Goal: Transaction & Acquisition: Purchase product/service

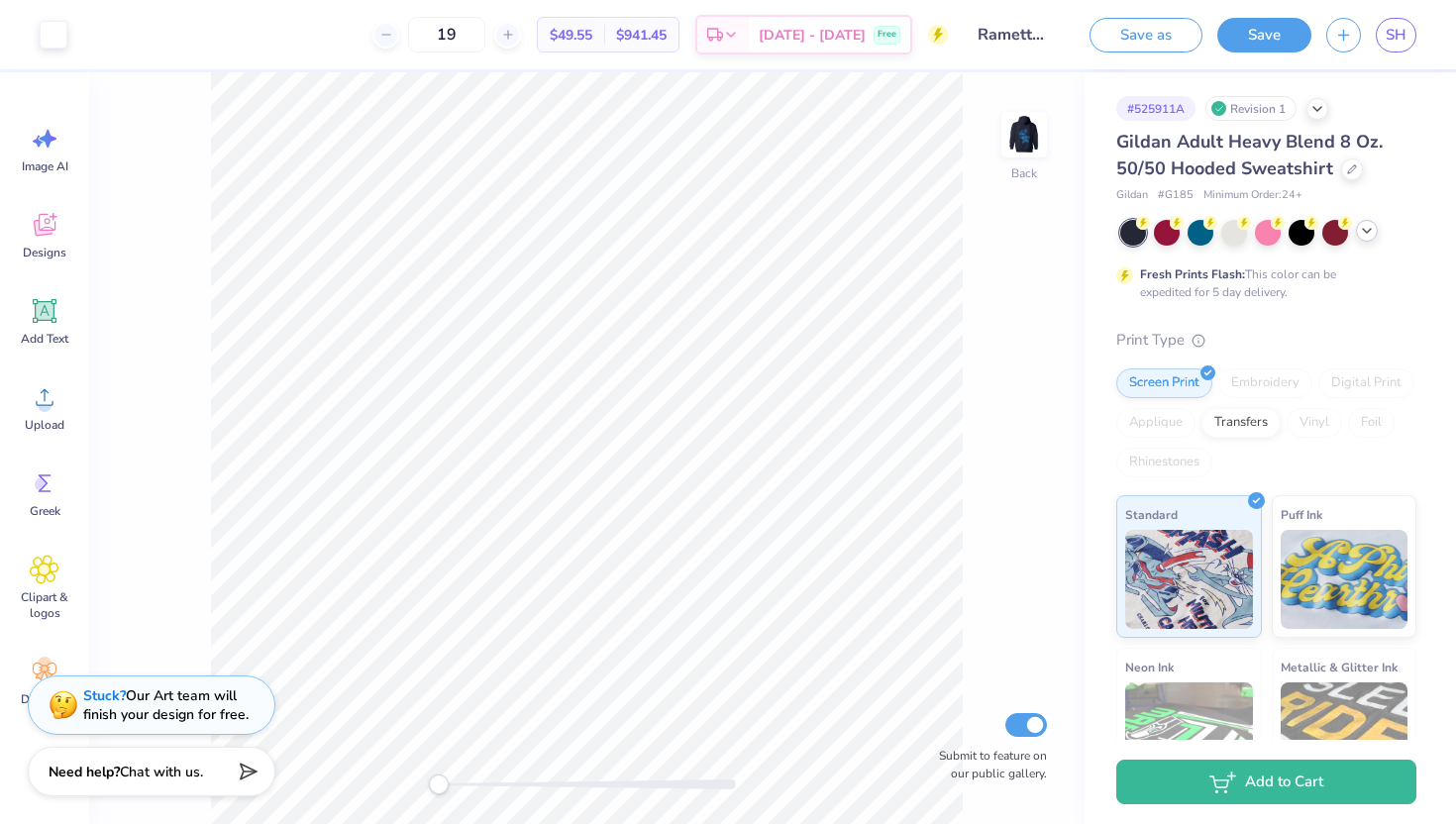
click at [1366, 238] on div at bounding box center [1366, 231] width 22 height 22
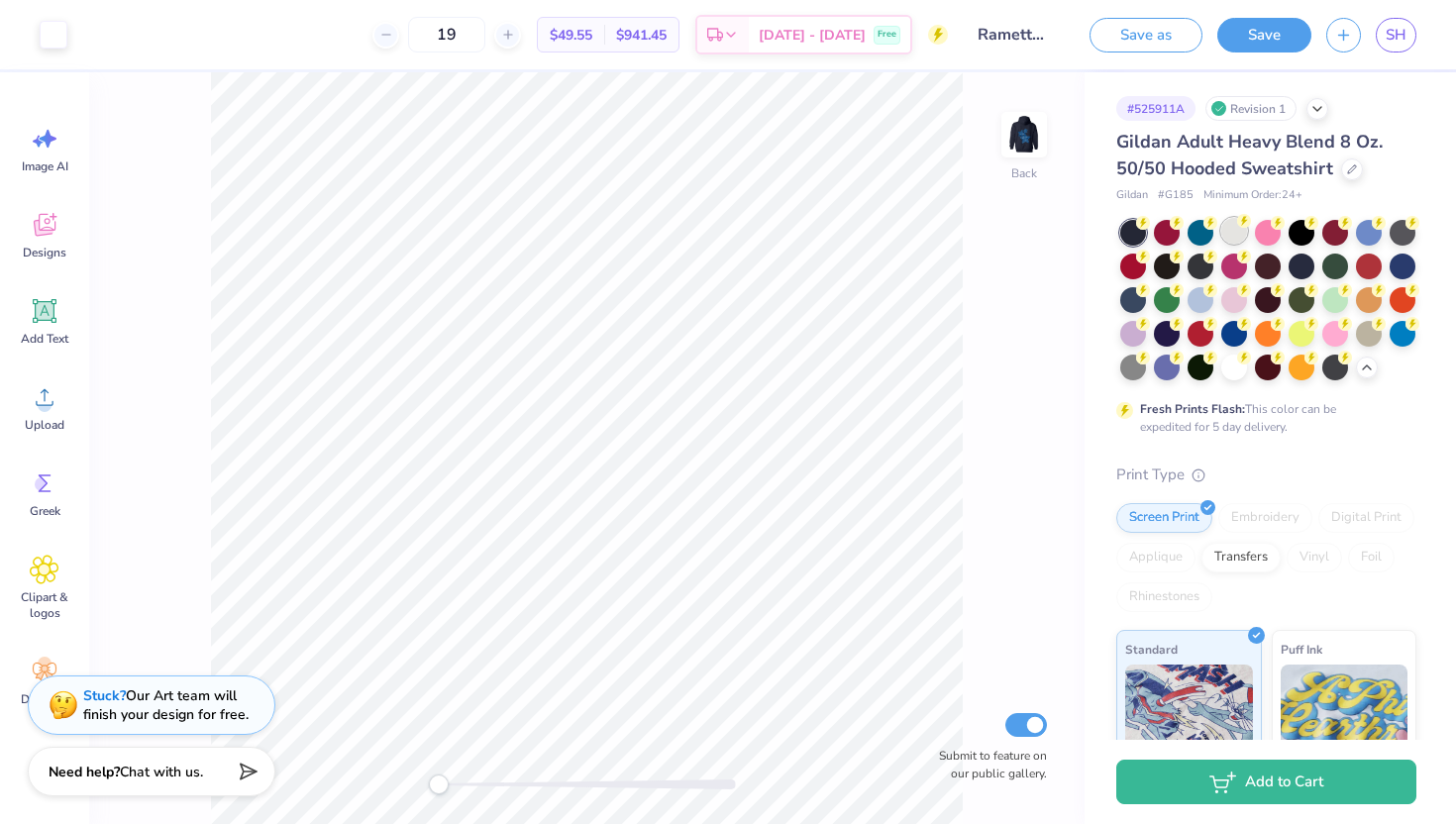
click at [1236, 233] on div at bounding box center [1234, 231] width 26 height 26
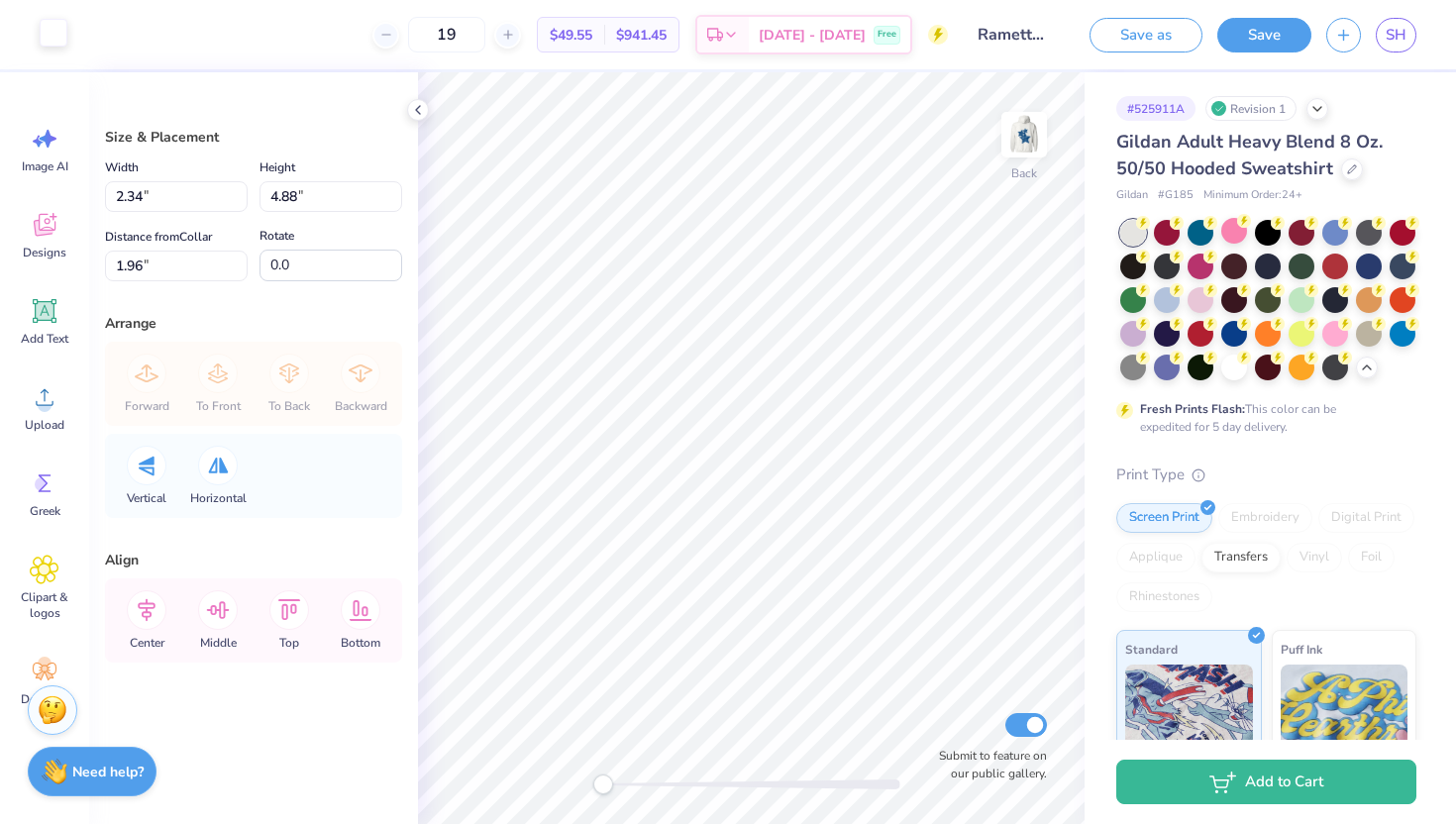
click at [51, 35] on div at bounding box center [54, 33] width 28 height 28
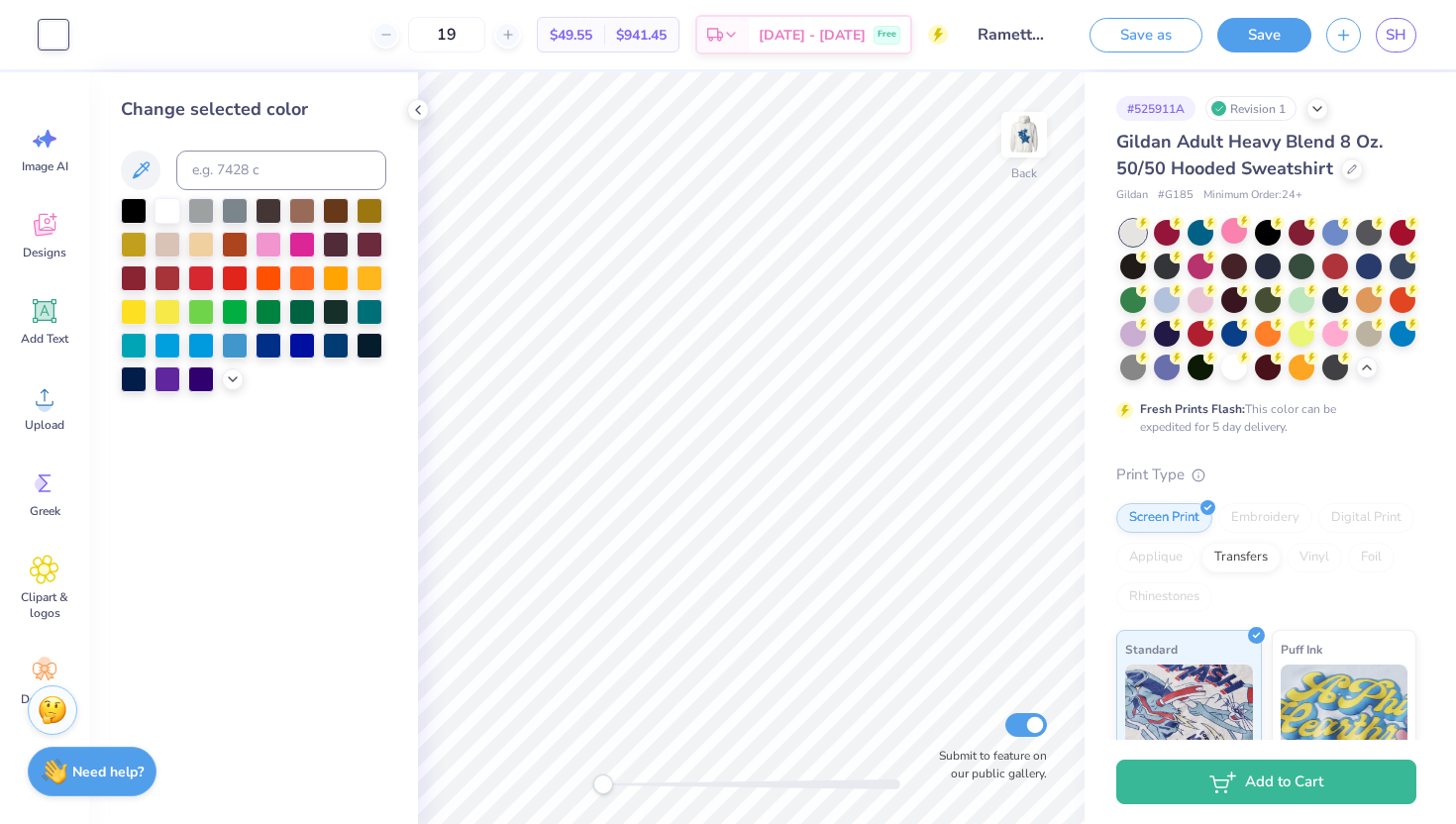
drag, startPoint x: 266, startPoint y: 341, endPoint x: 215, endPoint y: 477, distance: 145.2
click at [215, 477] on div "Change selected color" at bounding box center [253, 448] width 329 height 751
click at [132, 385] on div at bounding box center [134, 378] width 26 height 26
click at [268, 345] on div at bounding box center [268, 344] width 26 height 26
click at [130, 372] on div at bounding box center [134, 378] width 26 height 26
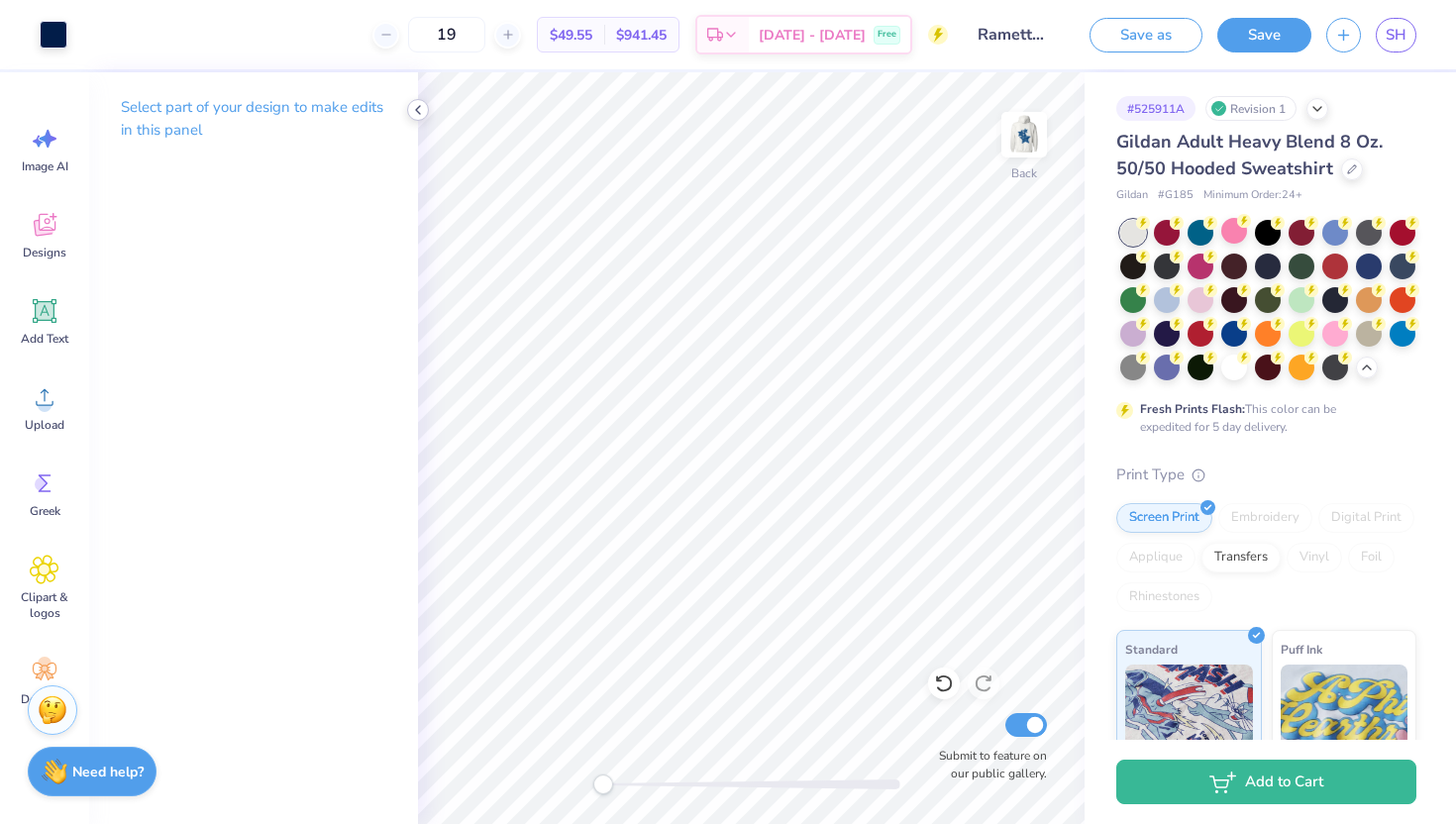
click at [415, 107] on icon at bounding box center [418, 110] width 16 height 16
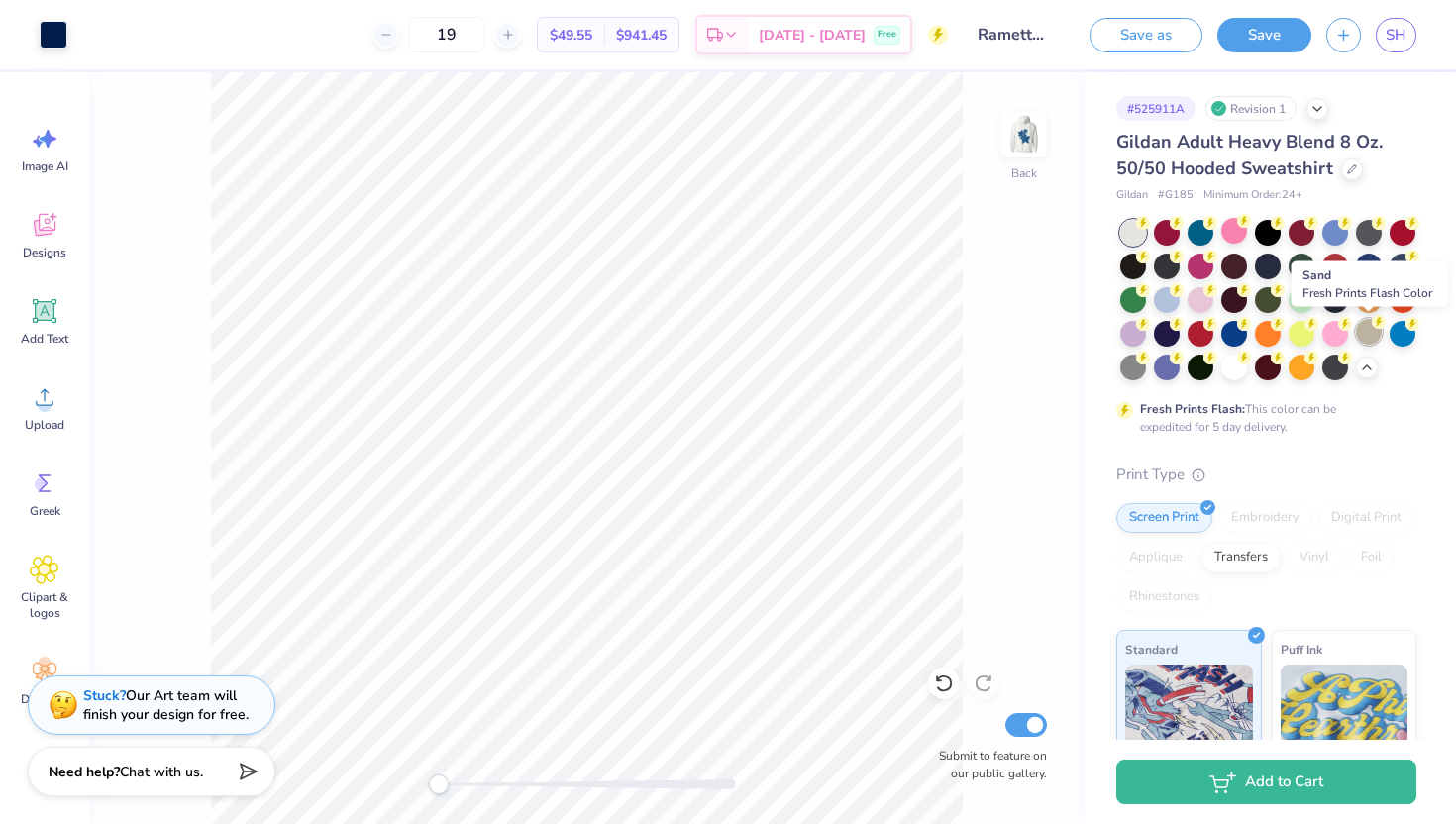
click at [1364, 337] on div at bounding box center [1368, 332] width 26 height 26
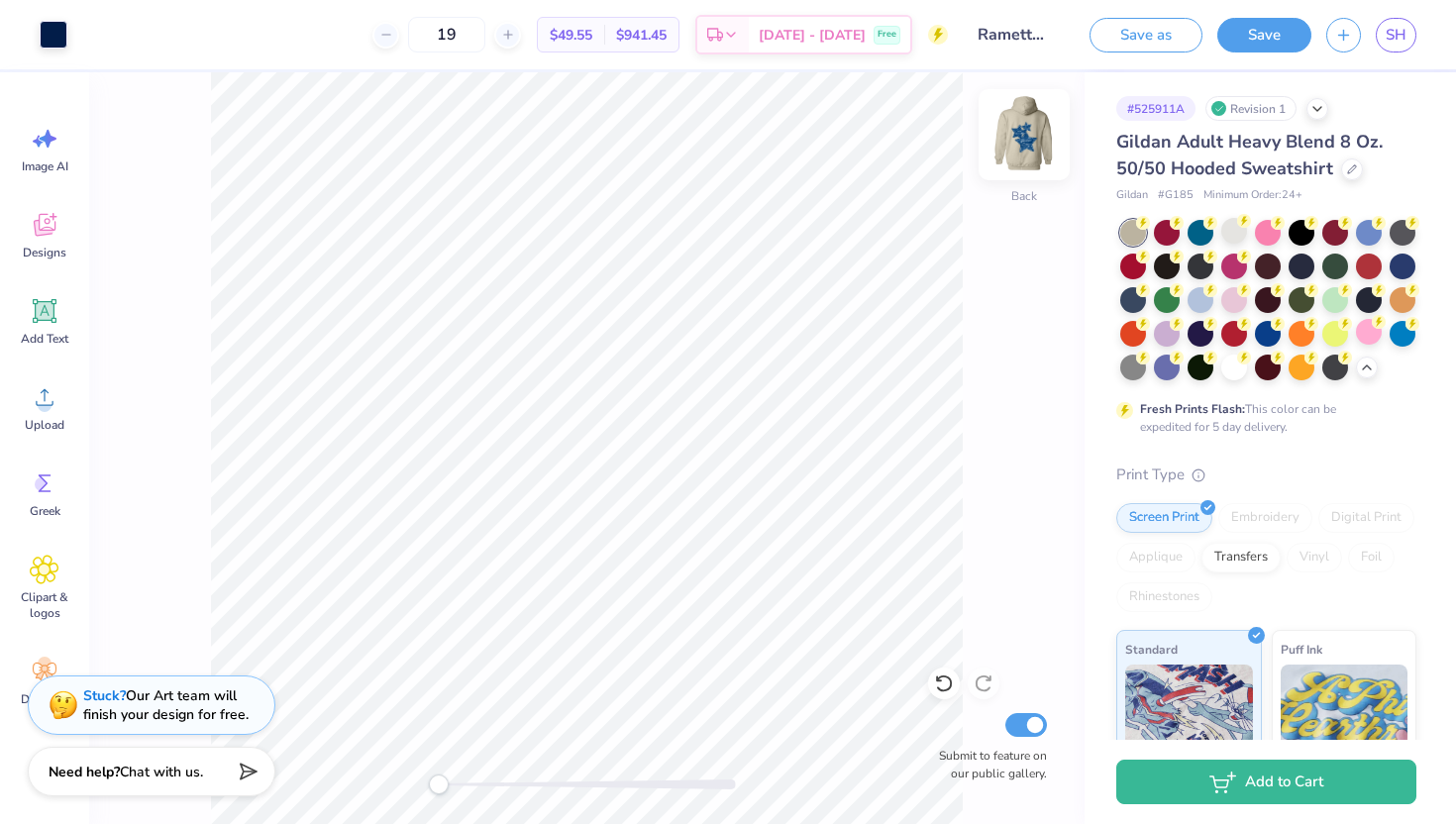
click at [1029, 150] on img at bounding box center [1023, 134] width 79 height 79
click at [1028, 119] on img at bounding box center [1023, 134] width 79 height 79
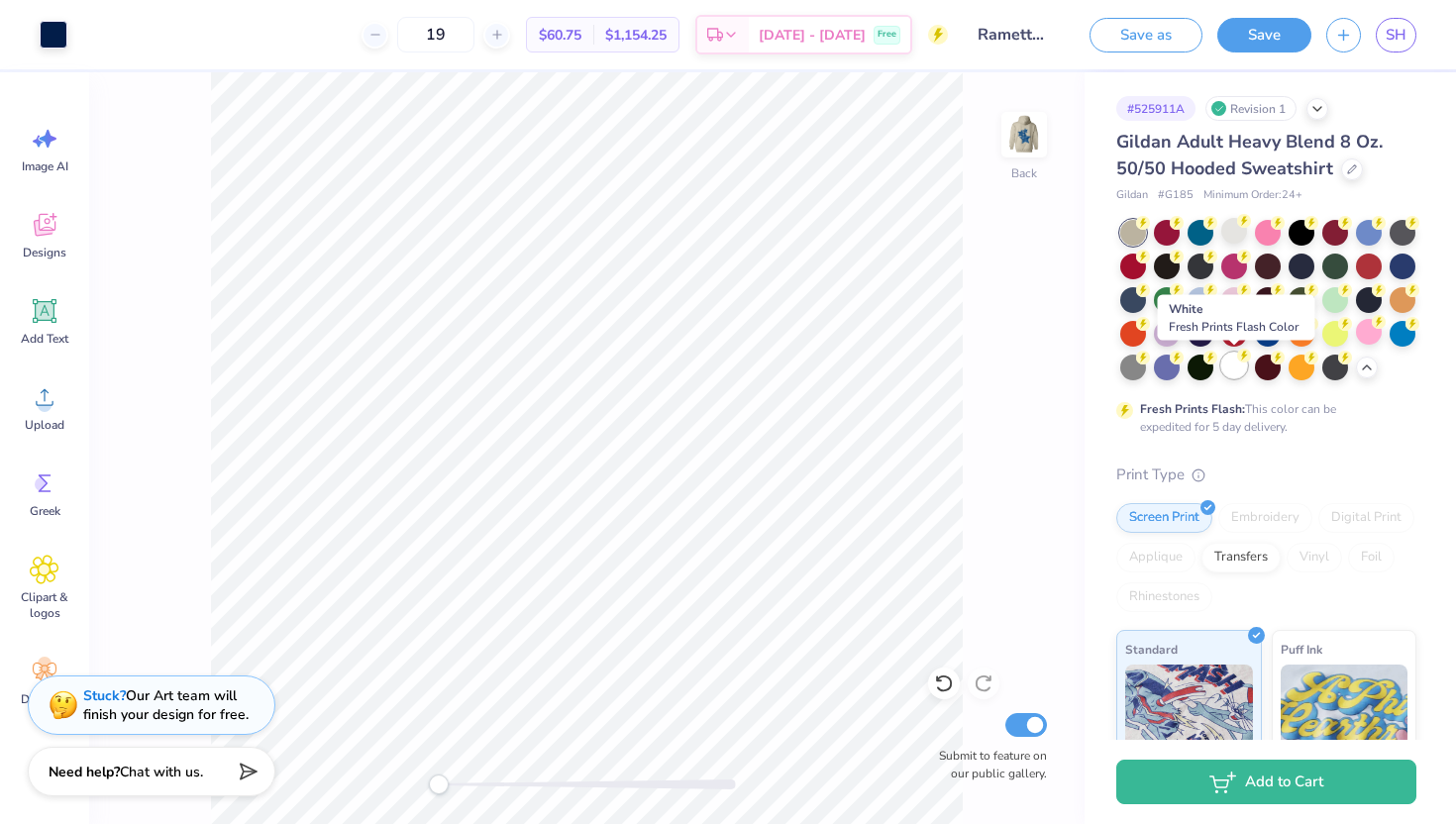
click at [1238, 367] on div at bounding box center [1234, 366] width 26 height 26
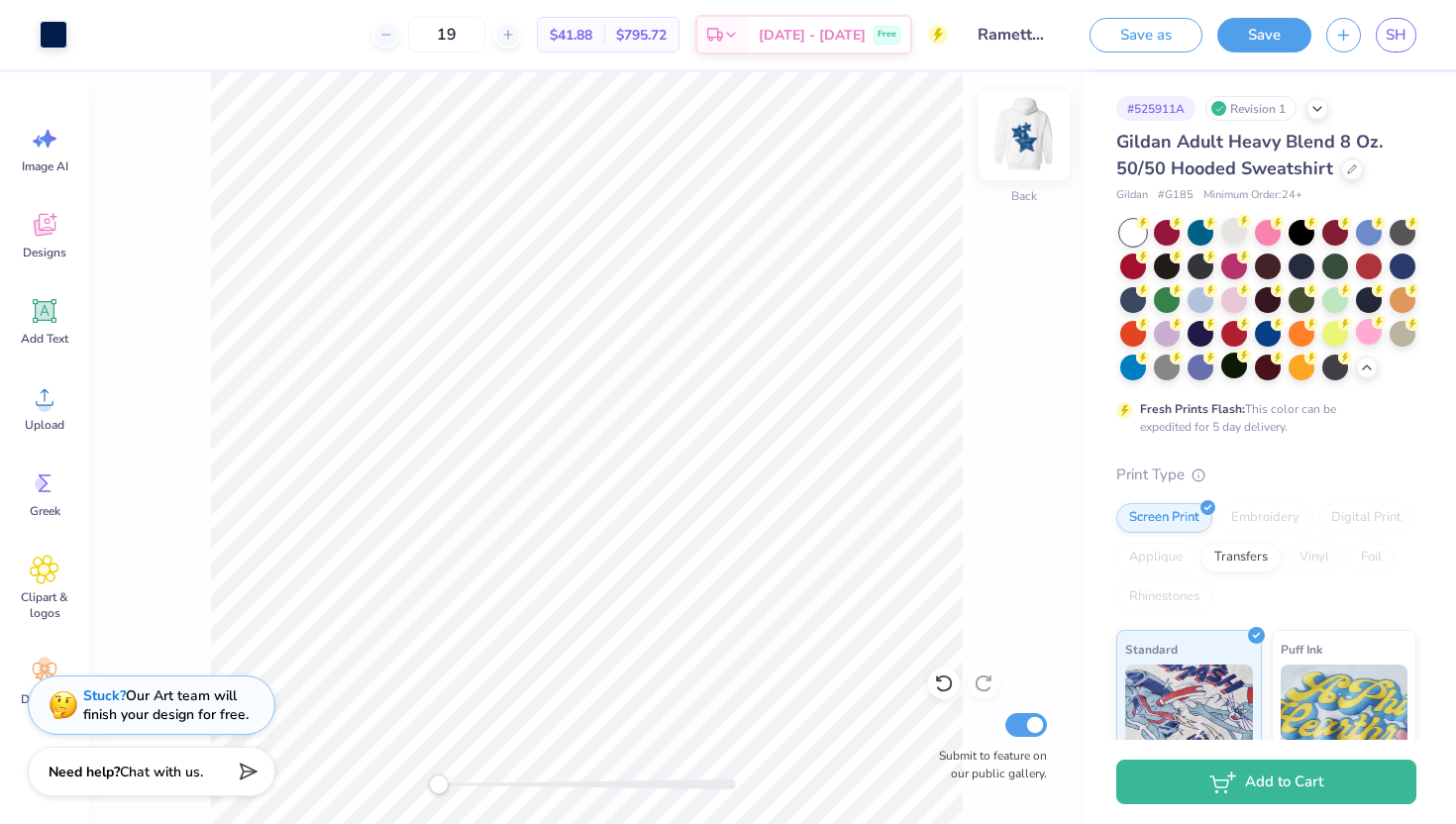
click at [1029, 119] on img at bounding box center [1023, 134] width 79 height 79
click at [1023, 139] on img at bounding box center [1023, 134] width 79 height 79
click at [1124, 369] on div at bounding box center [1133, 368] width 26 height 26
click at [1194, 231] on div at bounding box center [1201, 231] width 26 height 26
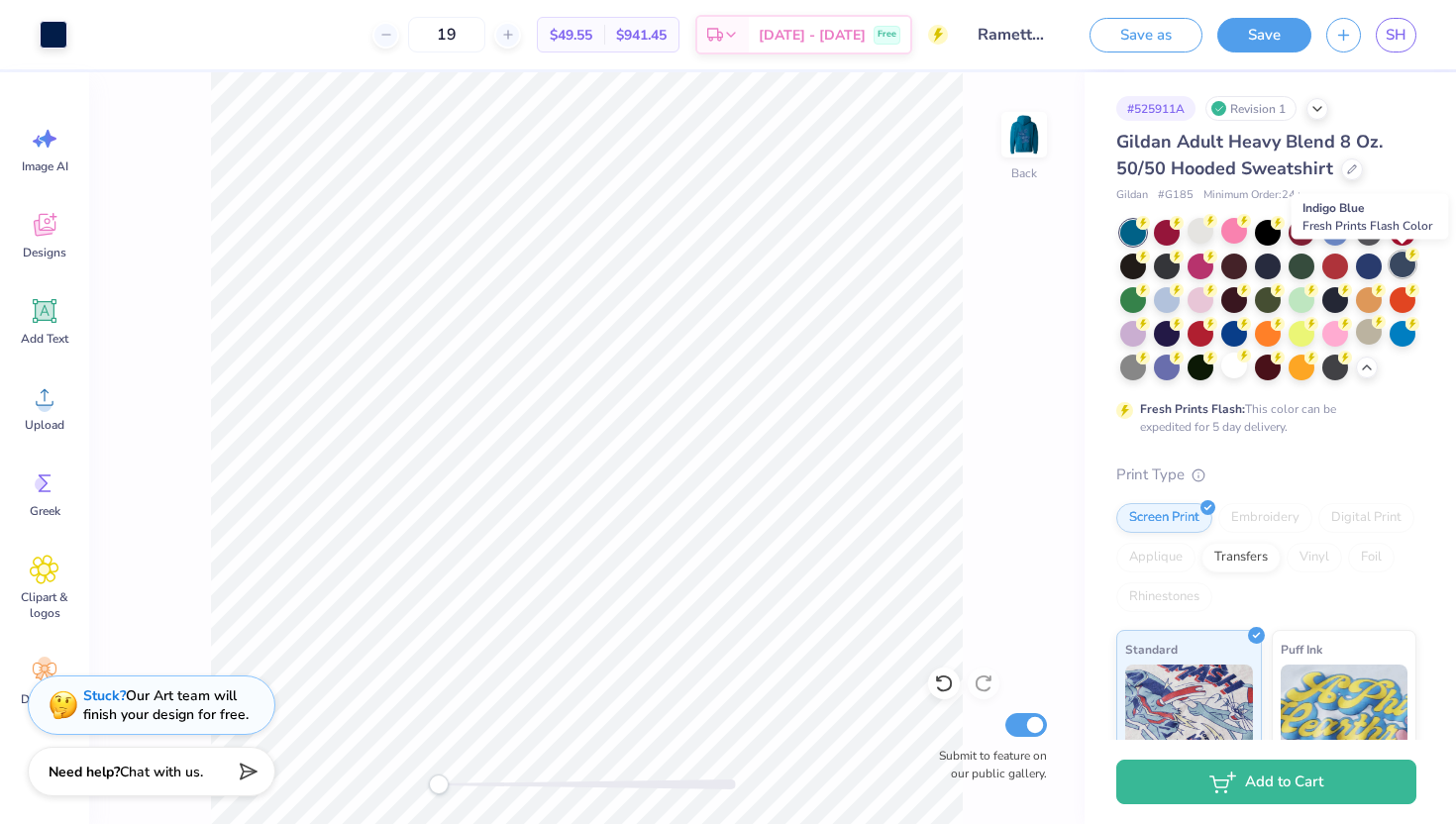
click at [1399, 267] on div at bounding box center [1402, 264] width 26 height 26
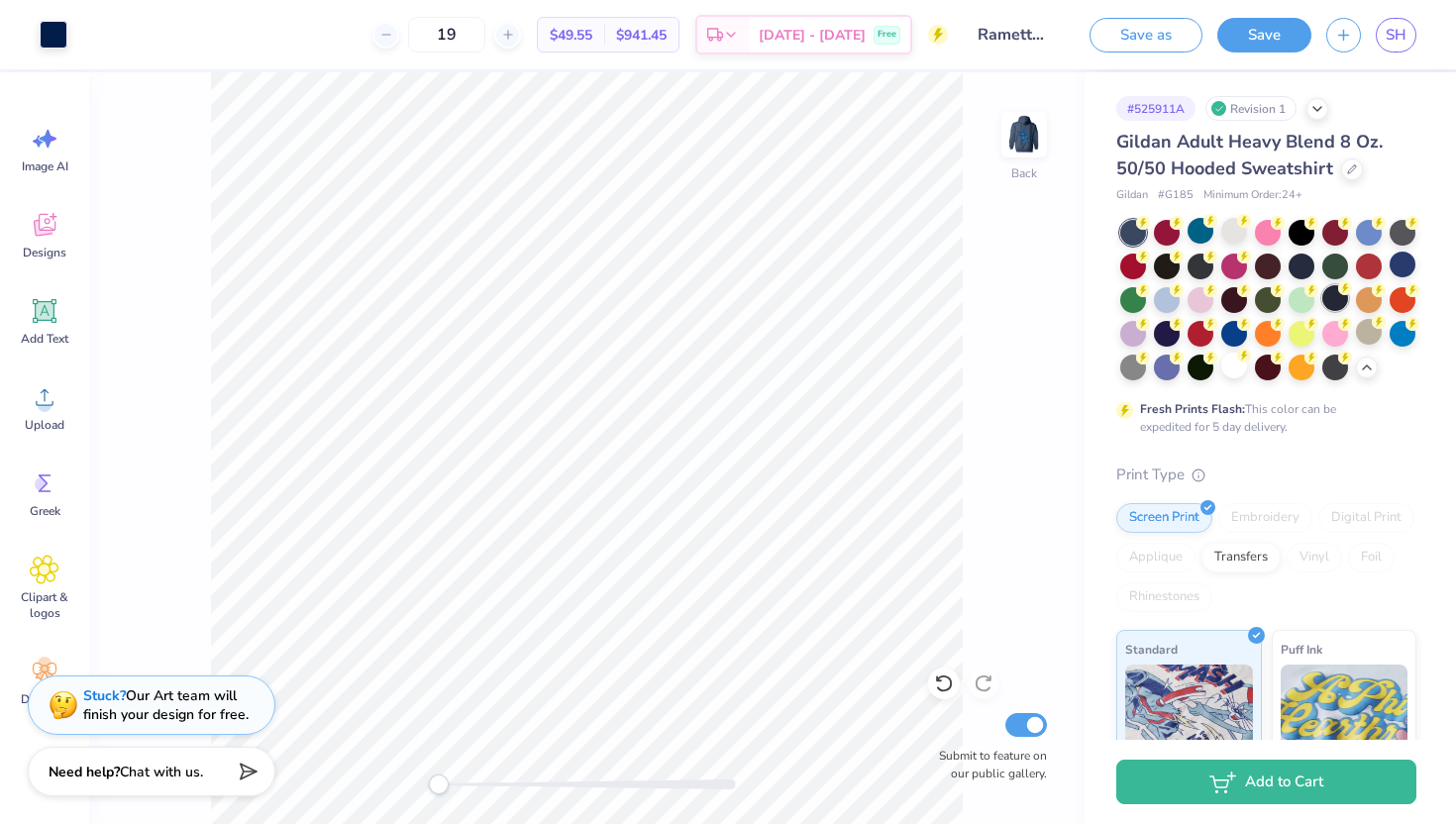
click at [1331, 298] on div at bounding box center [1335, 298] width 26 height 26
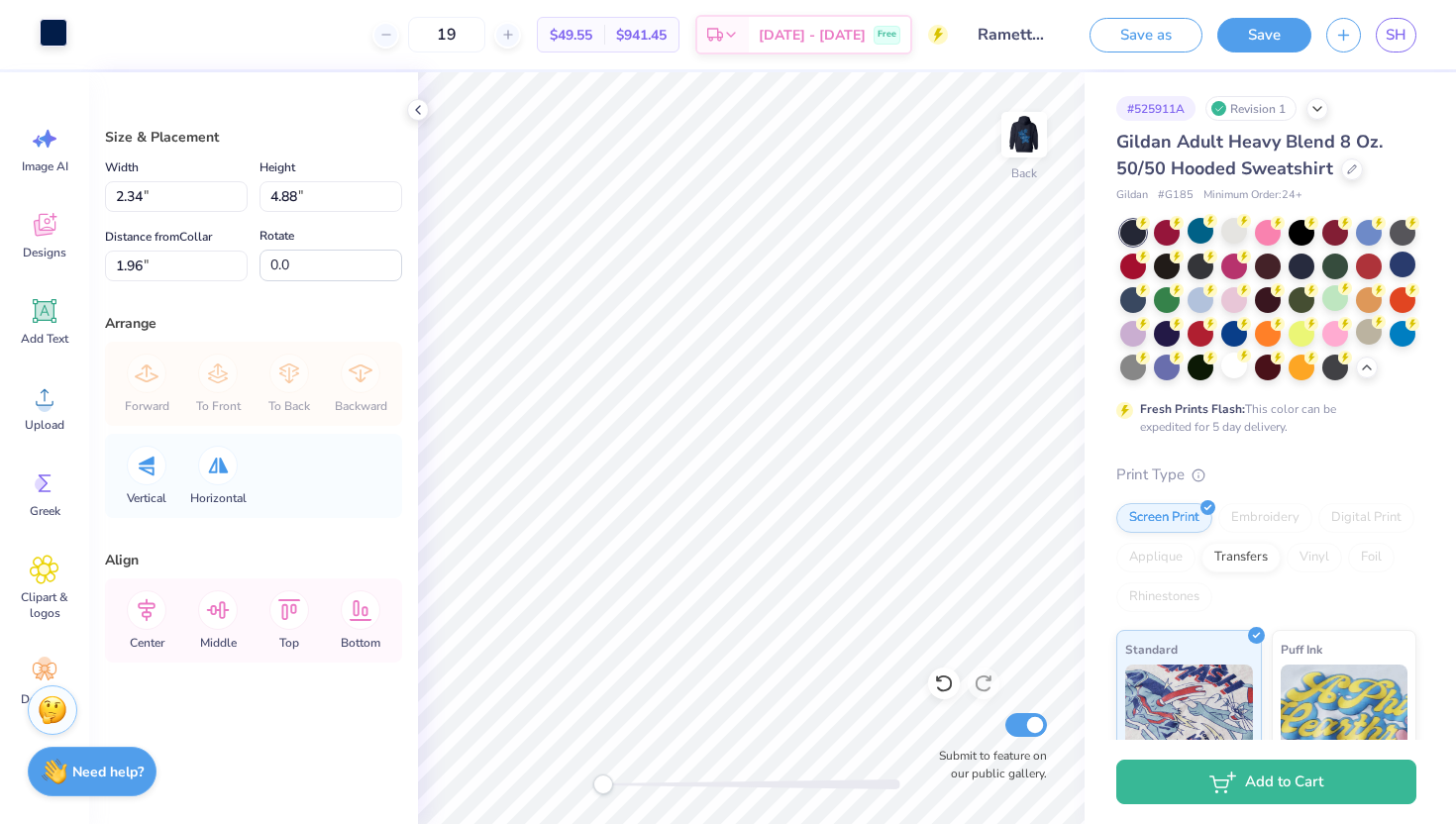
click at [56, 40] on div at bounding box center [54, 33] width 28 height 28
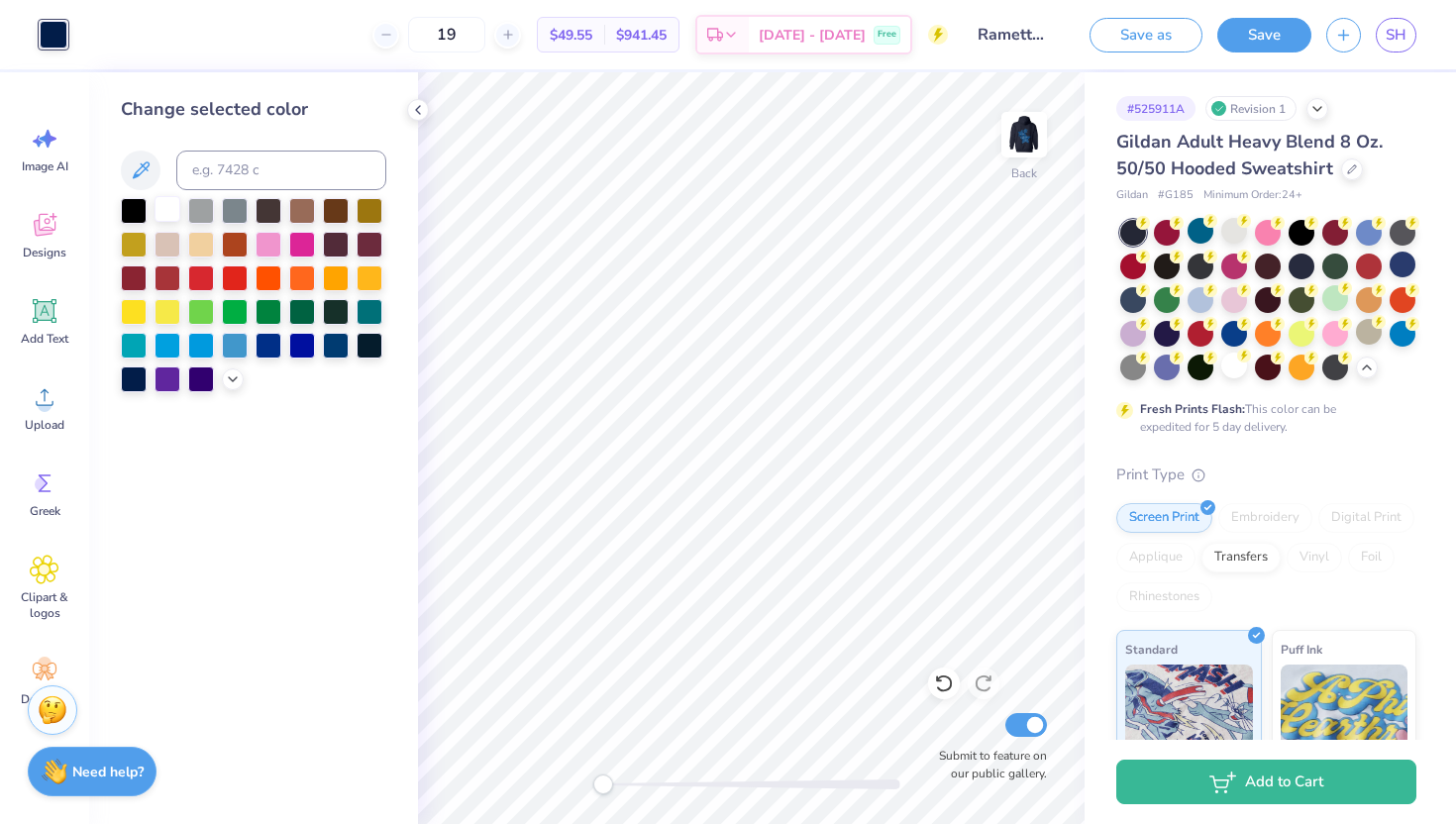
click at [174, 214] on div at bounding box center [167, 209] width 26 height 26
click at [282, 423] on div "Change selected color" at bounding box center [253, 448] width 329 height 751
click at [418, 117] on icon at bounding box center [418, 110] width 16 height 16
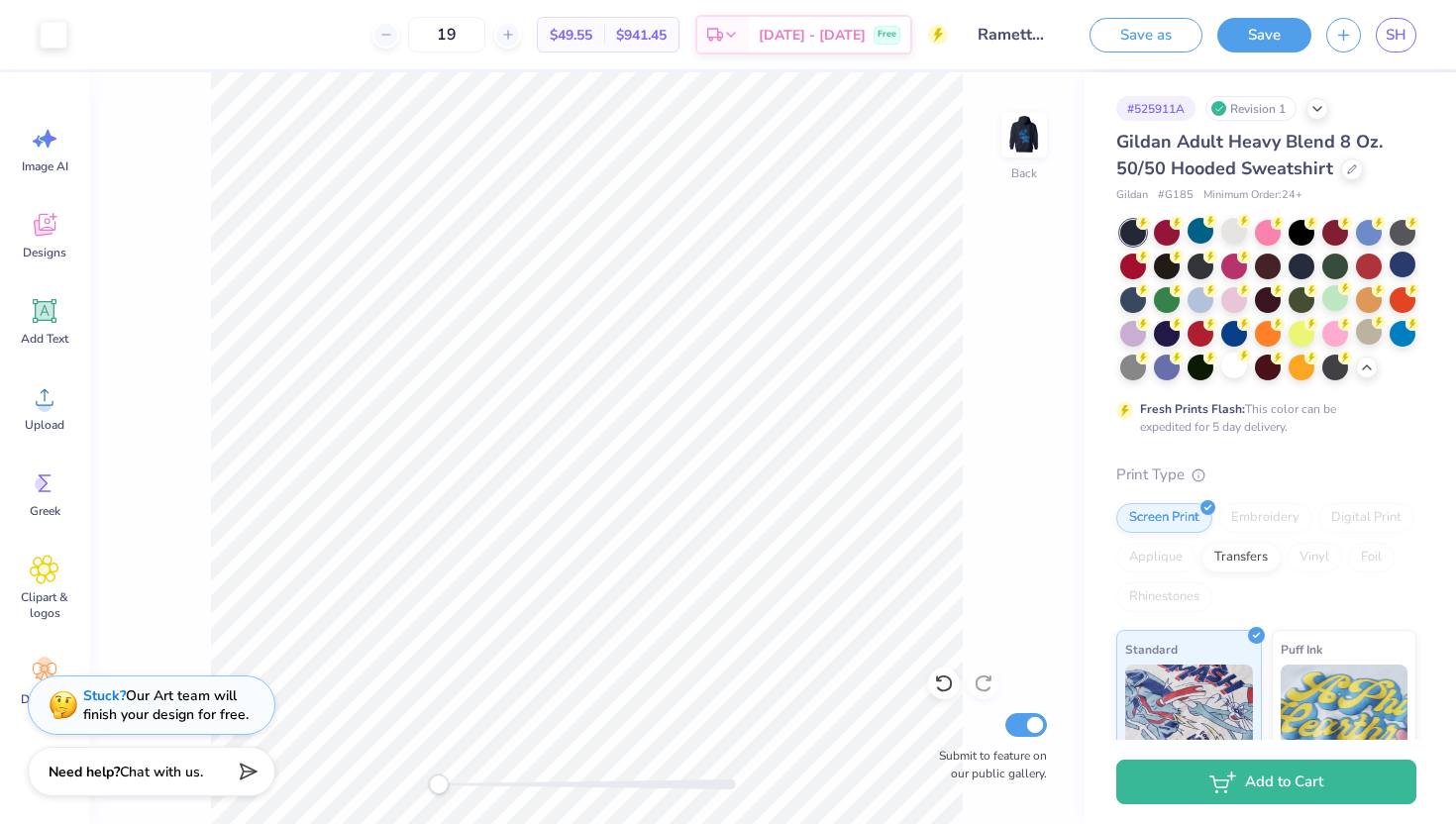
click at [1029, 148] on img at bounding box center [1024, 135] width 40 height 40
click at [1035, 126] on img at bounding box center [1023, 134] width 79 height 79
click at [1013, 169] on img at bounding box center [1023, 134] width 79 height 79
click at [1036, 141] on img at bounding box center [1023, 134] width 79 height 79
click at [504, 37] on icon at bounding box center [497, 35] width 14 height 14
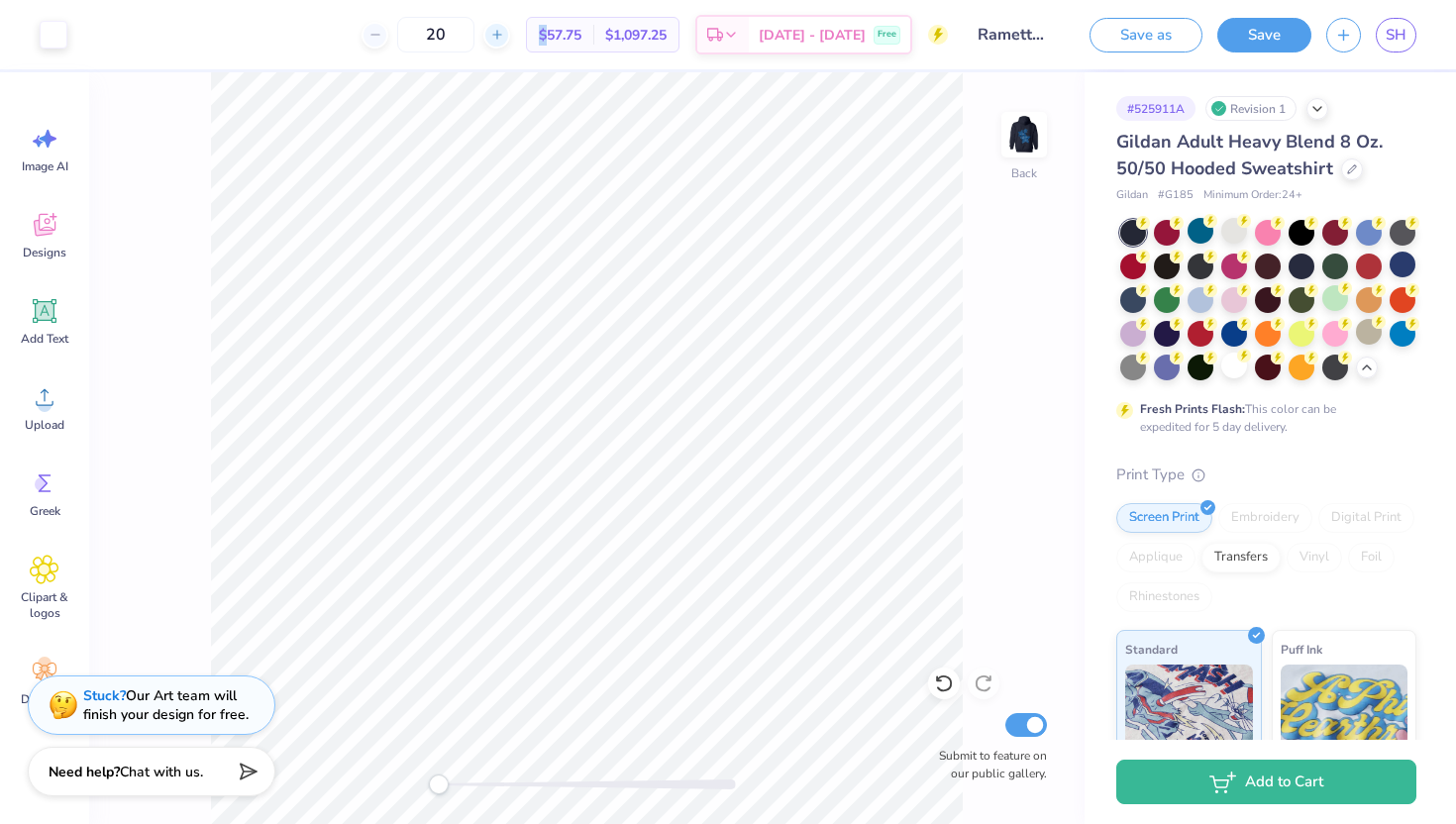
click at [504, 37] on icon at bounding box center [497, 35] width 14 height 14
click at [394, 31] on icon at bounding box center [387, 35] width 14 height 14
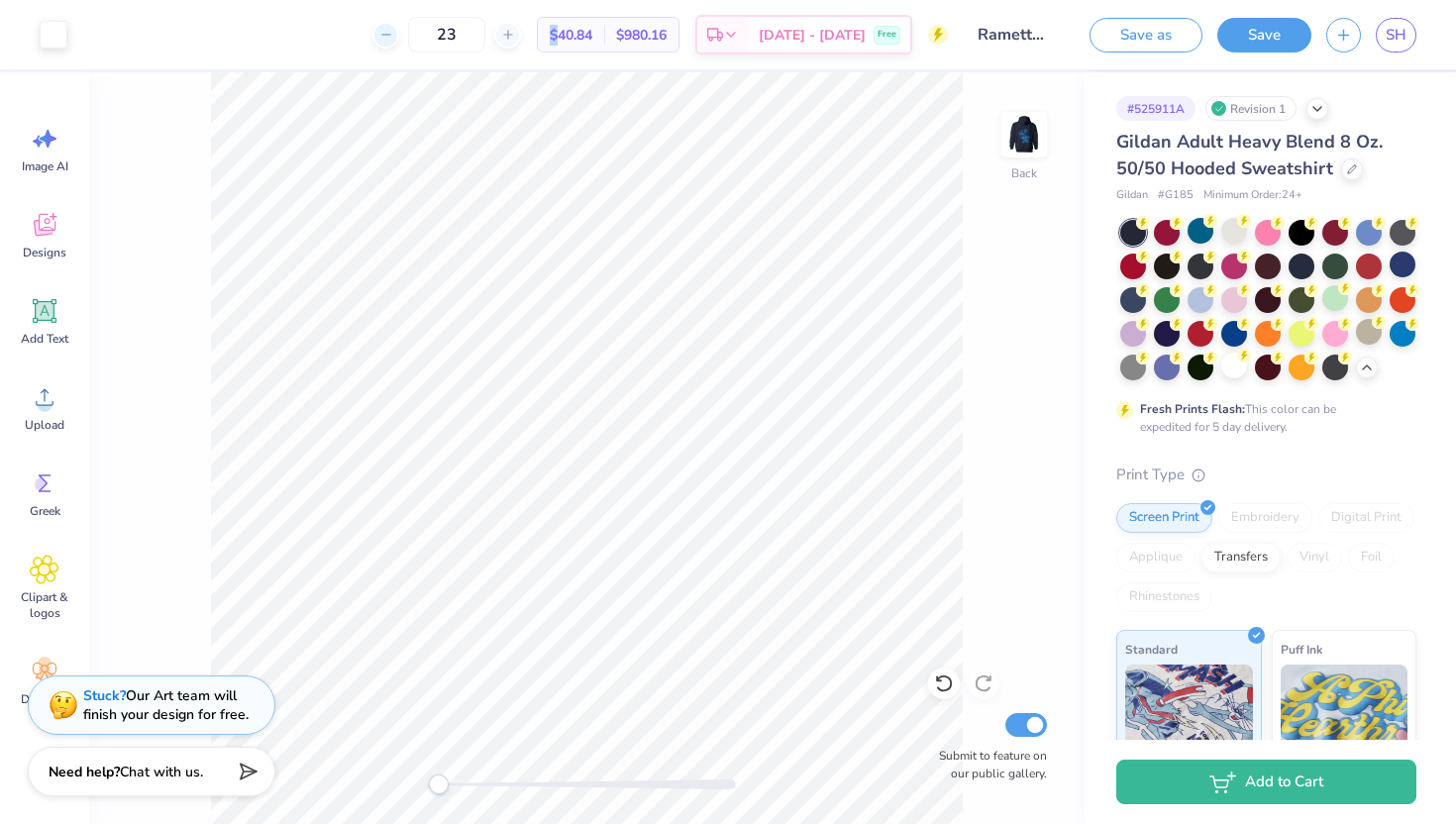
click at [394, 31] on icon at bounding box center [387, 35] width 14 height 14
click at [383, 31] on icon at bounding box center [376, 35] width 14 height 14
click at [383, 35] on icon at bounding box center [376, 35] width 14 height 14
click at [504, 31] on icon at bounding box center [497, 35] width 14 height 14
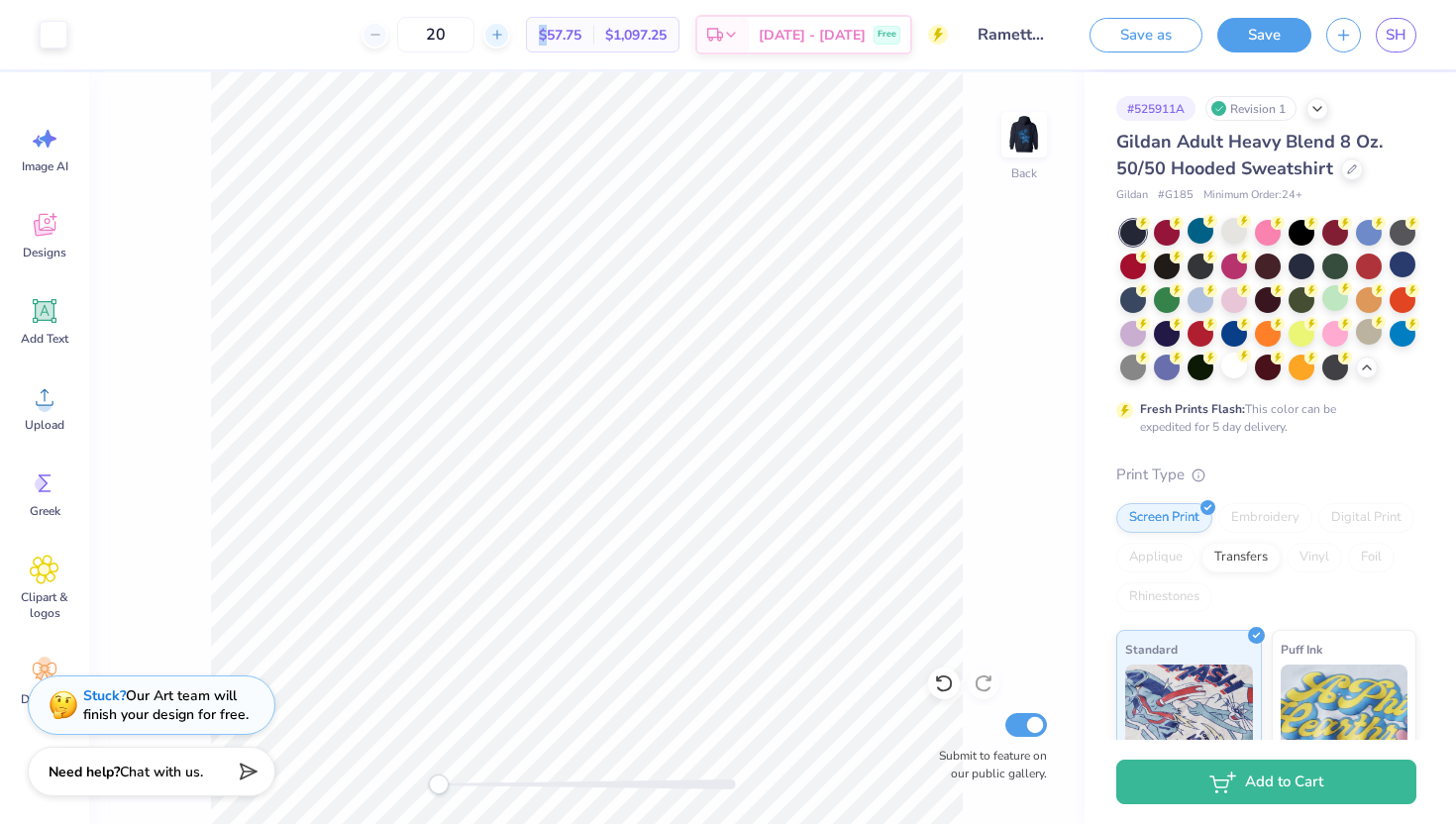
click at [504, 31] on icon at bounding box center [497, 35] width 14 height 14
click at [394, 31] on icon at bounding box center [387, 35] width 14 height 14
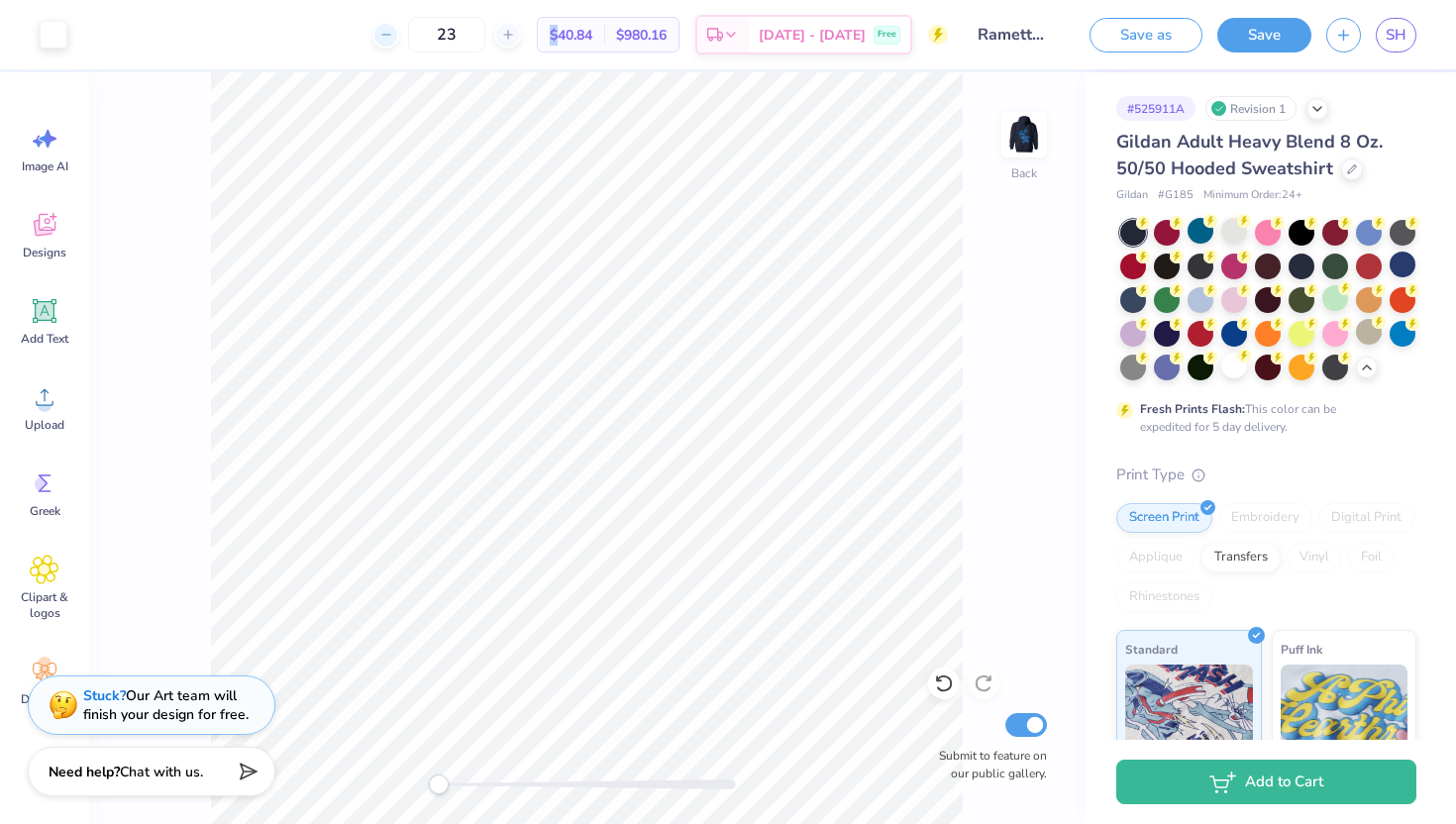
click at [394, 31] on icon at bounding box center [387, 35] width 14 height 14
type input "19"
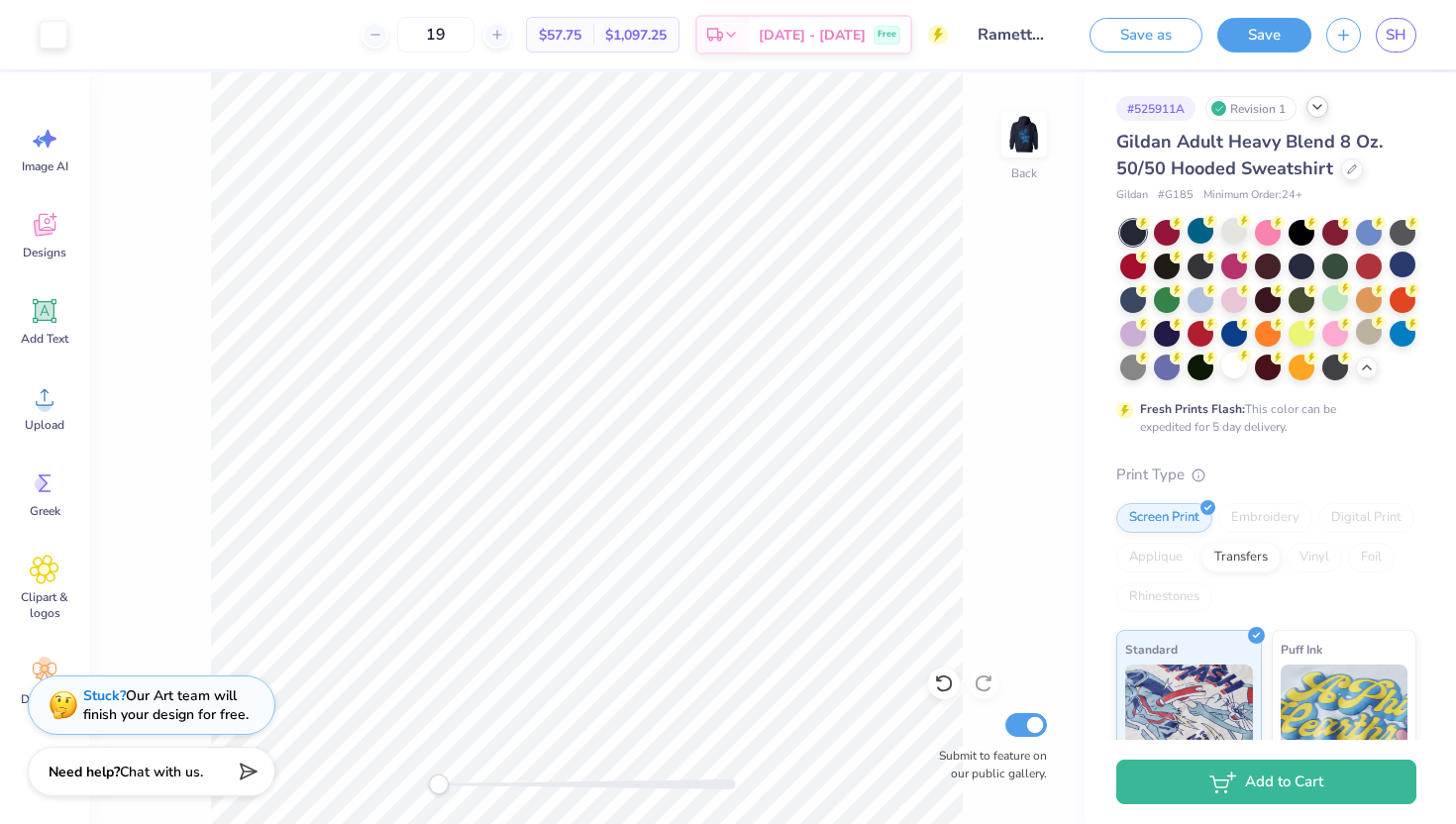
click at [1320, 109] on icon at bounding box center [1317, 107] width 16 height 16
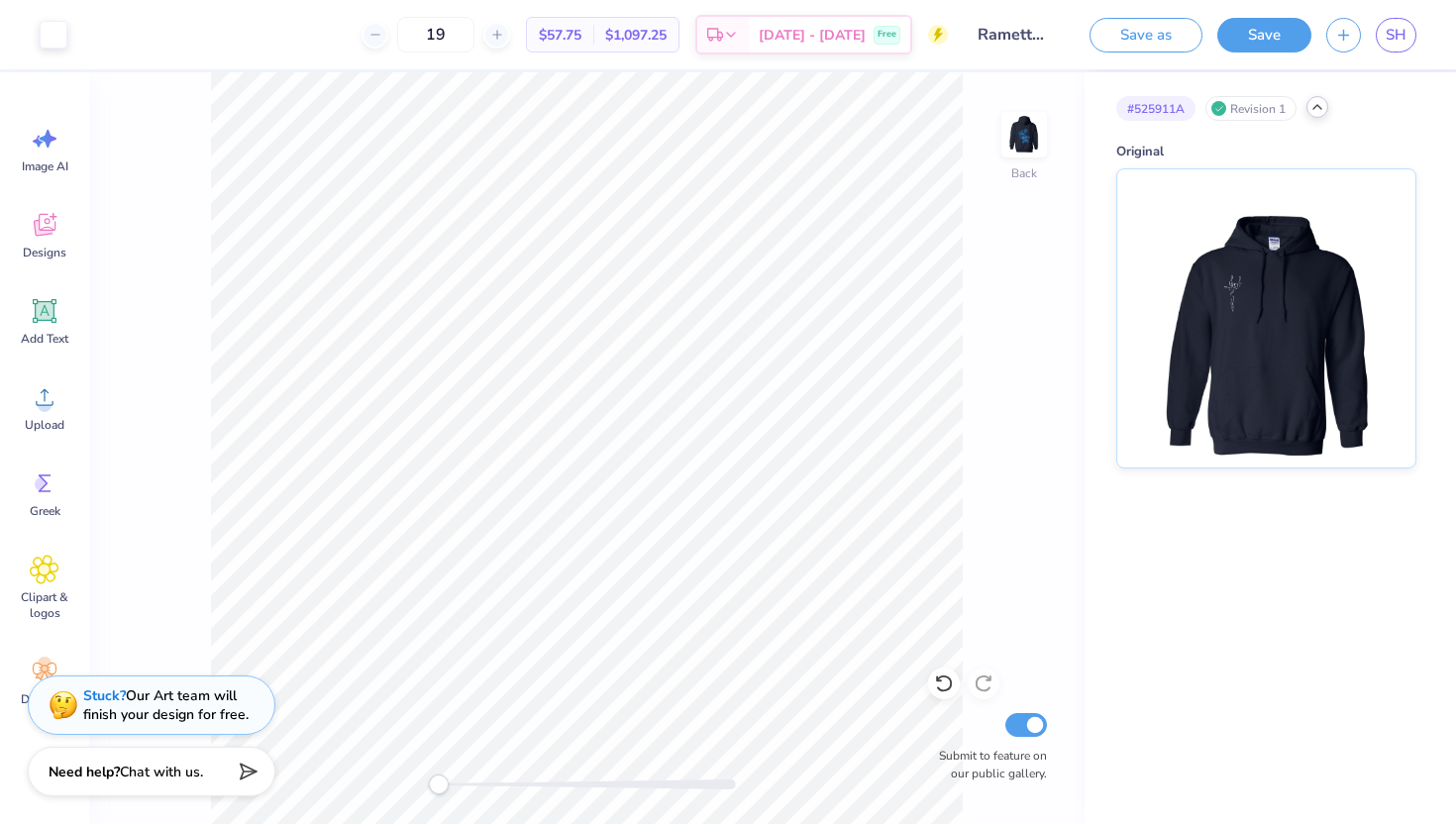
click at [1320, 109] on icon at bounding box center [1317, 107] width 16 height 16
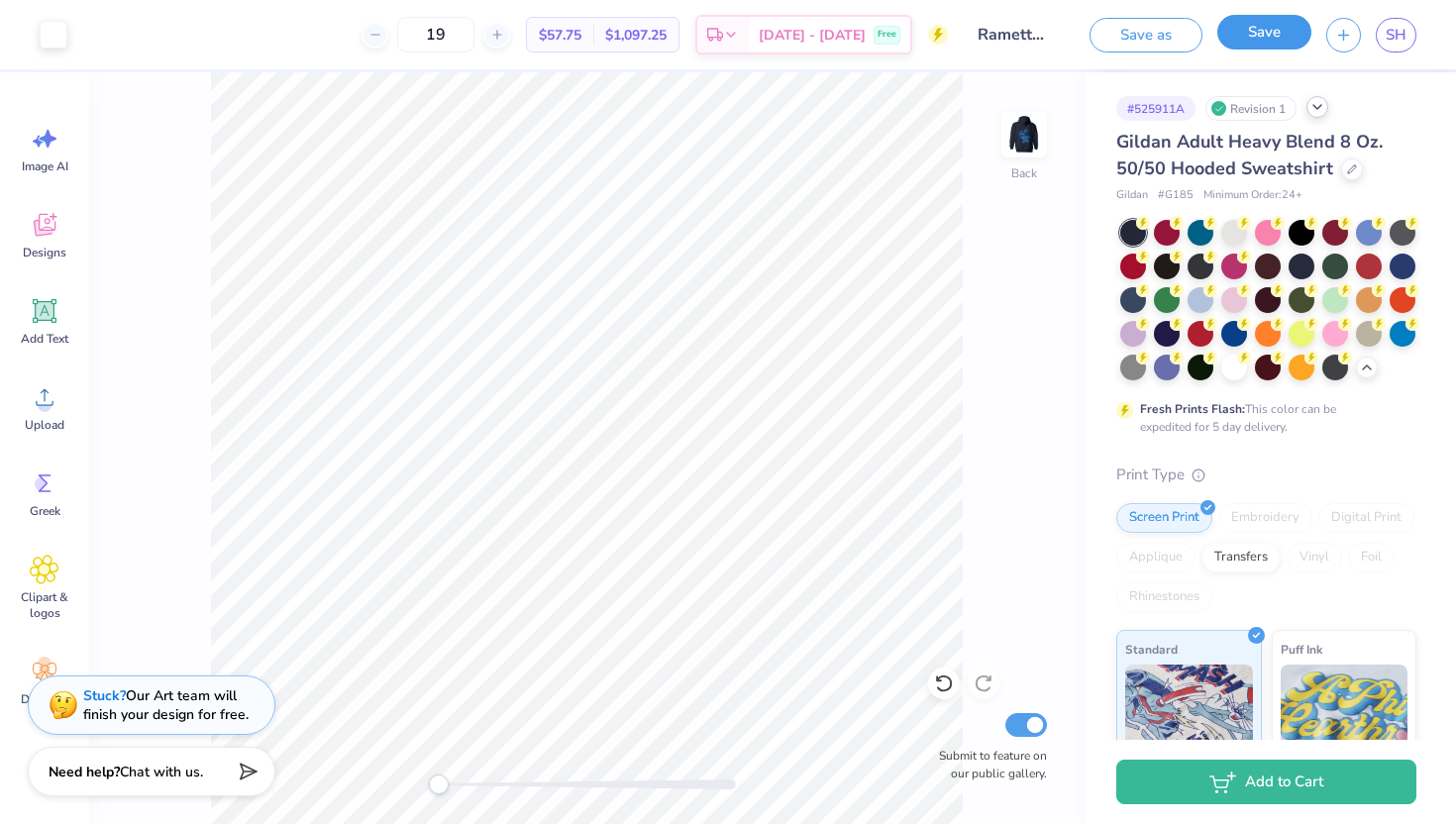
click at [1256, 37] on button "Save" at bounding box center [1264, 32] width 94 height 35
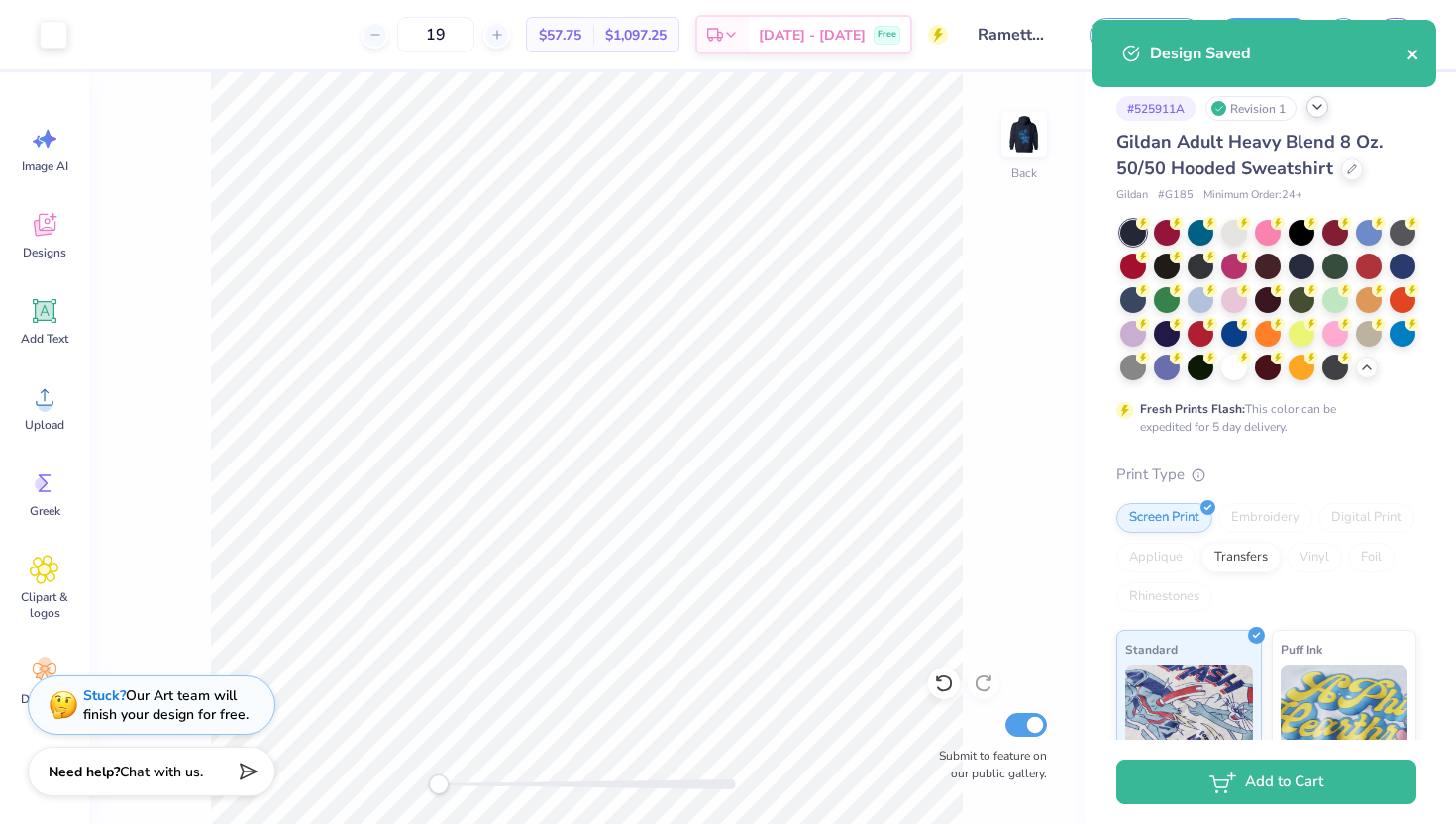
click at [1411, 54] on icon "close" at bounding box center [1412, 55] width 10 height 10
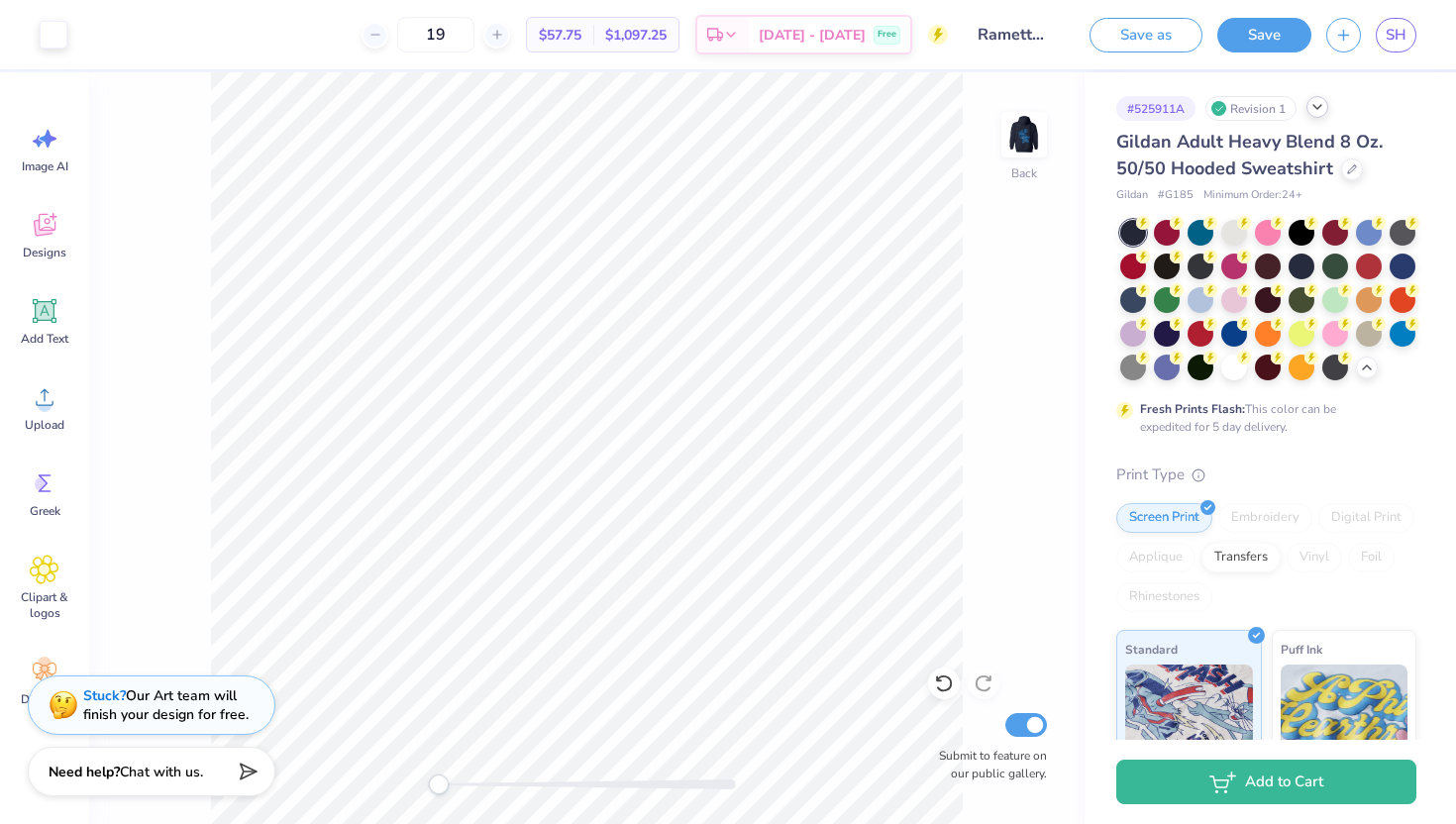
click at [1399, 39] on div "Art colors 19 $57.75 Per Item $1,097.25 Total Est. Delivery Oct 10 - 13 Free De…" at bounding box center [728, 412] width 1456 height 824
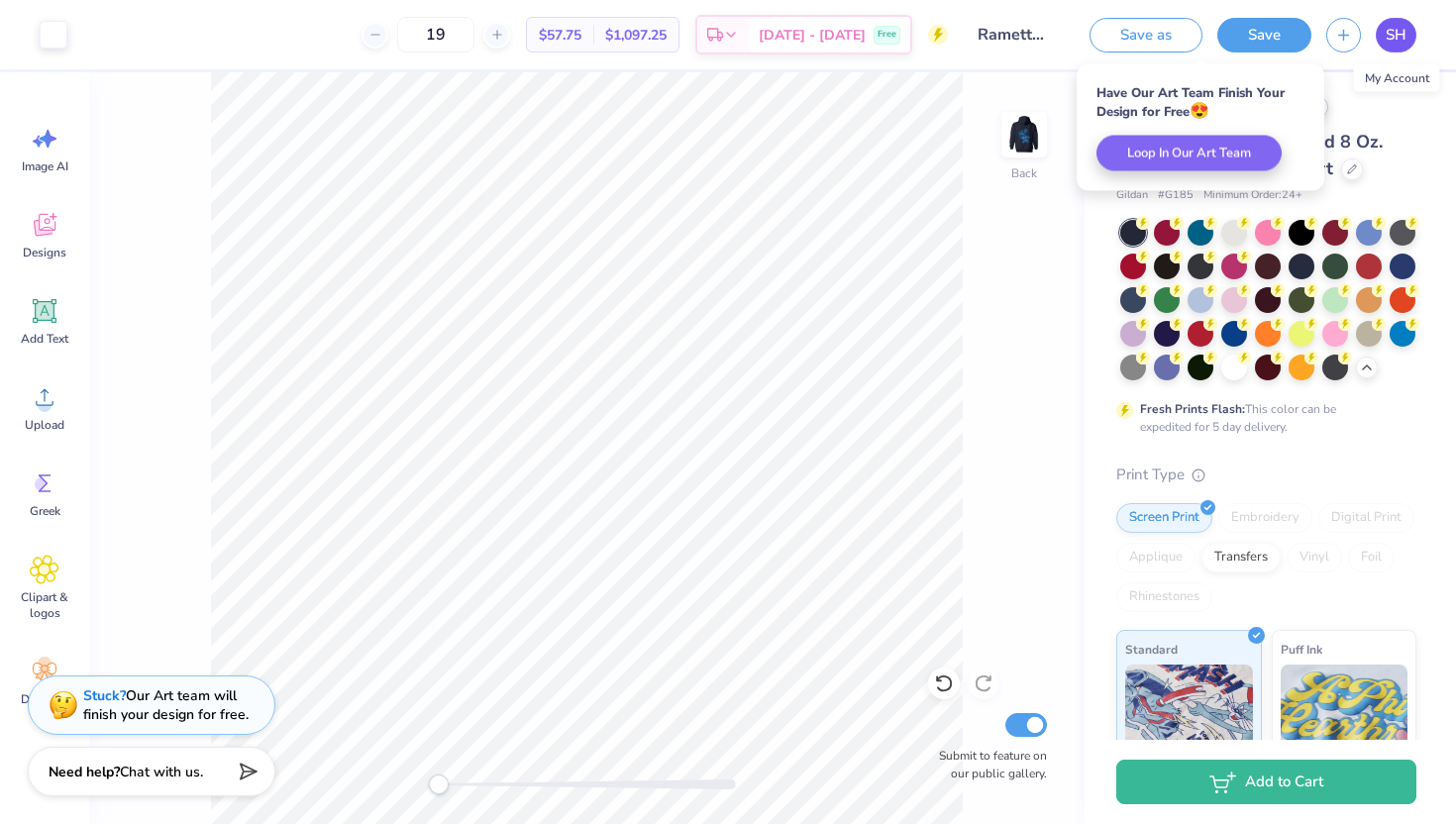
click at [1391, 34] on span "SH" at bounding box center [1395, 35] width 21 height 23
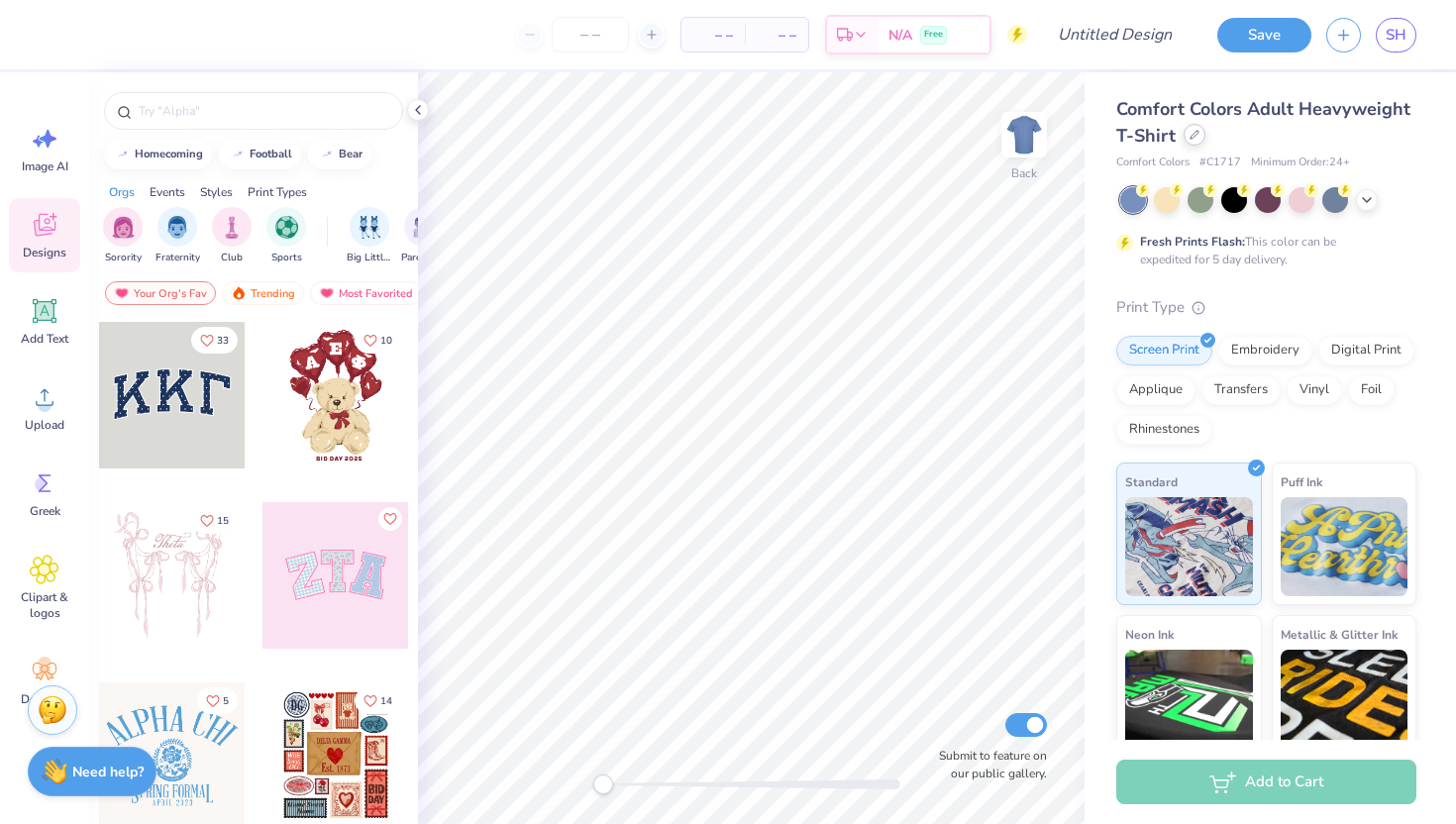
click at [1192, 137] on icon at bounding box center [1194, 135] width 10 height 10
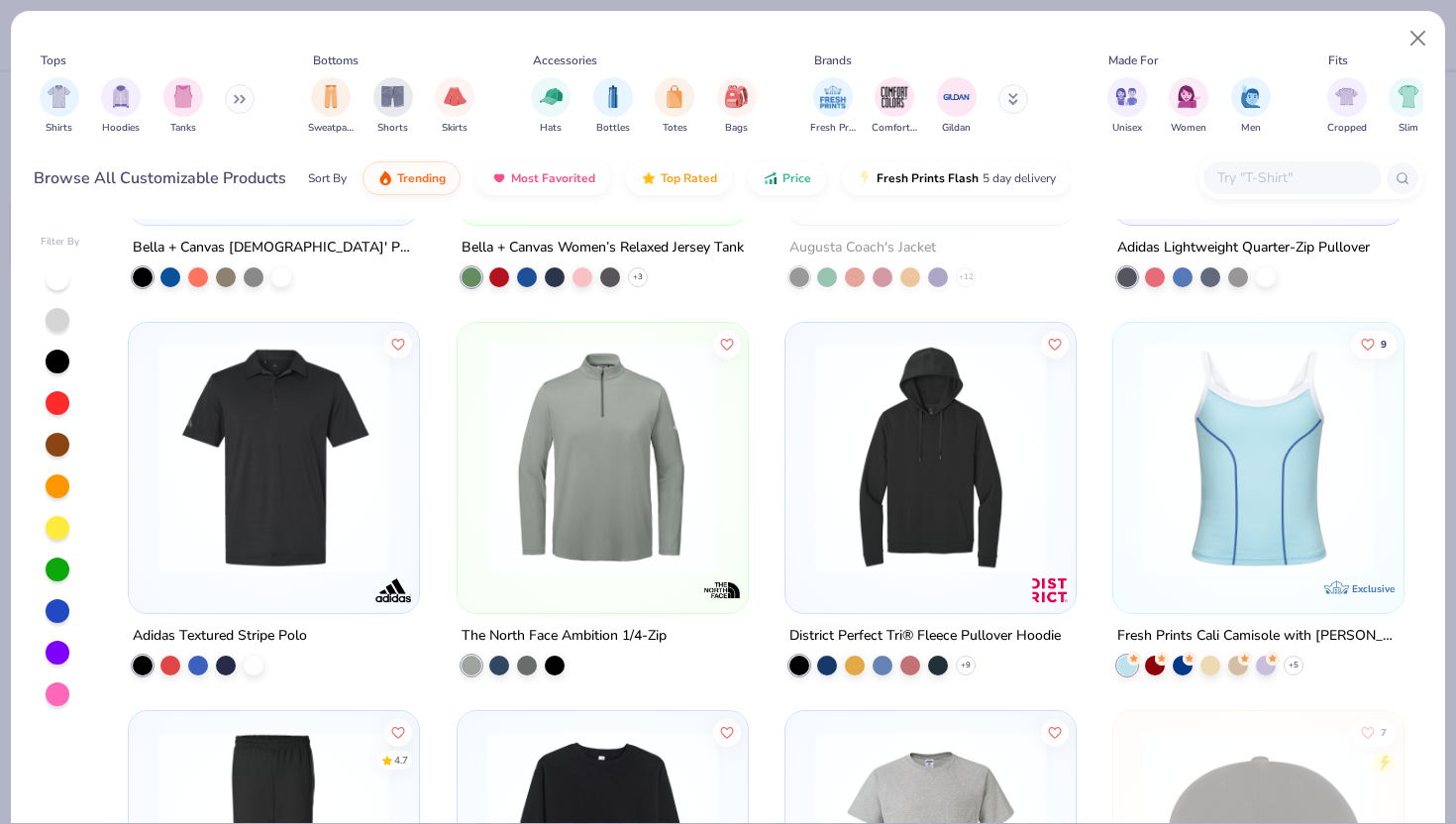
scroll to position [13991, 0]
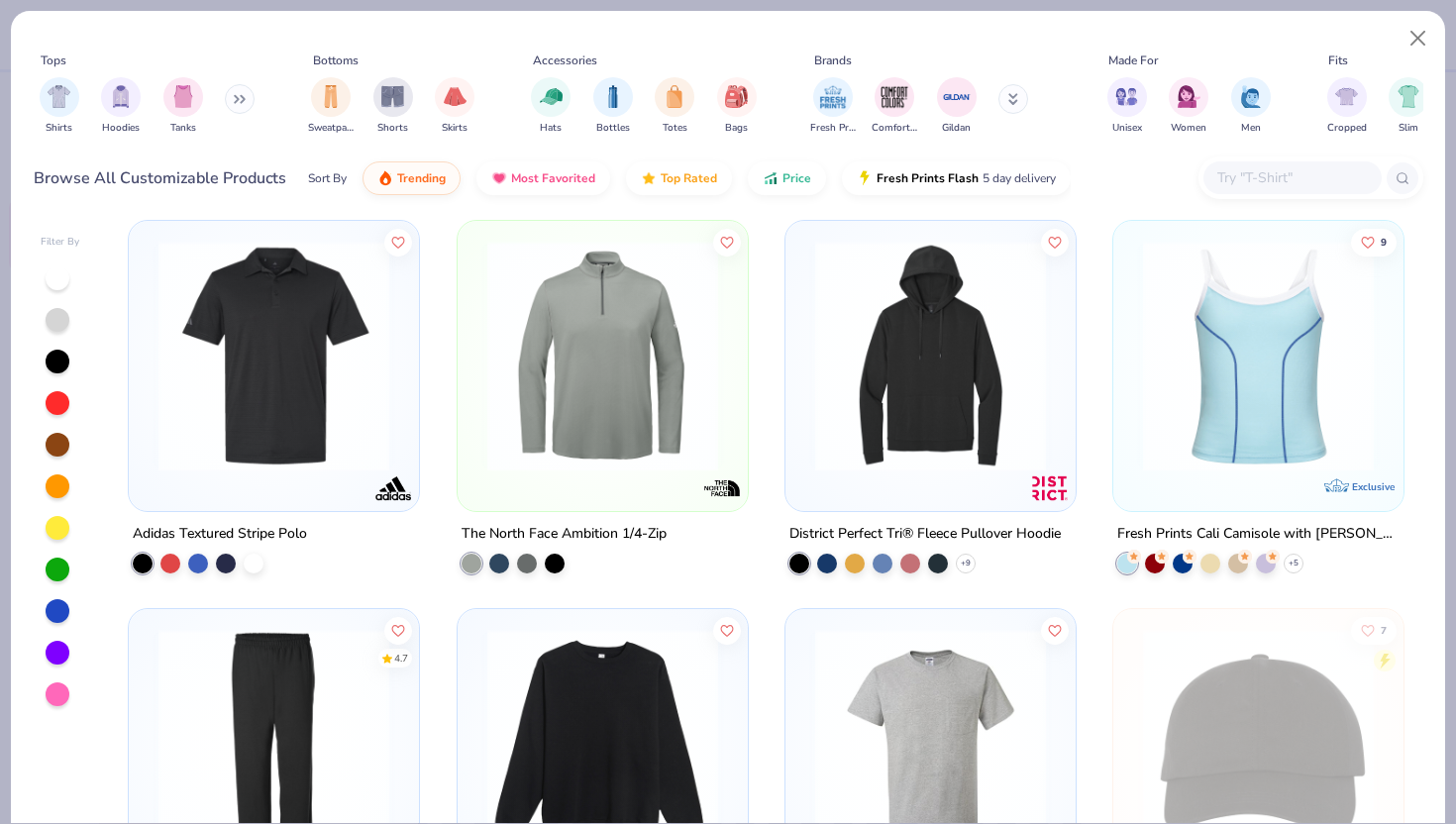
click at [1297, 178] on input "text" at bounding box center [1291, 177] width 152 height 23
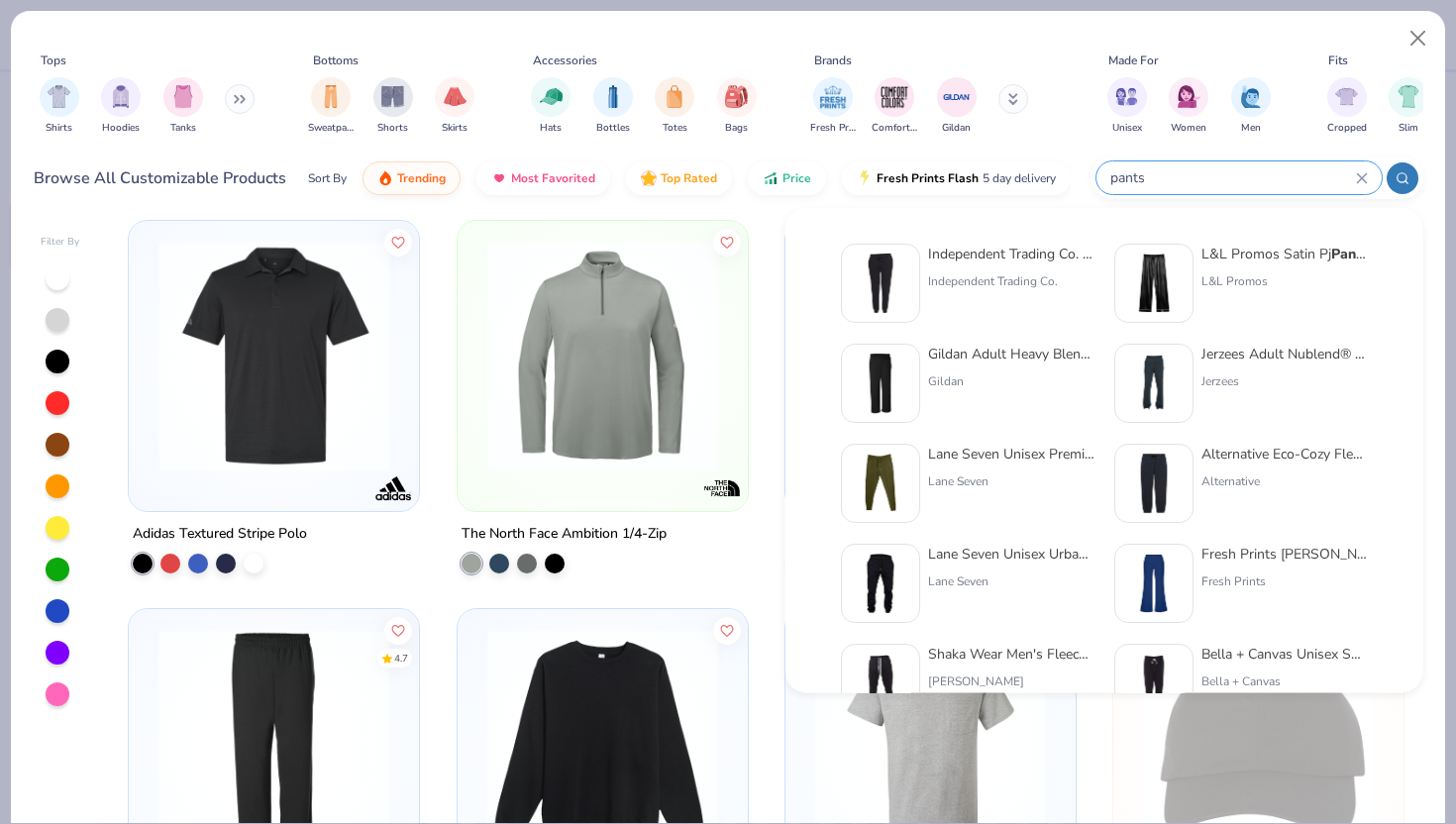
type input "pants"
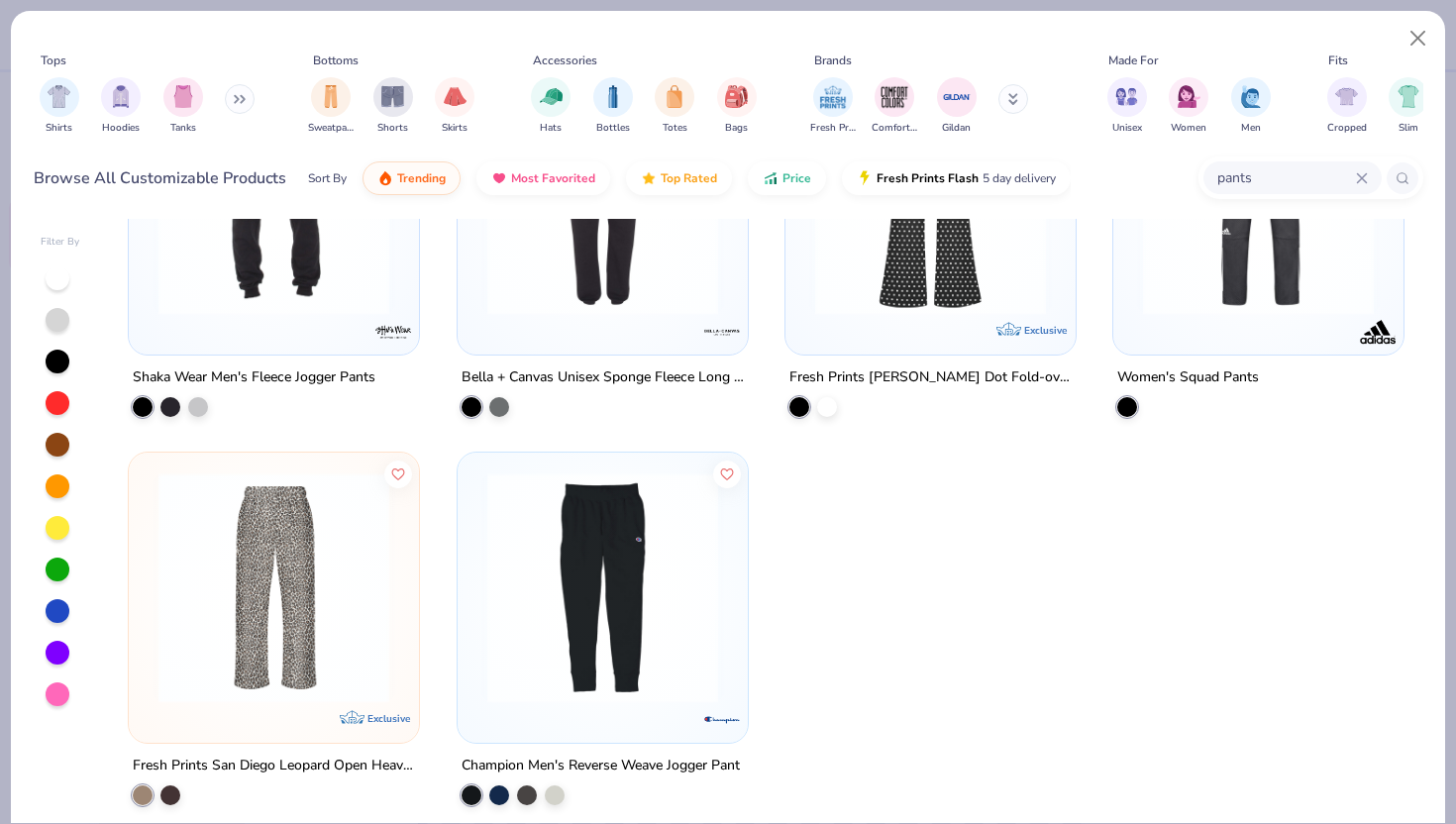
scroll to position [941, 0]
click at [1315, 290] on img at bounding box center [1258, 200] width 250 height 231
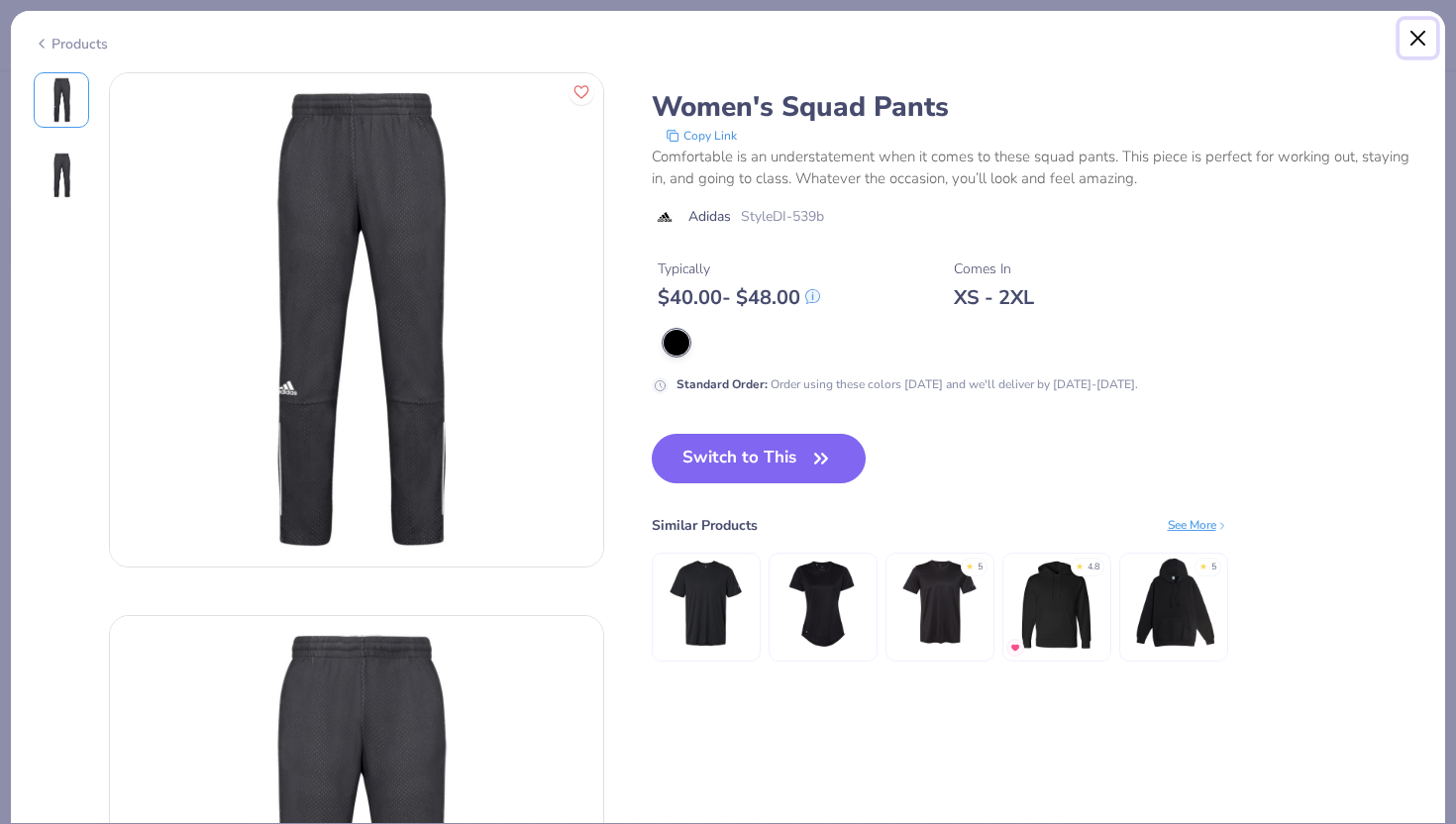
click at [1411, 38] on button "Close" at bounding box center [1418, 39] width 38 height 38
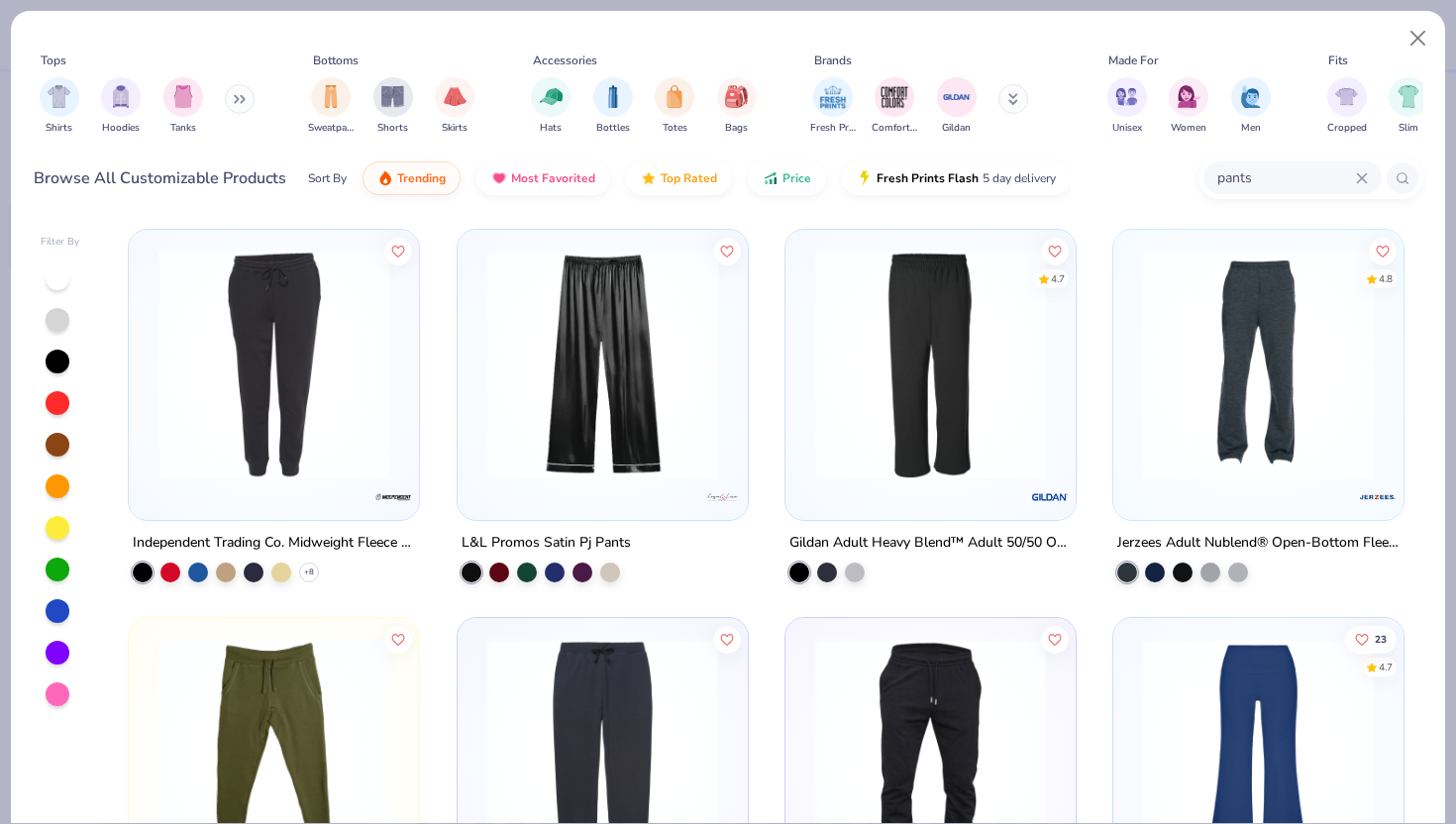
click at [1018, 443] on img at bounding box center [930, 365] width 250 height 231
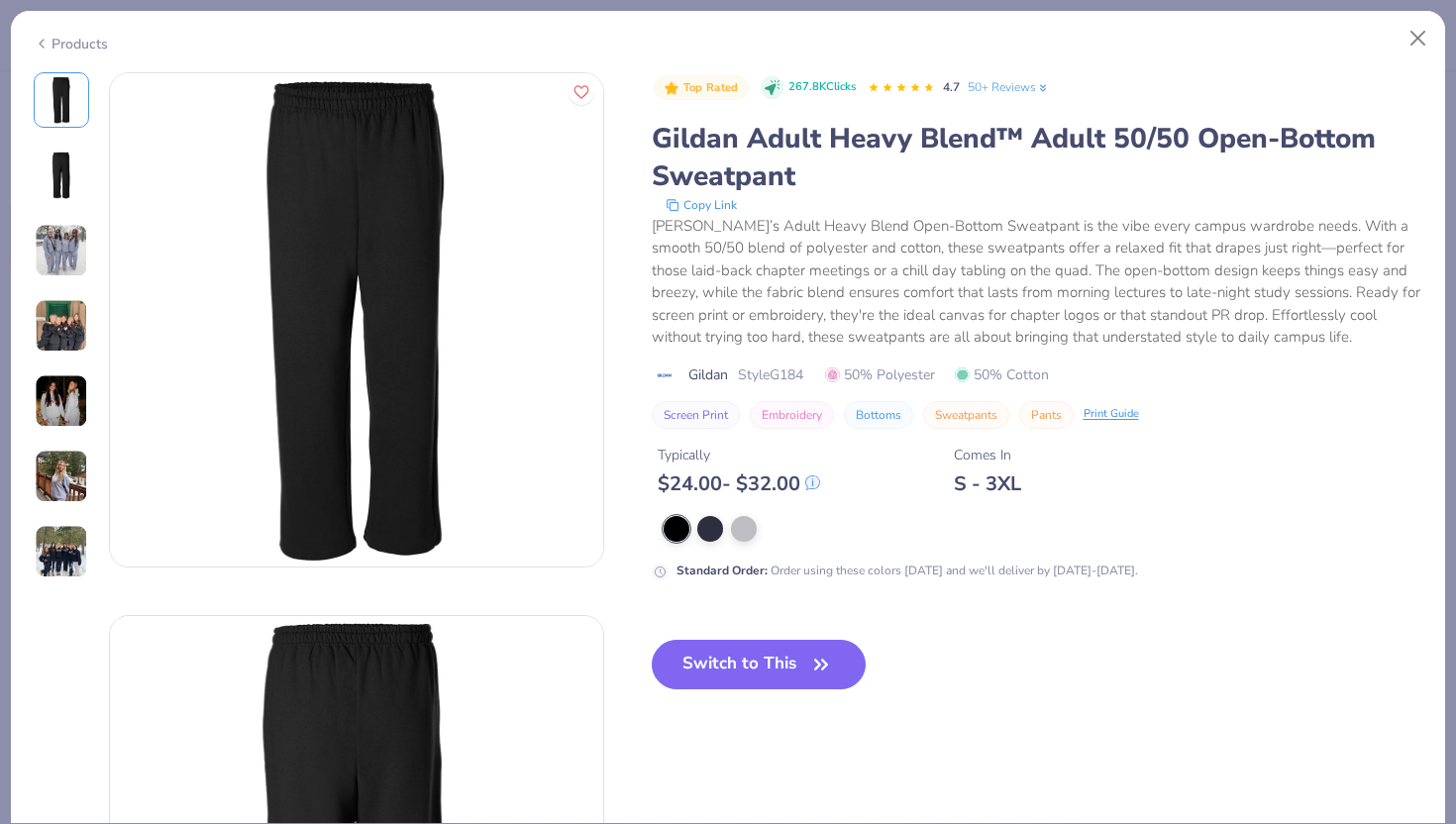
click at [69, 238] on img at bounding box center [62, 251] width 54 height 54
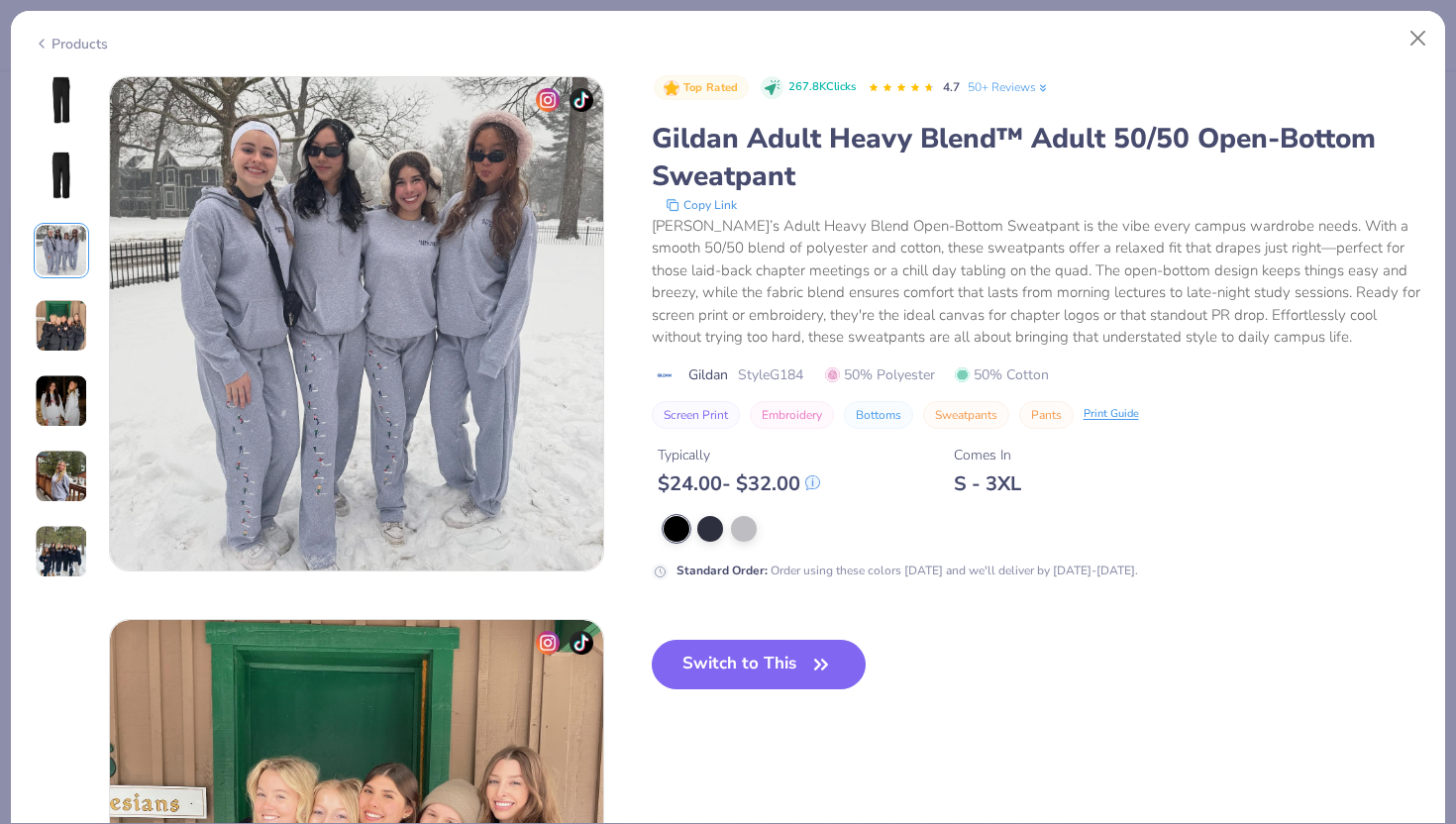
scroll to position [1085, 0]
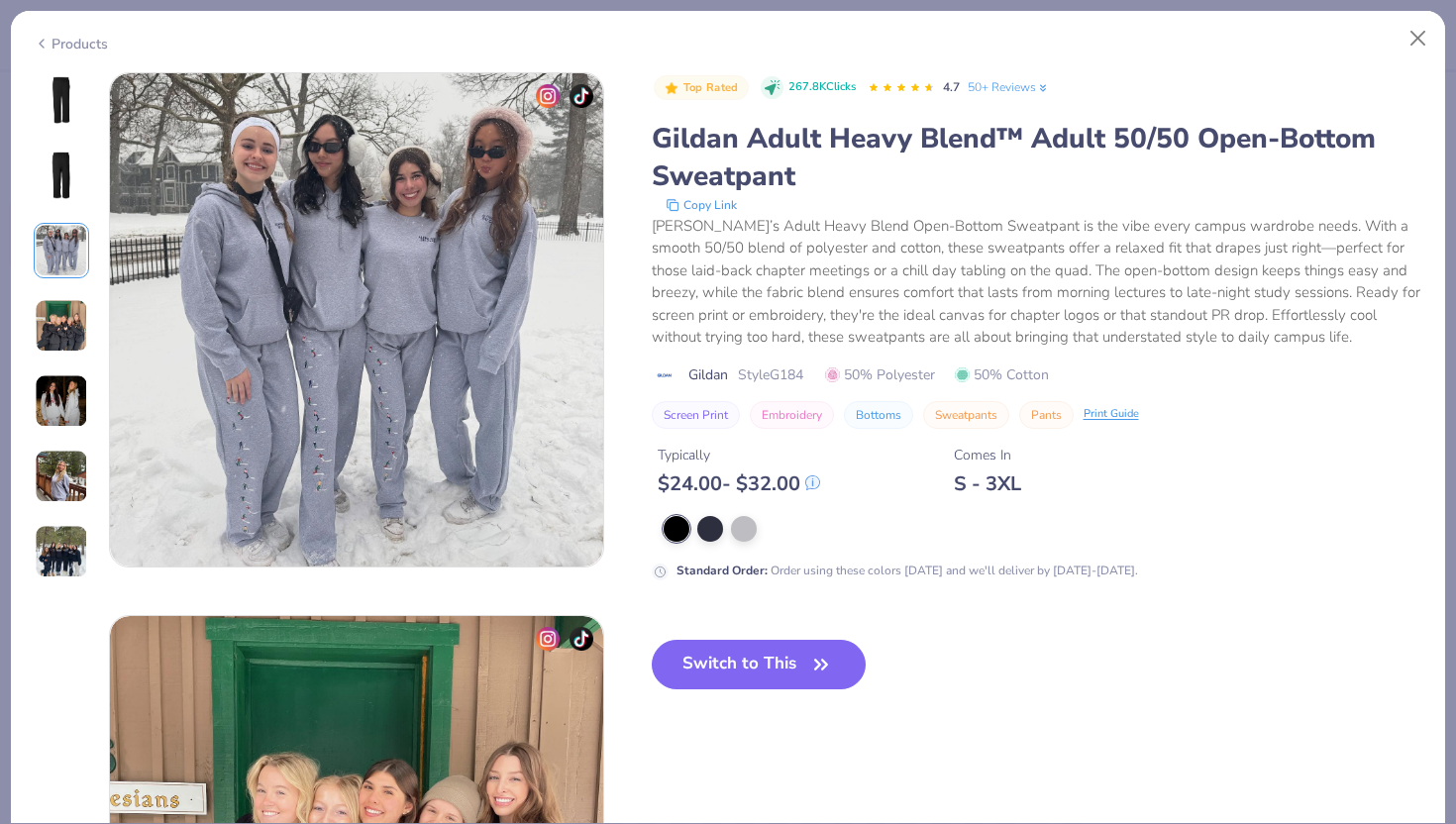
click at [55, 474] on img at bounding box center [62, 476] width 54 height 54
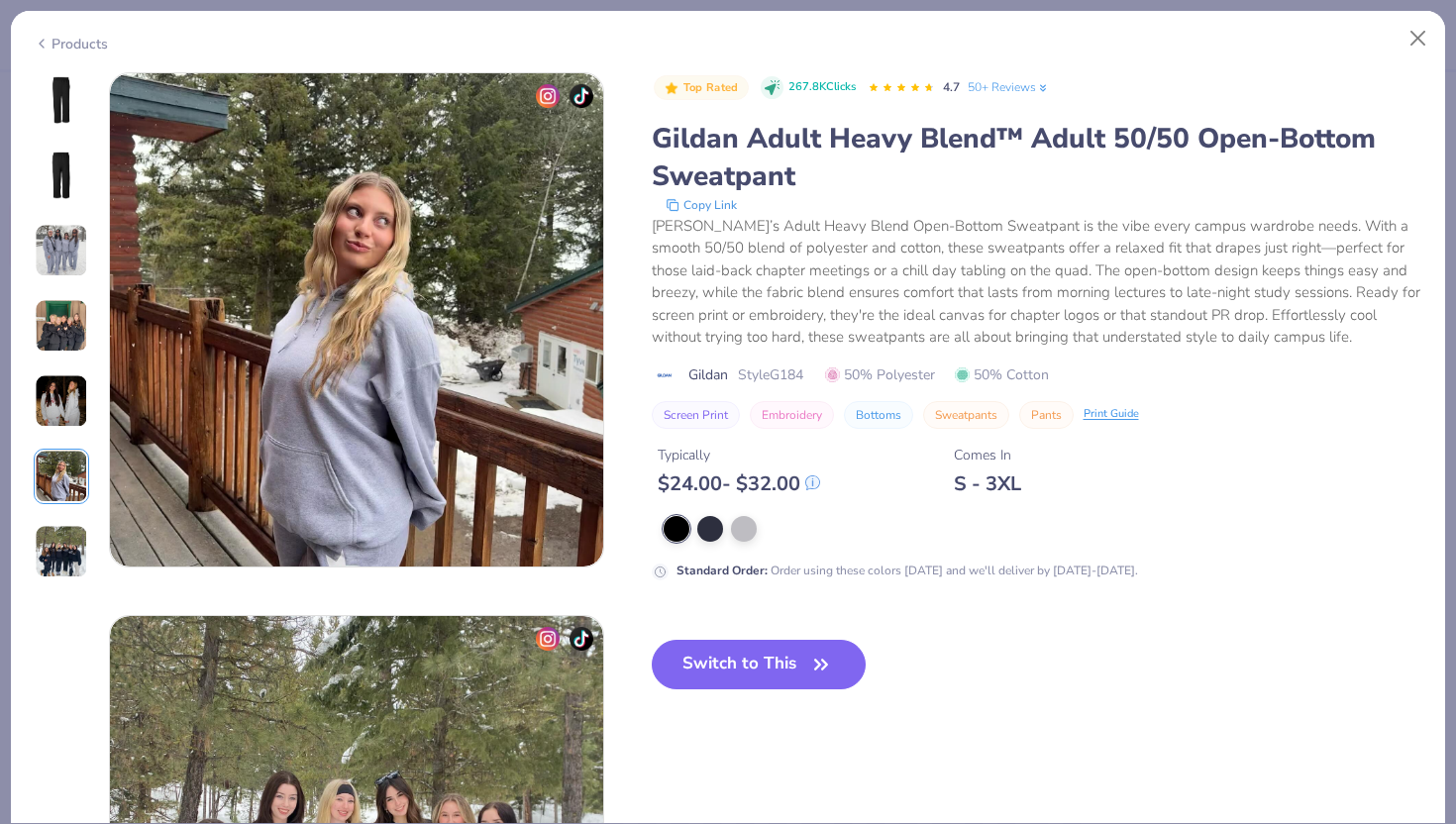
click at [48, 548] on img at bounding box center [62, 552] width 54 height 54
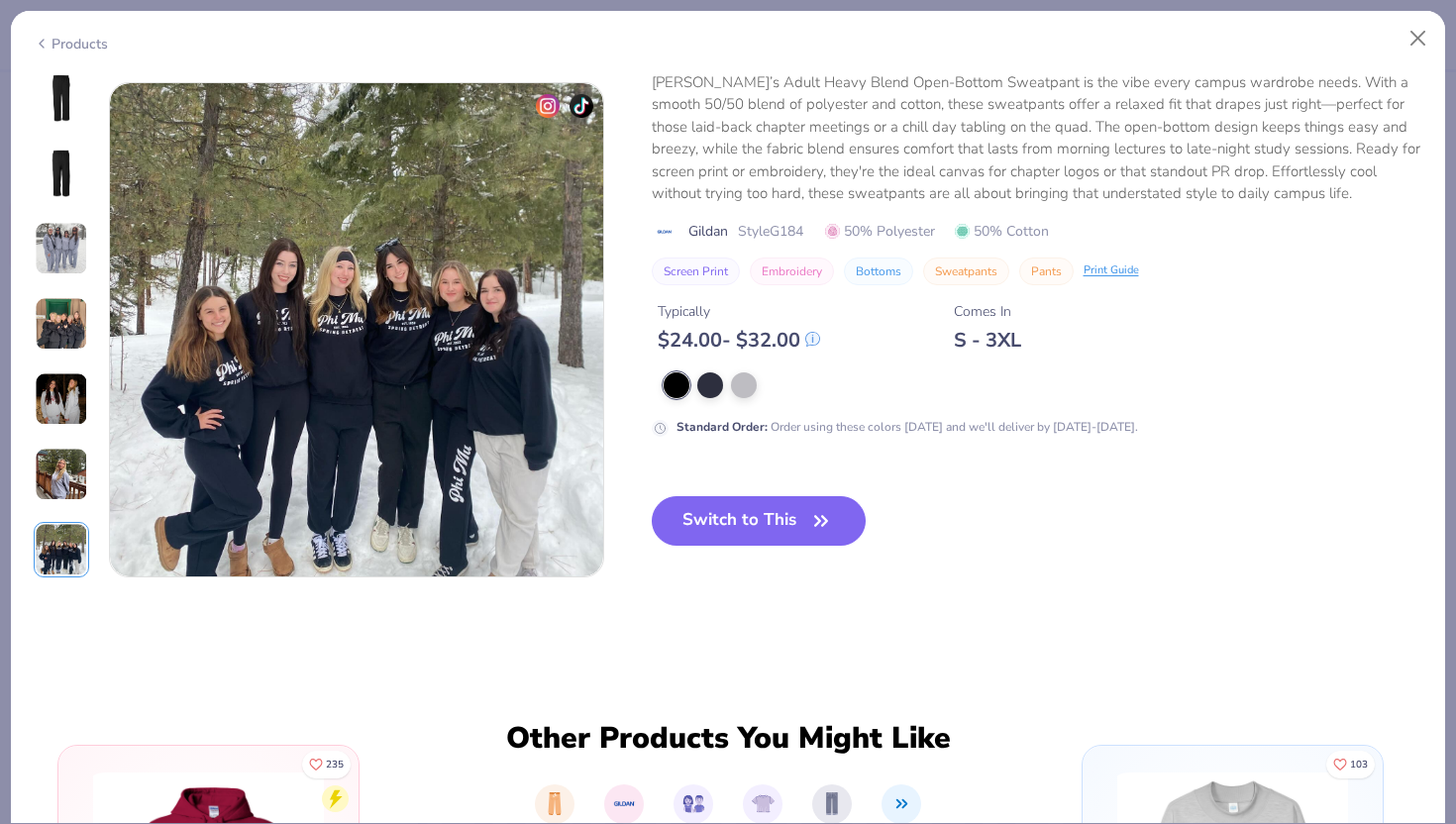
scroll to position [3255, 0]
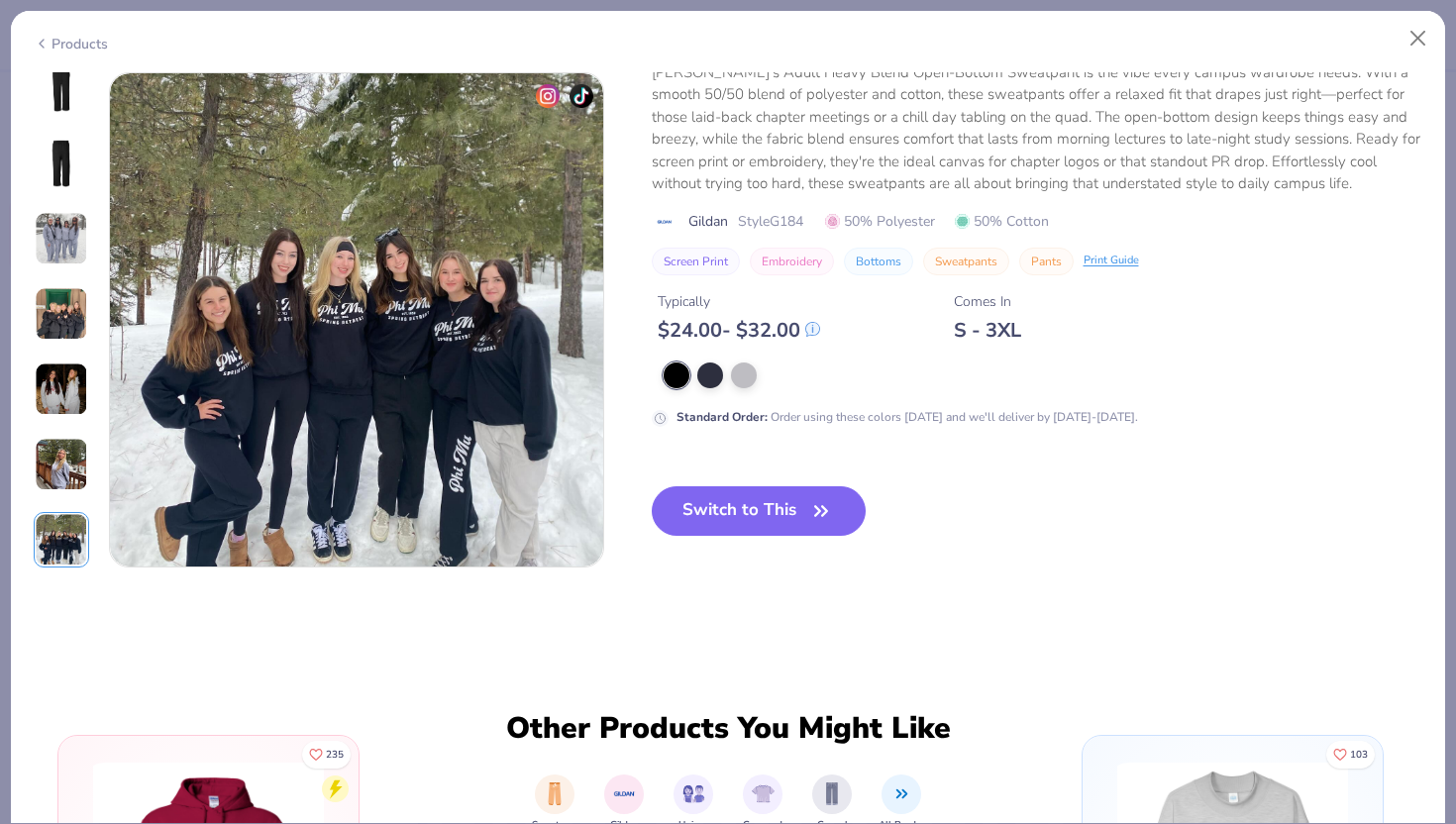
click at [65, 83] on img at bounding box center [62, 89] width 48 height 48
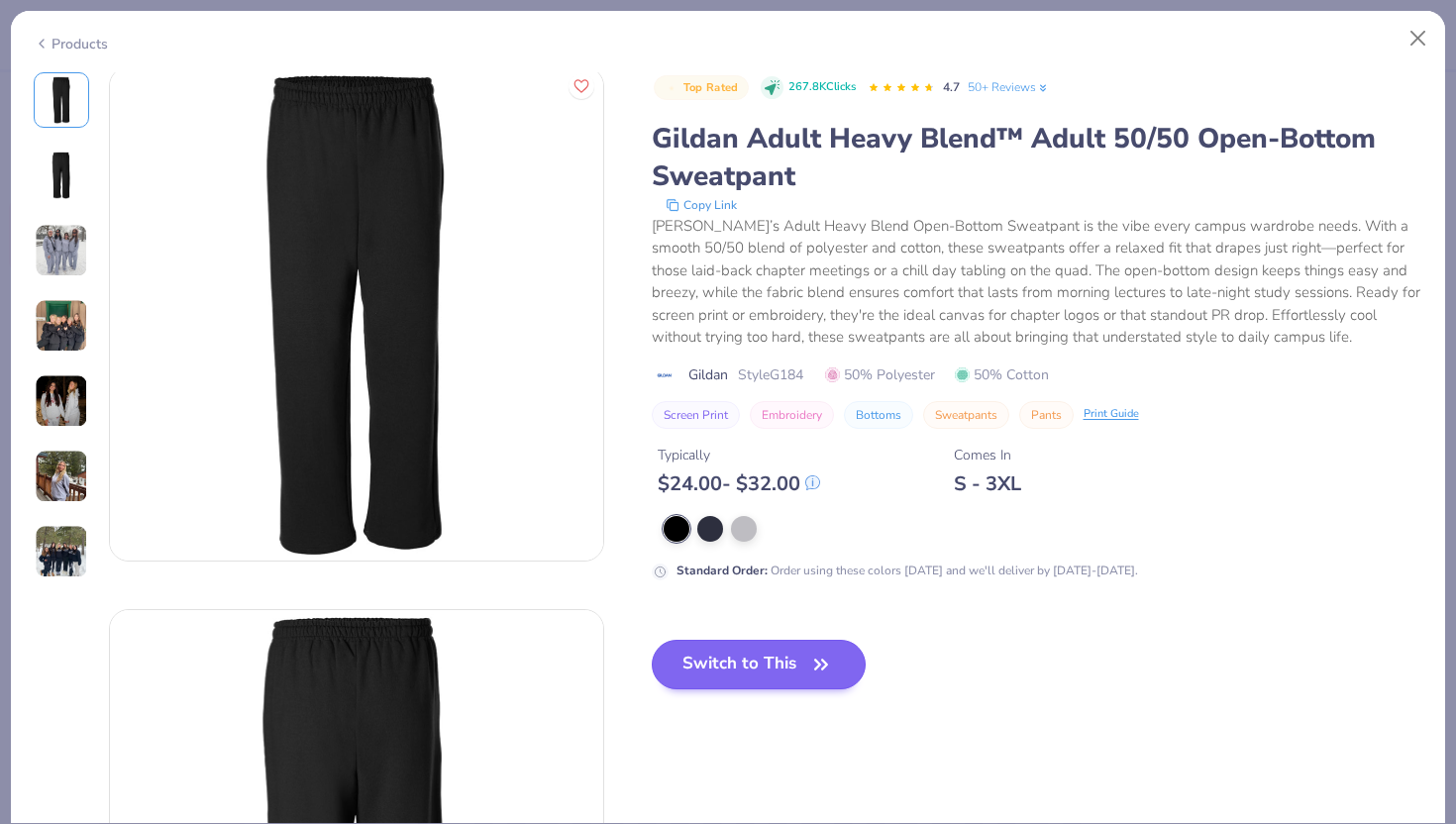
scroll to position [0, 0]
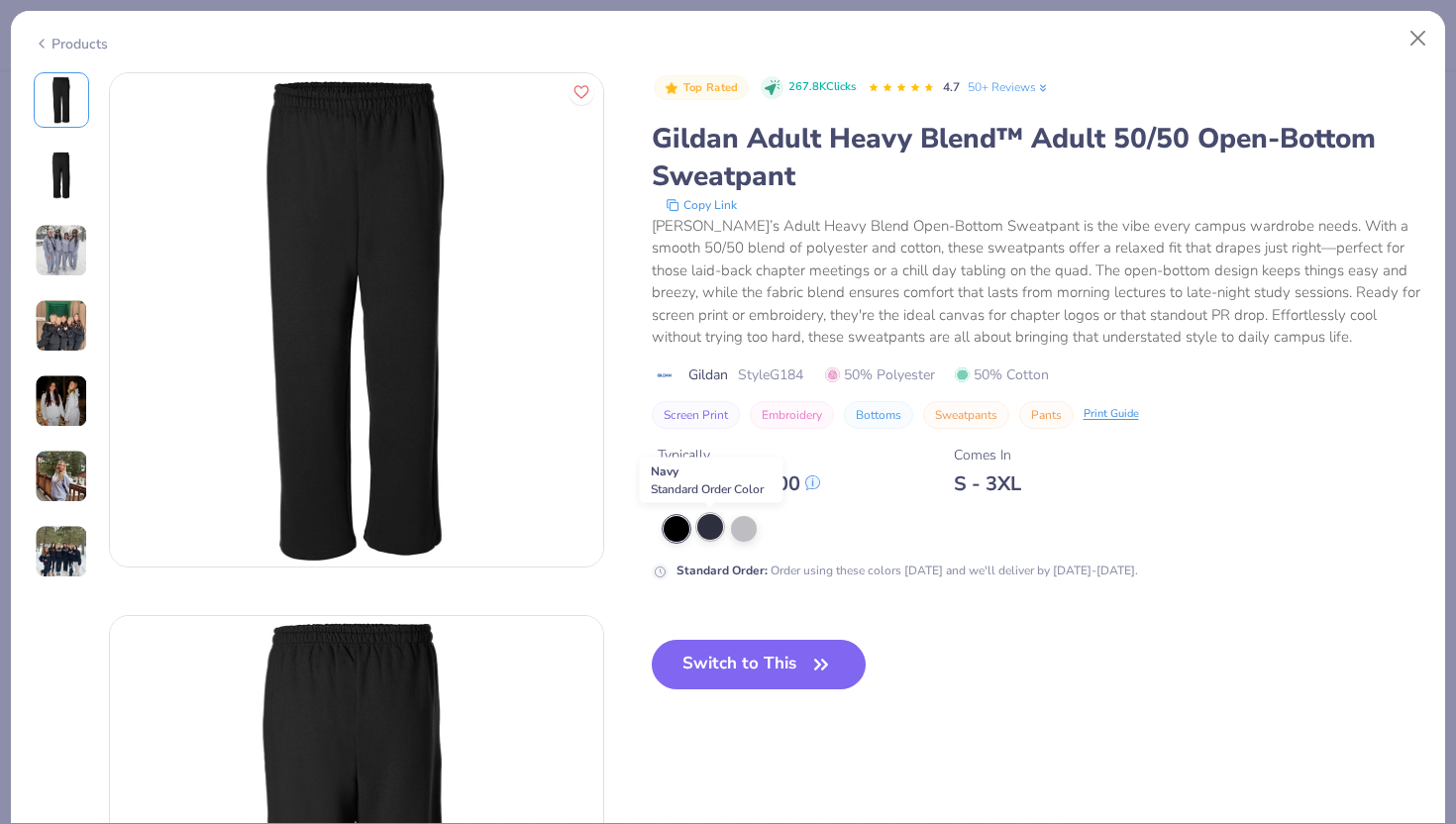
click at [719, 526] on div at bounding box center [711, 527] width 26 height 26
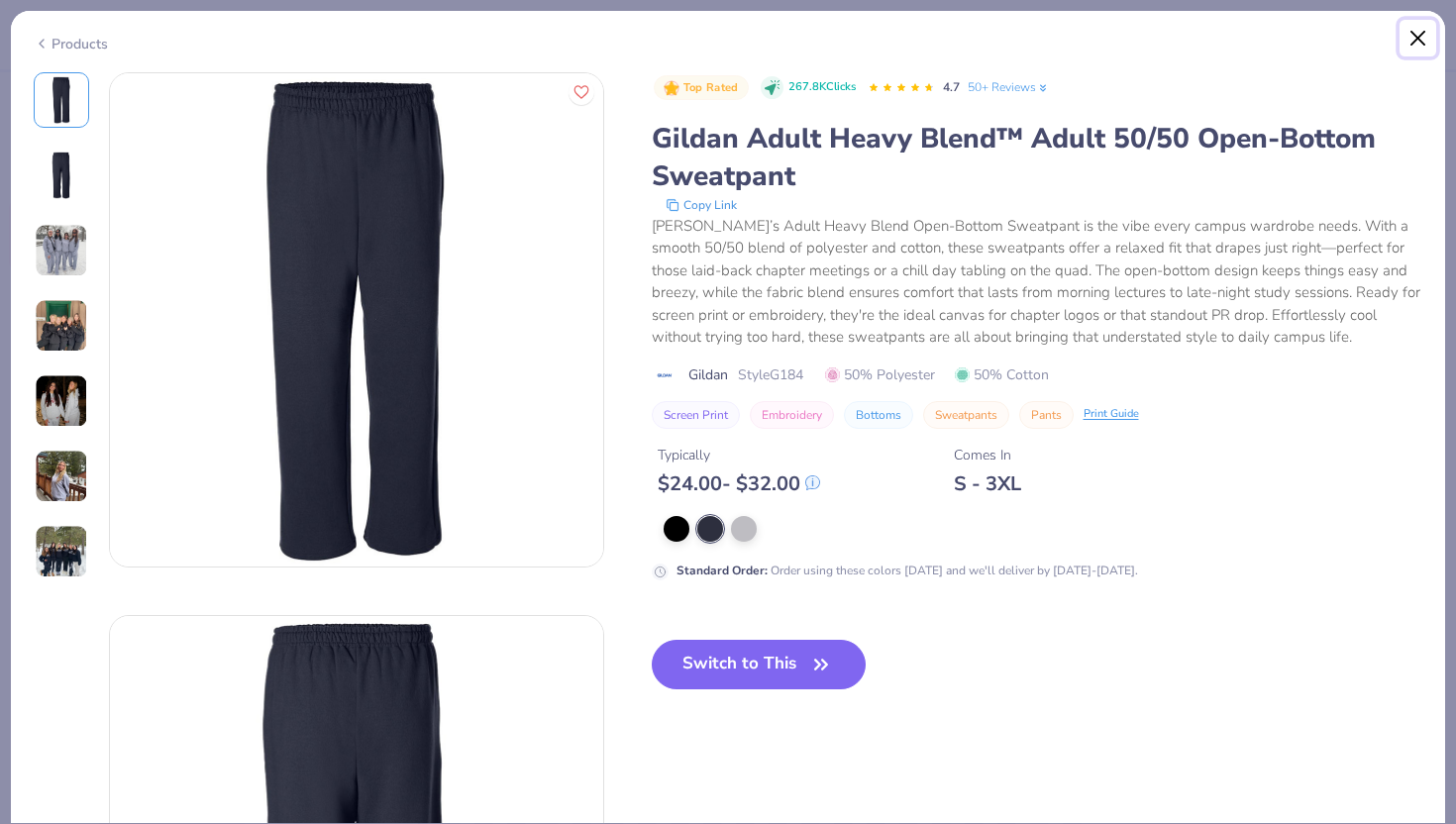
click at [1419, 45] on button "Close" at bounding box center [1418, 39] width 38 height 38
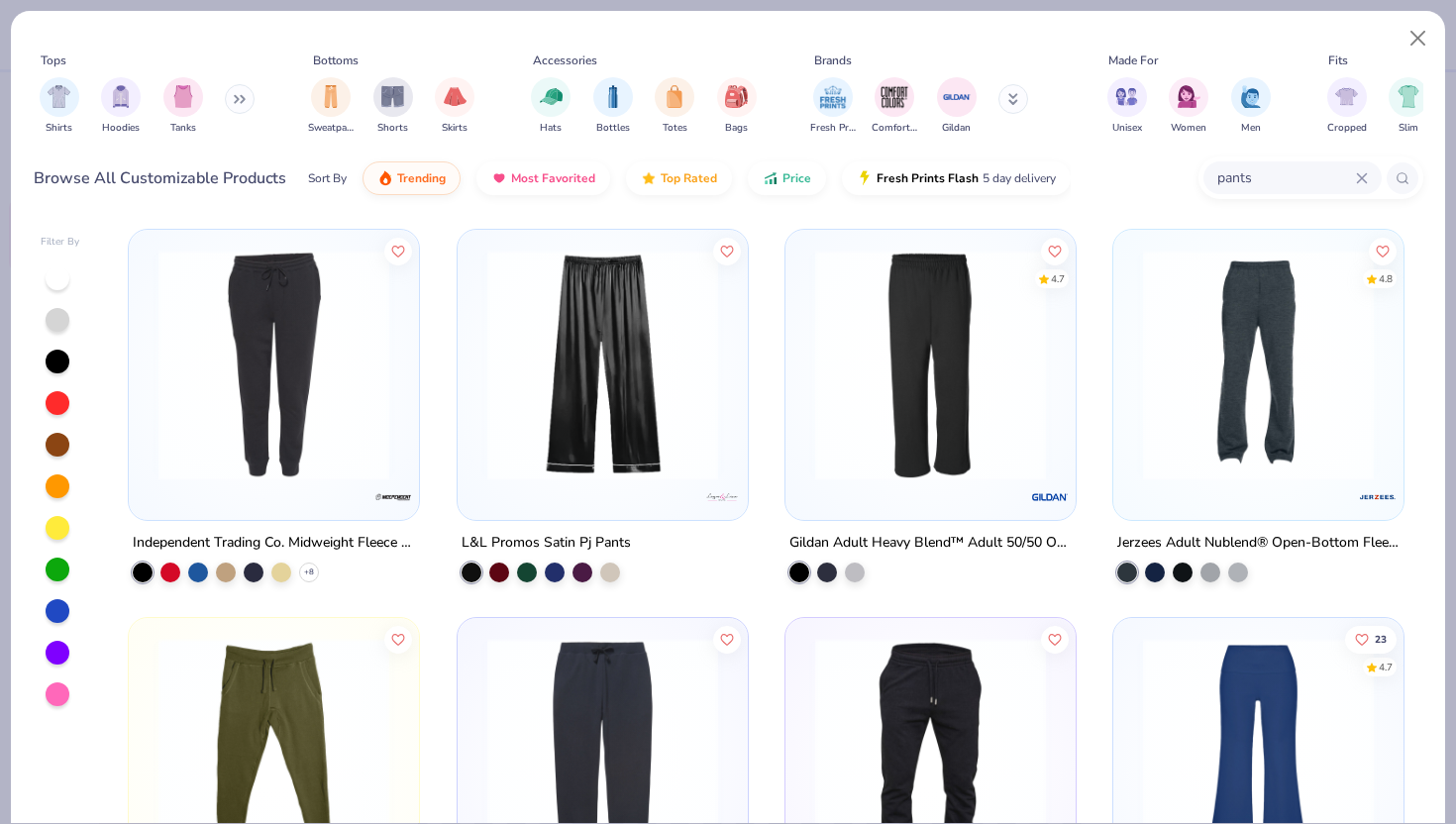
click at [1049, 397] on img at bounding box center [930, 365] width 250 height 231
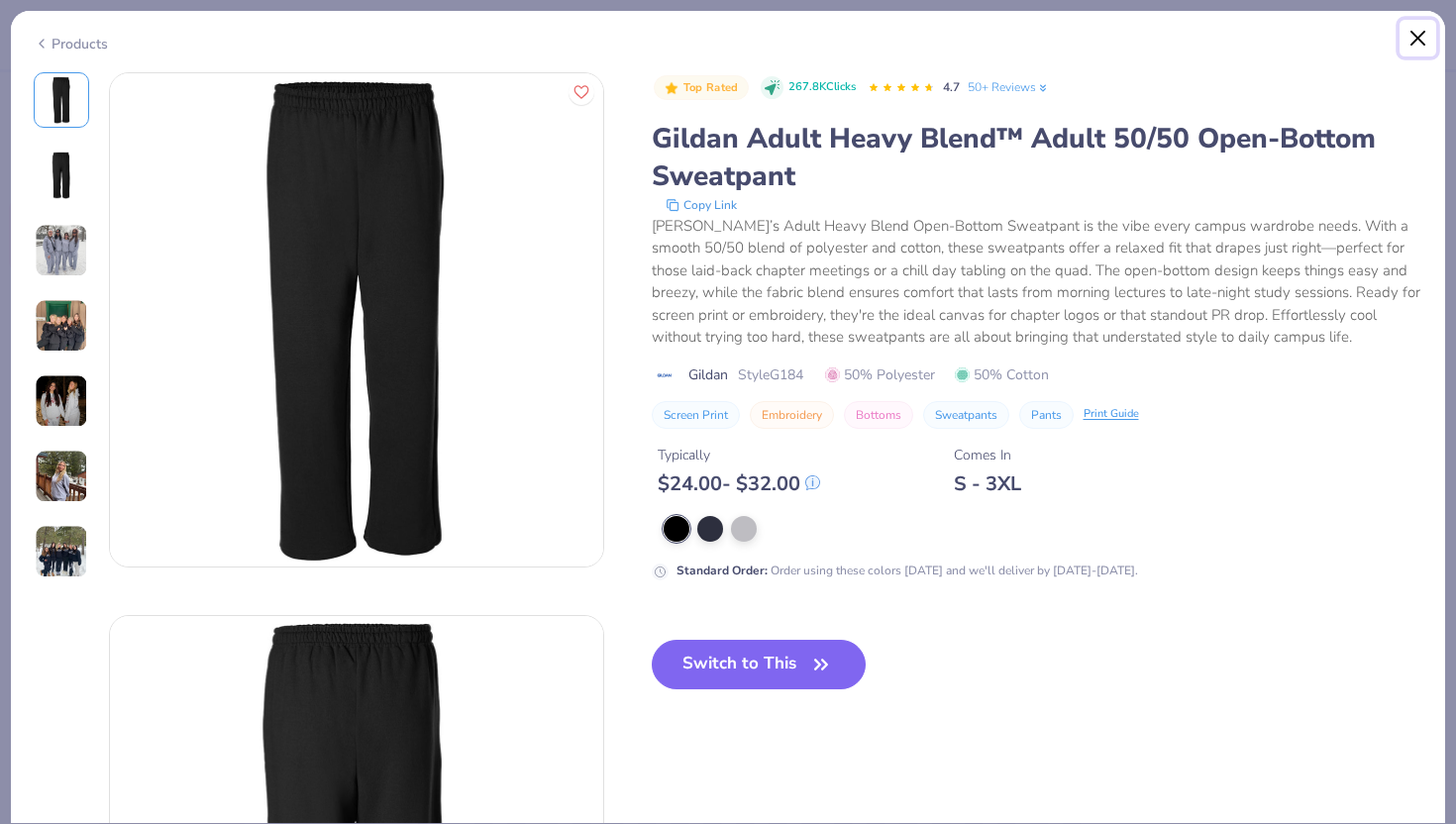
click at [1429, 31] on button "Close" at bounding box center [1418, 39] width 38 height 38
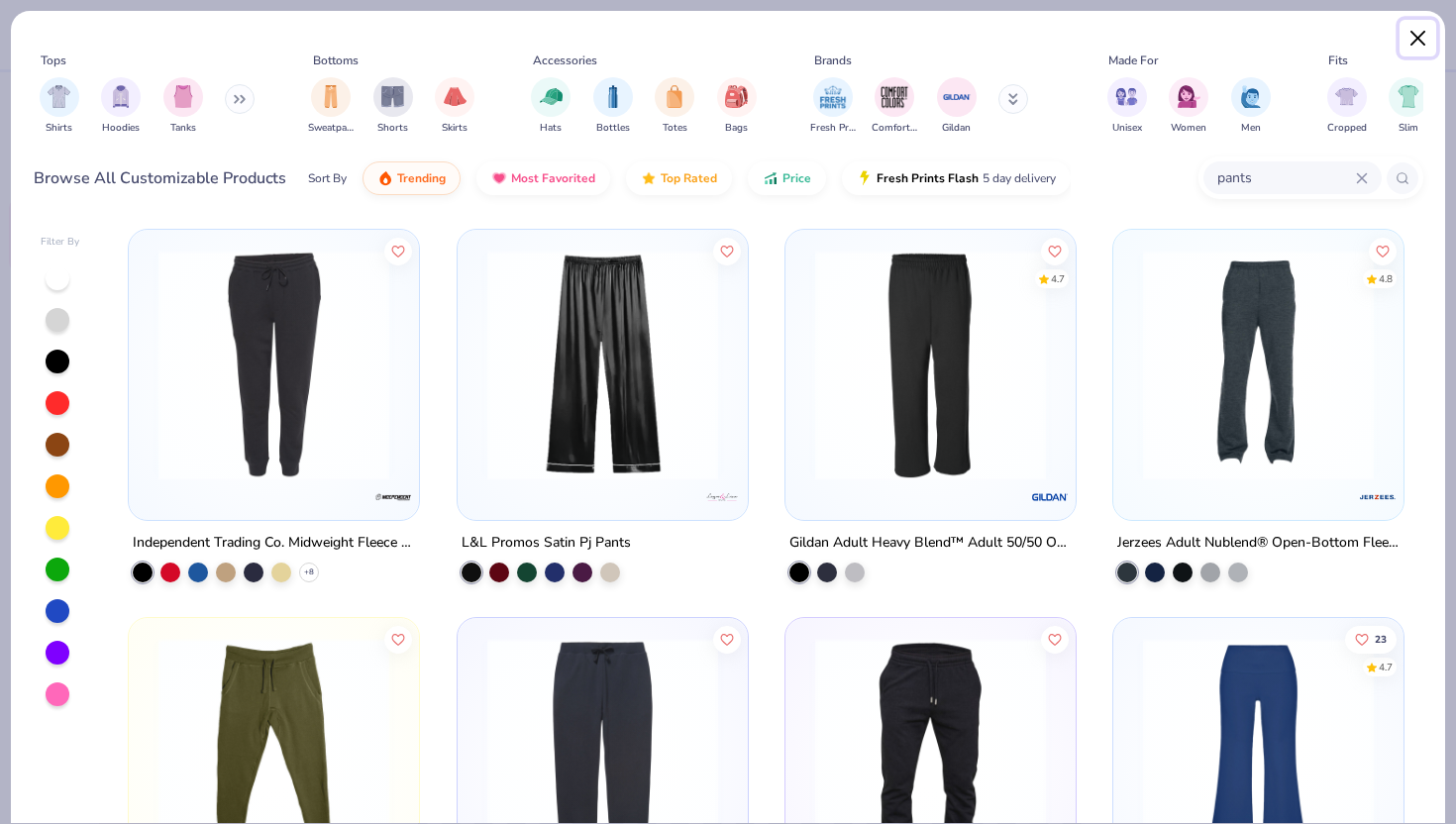
click at [1426, 36] on button "Close" at bounding box center [1418, 39] width 38 height 38
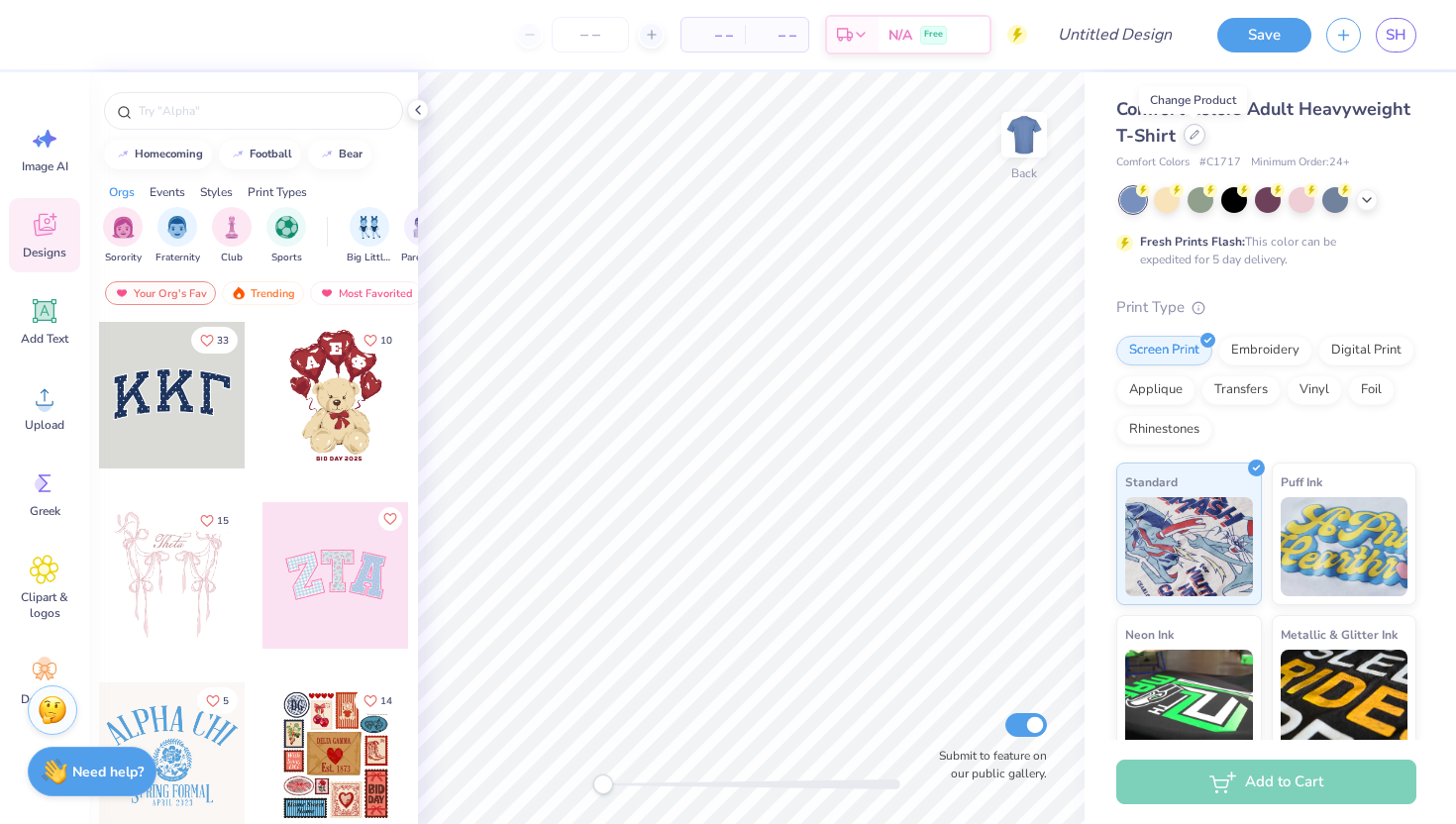
click at [1193, 138] on icon at bounding box center [1194, 135] width 10 height 10
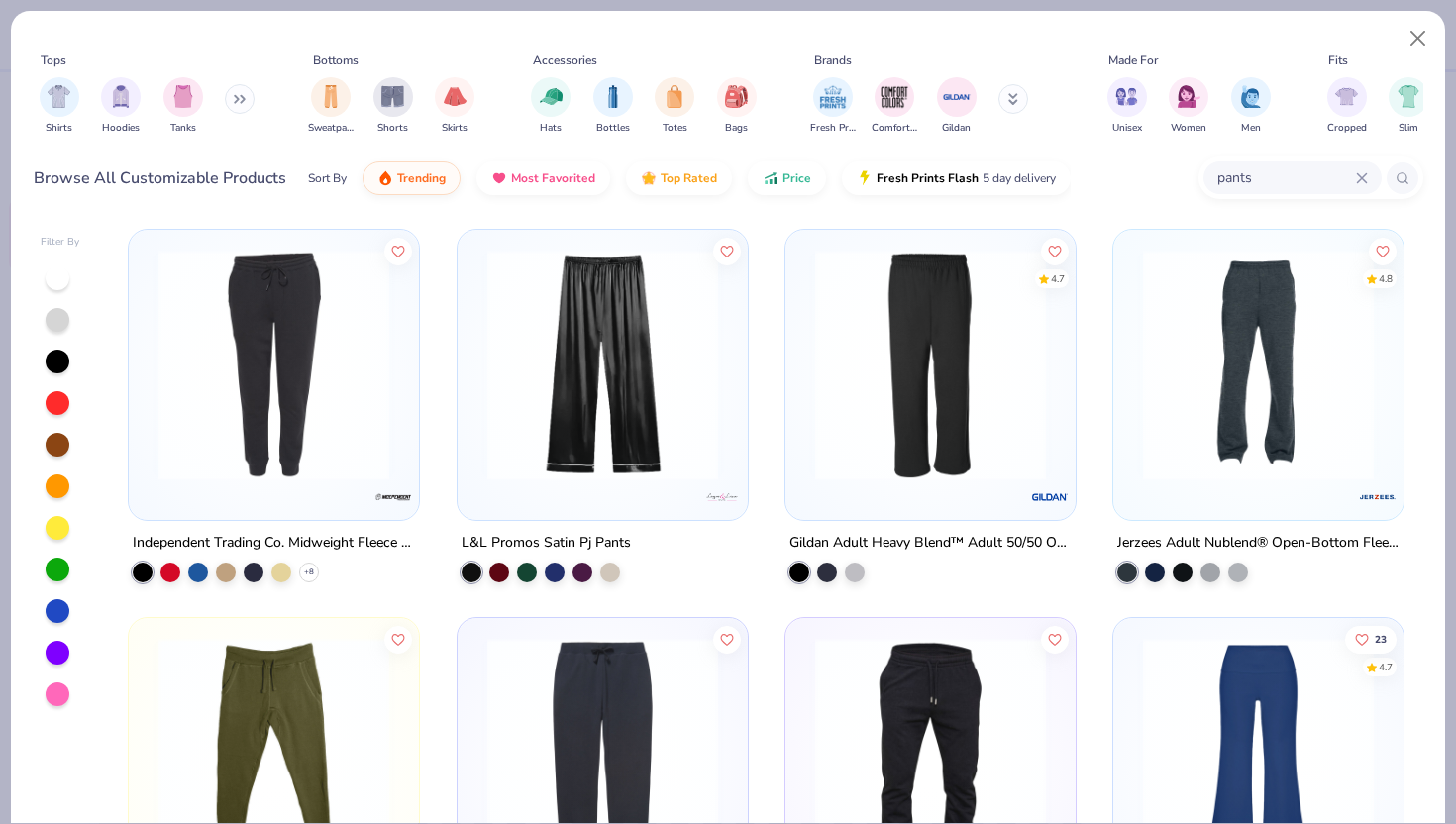
click at [920, 429] on img at bounding box center [930, 365] width 250 height 231
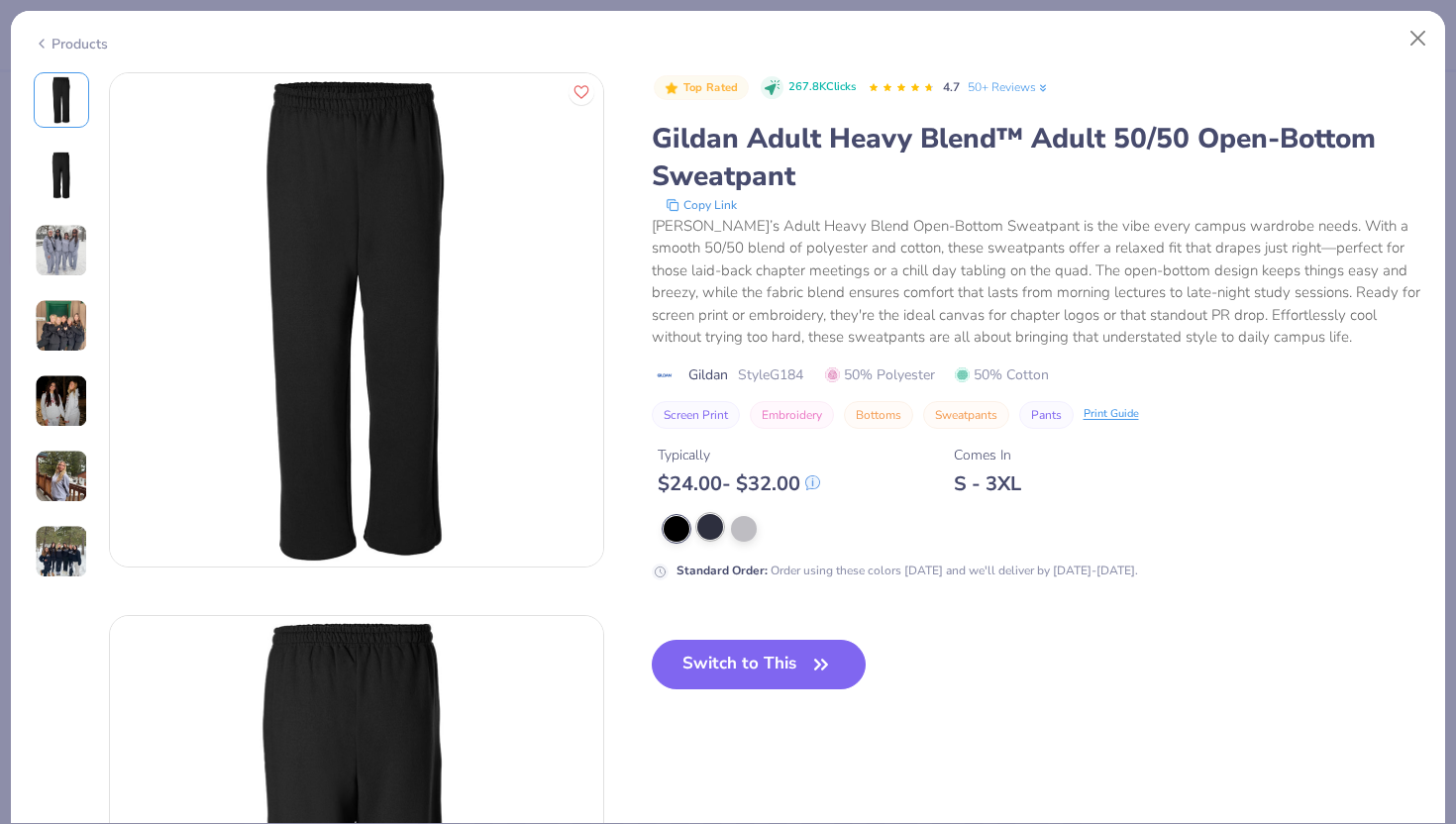
click at [717, 528] on div at bounding box center [711, 527] width 26 height 26
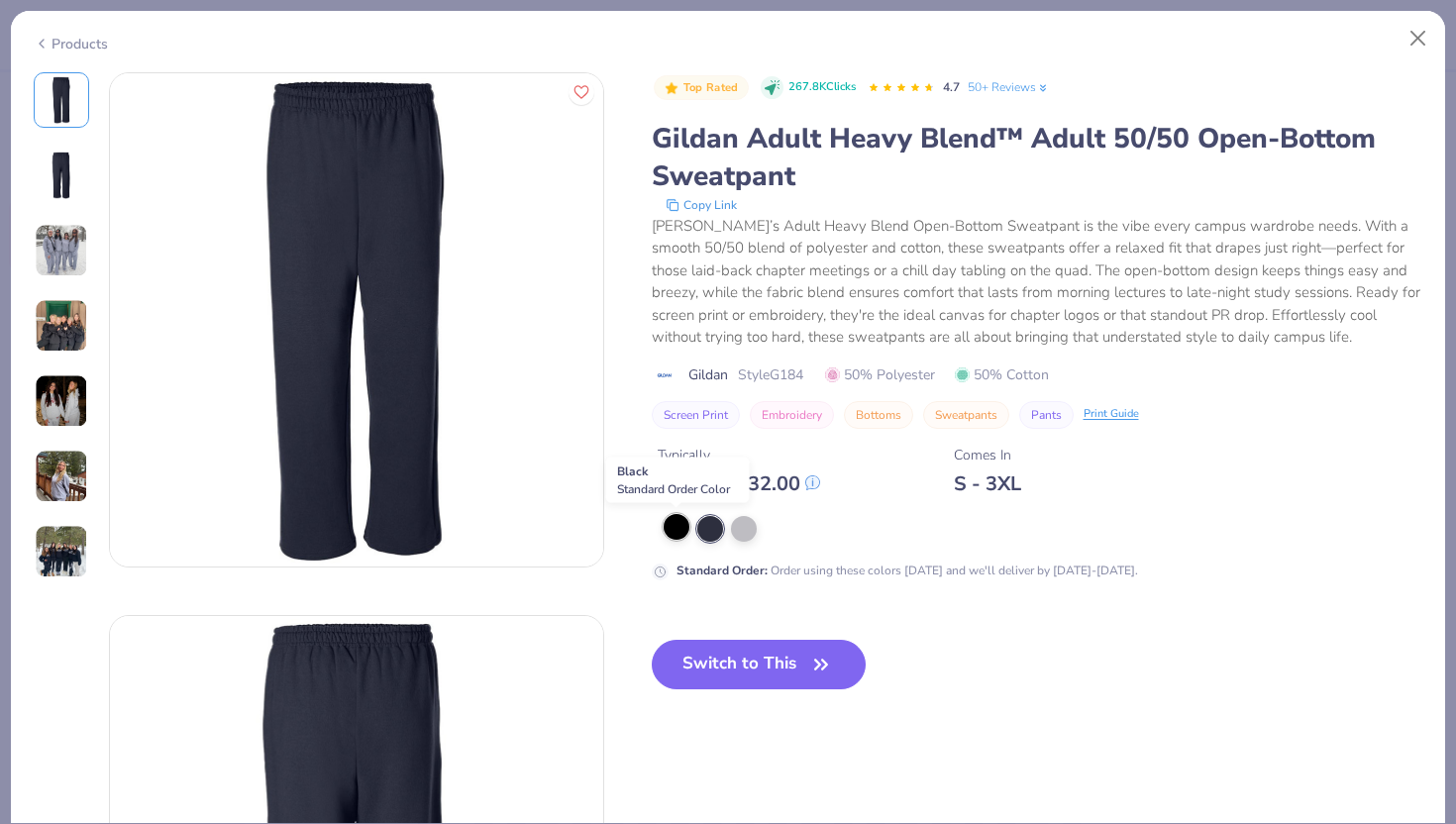
click at [686, 526] on div at bounding box center [677, 527] width 26 height 26
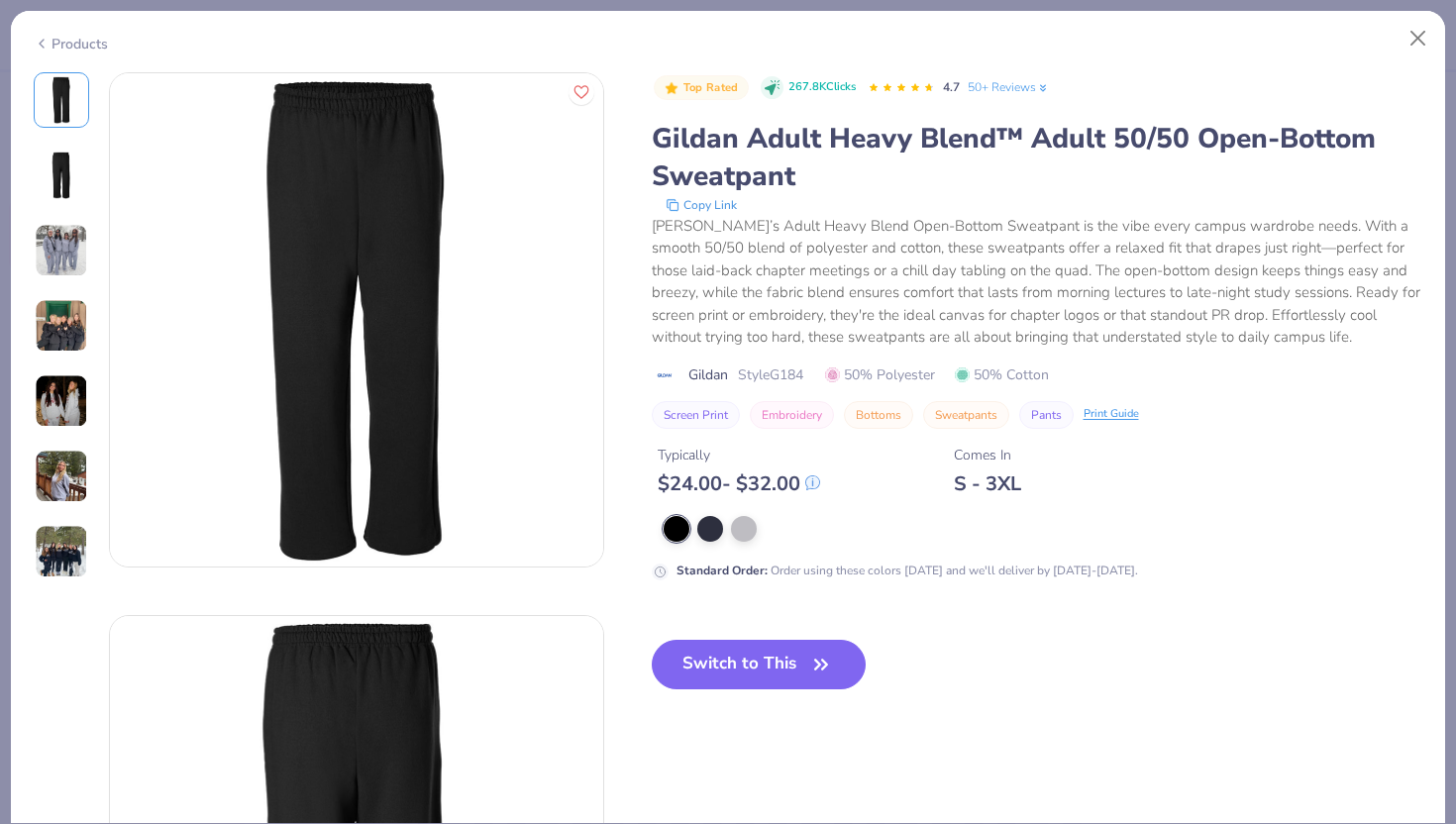
click at [740, 655] on button "Switch to This" at bounding box center [759, 665] width 215 height 50
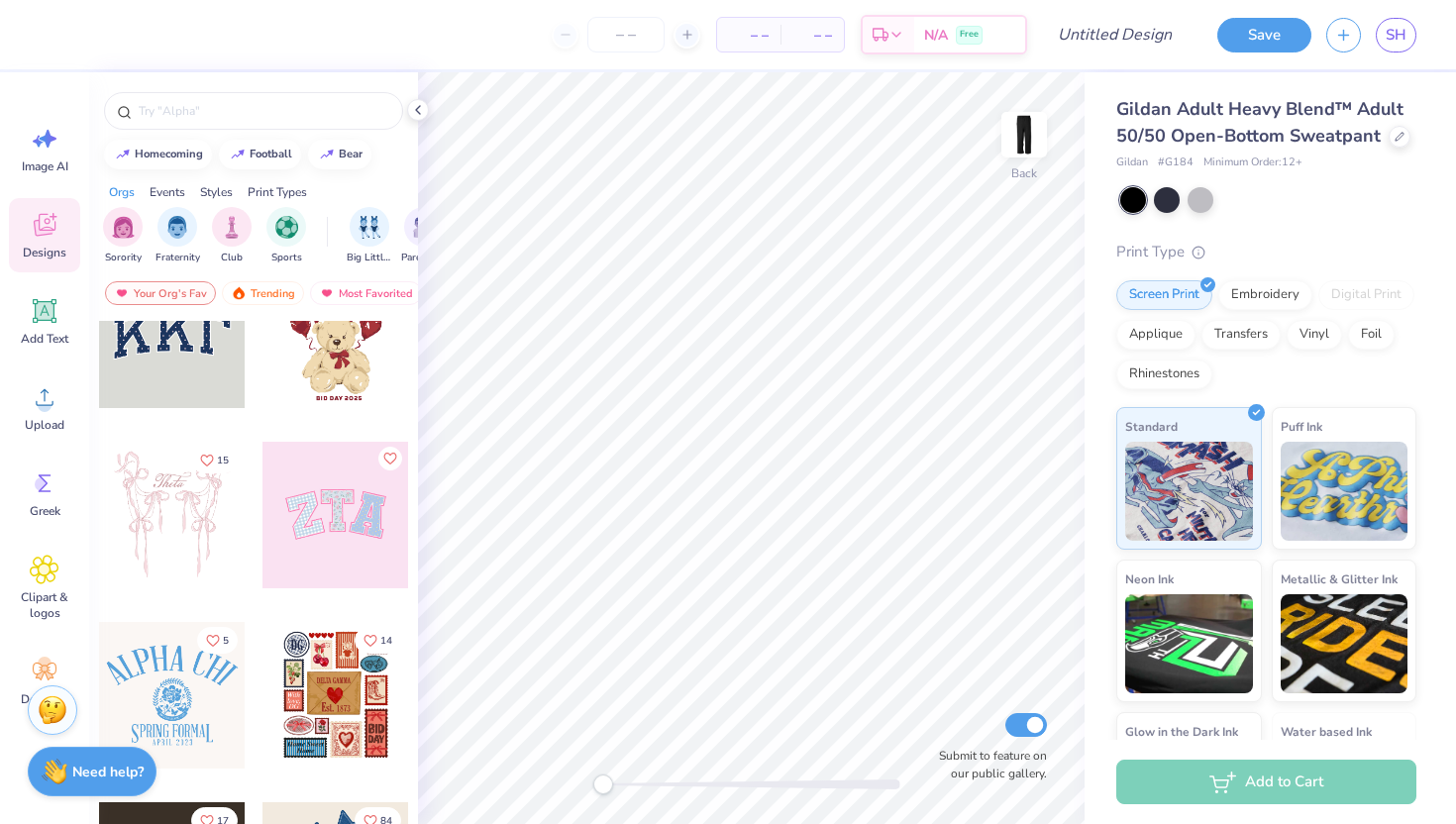
scroll to position [64, 0]
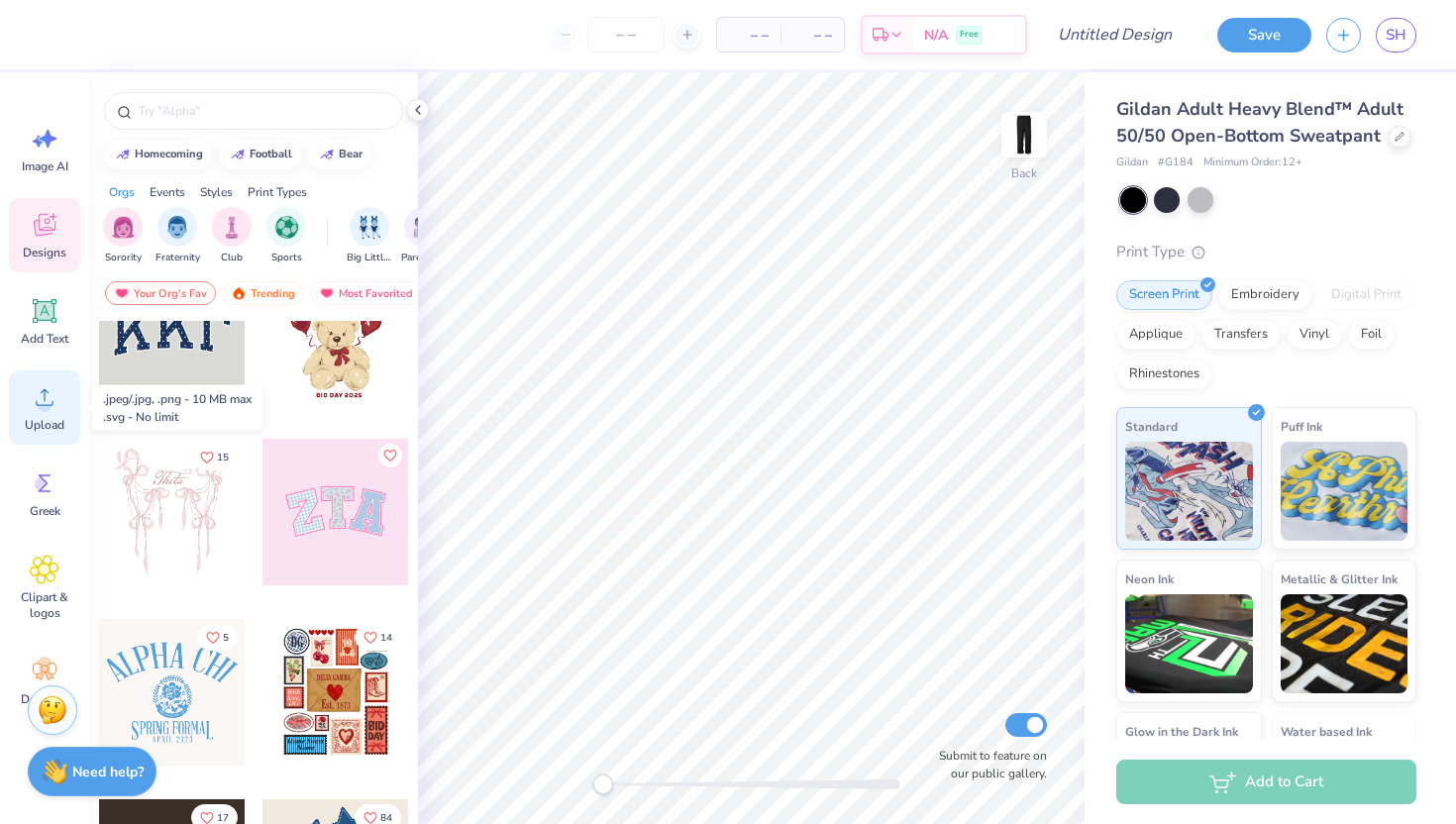
click at [51, 416] on span "Upload" at bounding box center [45, 424] width 40 height 16
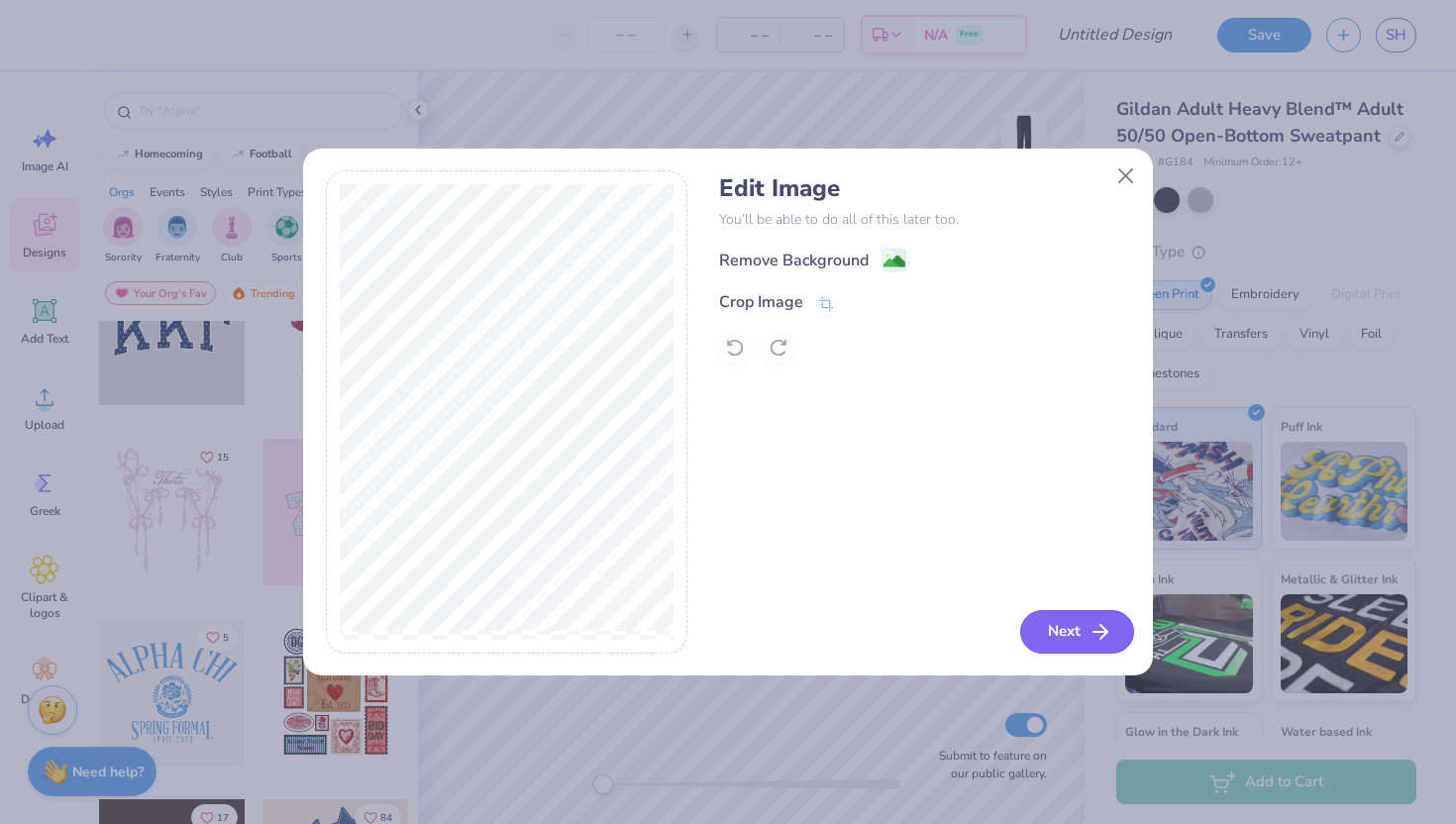
click at [1065, 624] on button "Next" at bounding box center [1077, 632] width 114 height 44
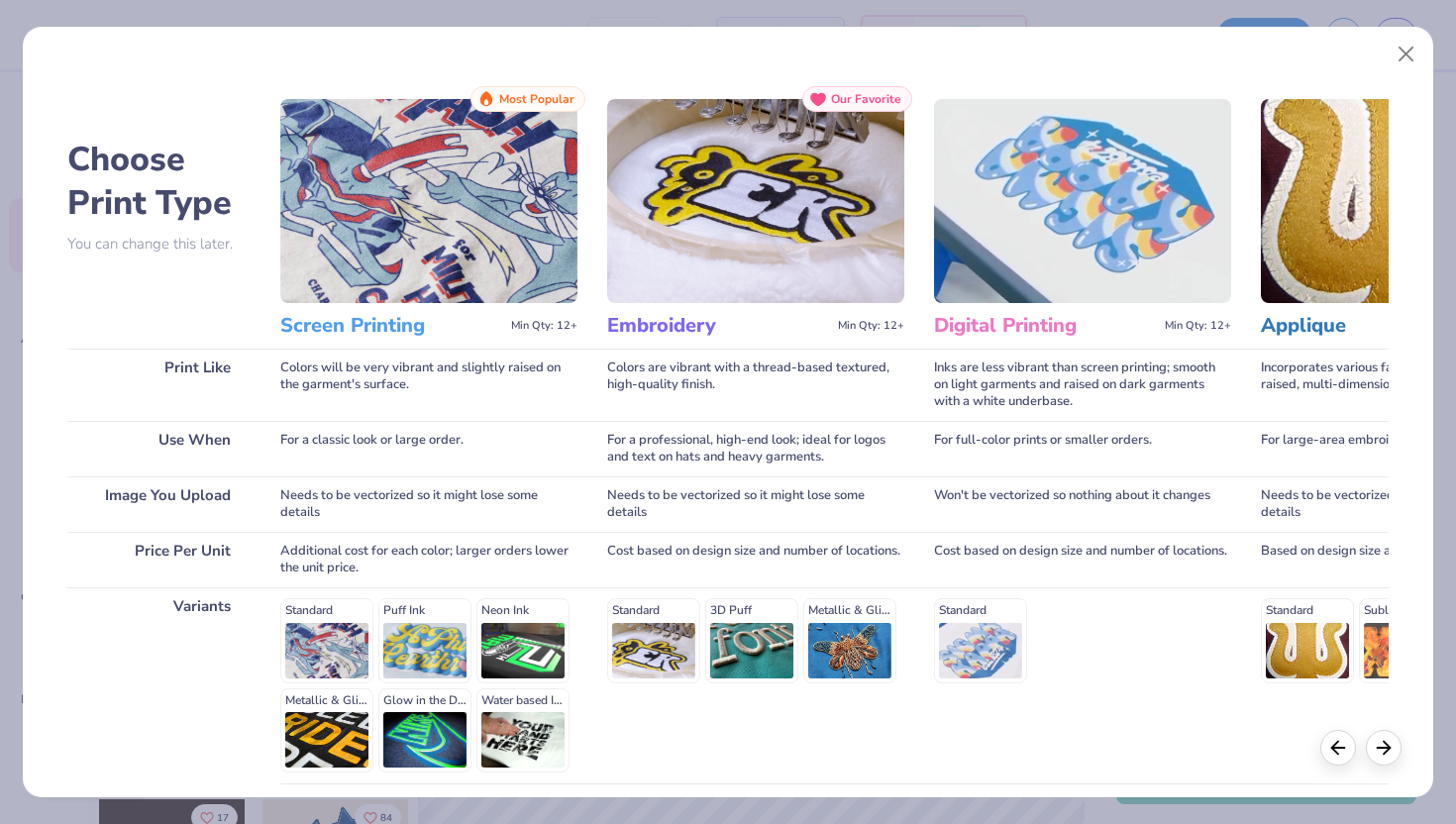
scroll to position [163, 0]
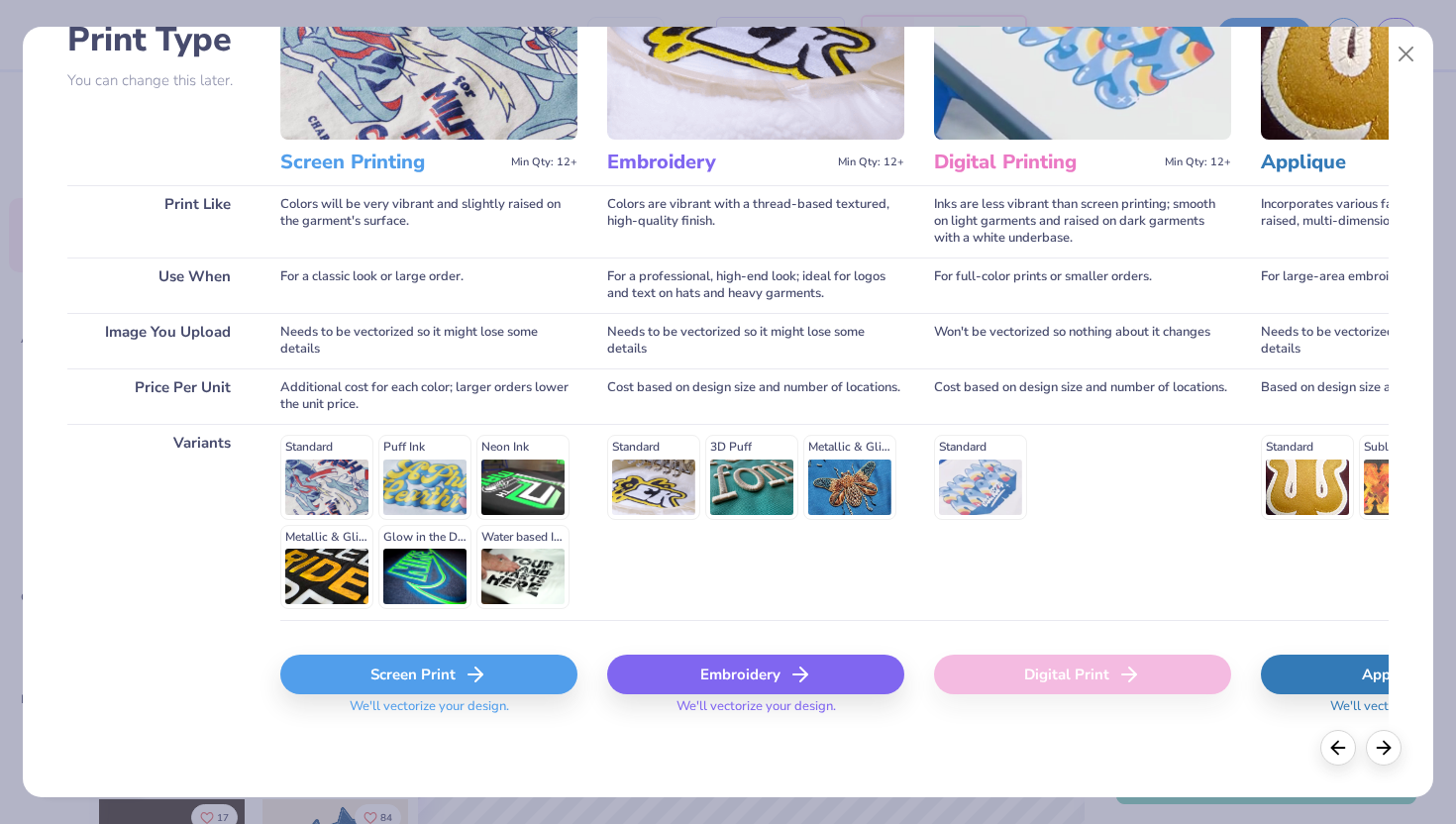
click at [465, 671] on icon at bounding box center [475, 675] width 24 height 24
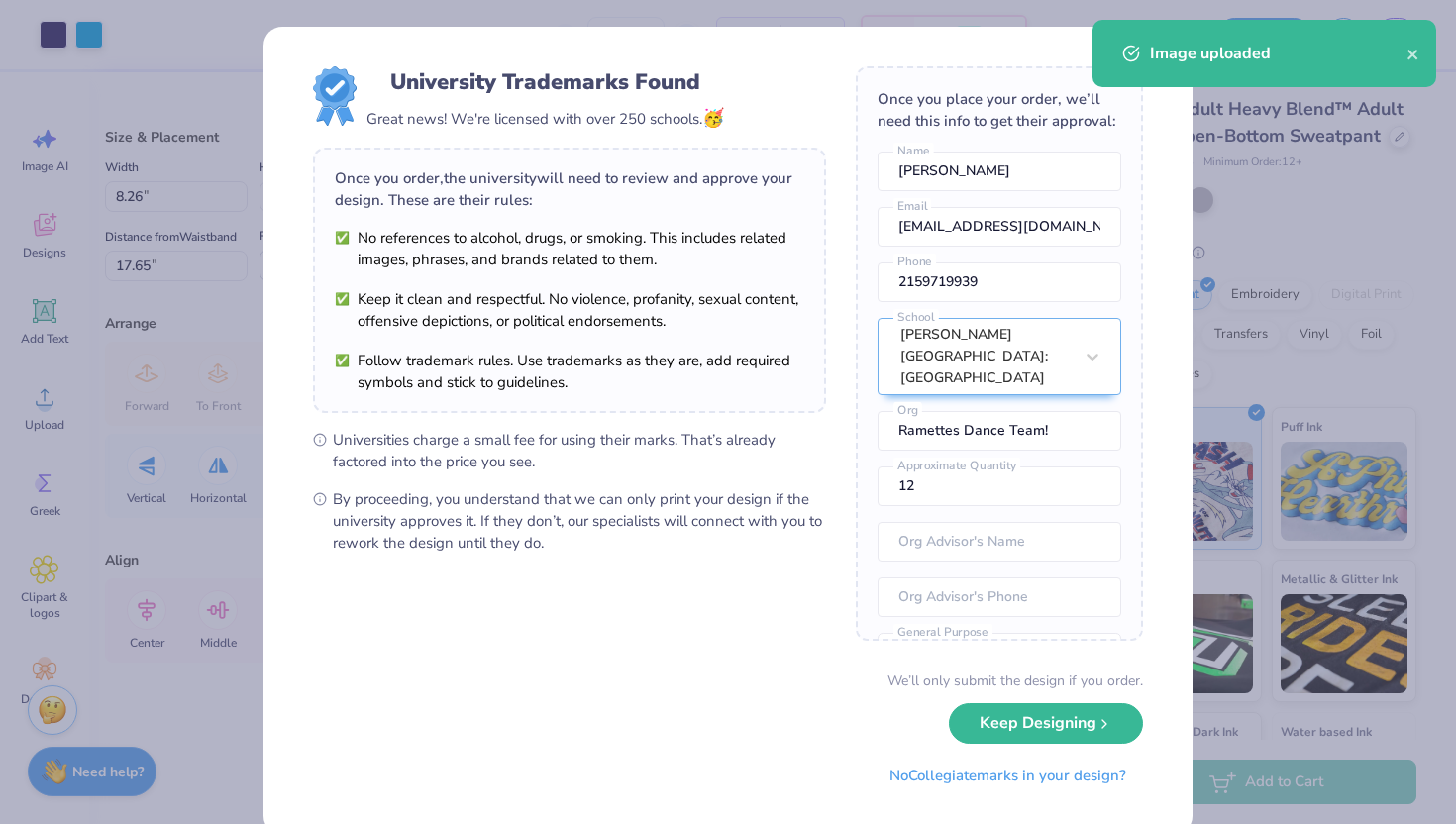
click at [682, 206] on body "Art colors – – Per Item – – Total Est. Delivery N/A Free Design Title Save SH I…" at bounding box center [728, 412] width 1456 height 824
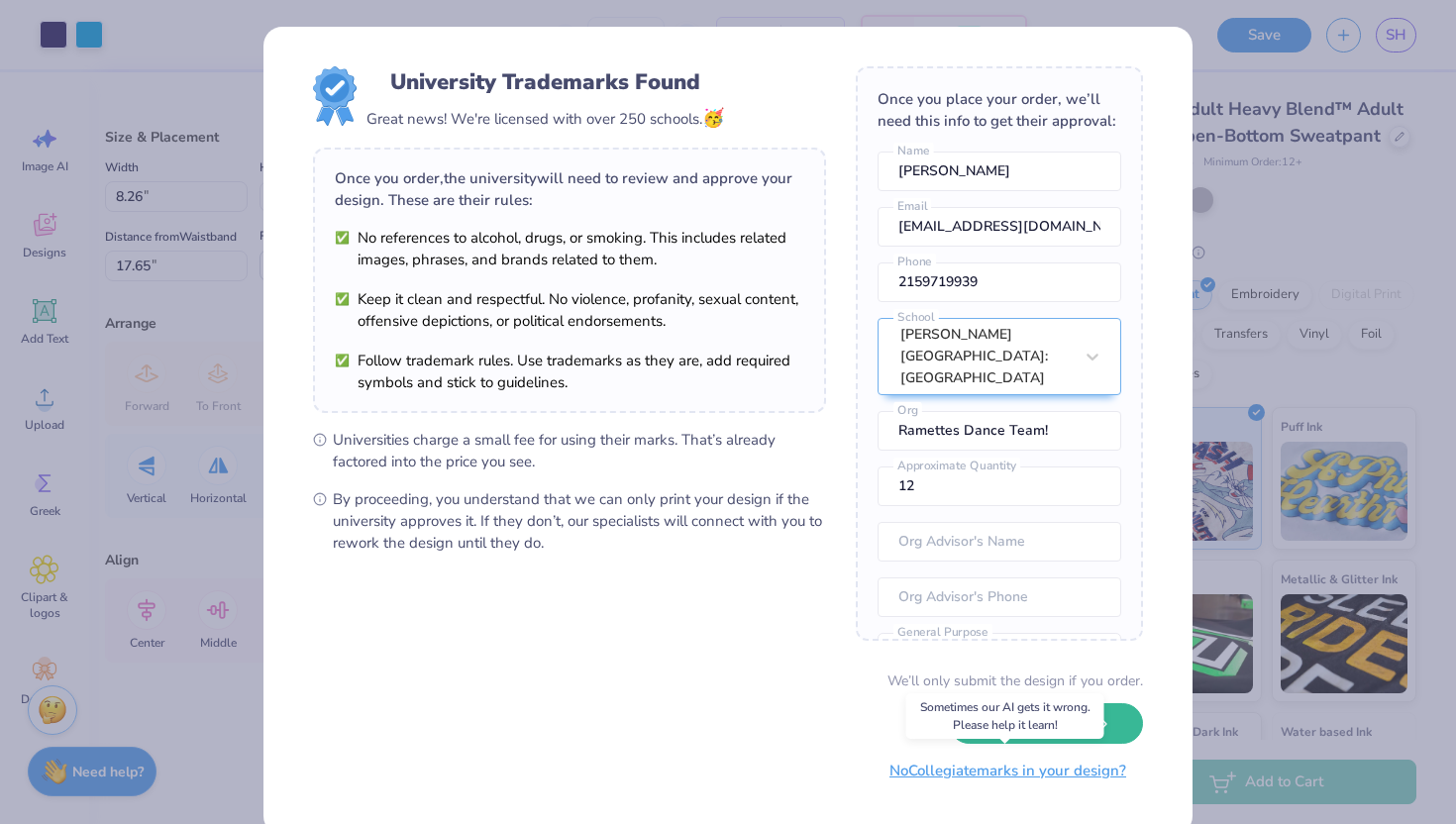
click at [1020, 772] on button "No Collegiate marks in your design?" at bounding box center [1007, 770] width 270 height 41
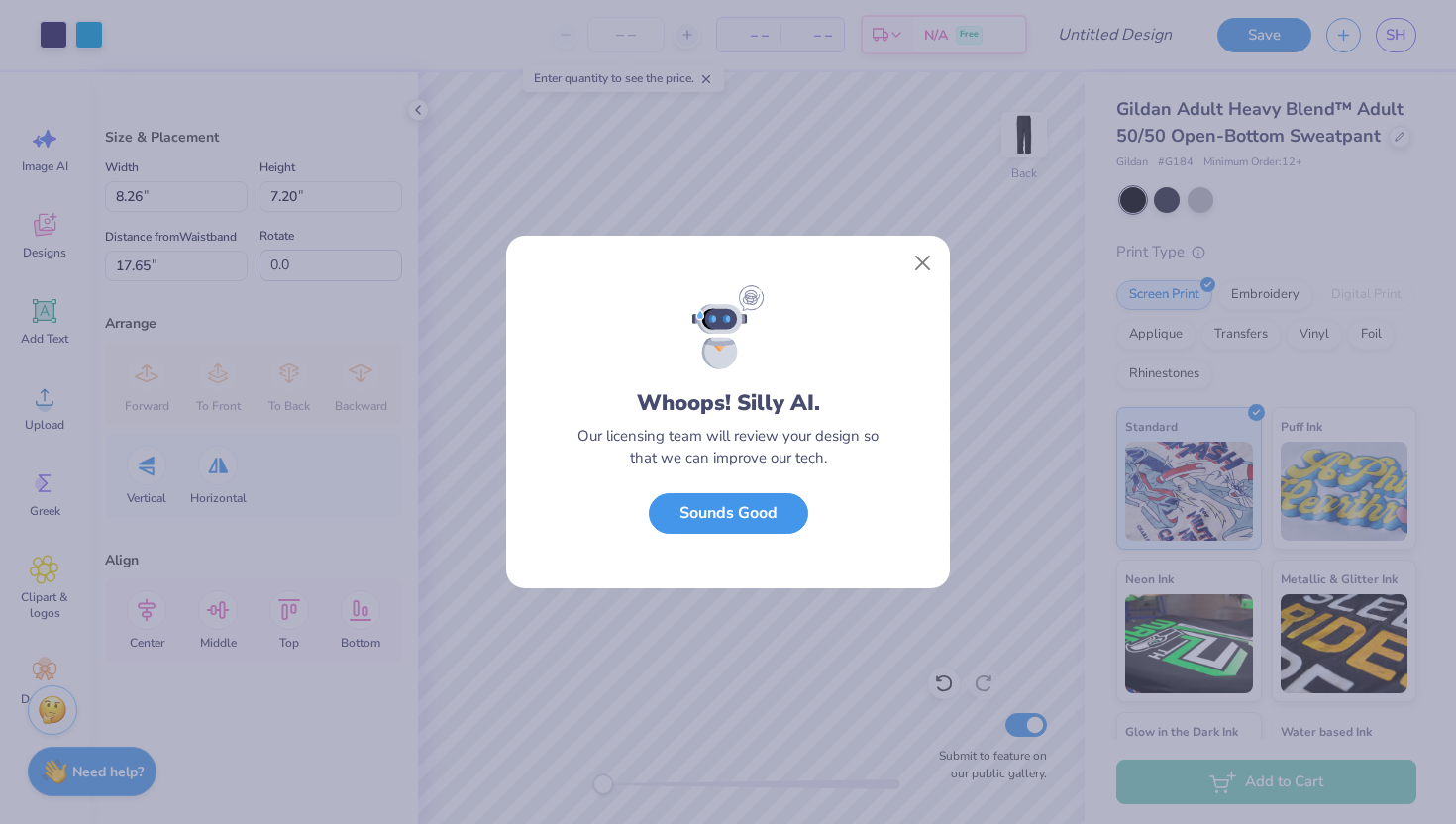
click at [732, 520] on button "Sounds Good" at bounding box center [728, 513] width 159 height 41
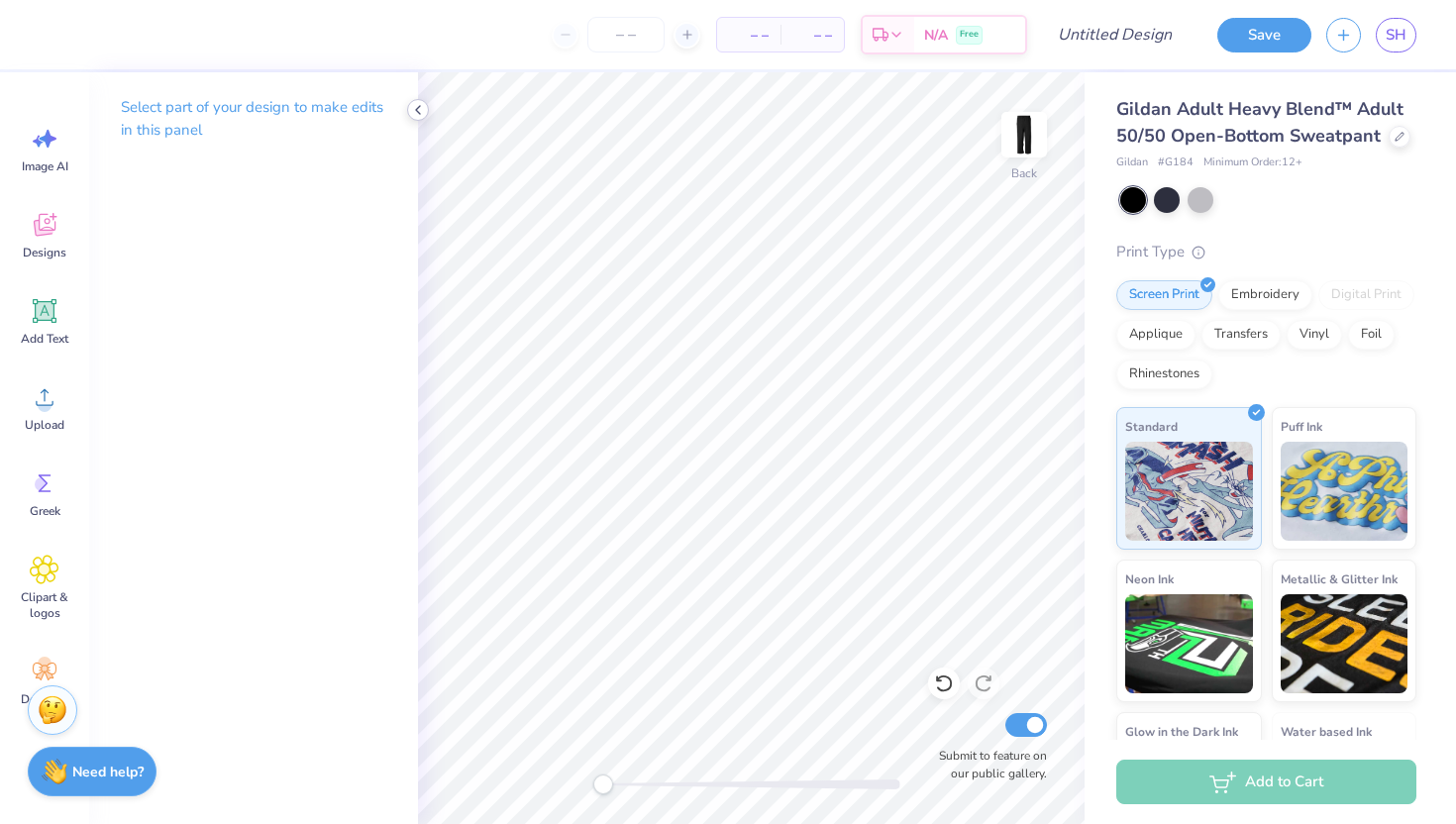
click at [418, 113] on icon at bounding box center [418, 110] width 16 height 16
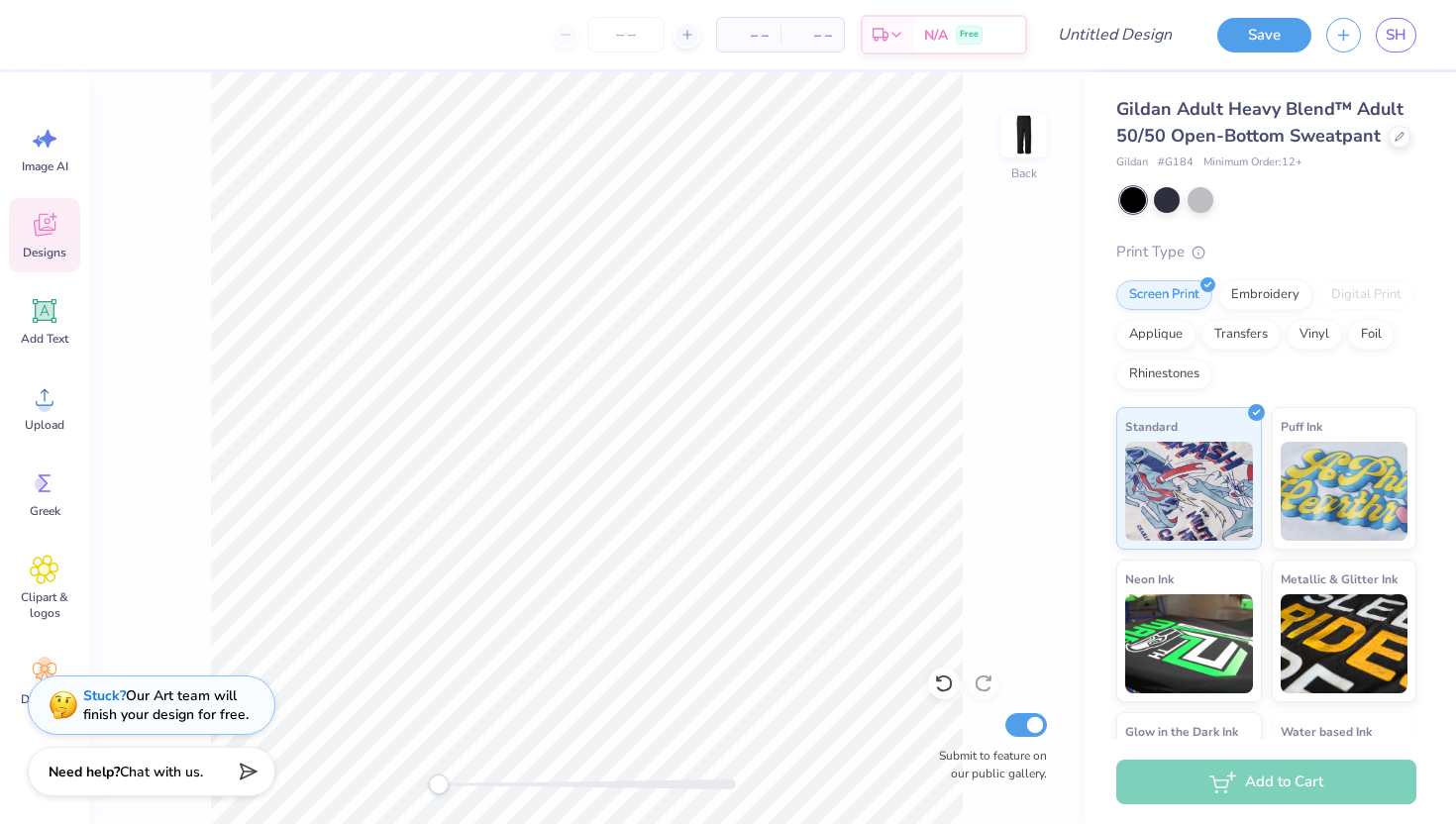
click at [49, 248] on span "Designs" at bounding box center [45, 252] width 44 height 16
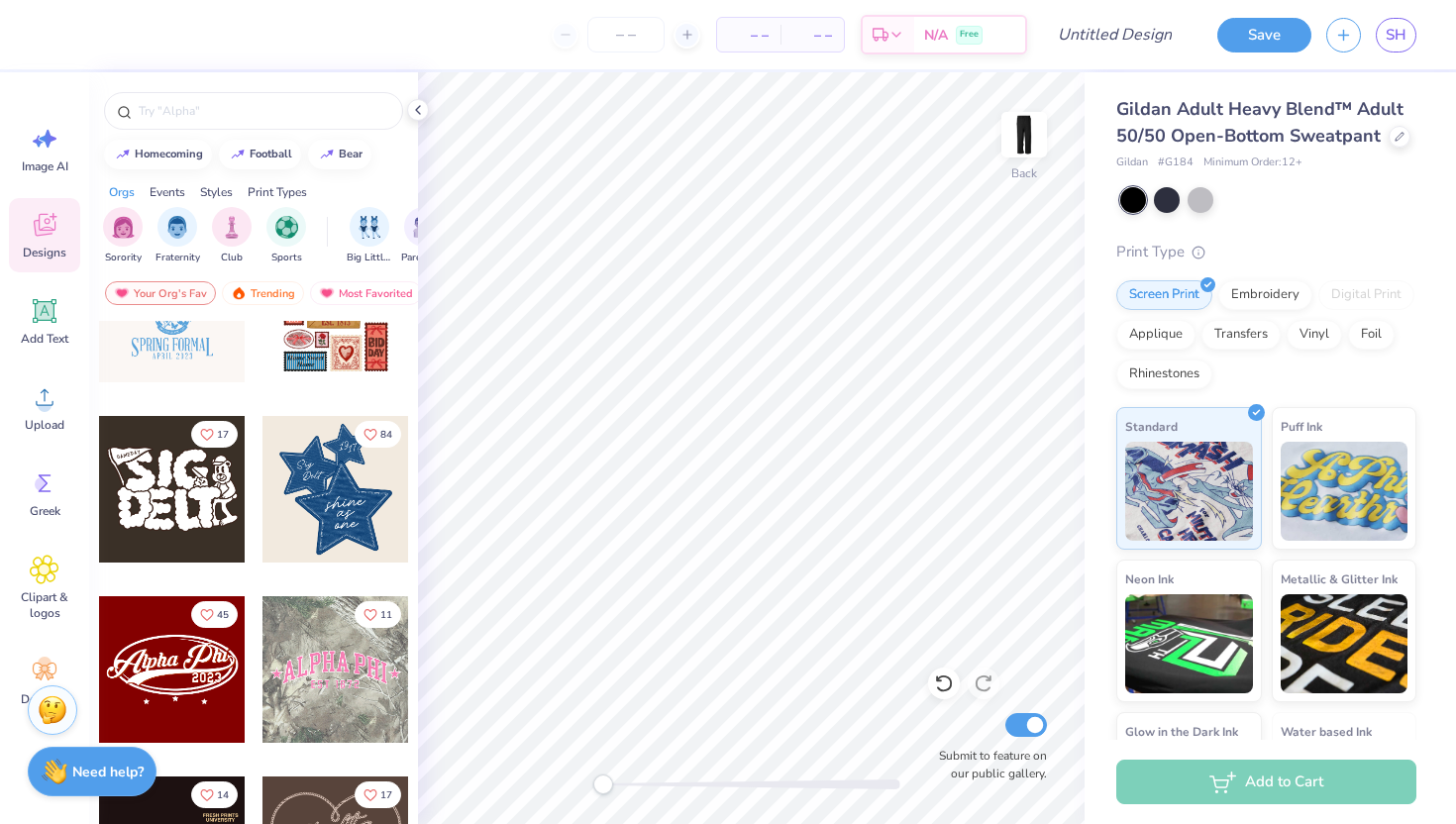
scroll to position [485, 0]
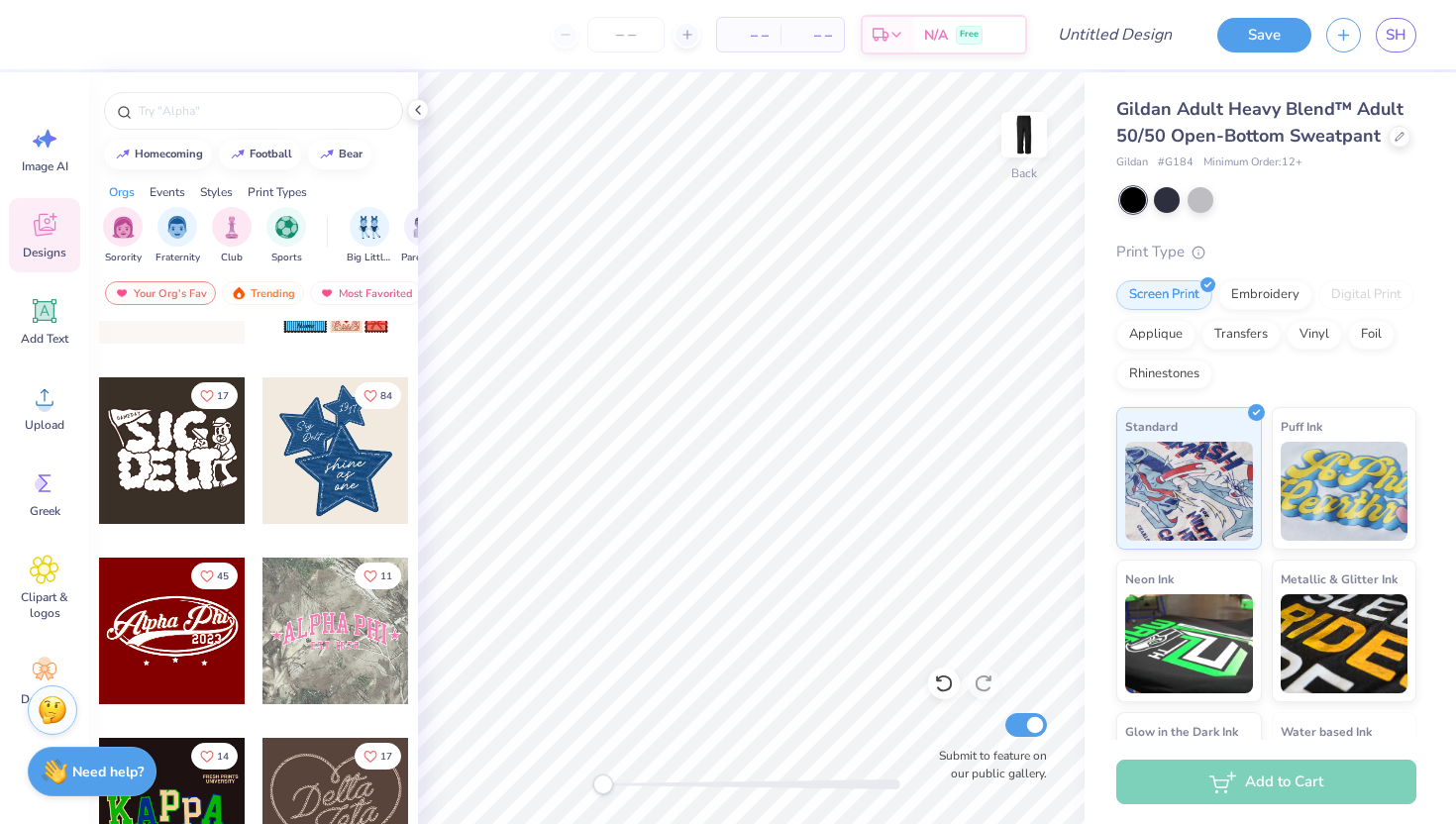
click at [333, 441] on div at bounding box center [335, 450] width 146 height 146
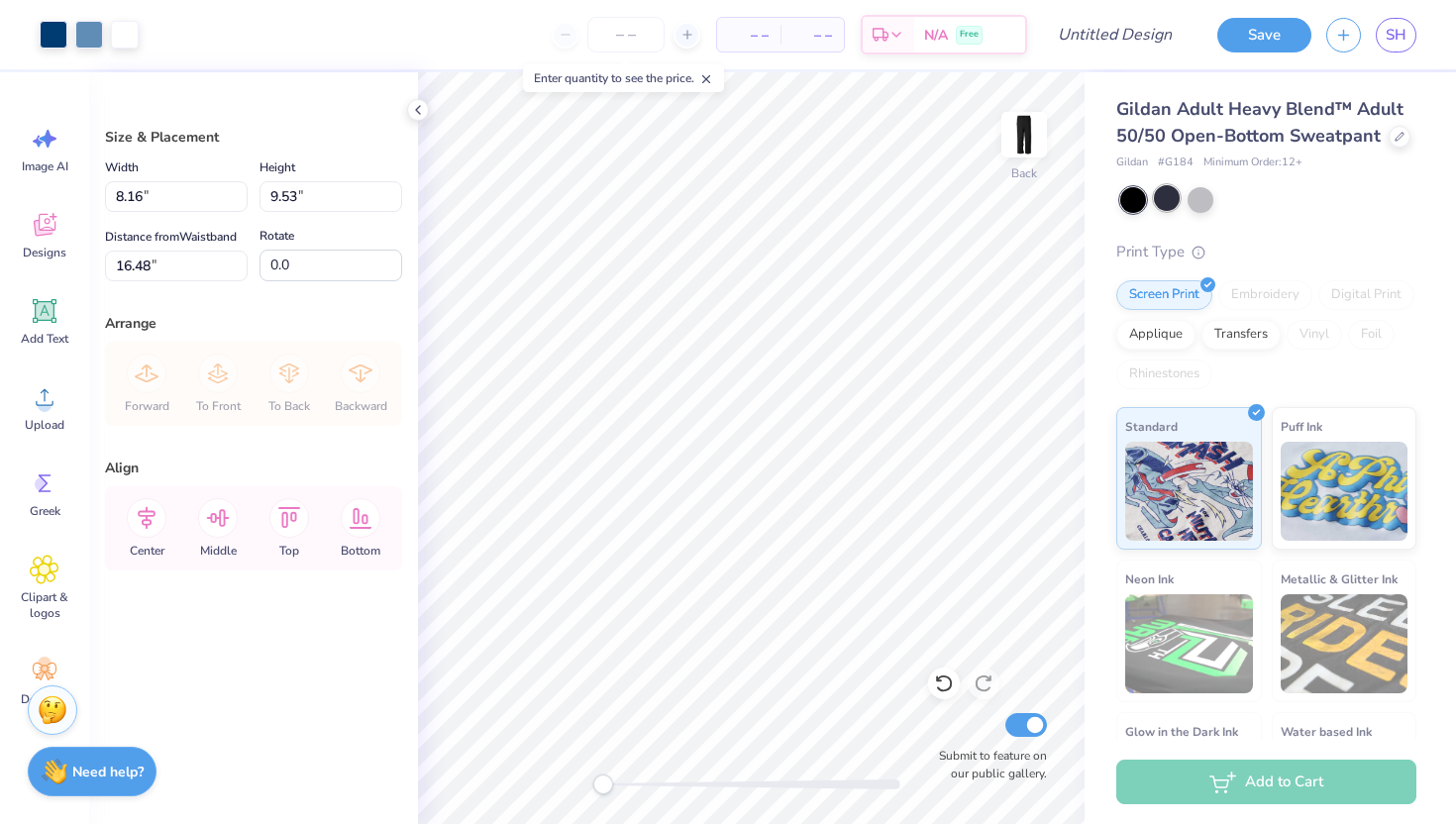
click at [1166, 198] on div at bounding box center [1167, 198] width 26 height 26
type input "1.25"
click at [1173, 196] on div at bounding box center [1167, 198] width 26 height 26
type input "5.56"
type input "6.49"
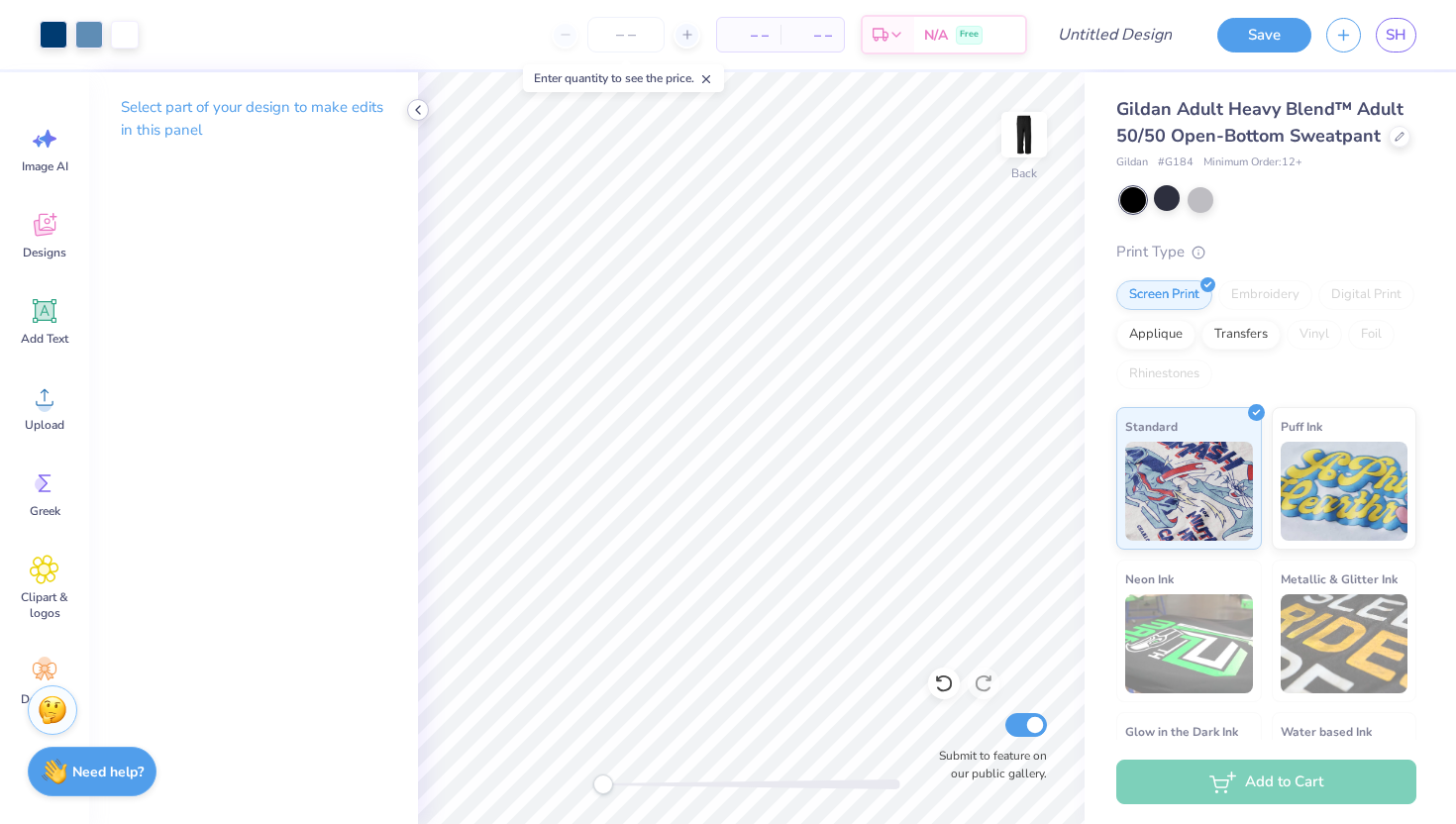
click at [412, 107] on icon at bounding box center [418, 110] width 16 height 16
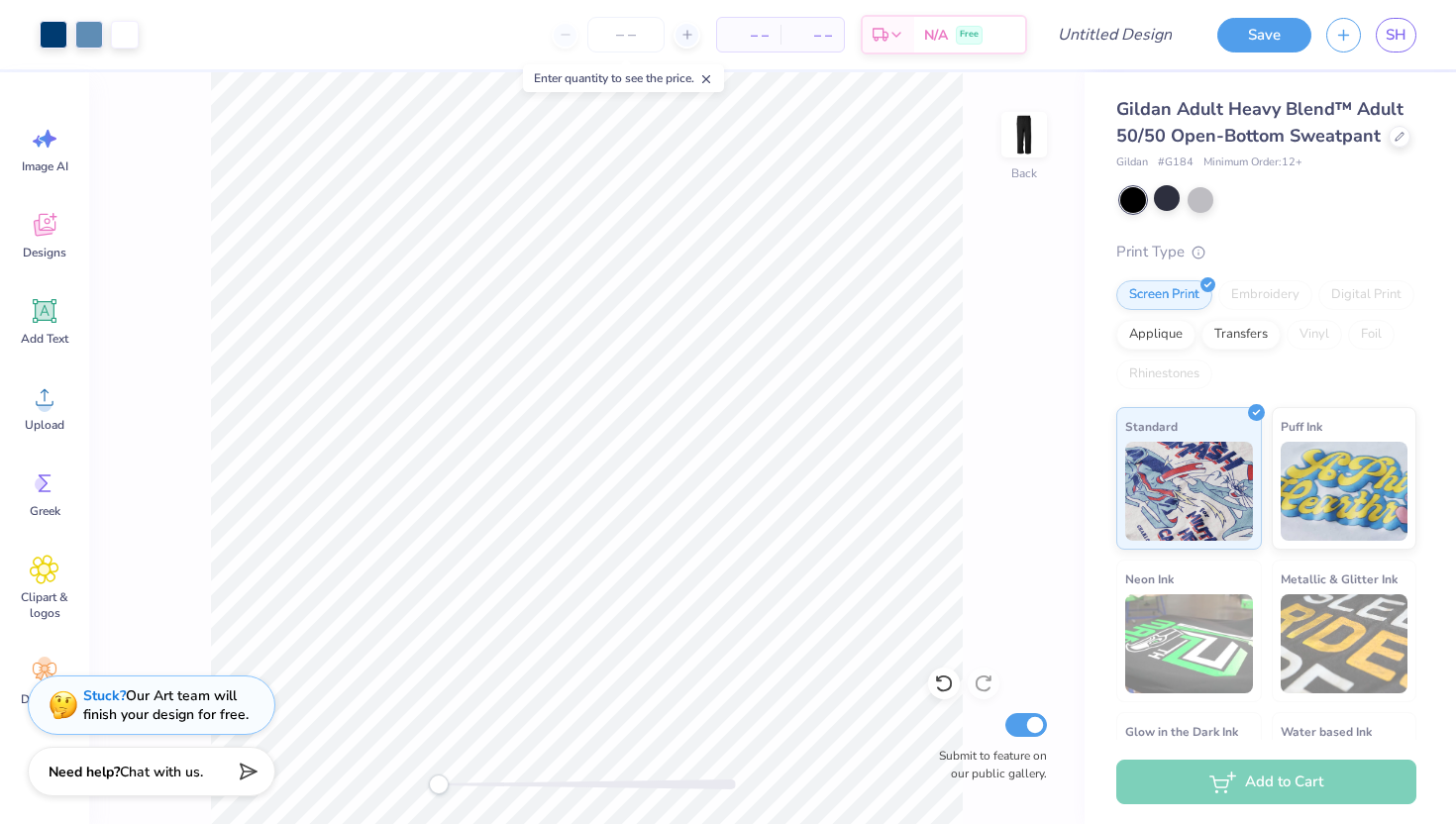
click at [707, 81] on icon at bounding box center [707, 80] width 14 height 14
click at [1393, 34] on span "SH" at bounding box center [1395, 35] width 21 height 23
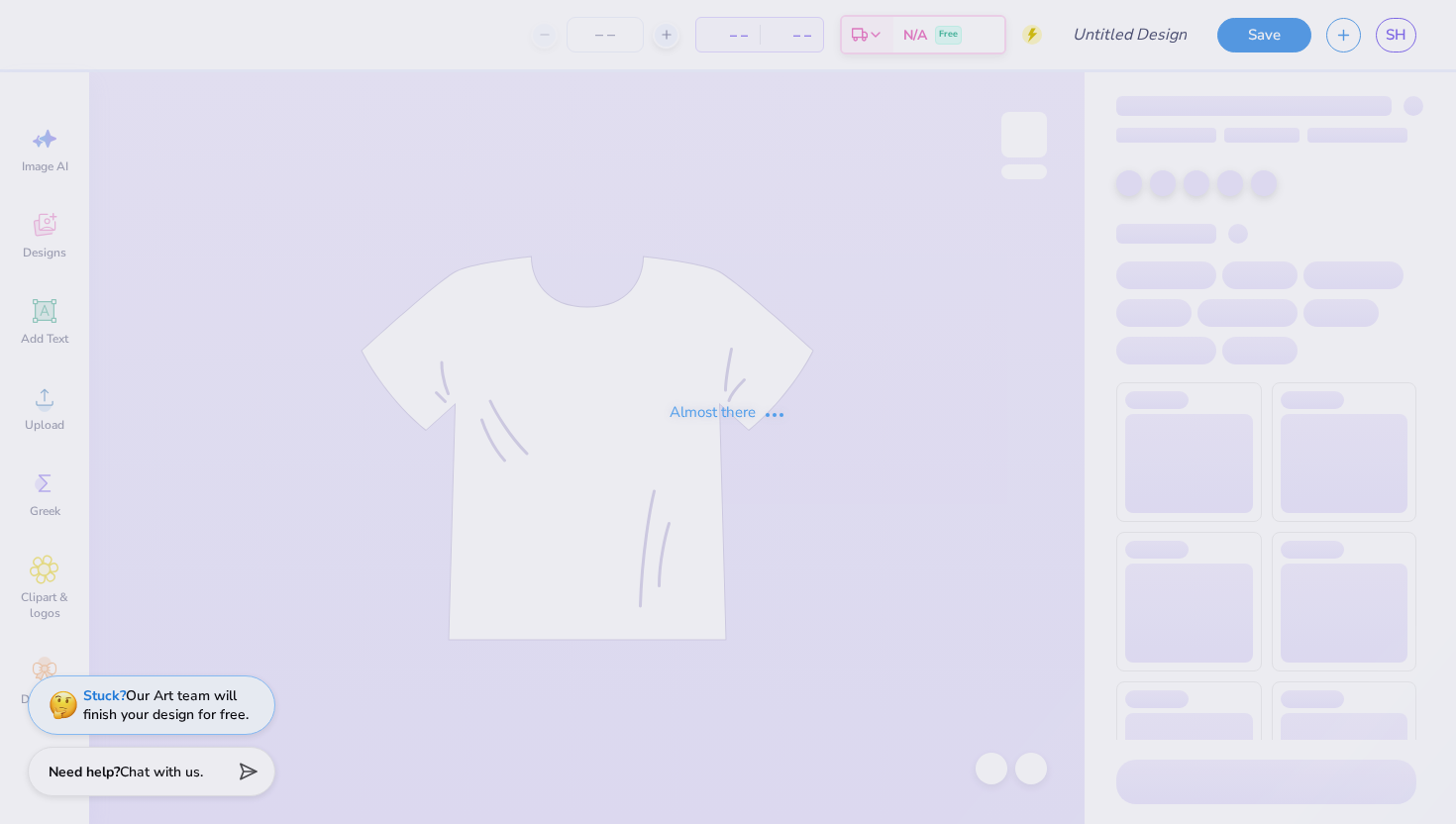
type input "Ramettes"
type input "19"
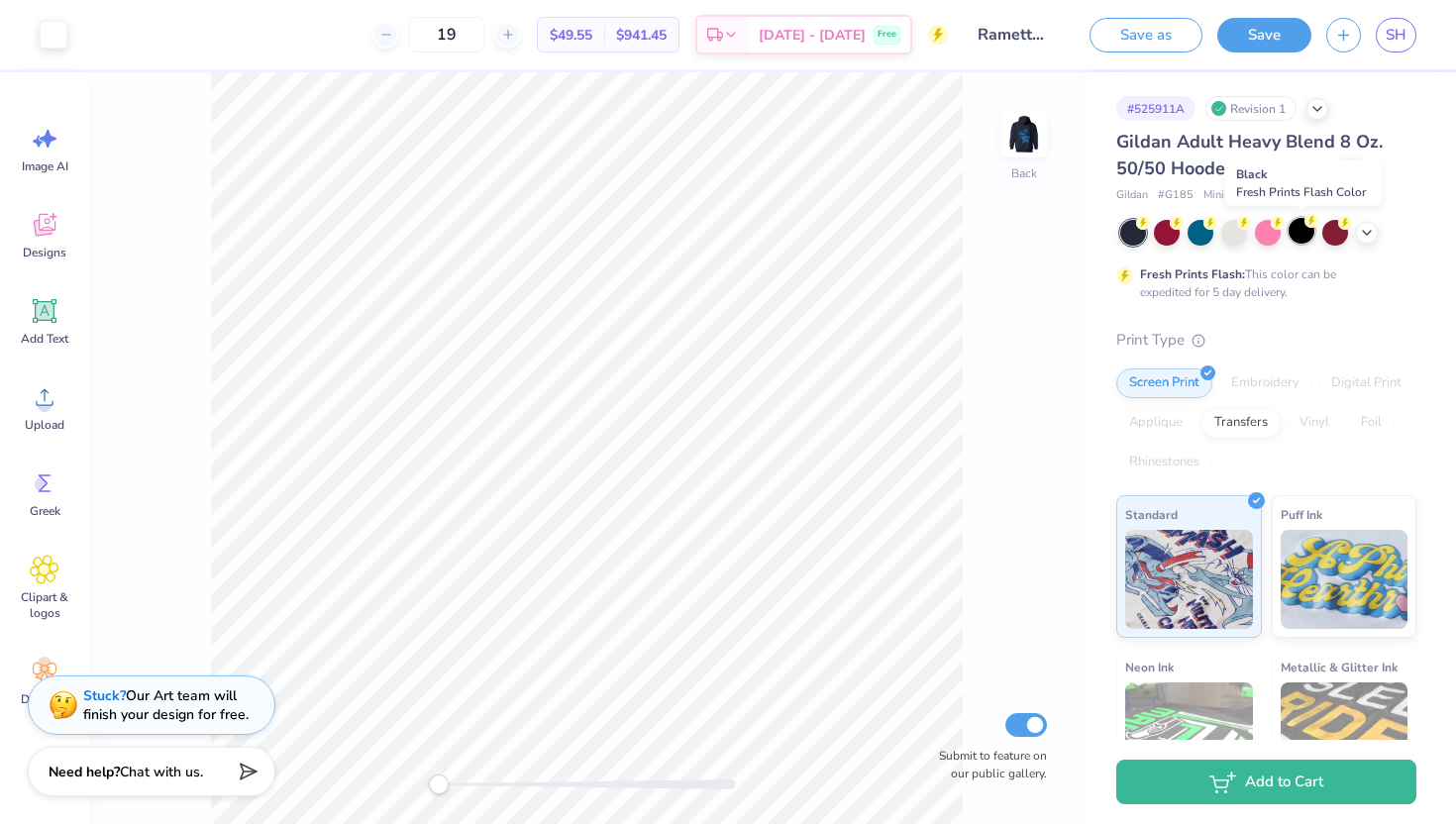
click at [1300, 231] on div at bounding box center [1302, 231] width 26 height 26
click at [1024, 133] on img at bounding box center [1023, 134] width 79 height 79
click at [1024, 133] on img at bounding box center [1024, 135] width 40 height 40
click at [1362, 229] on polyline at bounding box center [1366, 231] width 8 height 4
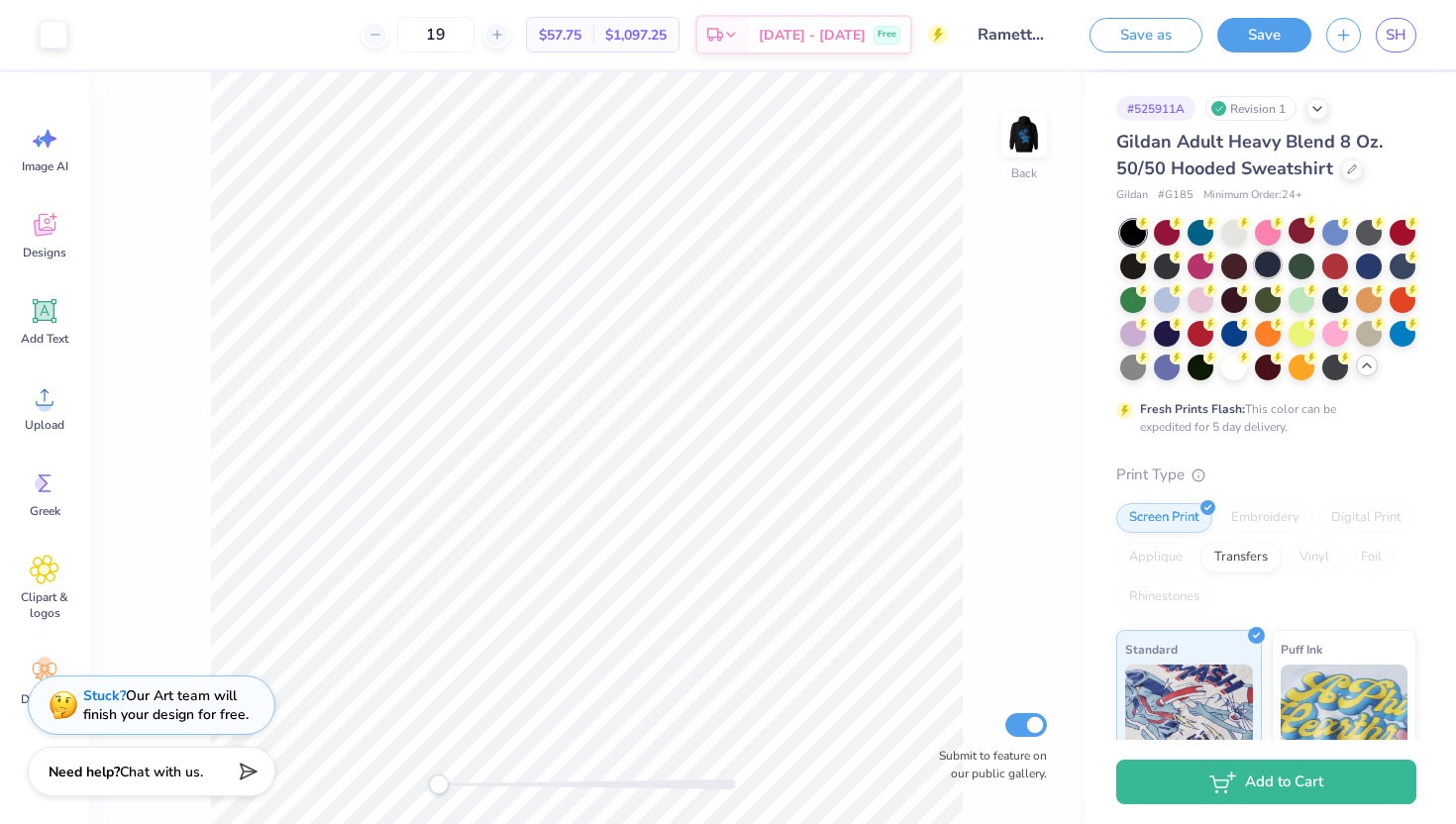
click at [1265, 264] on div at bounding box center [1268, 264] width 26 height 26
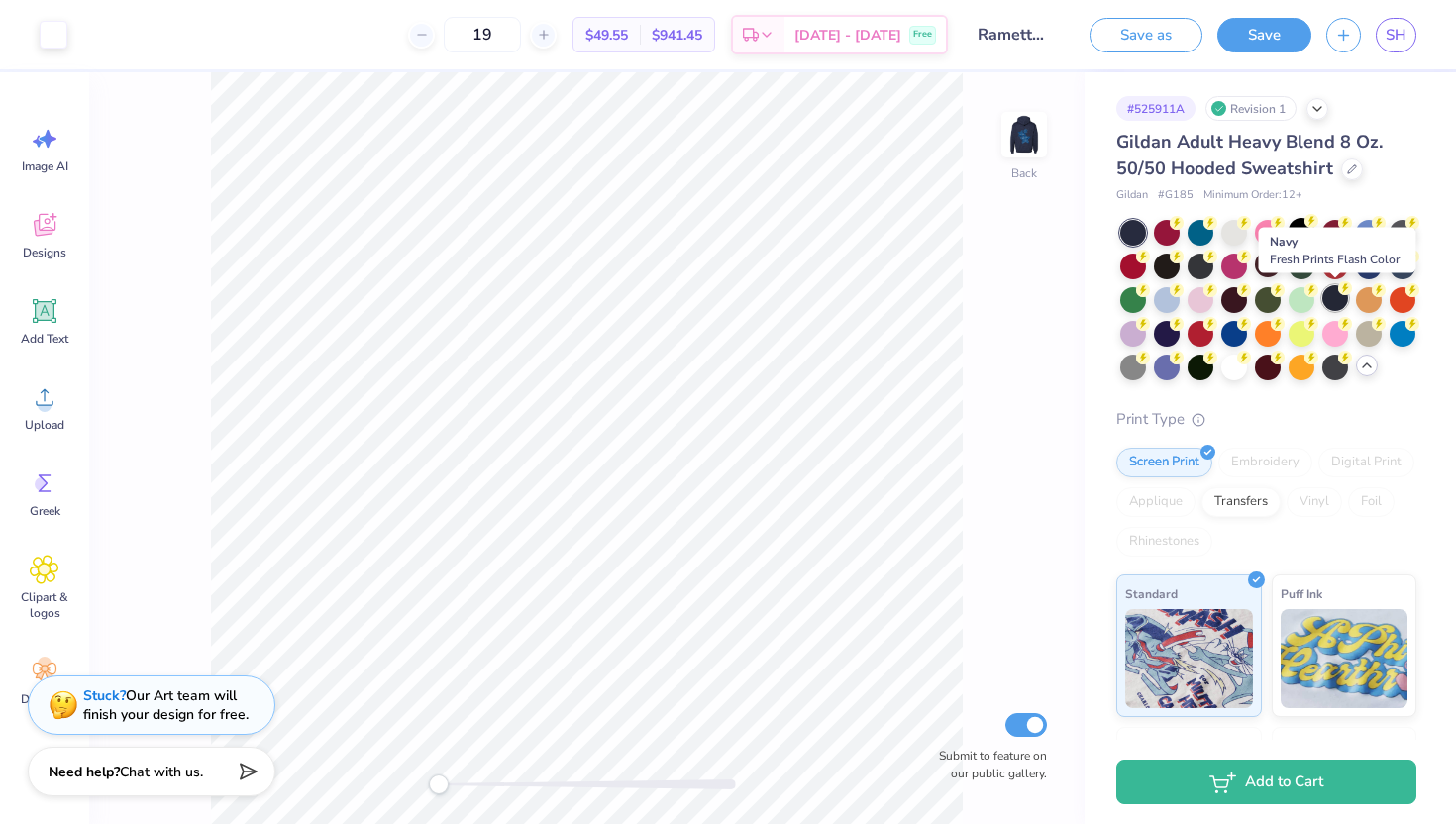
click at [1333, 297] on div at bounding box center [1335, 298] width 26 height 26
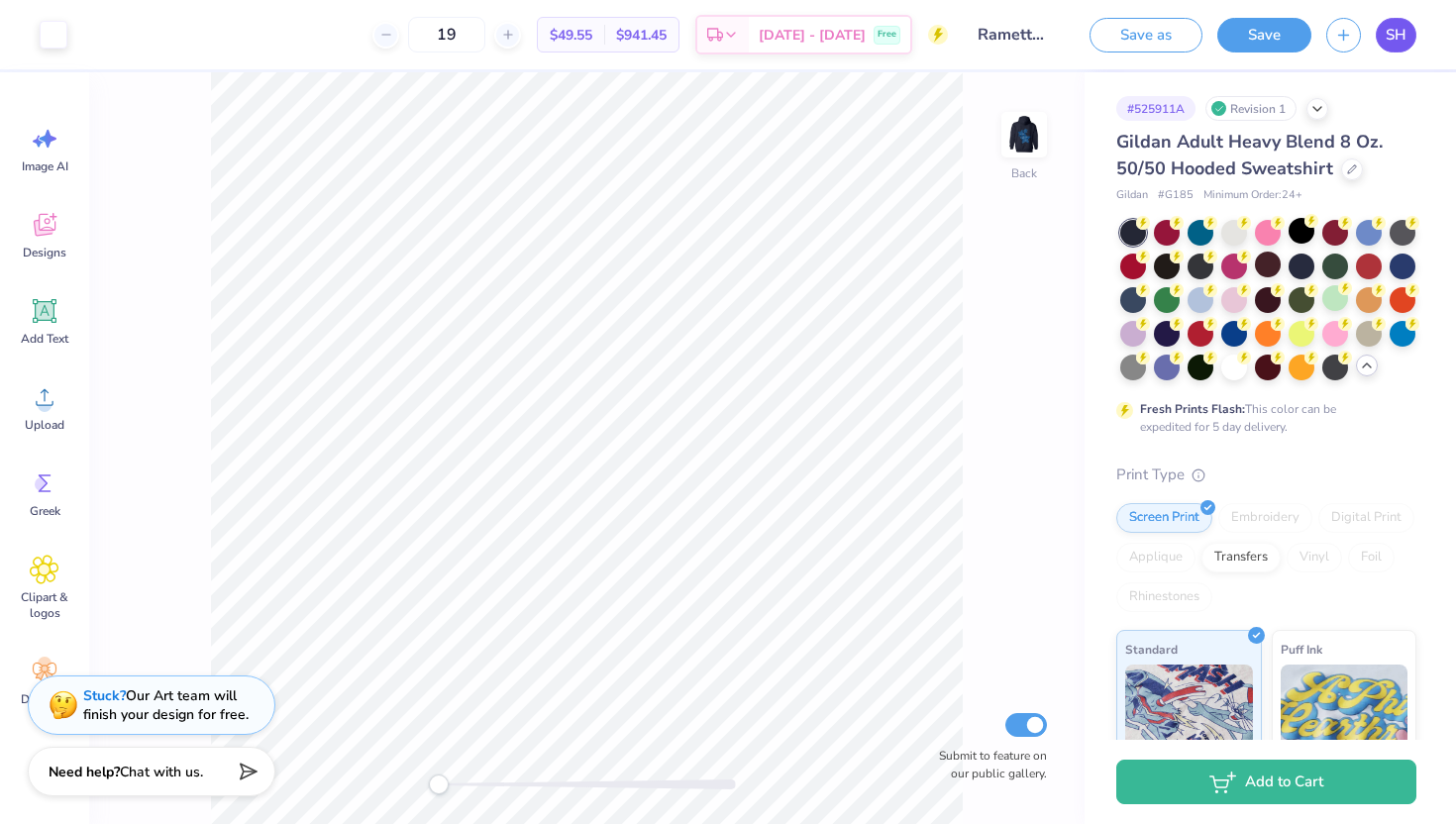
click at [1391, 47] on link "SH" at bounding box center [1395, 35] width 41 height 35
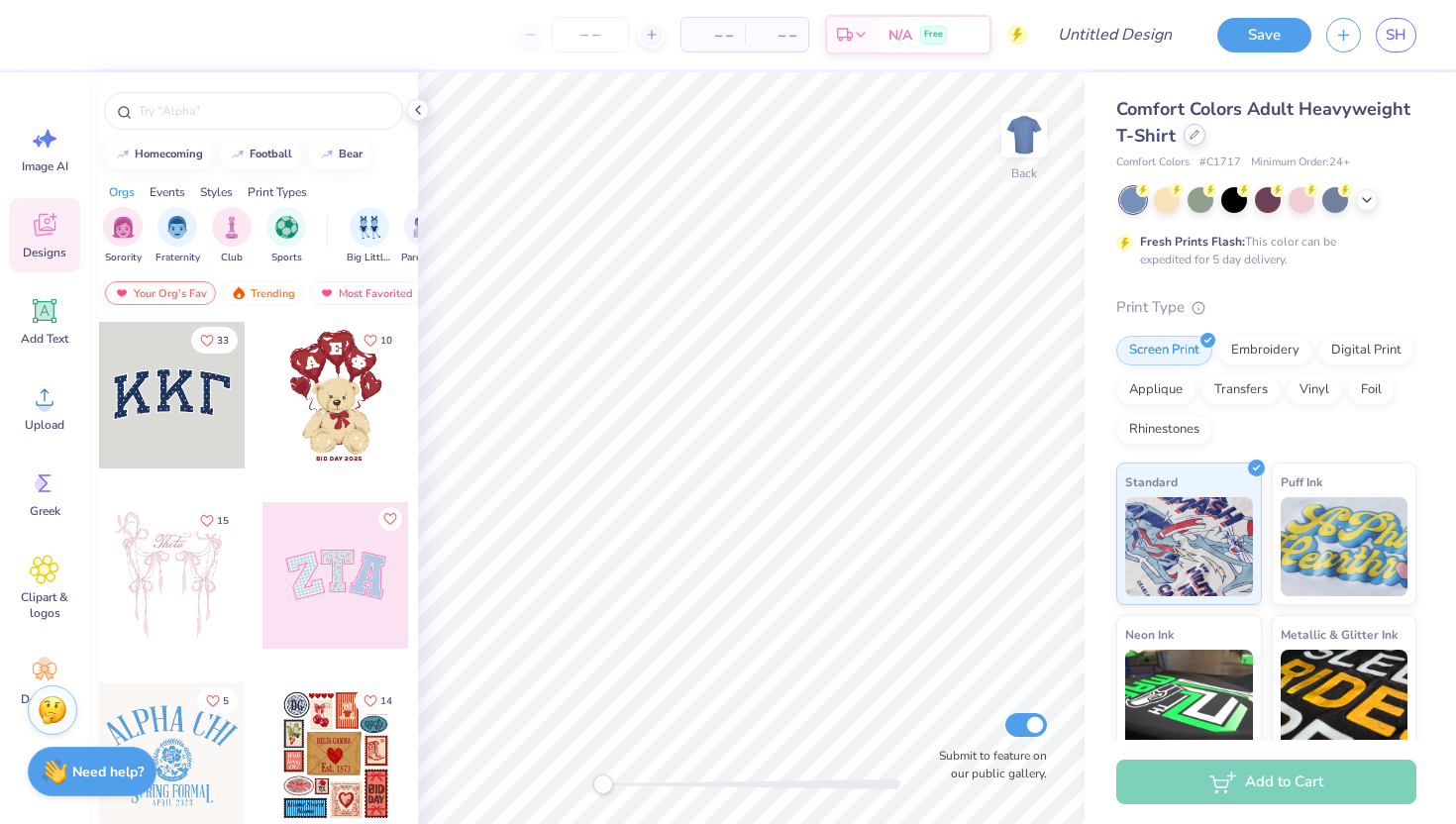
click at [1191, 136] on icon at bounding box center [1194, 135] width 10 height 10
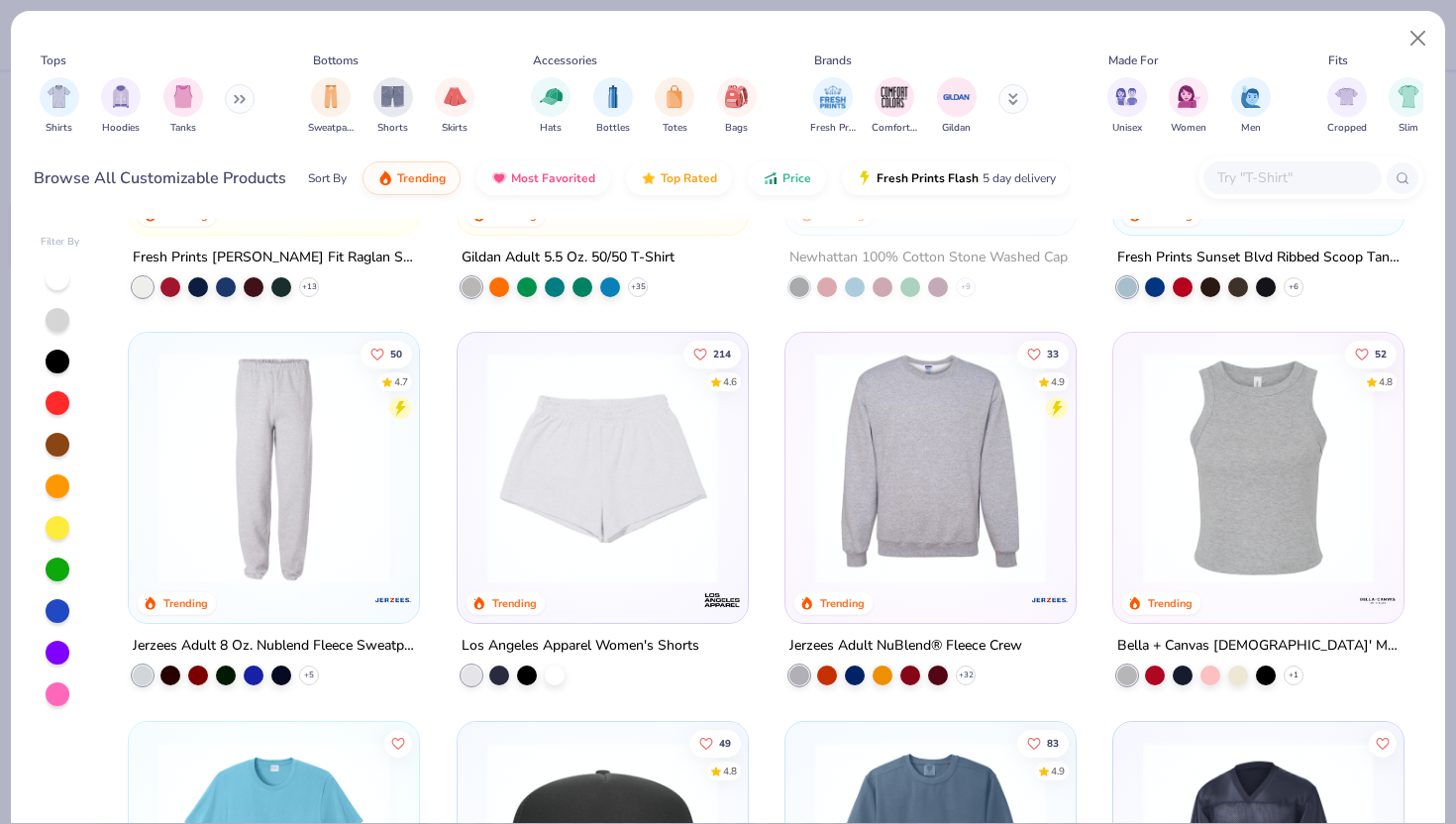
scroll to position [3394, 0]
click at [237, 98] on icon at bounding box center [236, 99] width 3 height 7
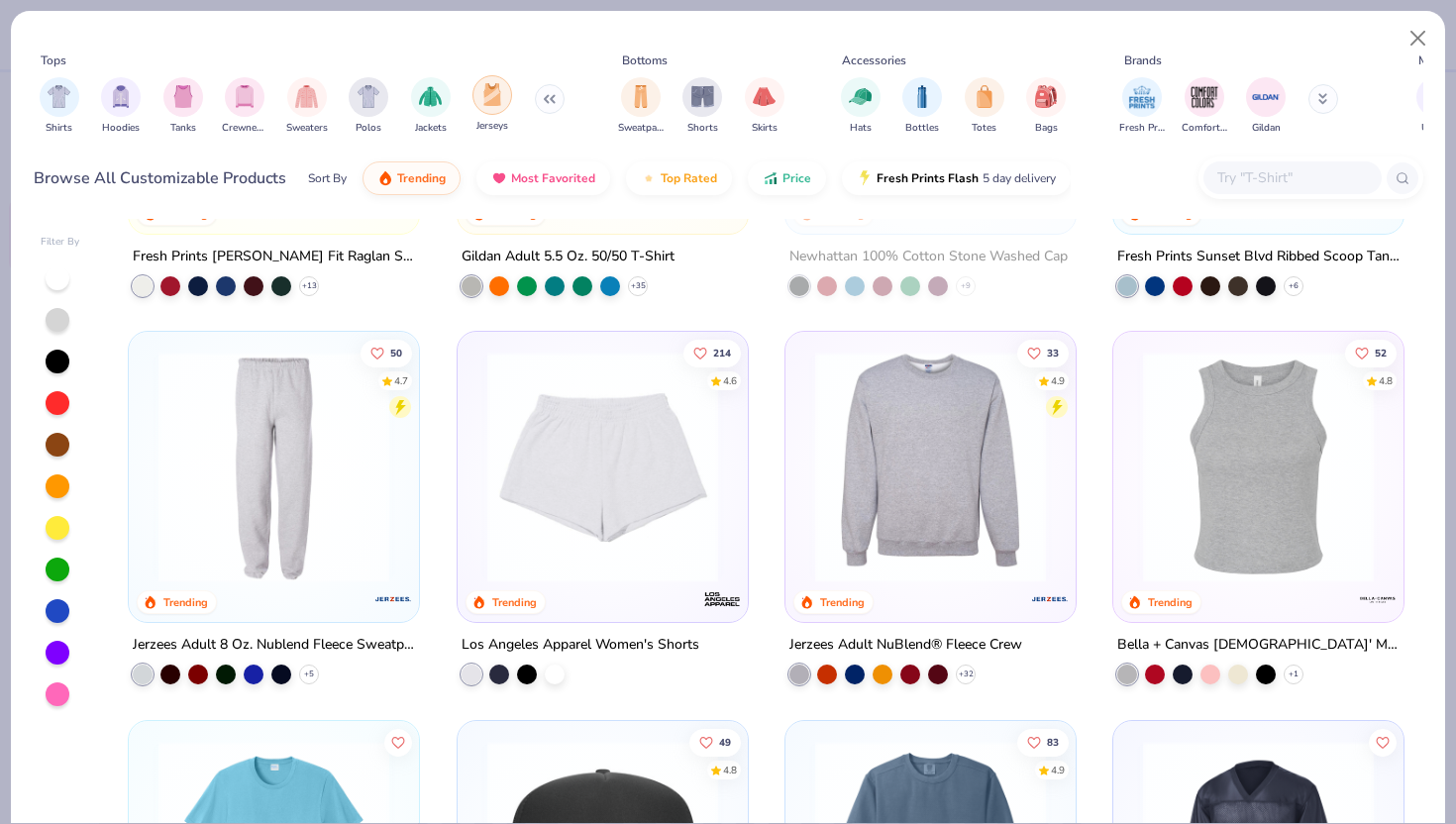
click at [506, 101] on div "filter for Jerseys" at bounding box center [492, 96] width 40 height 40
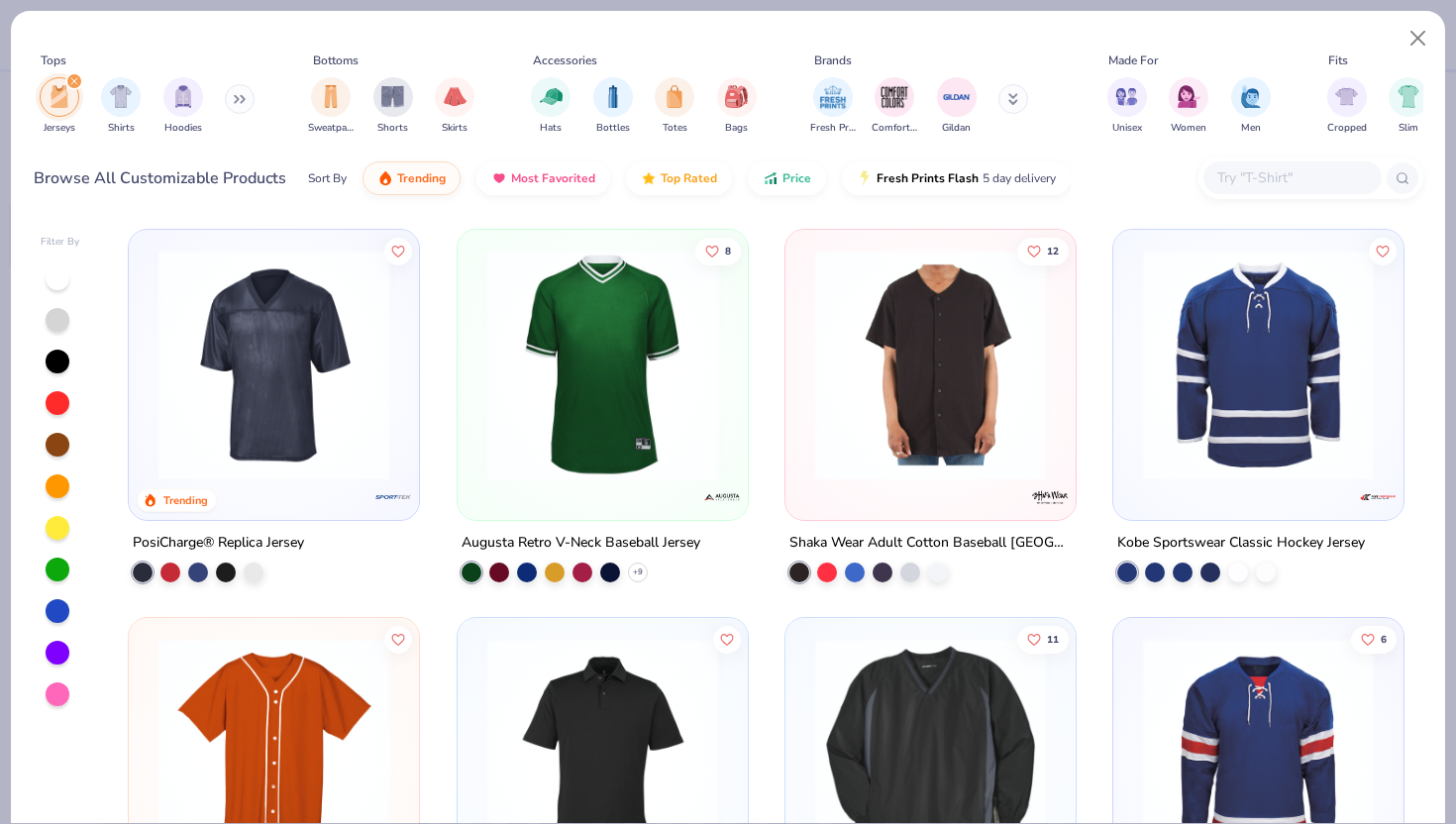
click at [291, 366] on img at bounding box center [273, 365] width 250 height 231
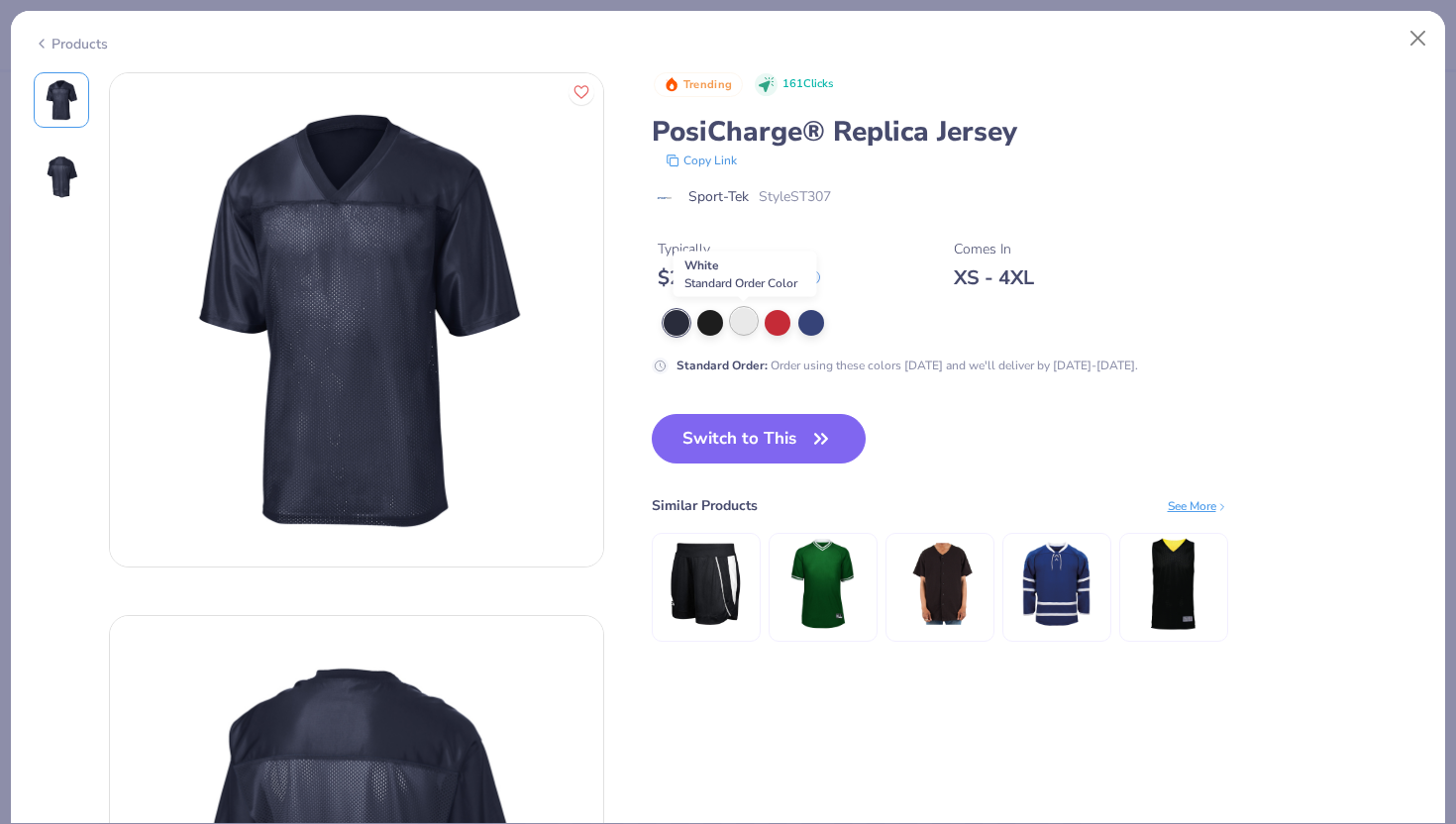
click at [740, 321] on div at bounding box center [743, 321] width 26 height 26
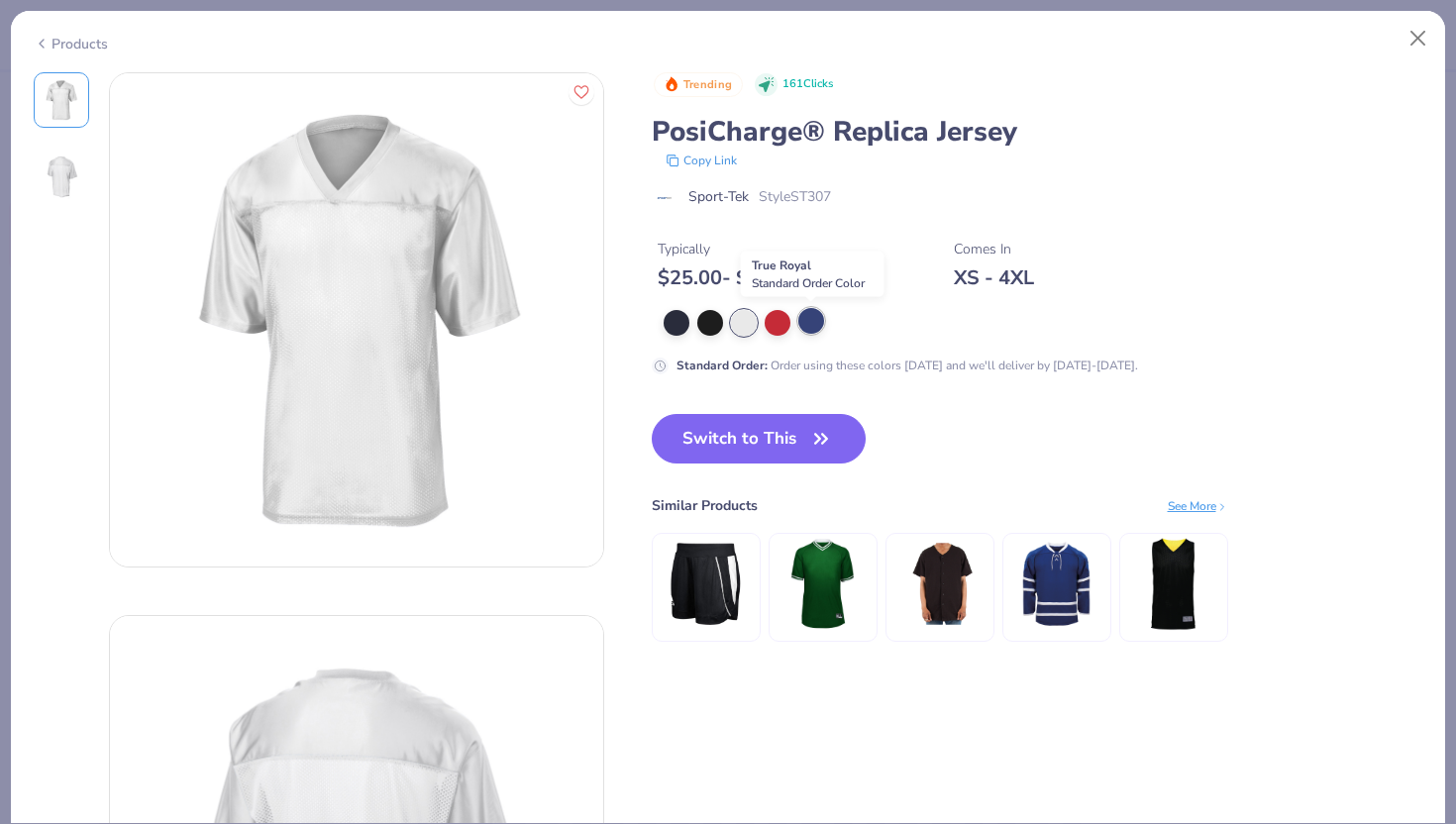
click at [807, 322] on div at bounding box center [811, 321] width 26 height 26
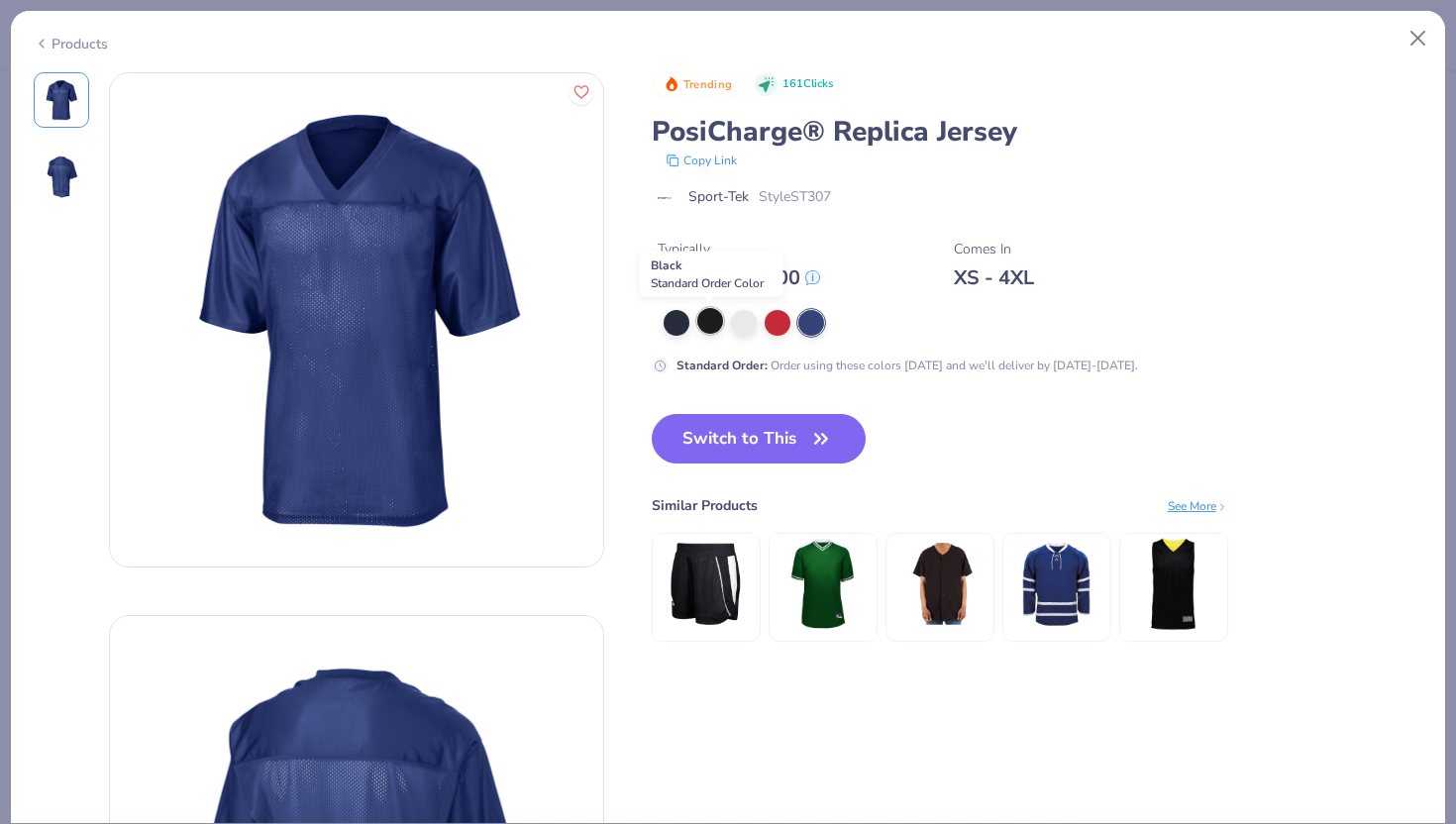
click at [708, 327] on div at bounding box center [711, 321] width 26 height 26
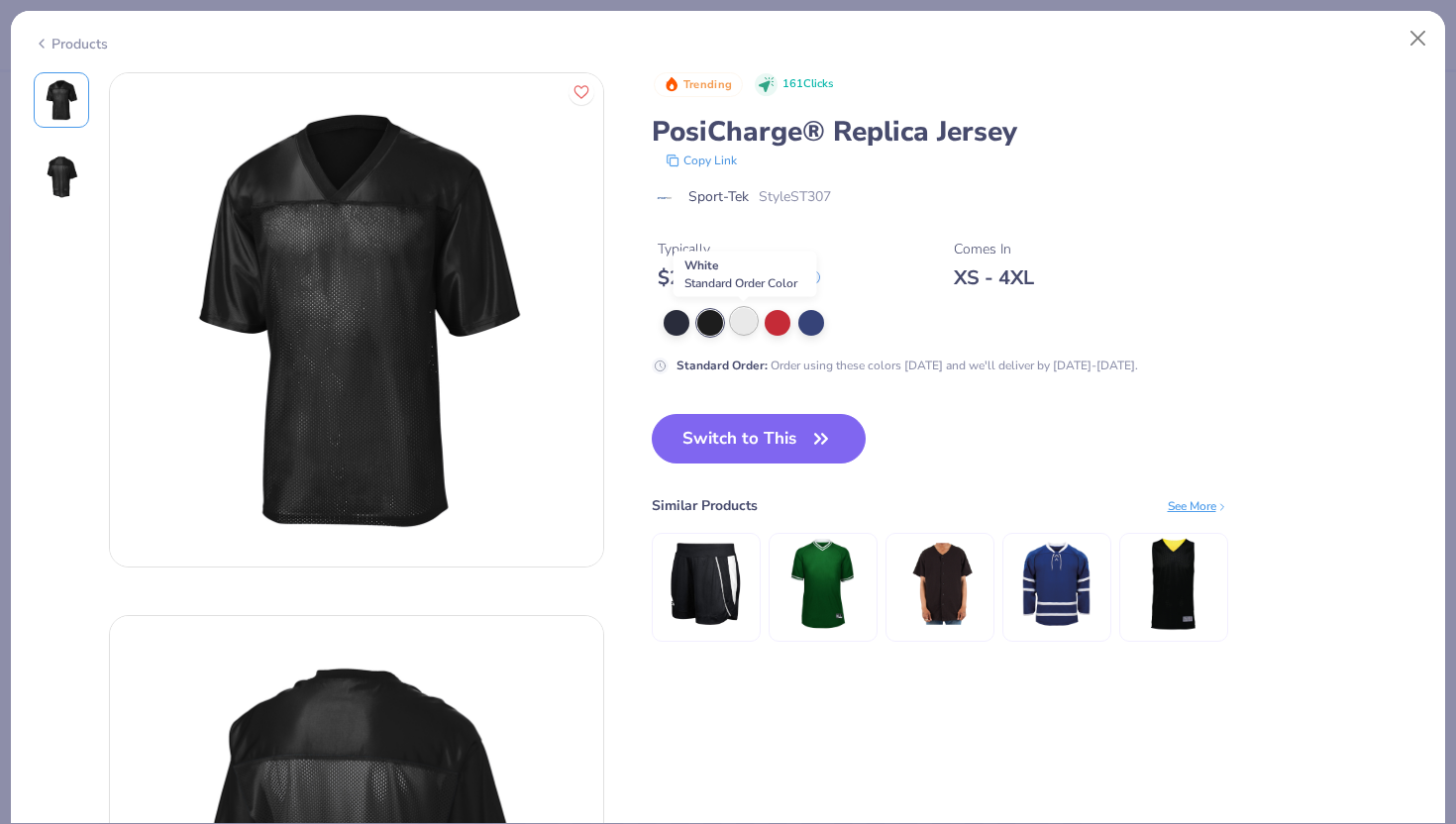
click at [745, 327] on div at bounding box center [743, 321] width 26 height 26
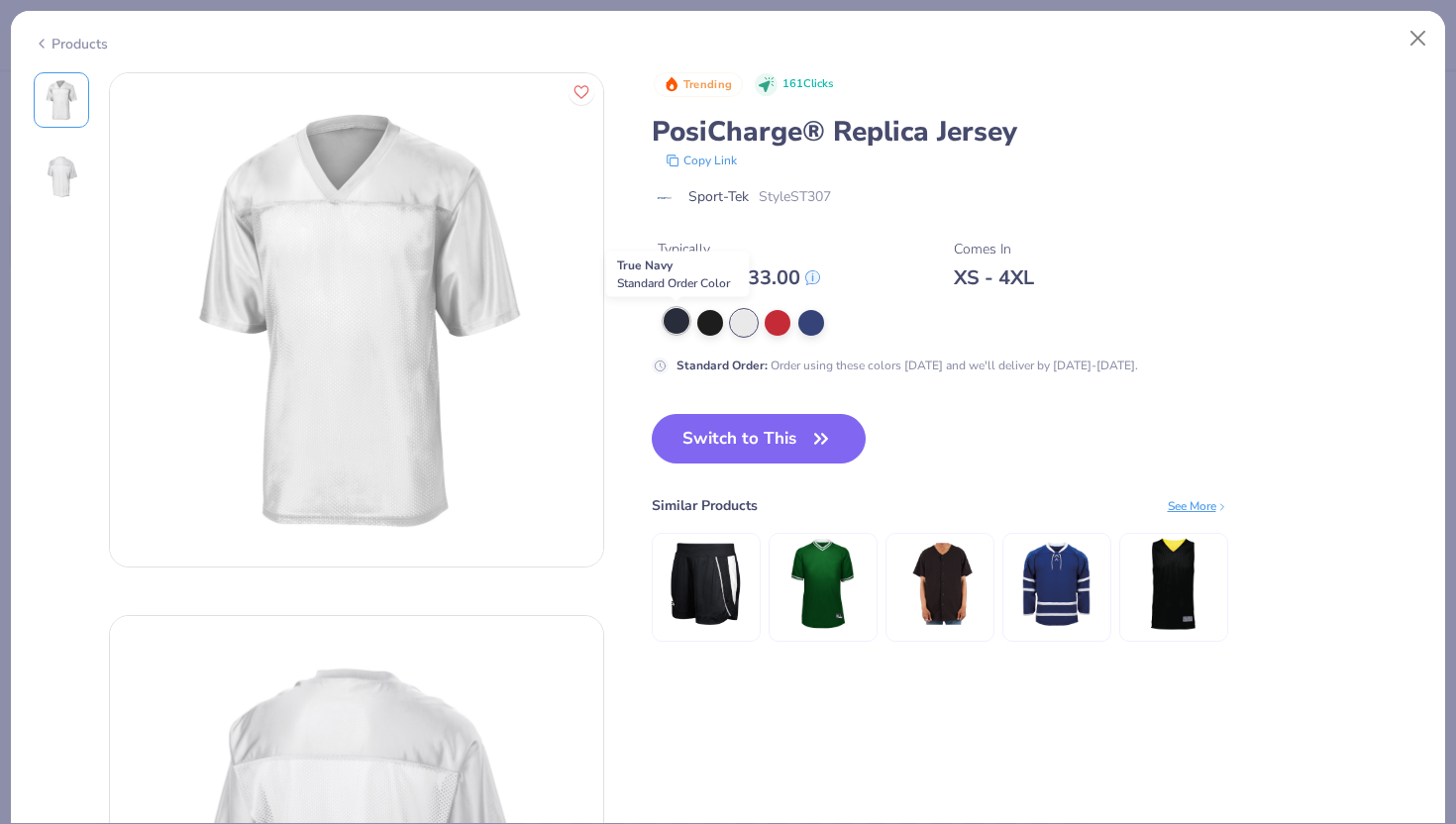
click at [675, 319] on div at bounding box center [677, 321] width 26 height 26
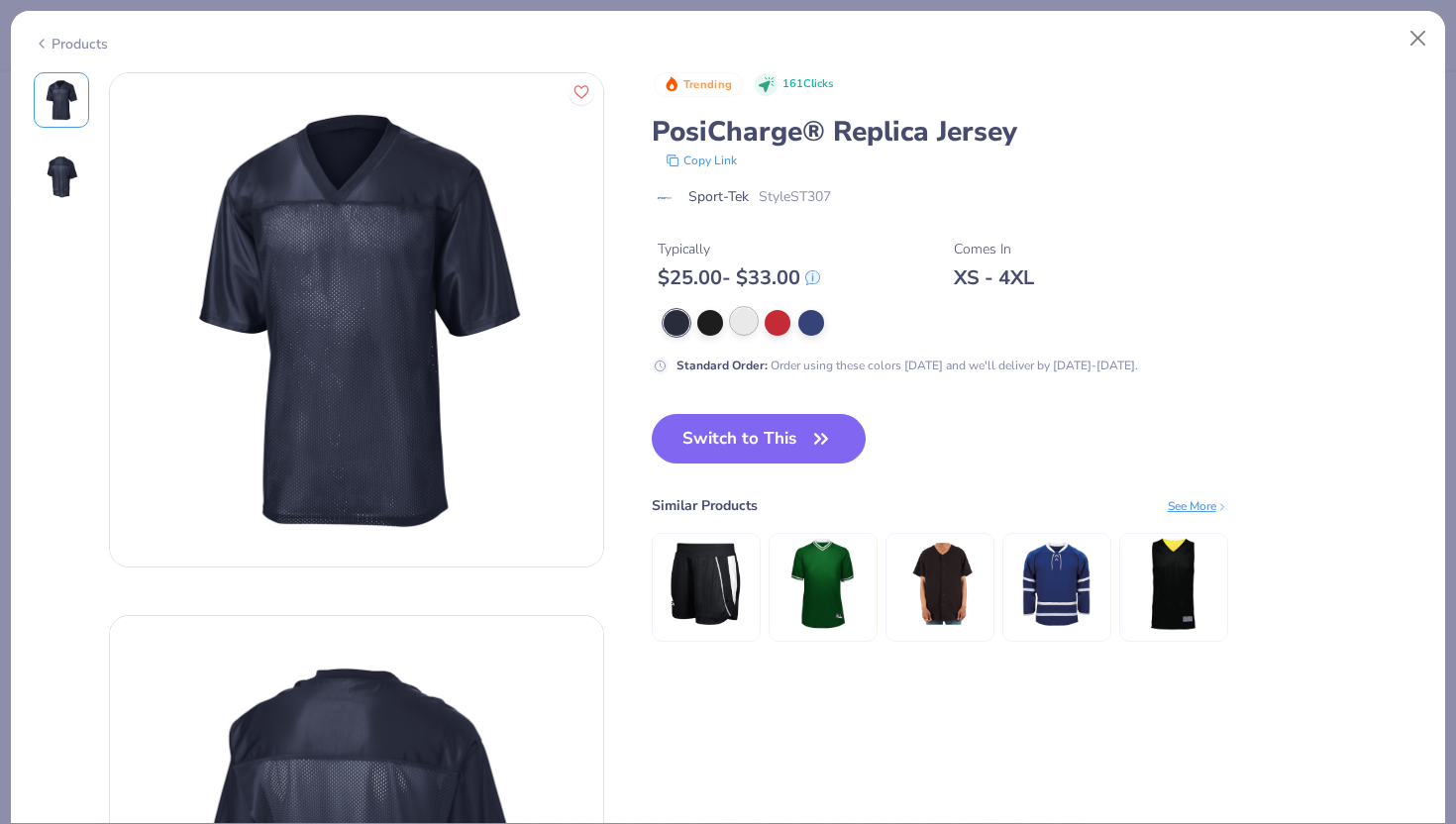
click at [734, 322] on div at bounding box center [743, 321] width 26 height 26
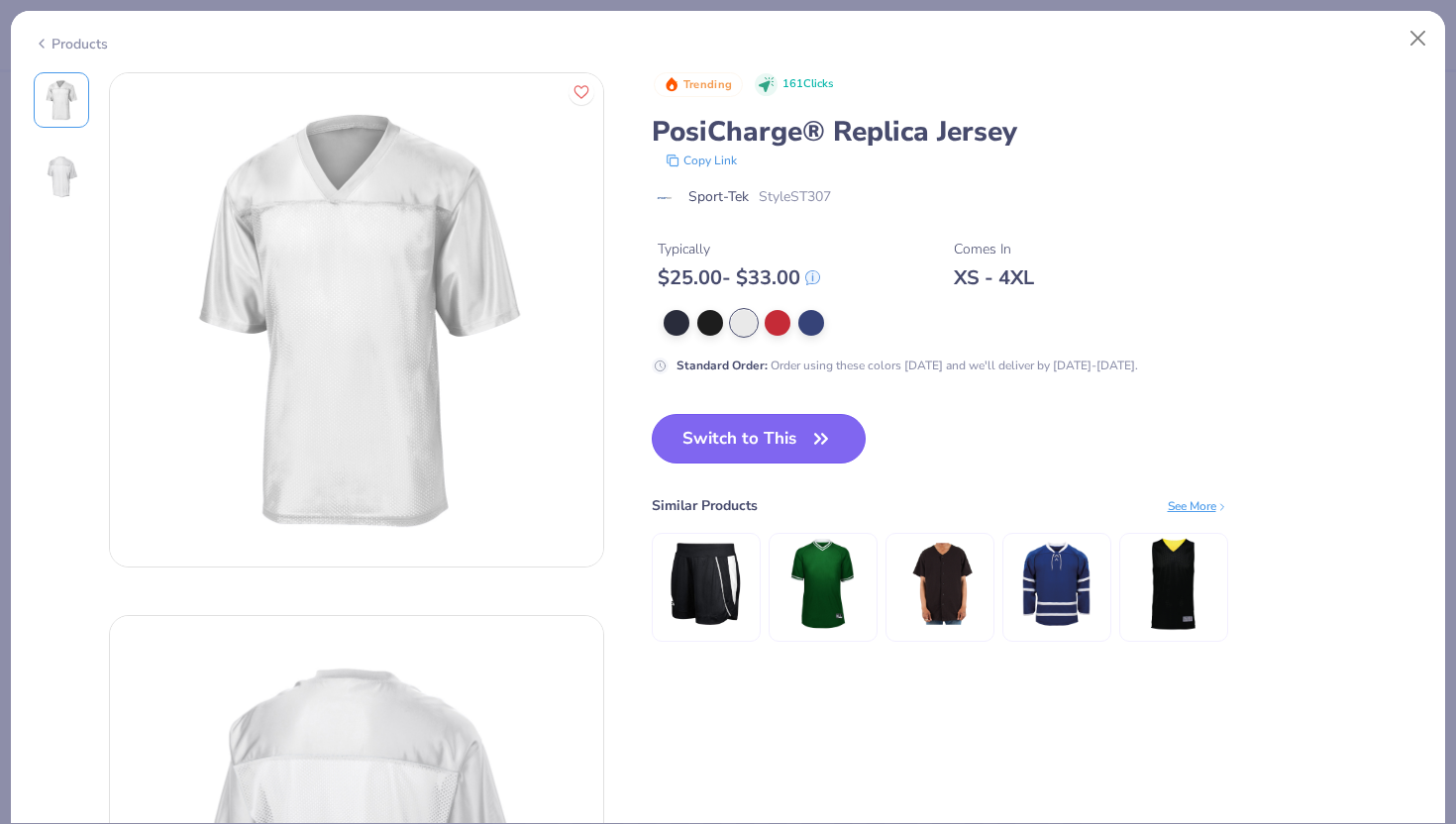
click at [728, 443] on button "Switch to This" at bounding box center [759, 438] width 215 height 50
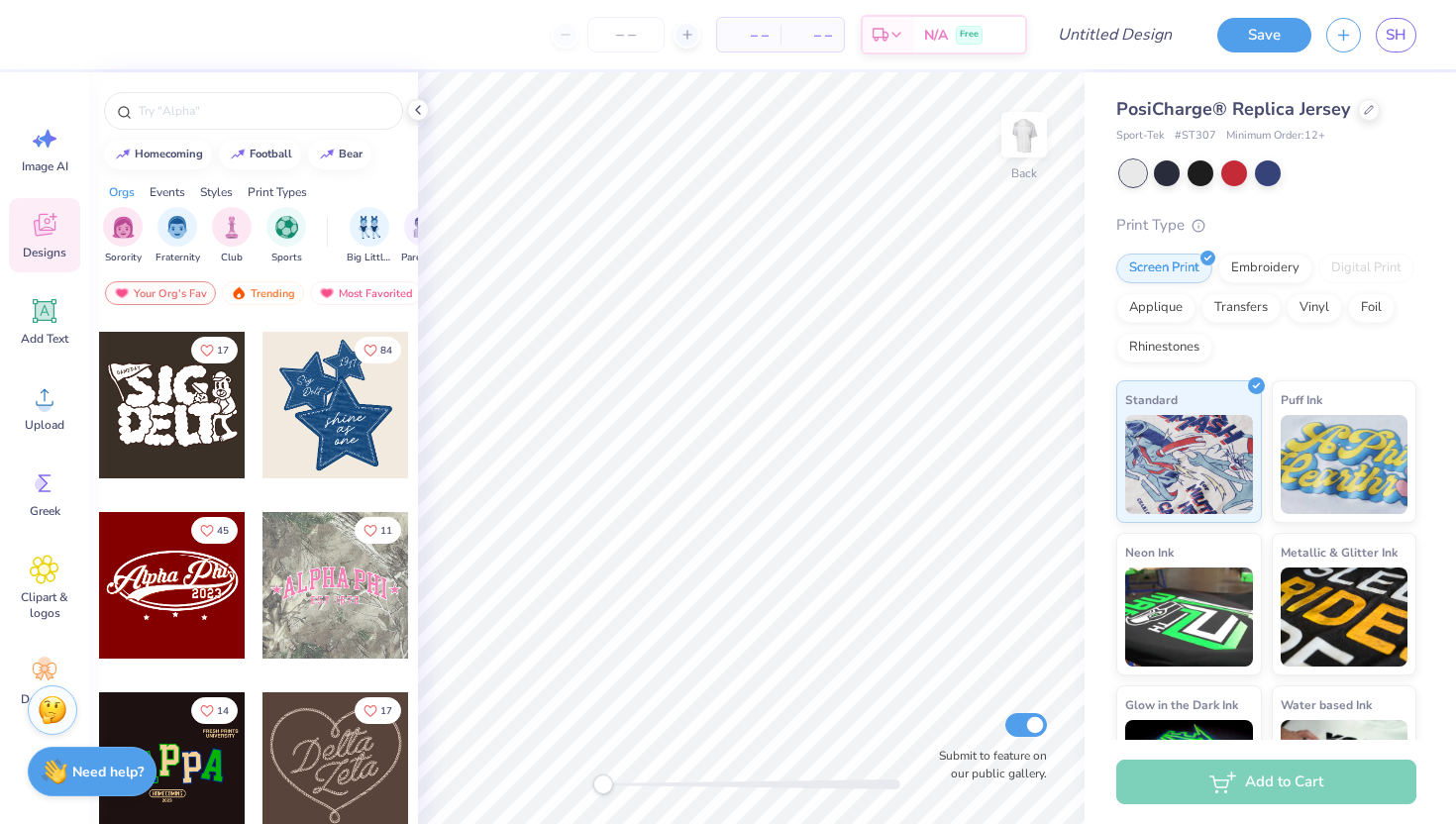
scroll to position [551, 0]
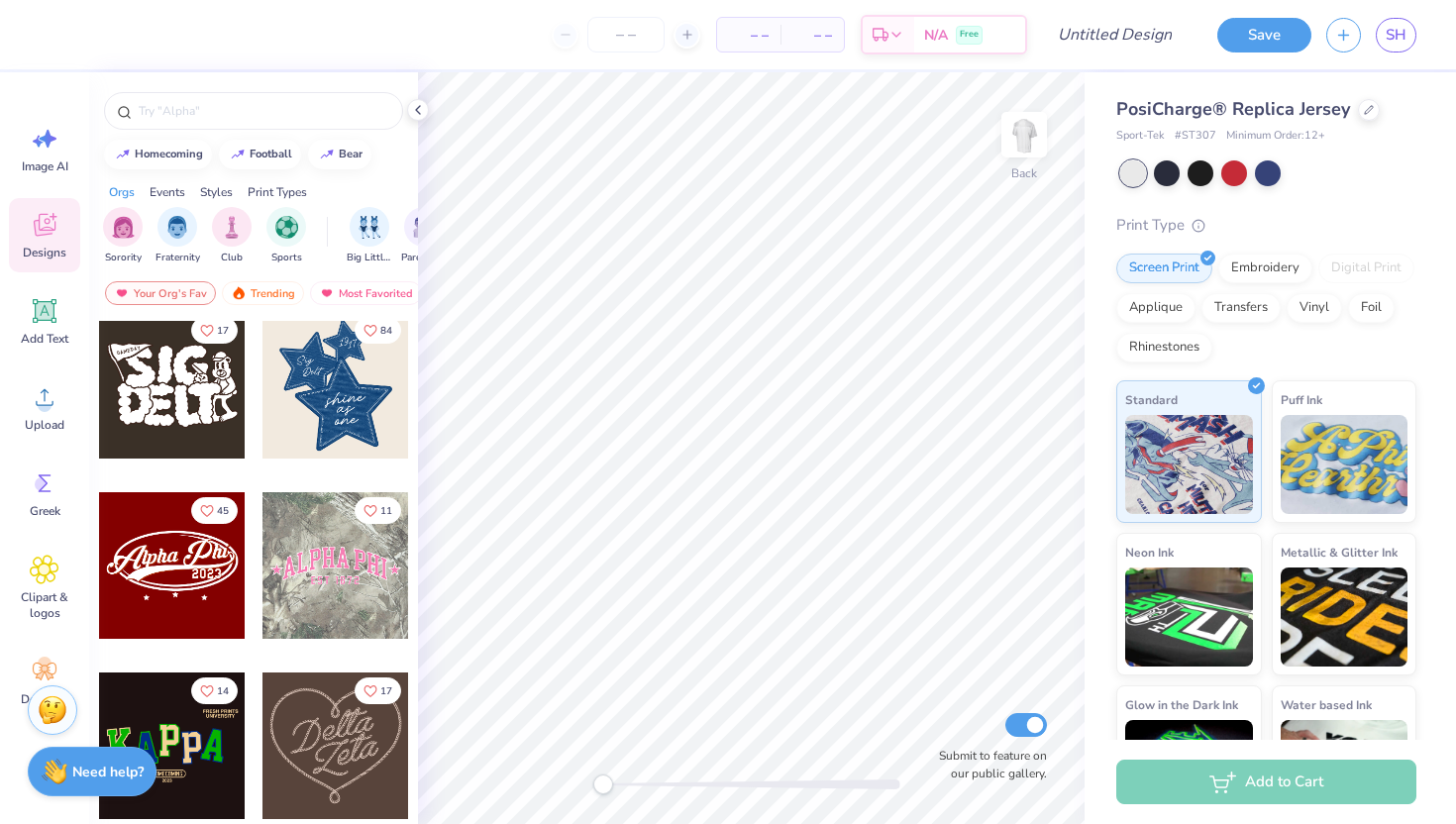
click at [183, 578] on div at bounding box center [171, 565] width 146 height 146
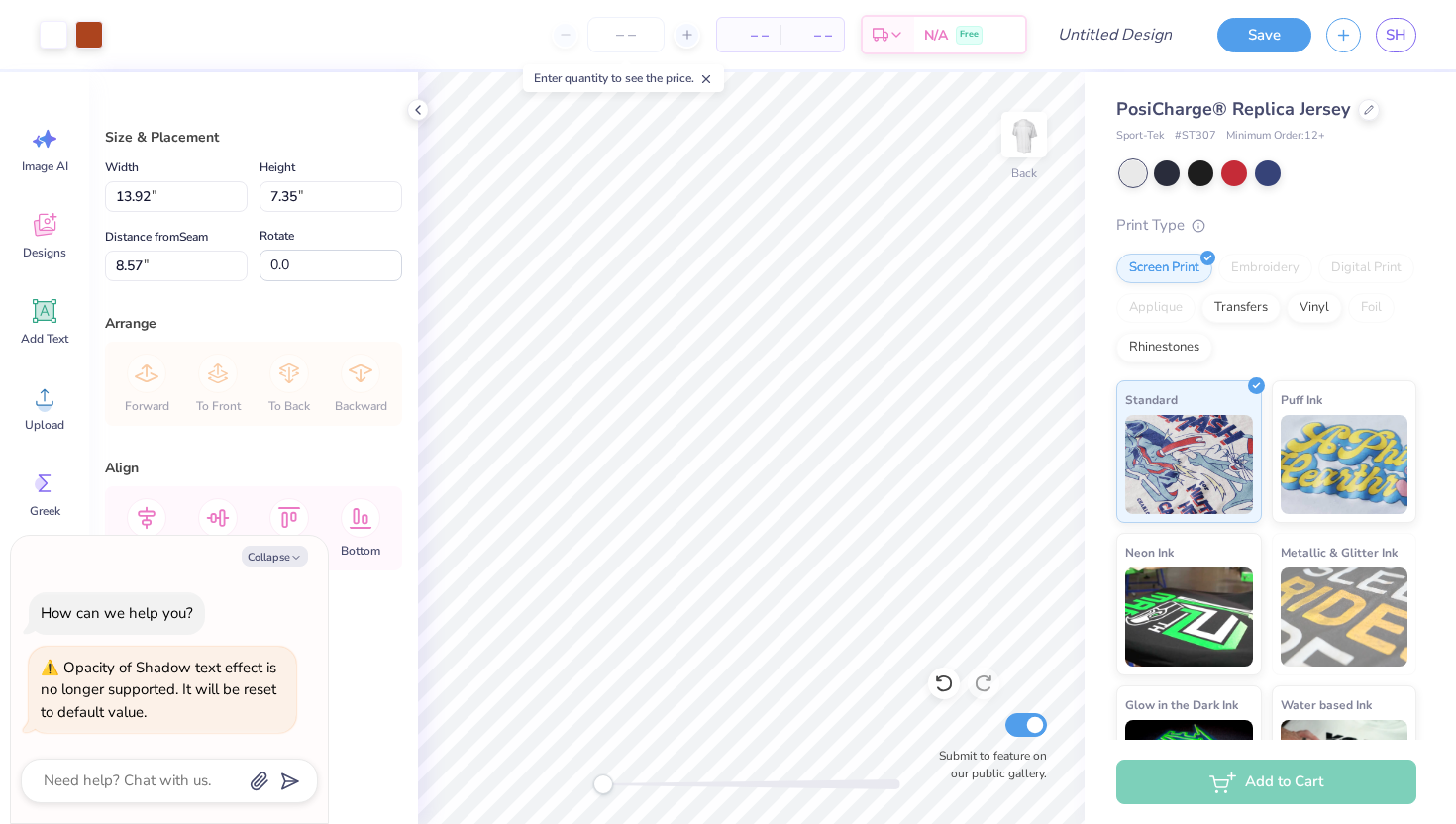
type textarea "x"
type input "10.90"
type input "5.76"
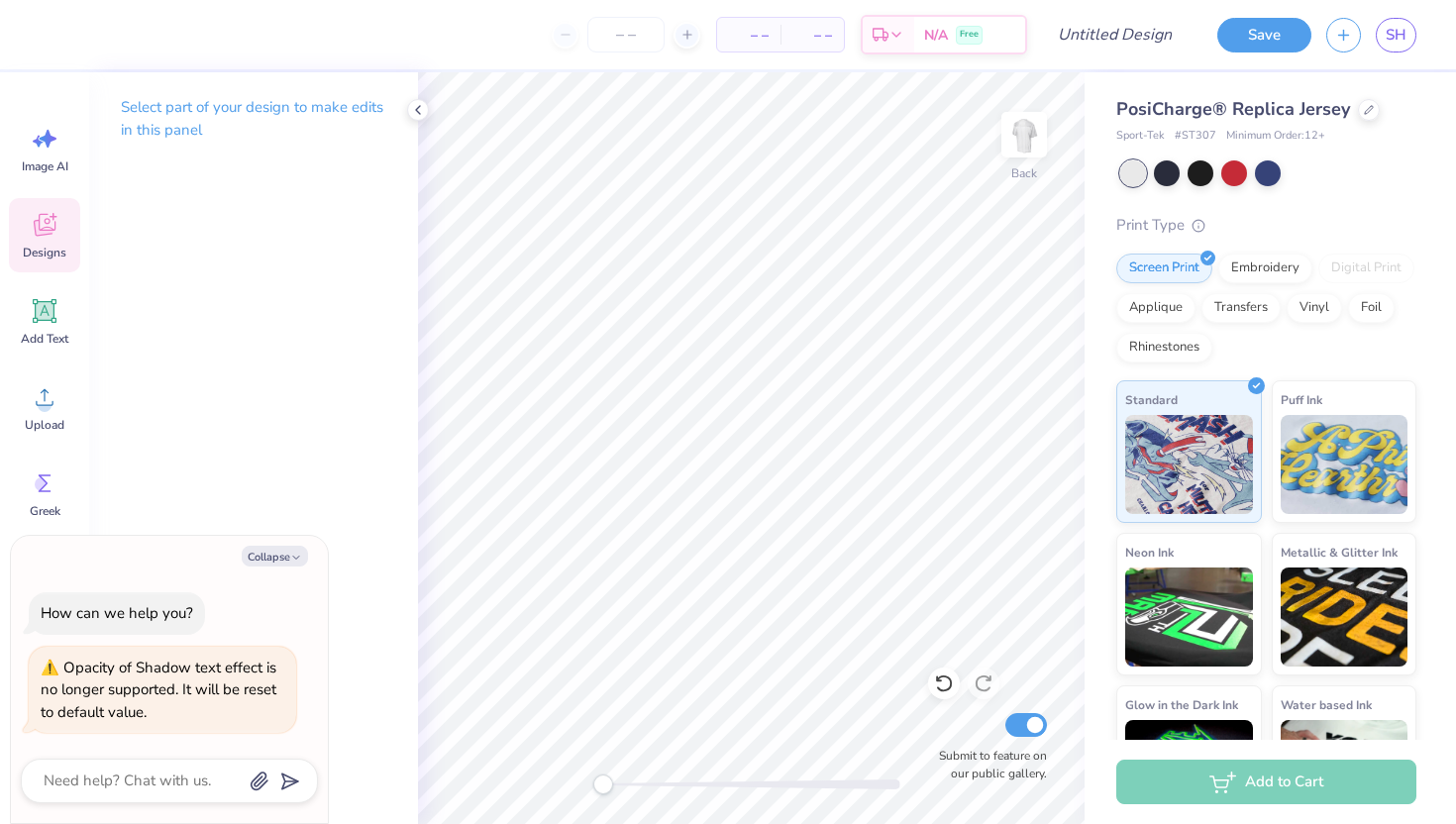
click at [38, 233] on icon at bounding box center [44, 228] width 19 height 16
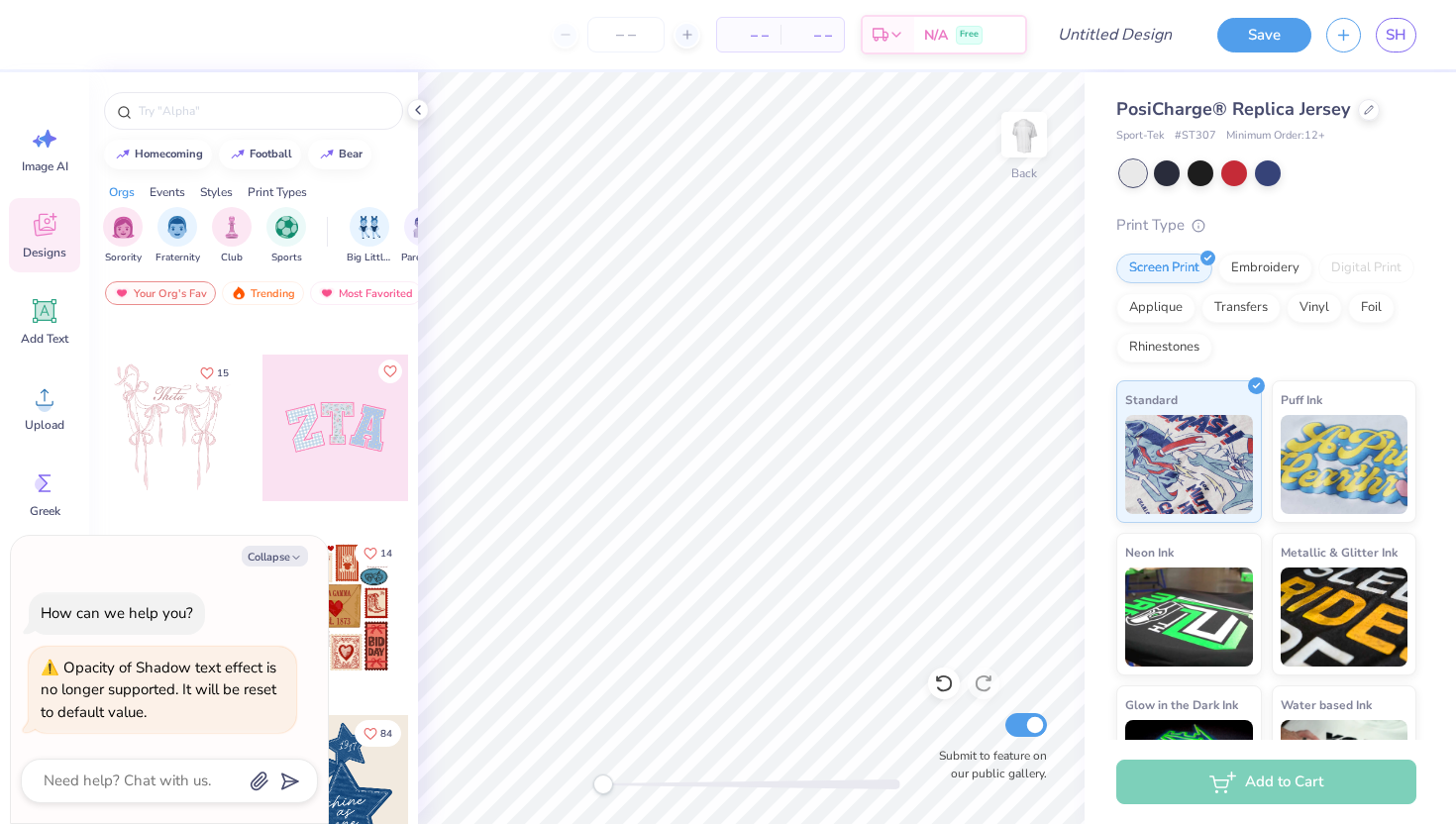
scroll to position [164, 0]
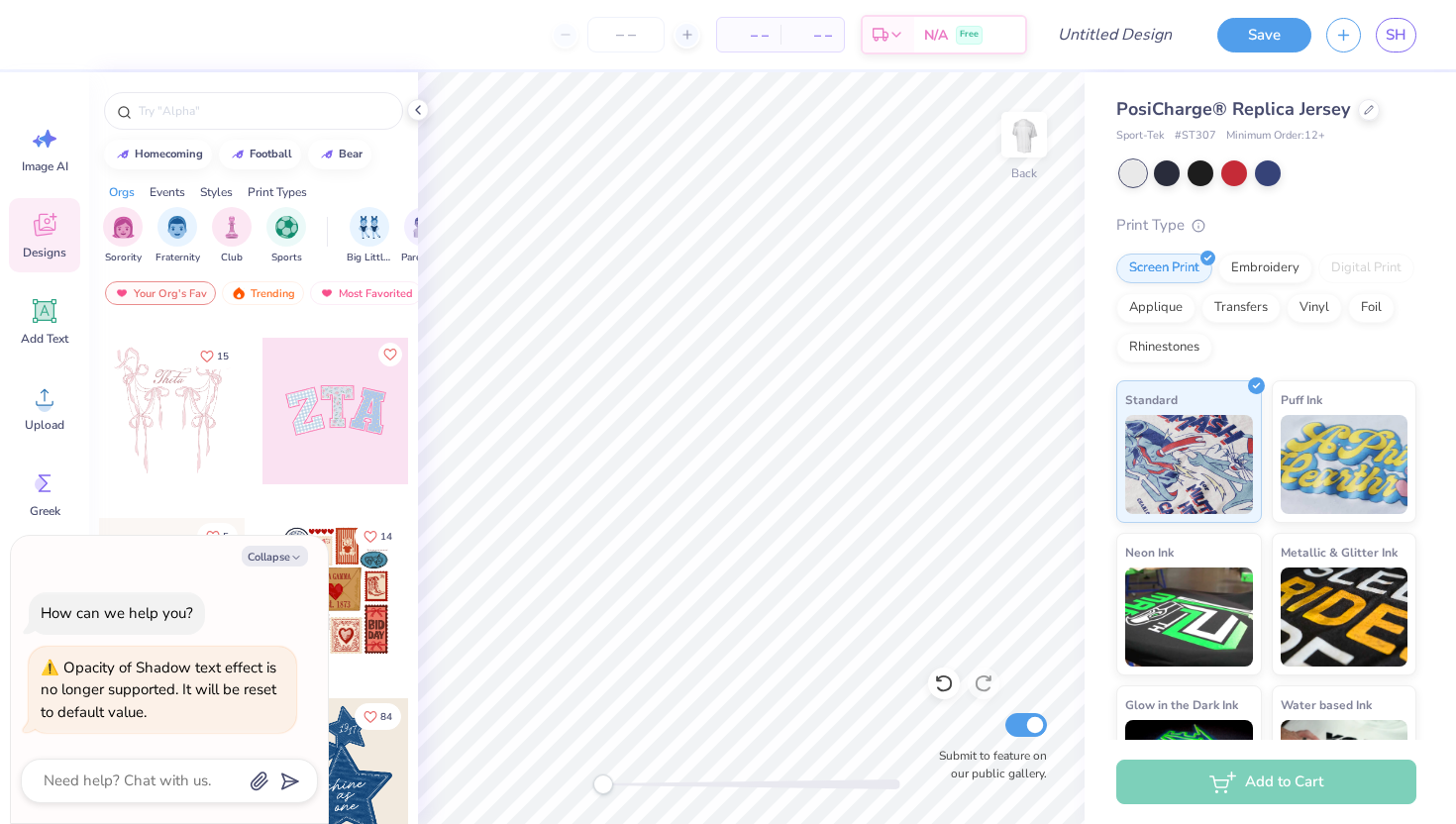
click at [215, 194] on div "Styles" at bounding box center [216, 192] width 33 height 18
click at [278, 239] on div "filter for Varsity" at bounding box center [286, 225] width 40 height 40
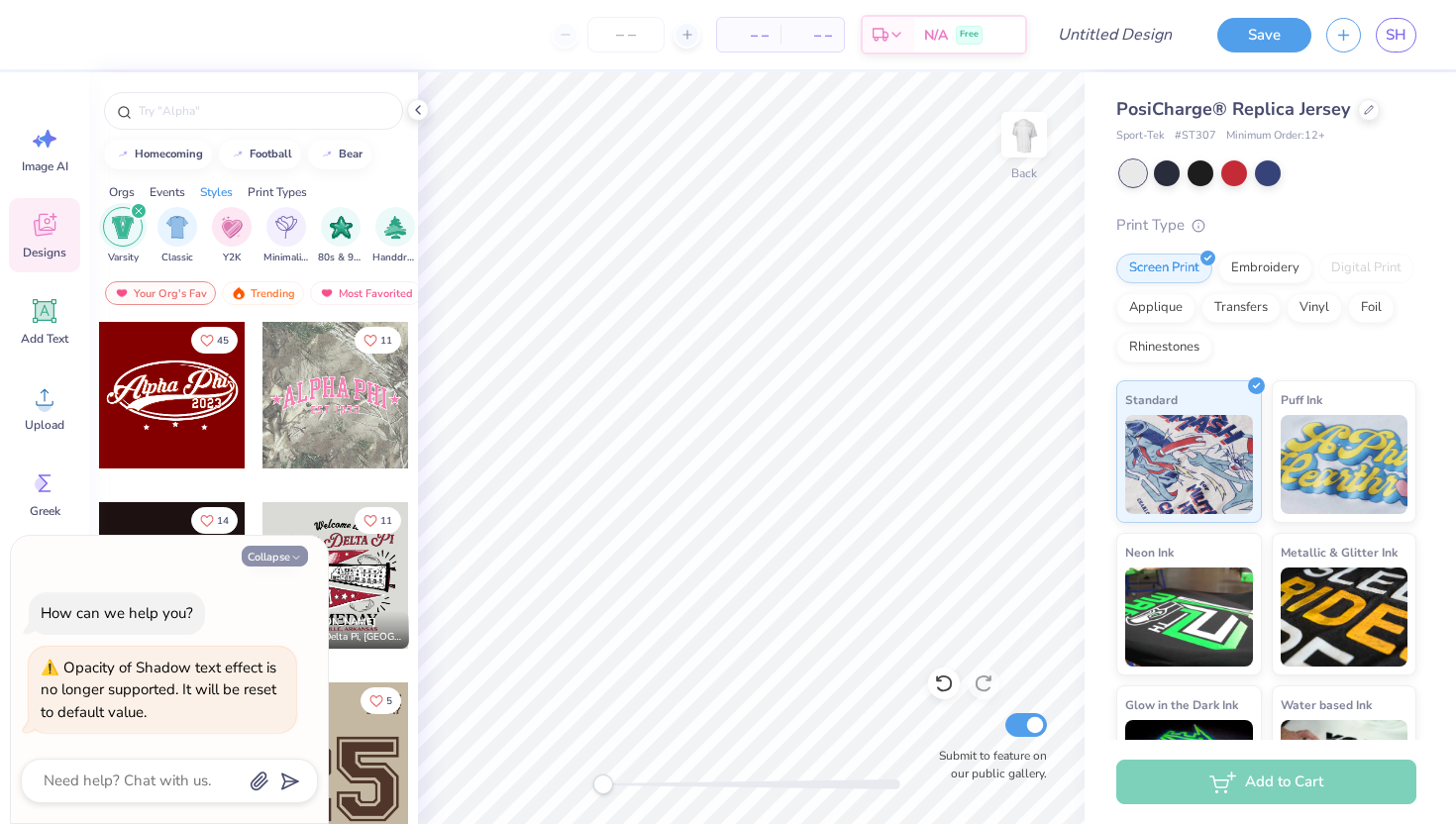
click at [280, 546] on button "Collapse" at bounding box center [274, 556] width 67 height 21
type textarea "x"
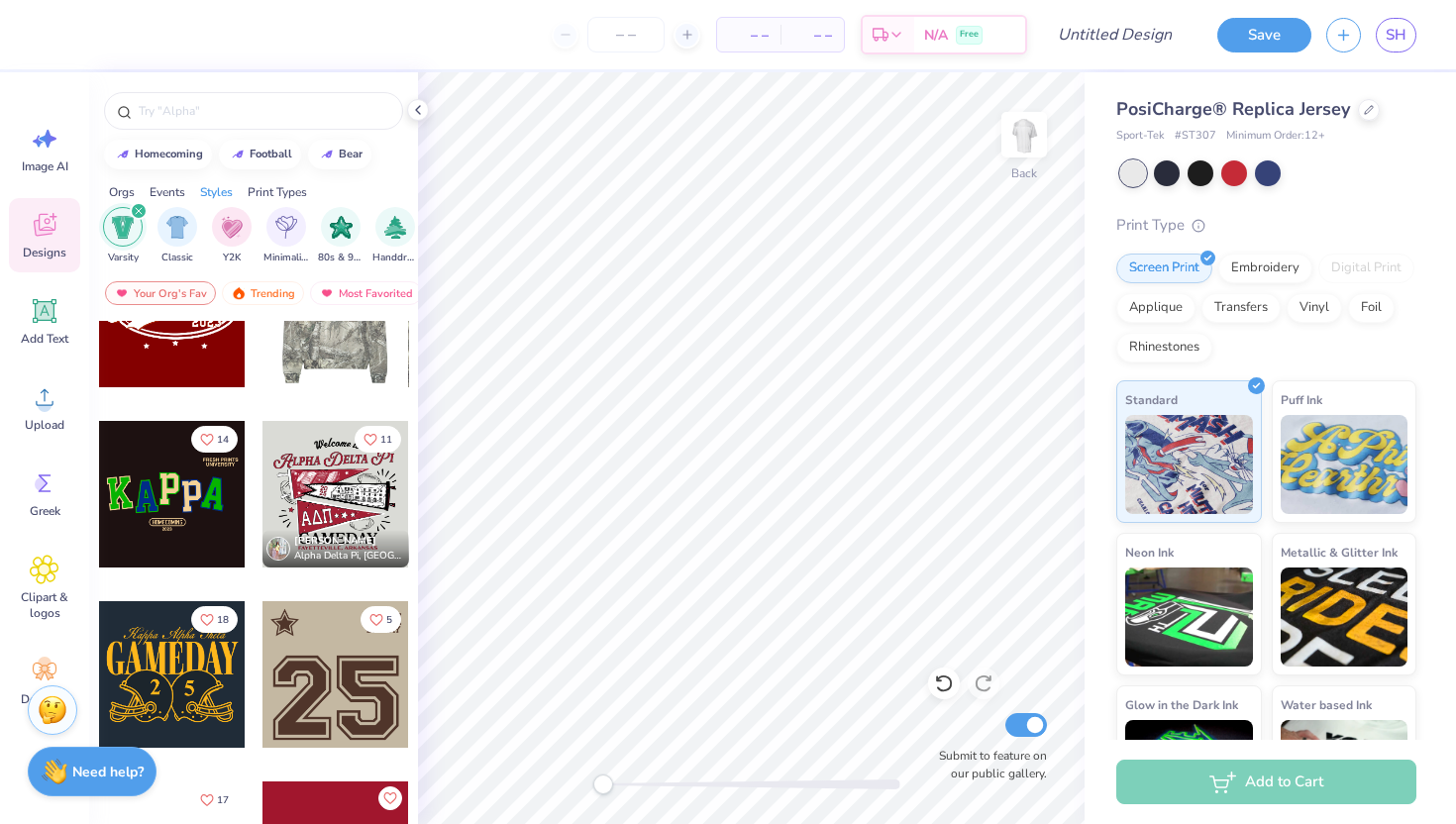
scroll to position [82, 0]
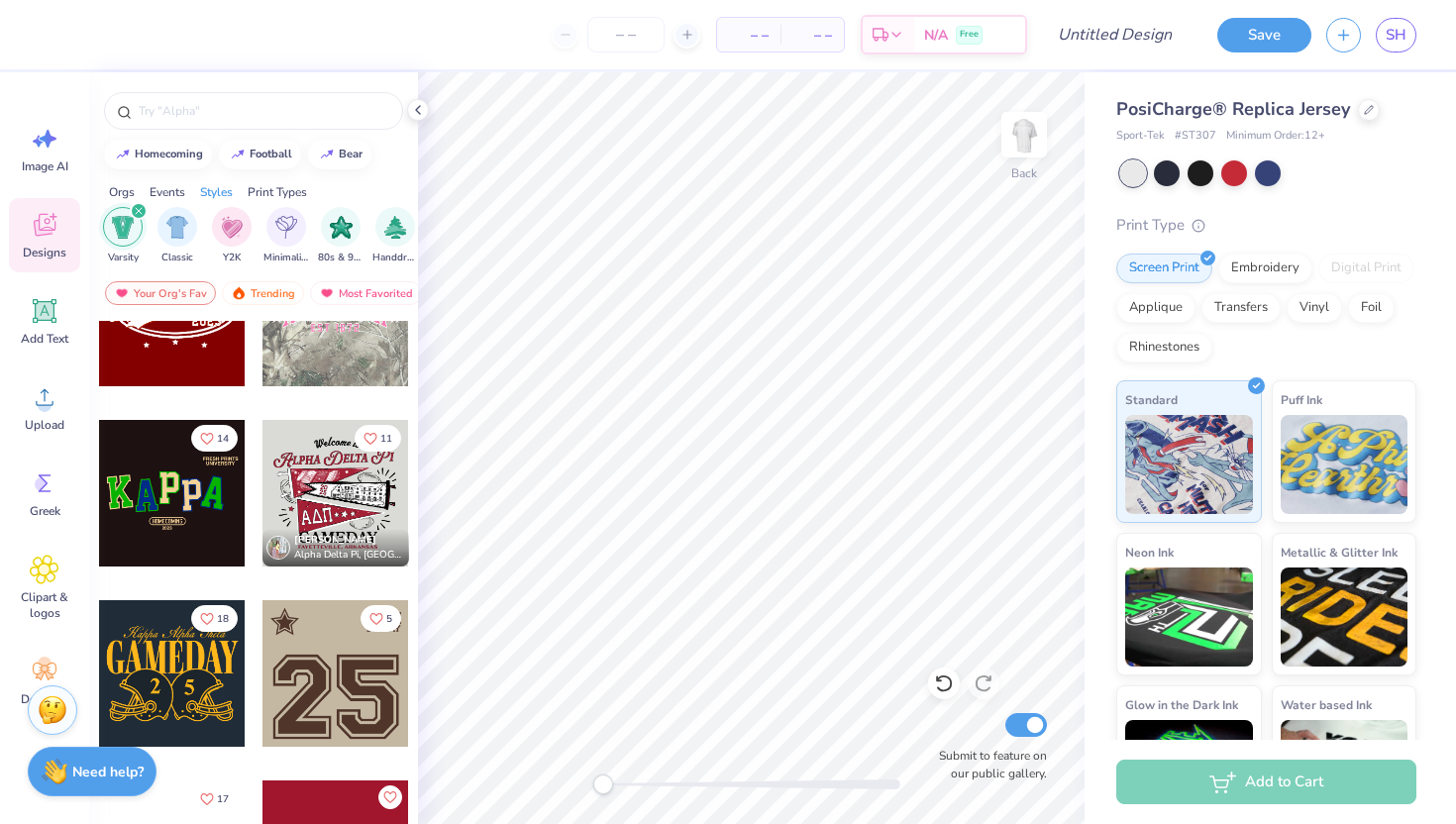
click at [166, 523] on div at bounding box center [171, 492] width 146 height 146
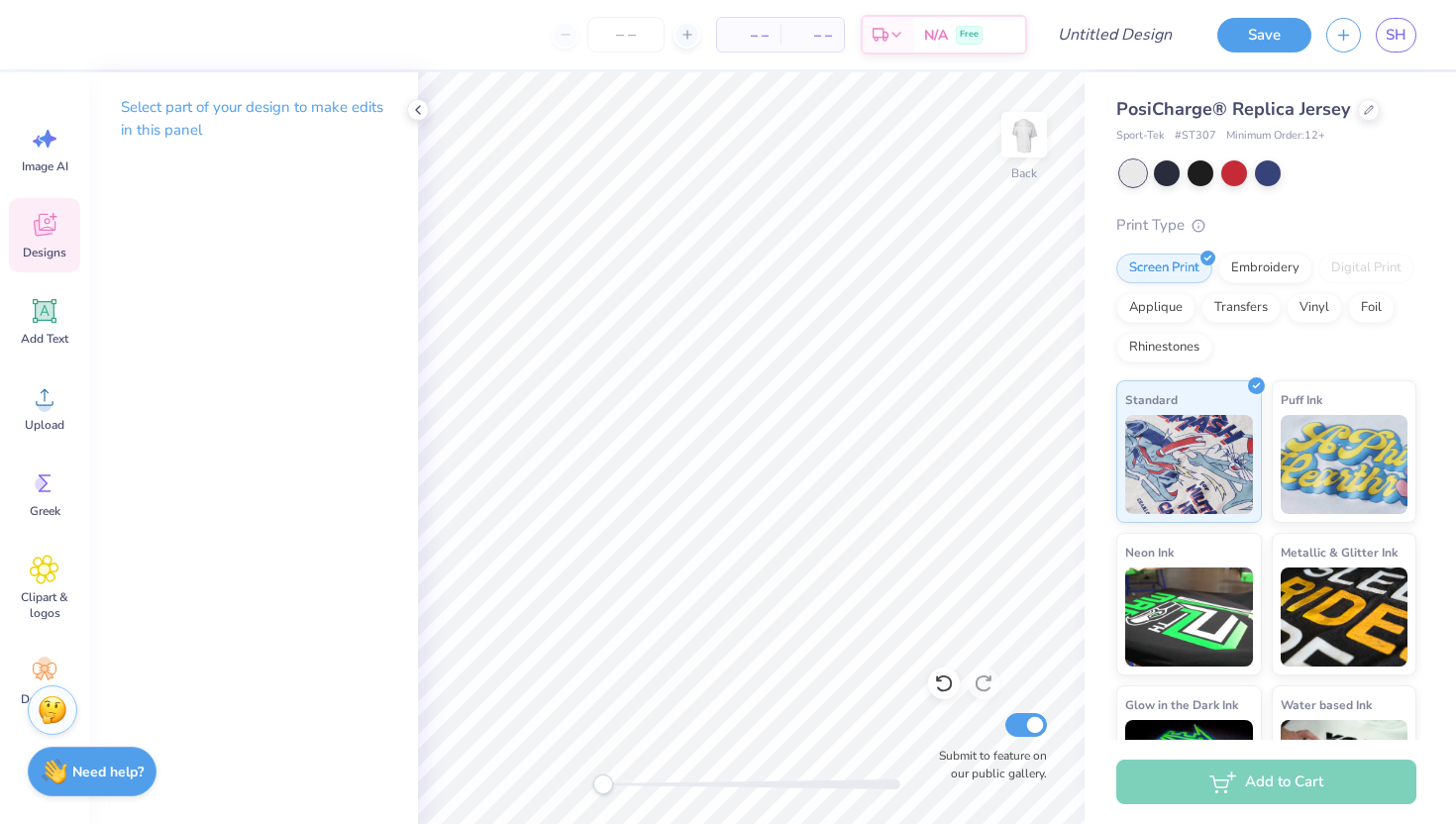
click at [62, 225] on div "Designs" at bounding box center [45, 235] width 72 height 75
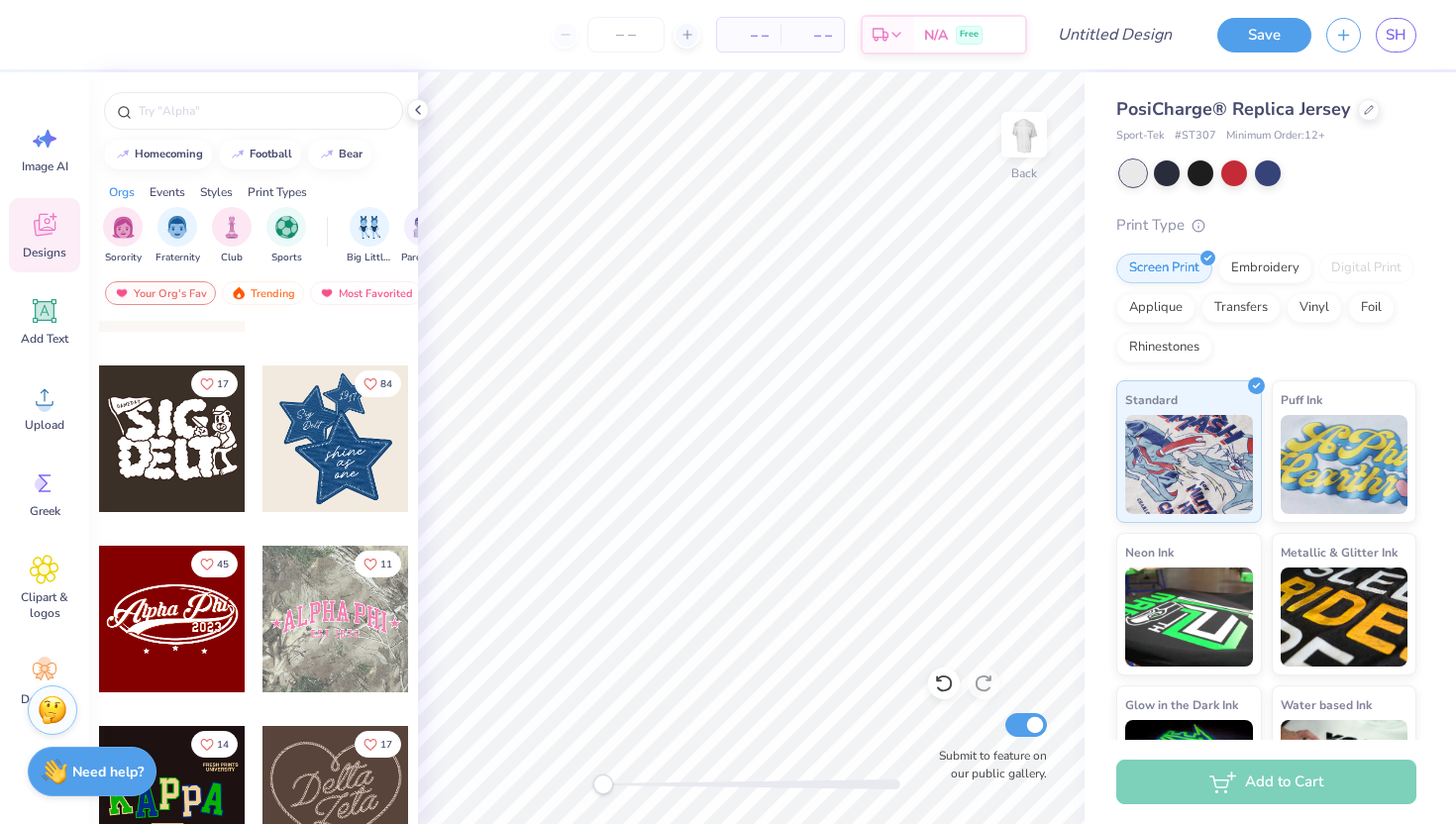
scroll to position [1055, 0]
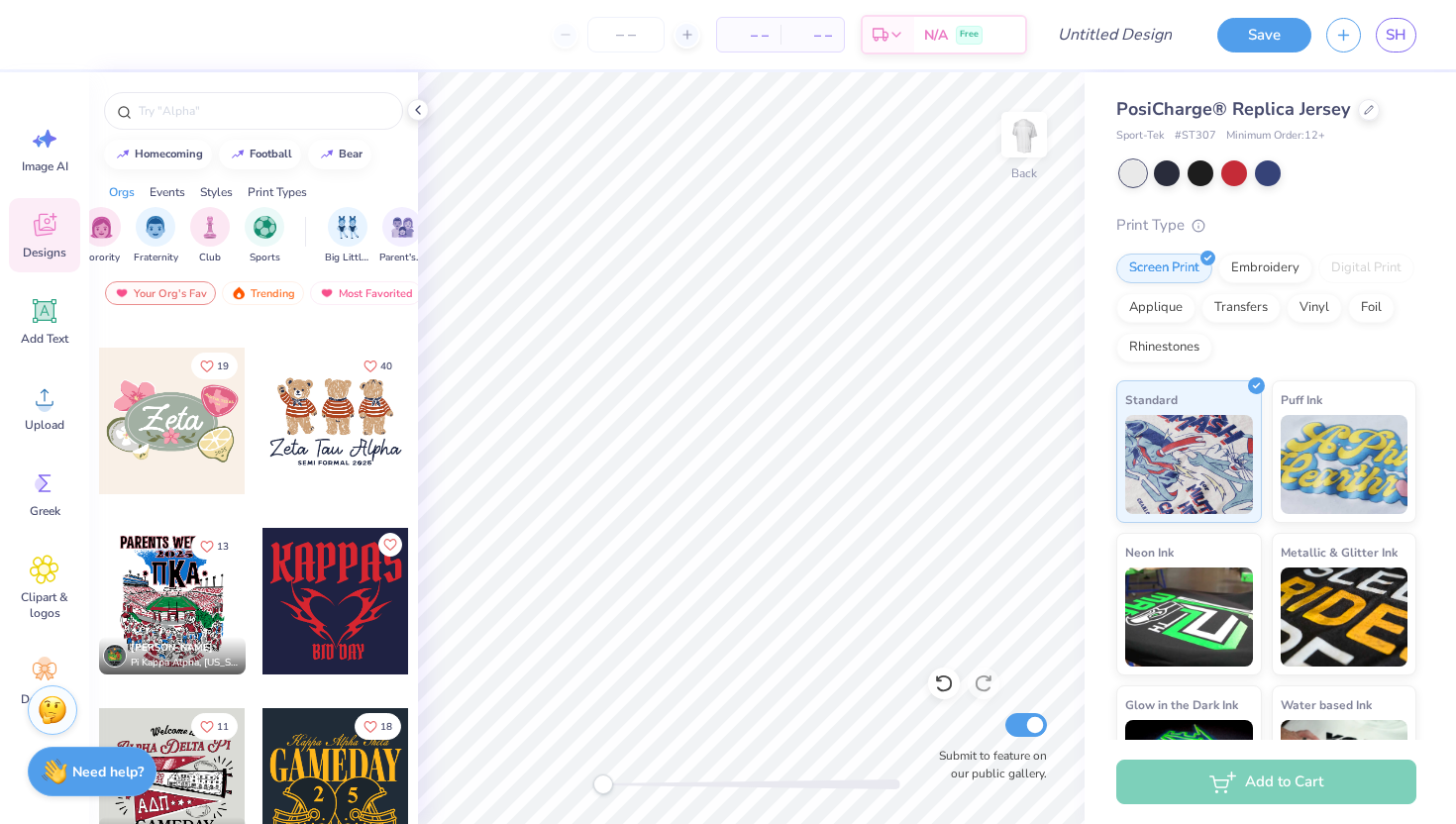
click at [215, 199] on div "Styles" at bounding box center [216, 192] width 33 height 18
click at [276, 227] on img "filter for Varsity" at bounding box center [286, 225] width 23 height 23
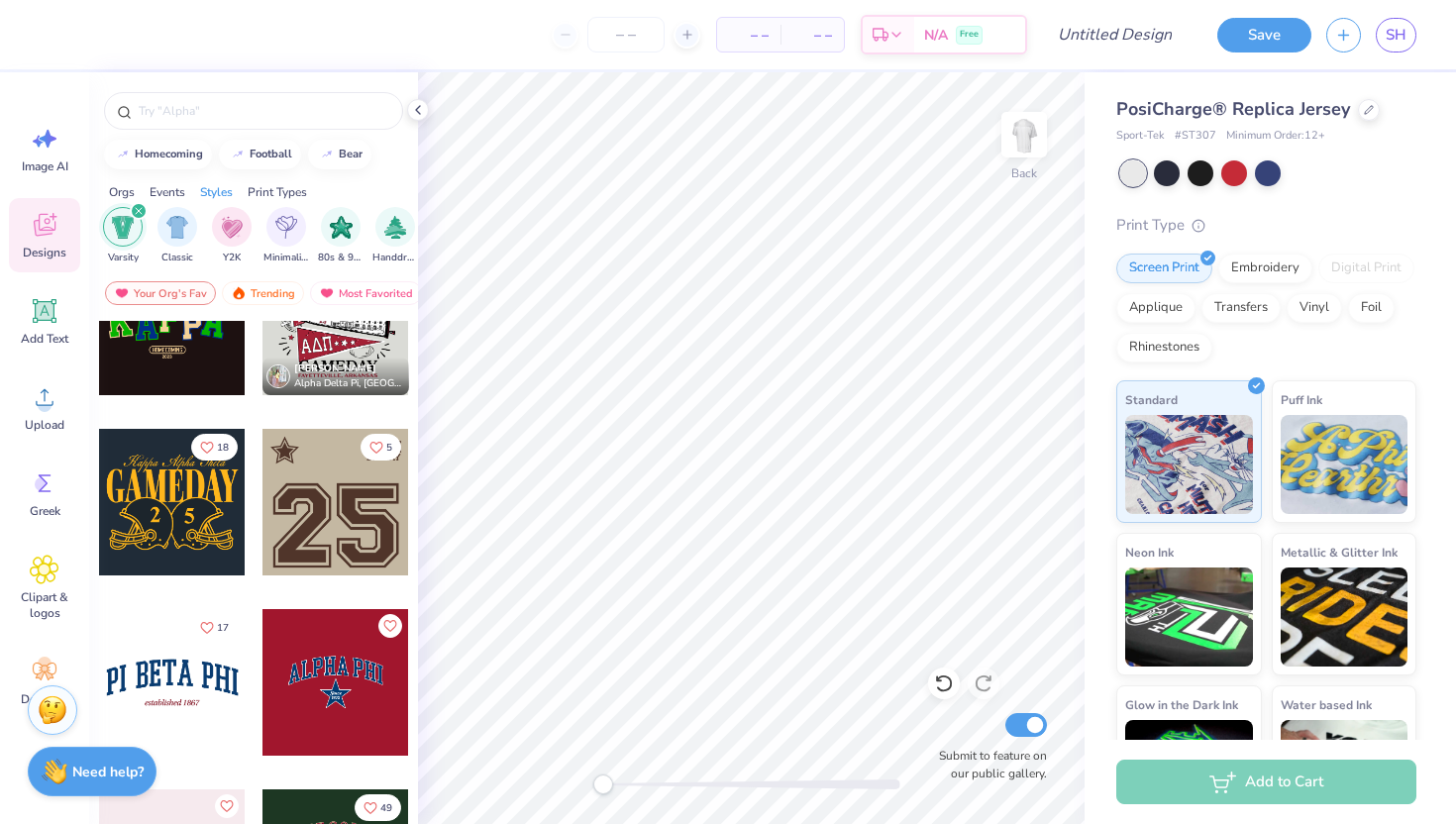
scroll to position [324, 0]
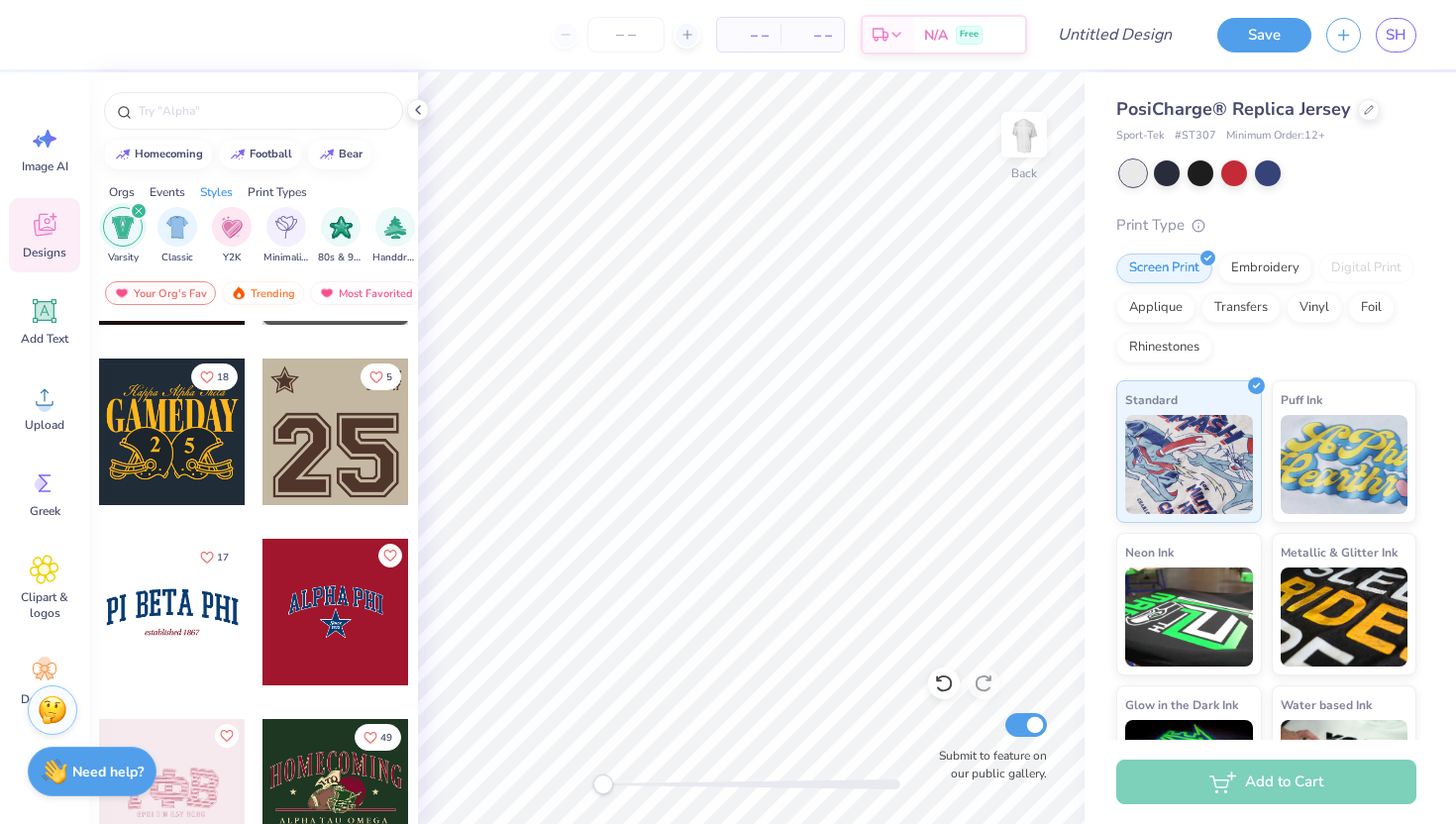
click at [321, 463] on div at bounding box center [335, 431] width 146 height 146
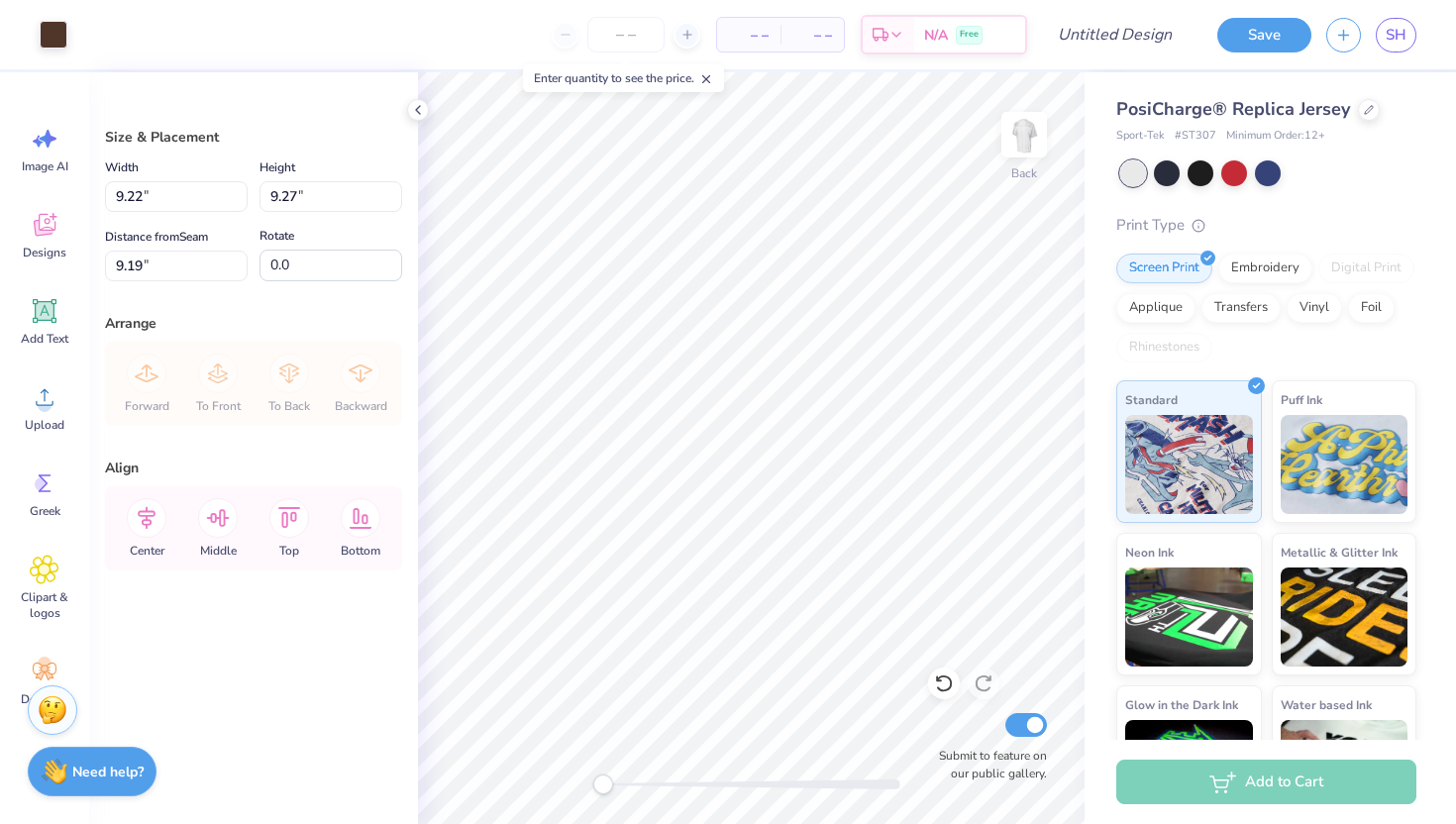
type input "9.22"
type input "9.27"
type input "9.19"
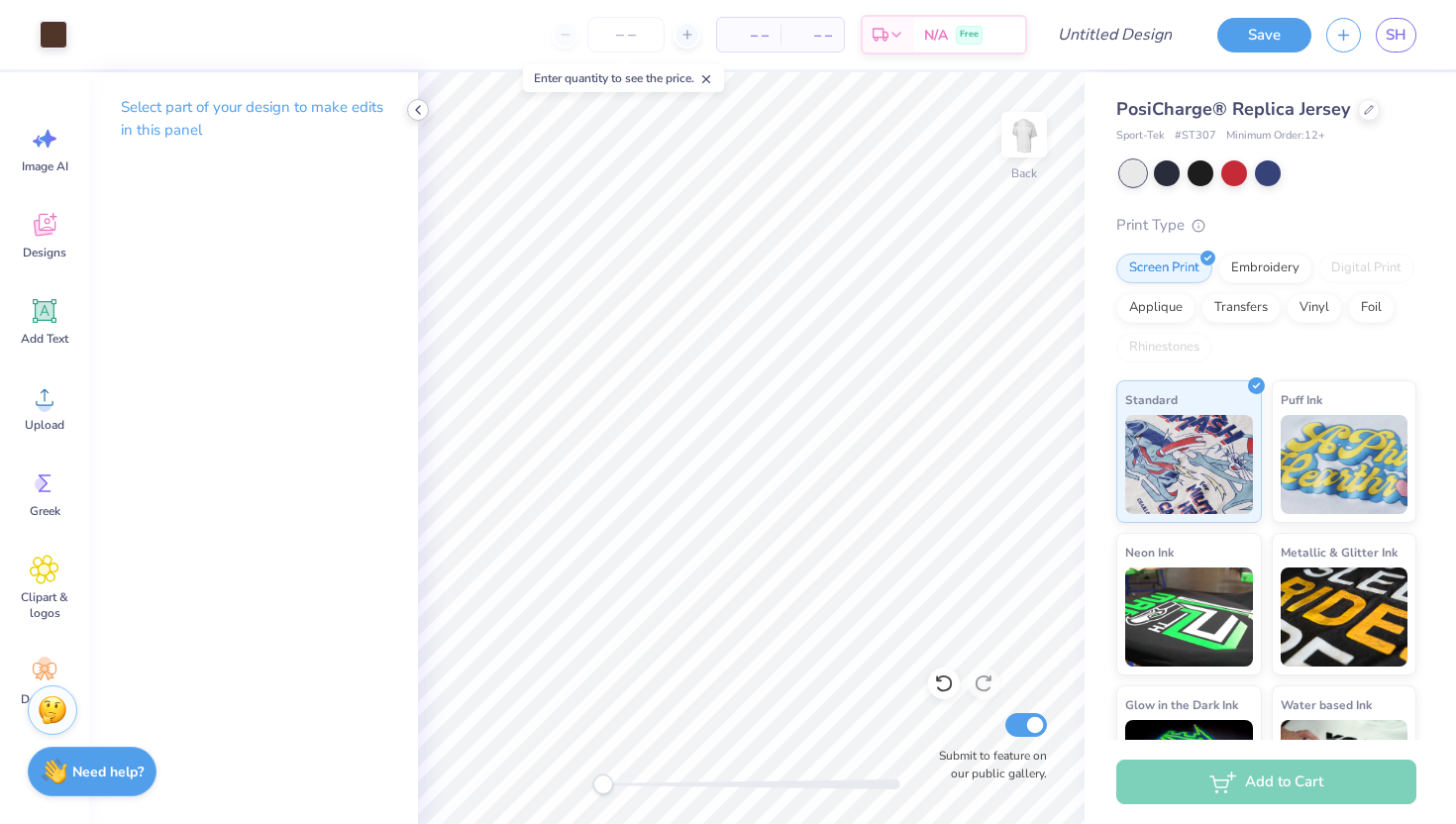
click at [415, 113] on icon at bounding box center [418, 110] width 16 height 16
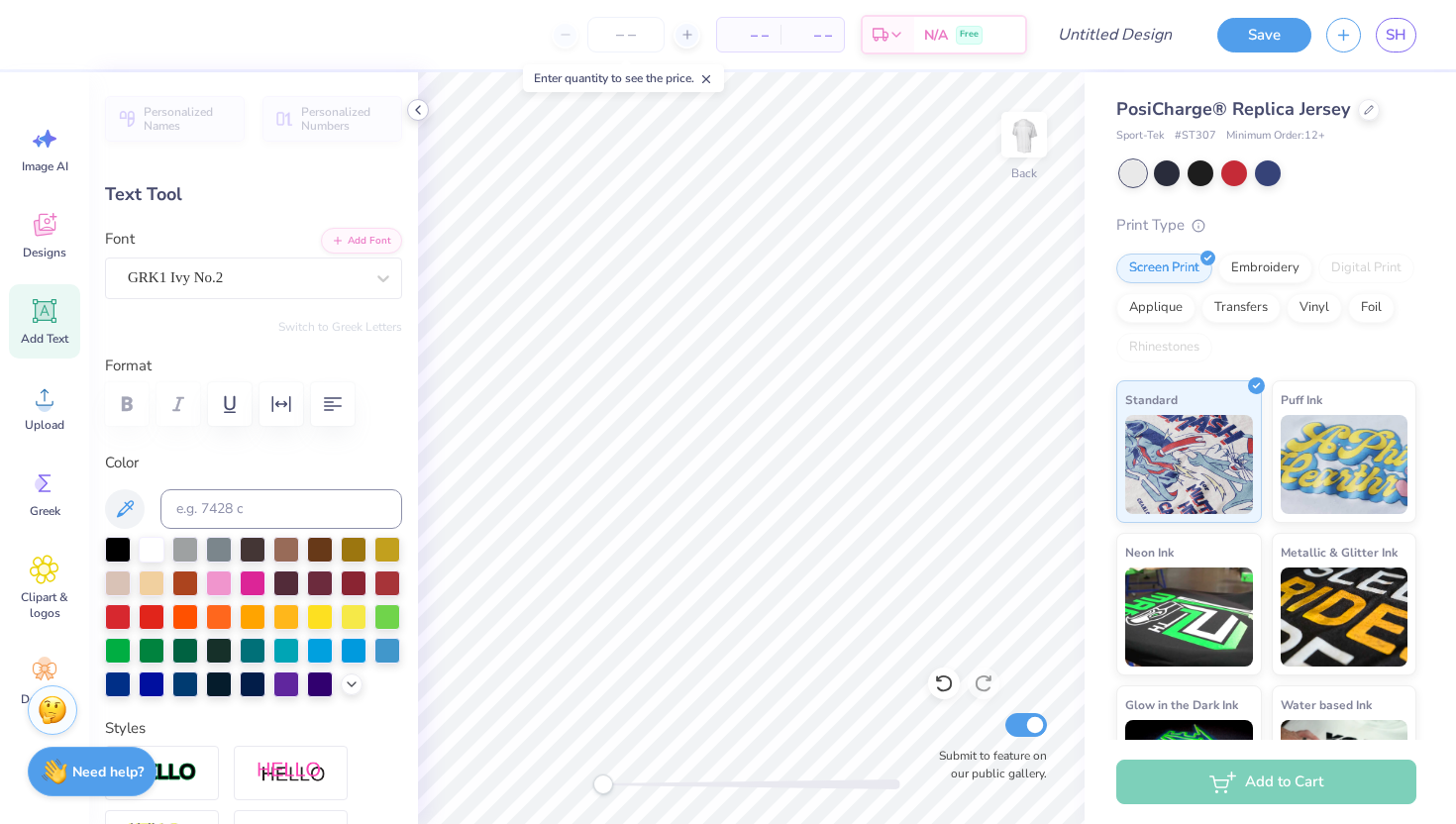
type textarea "R"
type textarea "ramettes"
type input "2.38"
type input "0.47"
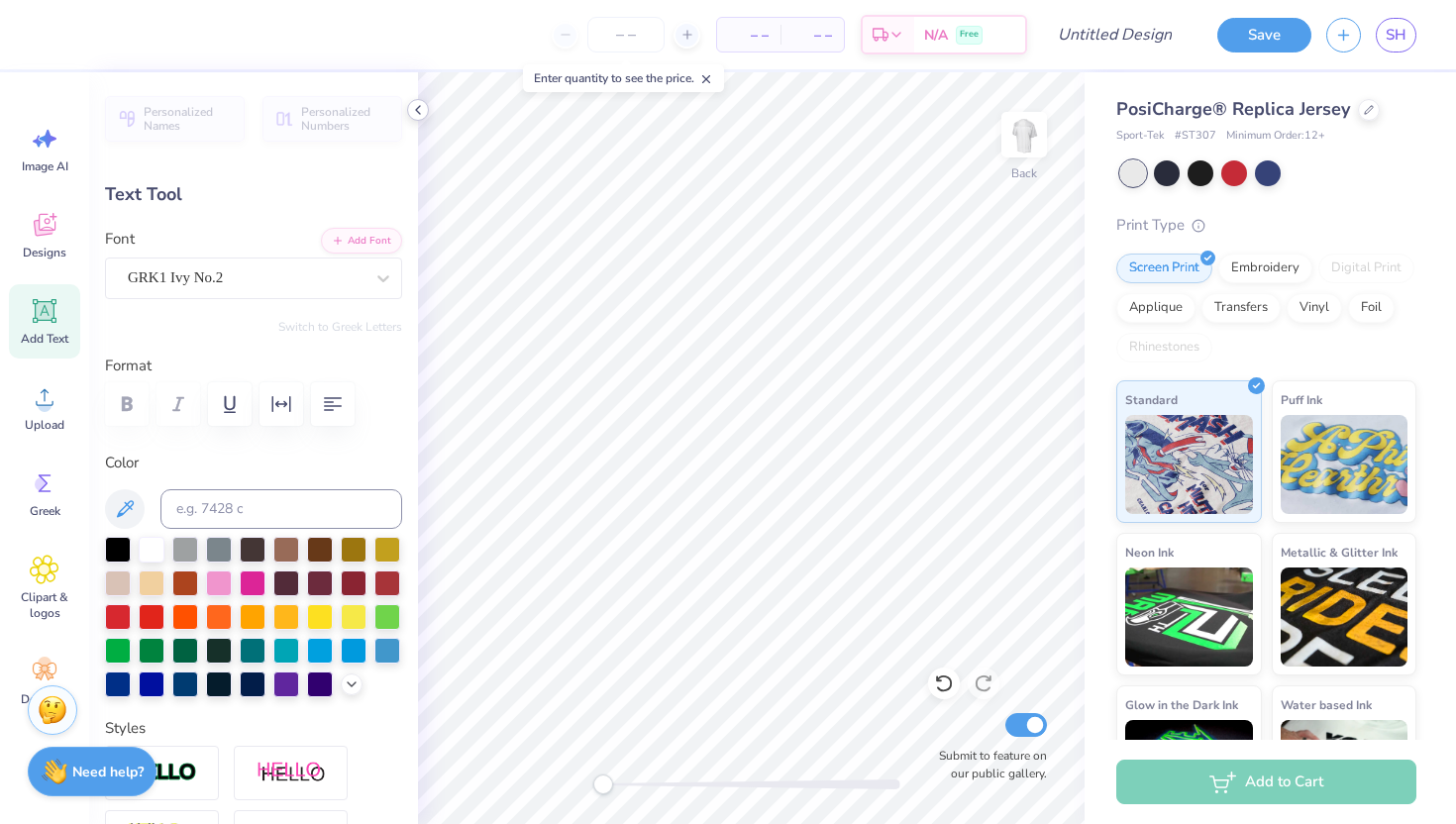
type input "1.72"
type textarea "b"
type textarea "D"
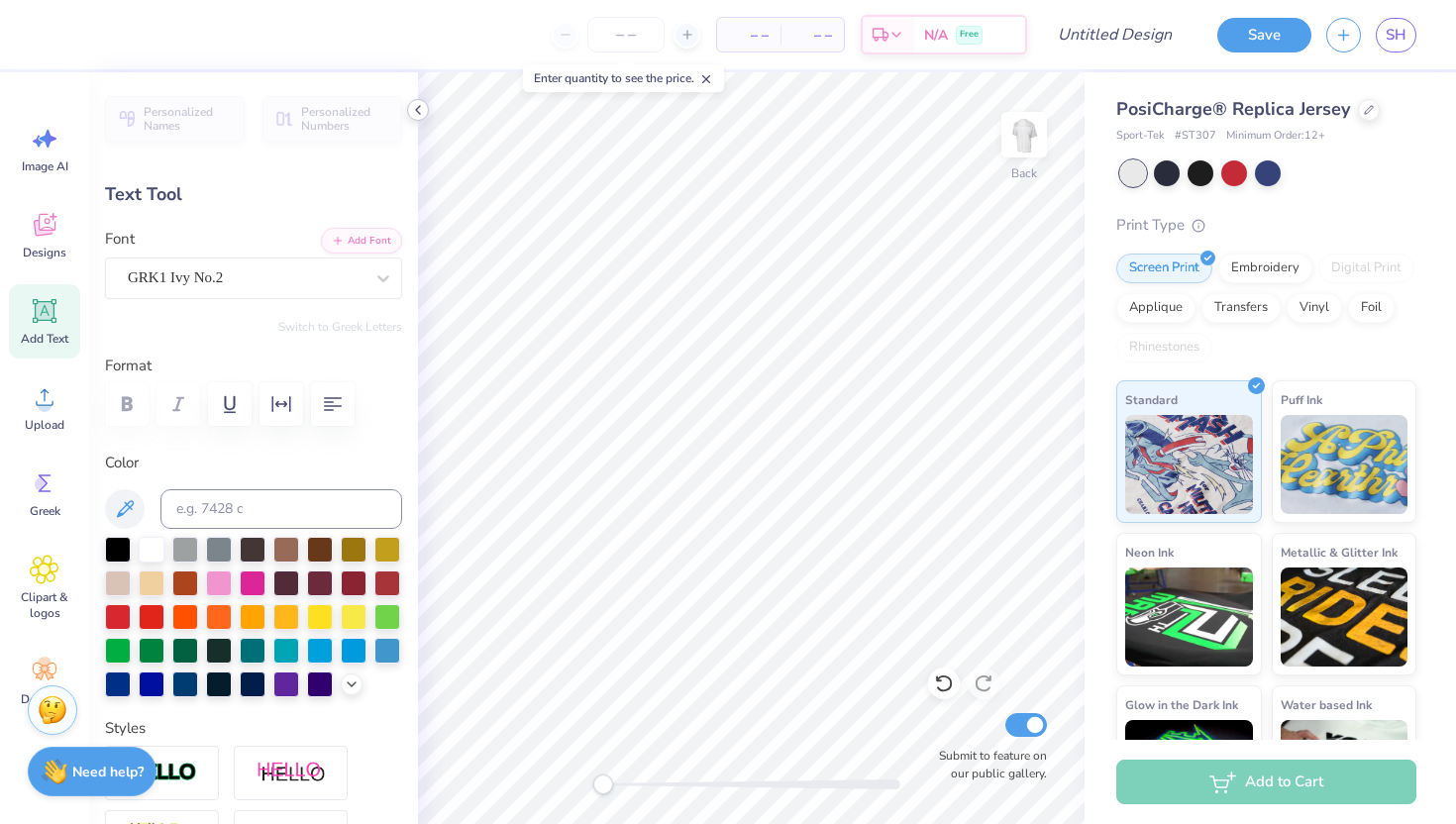
type textarea "dance Team"
type input "6.15"
type input "0.82"
type input "0.60"
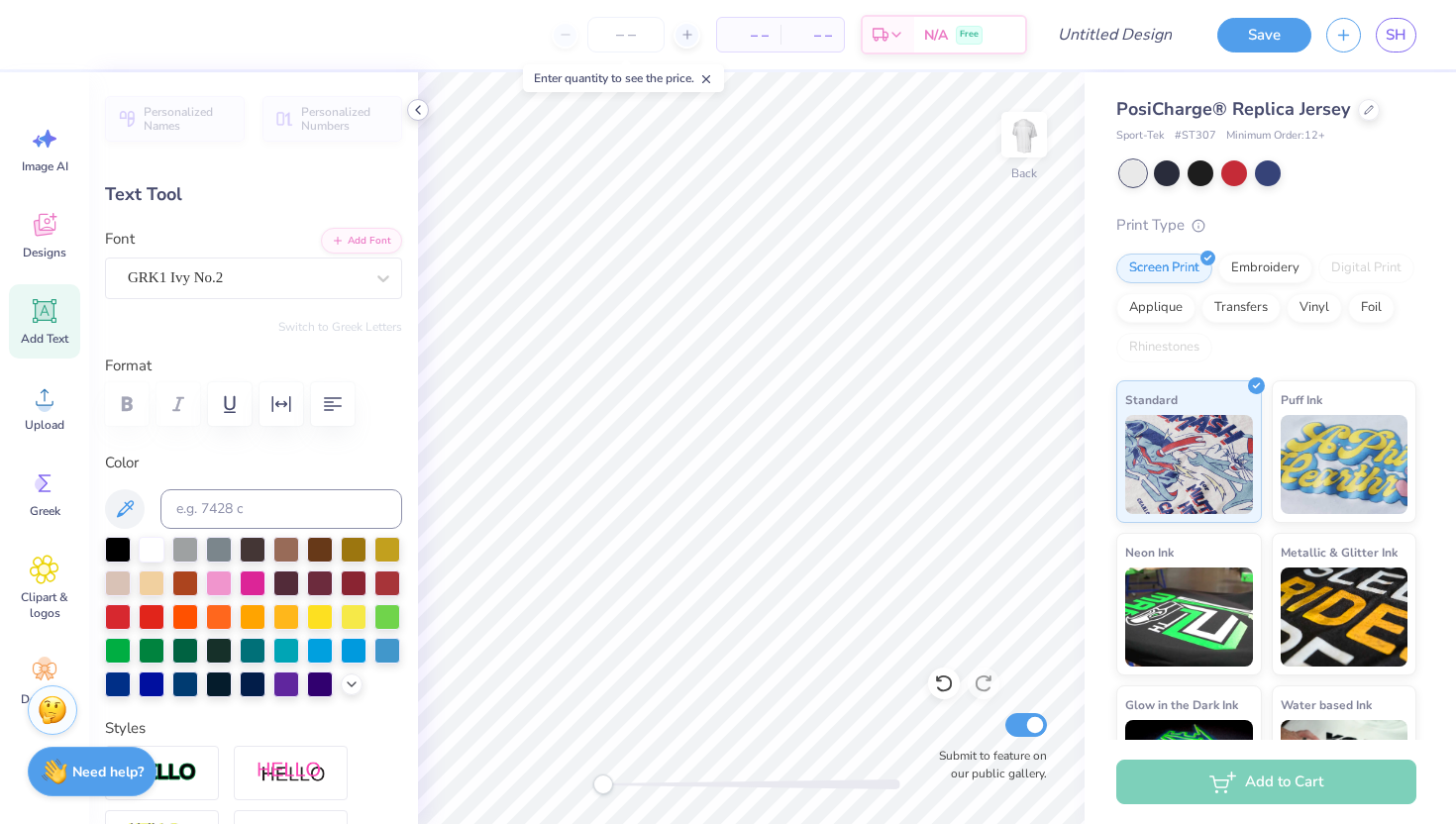
type input "8.86"
type input "5.98"
type input "3.79"
type textarea "26"
type input "3.80"
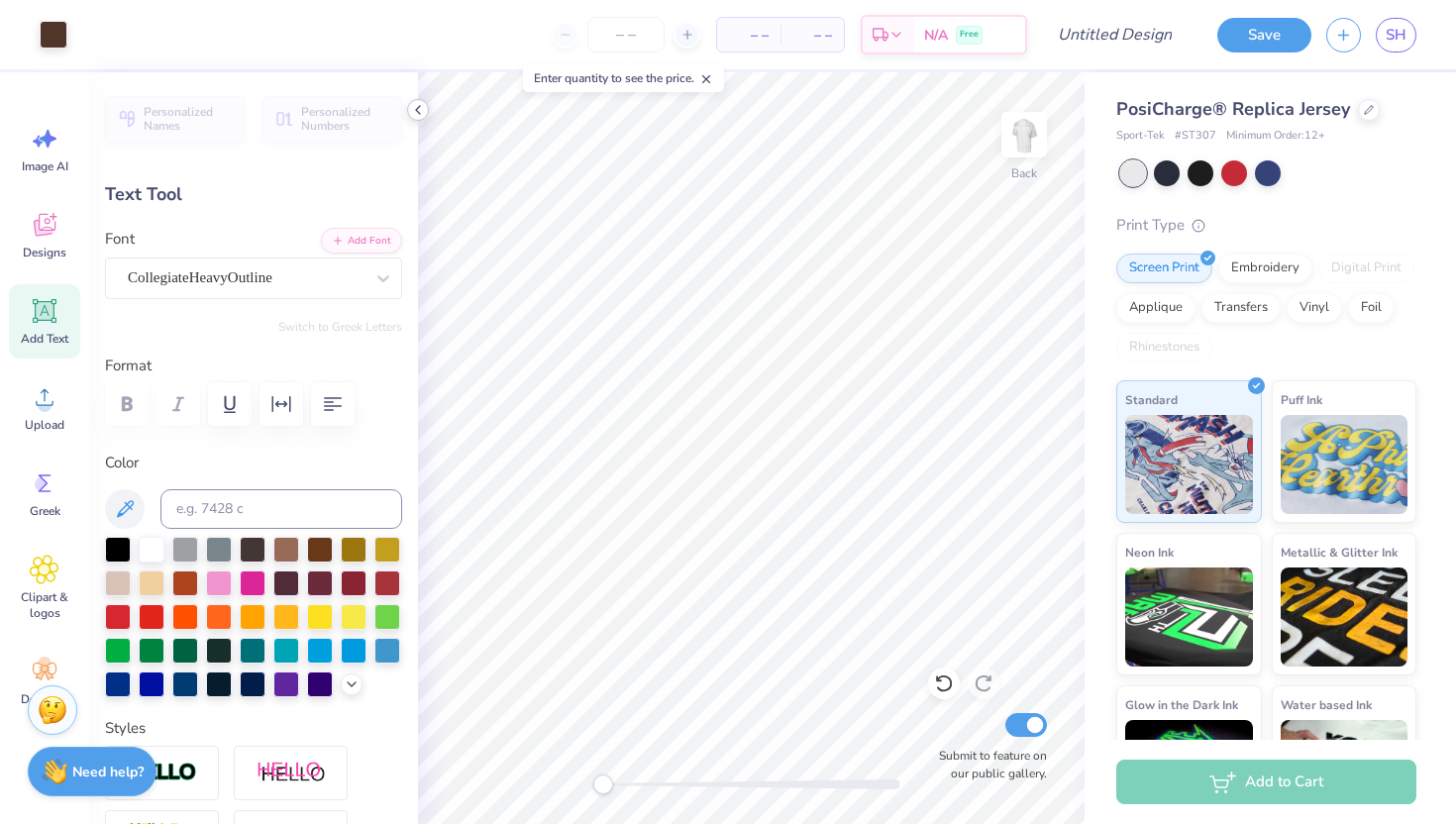
type input "6.15"
type input "0.82"
type input "0.50"
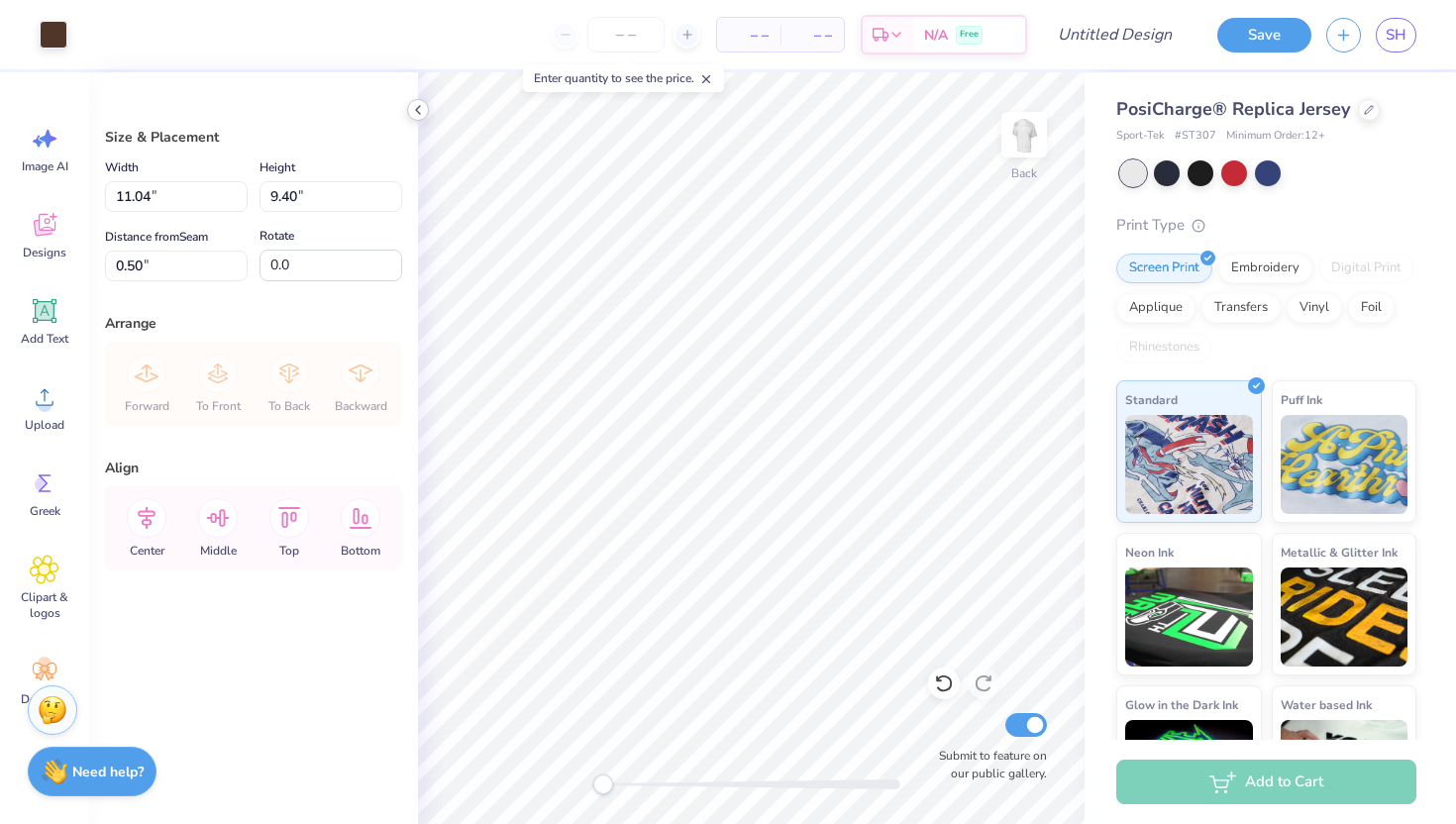
type input "0.91"
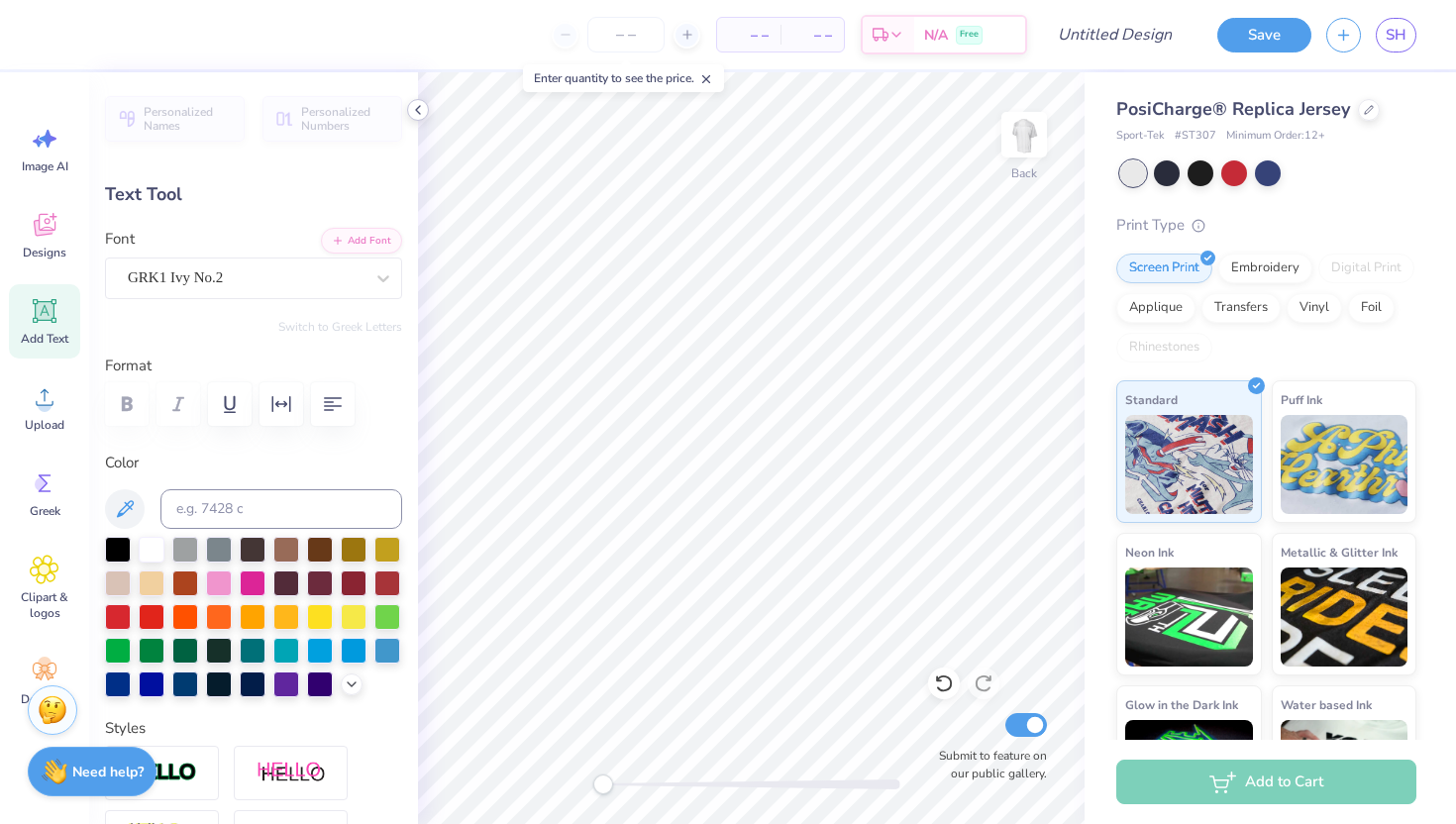
type input "0.0"
type input "3.99"
type input "0.45"
type input "2.19"
type input "0.0"
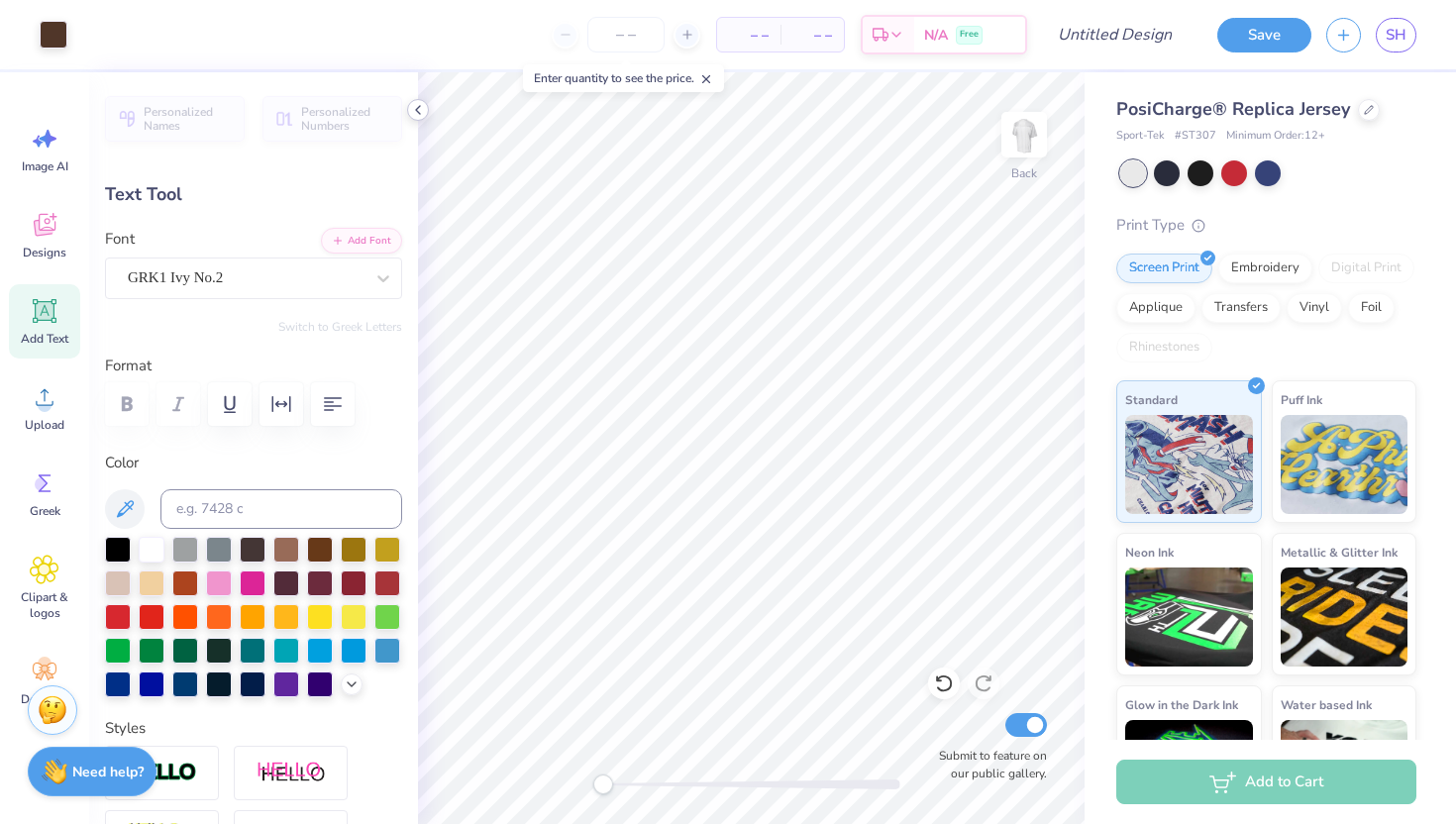
type input "4.02"
type input "0.75"
type input "2.27"
type input "0.0"
type input "4.01"
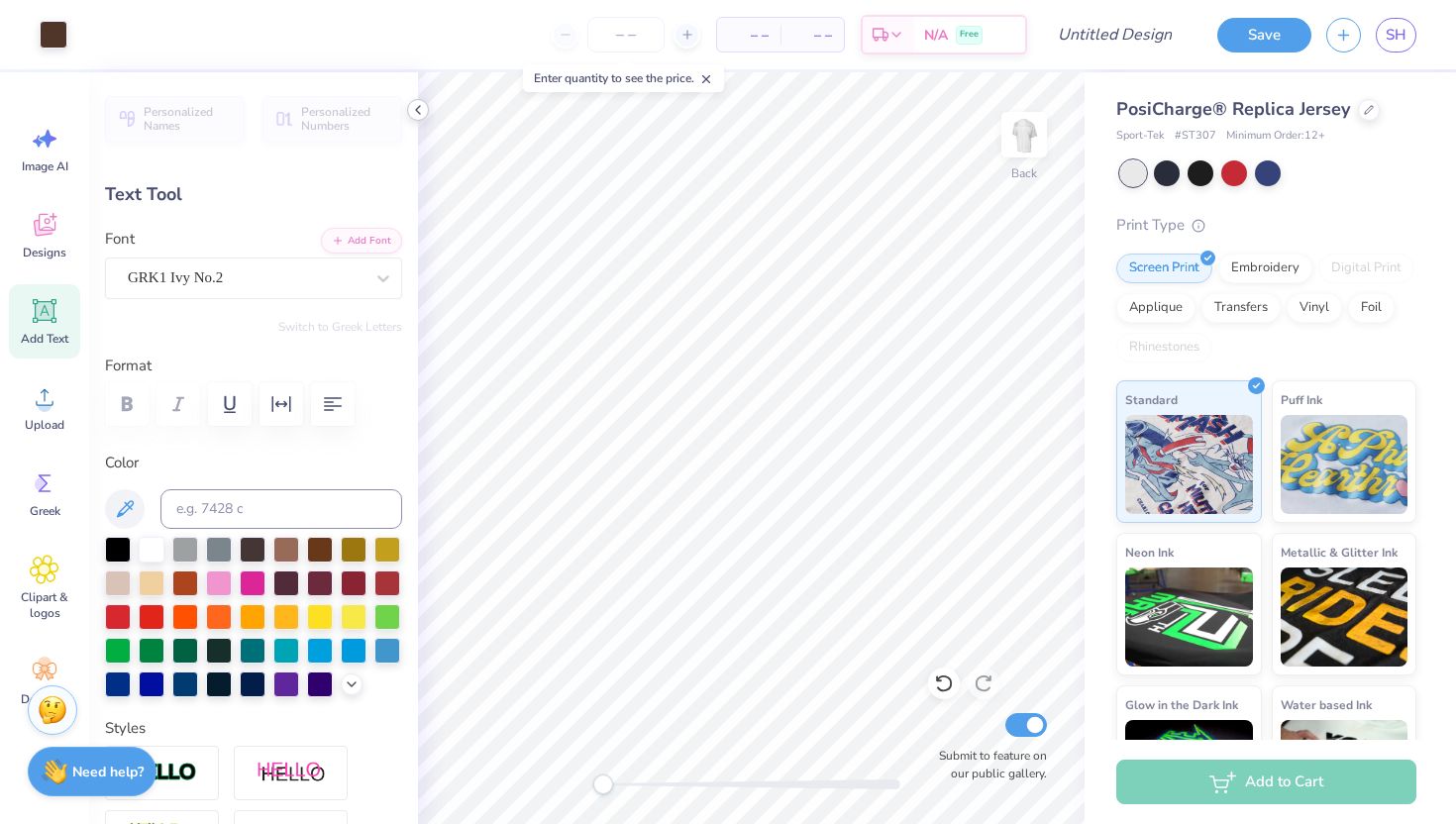
type input "0.63"
type input "2.33"
type input "0.0"
type input "1.93"
type input "0.0"
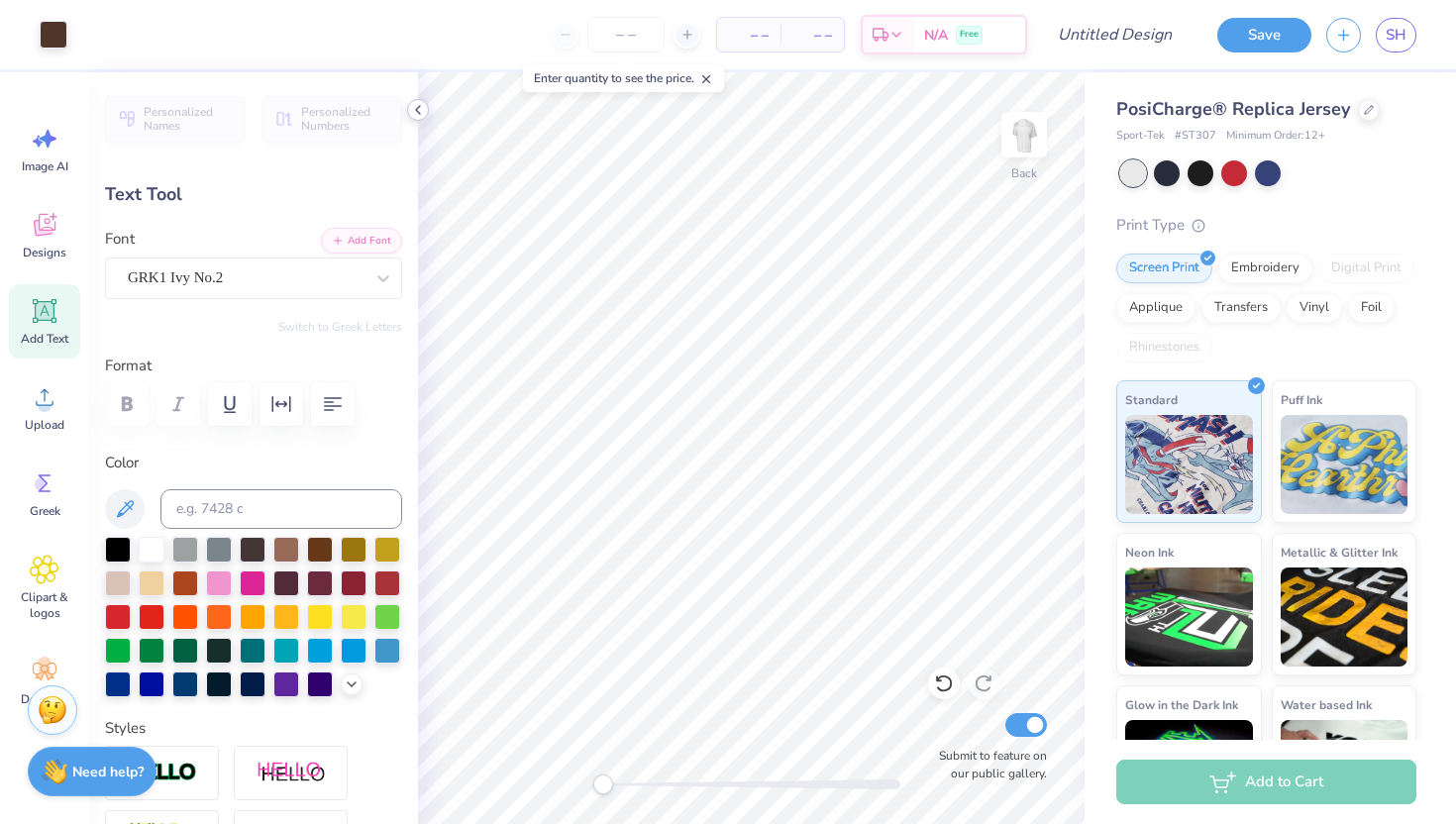
type input "0.59"
type input "1.95"
type input "2.1"
type input "6.17"
type input "1.03"
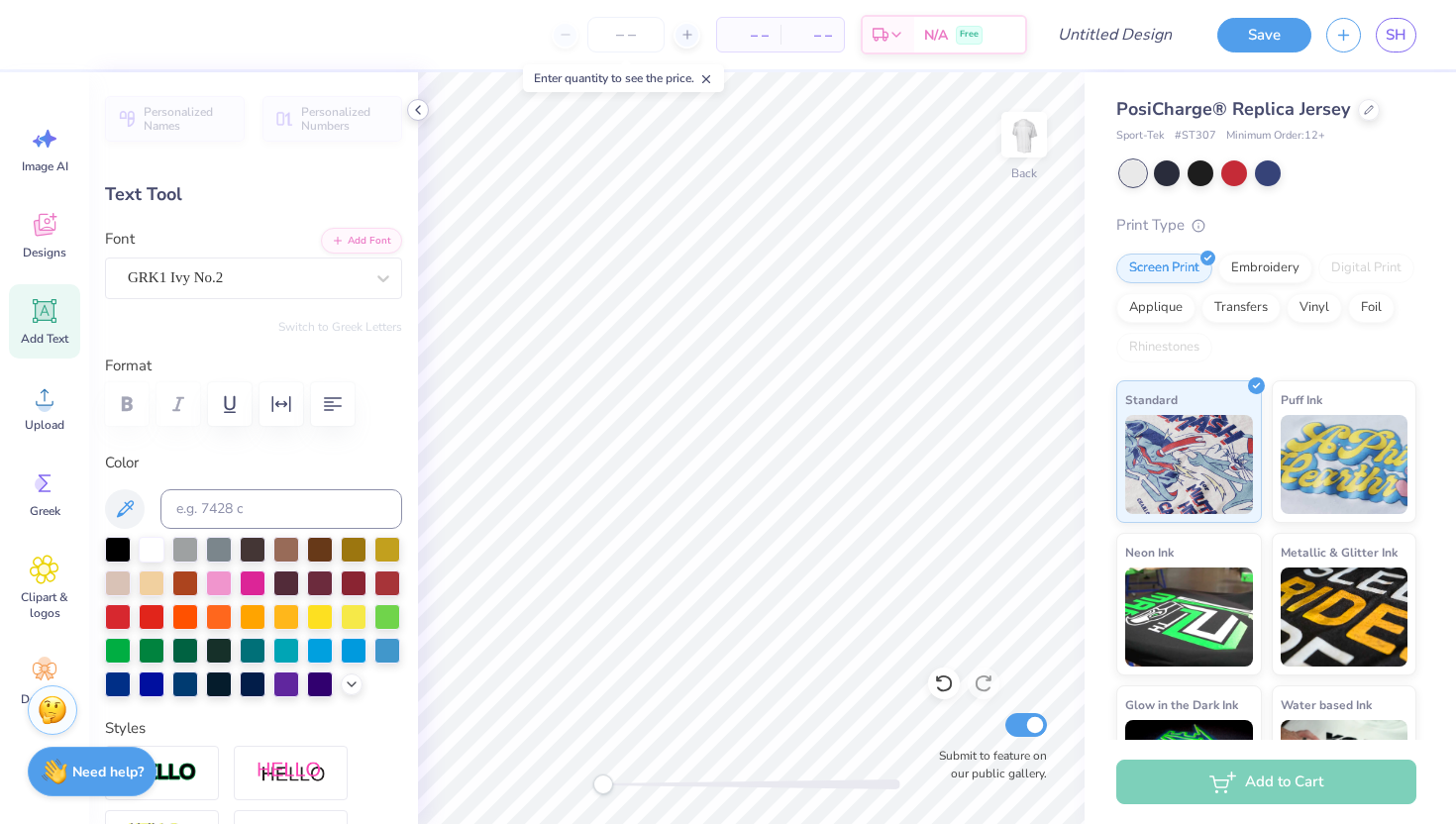
type input "0.80"
type input "0.0"
type input "1.00"
type input "0.0"
type input "4.01"
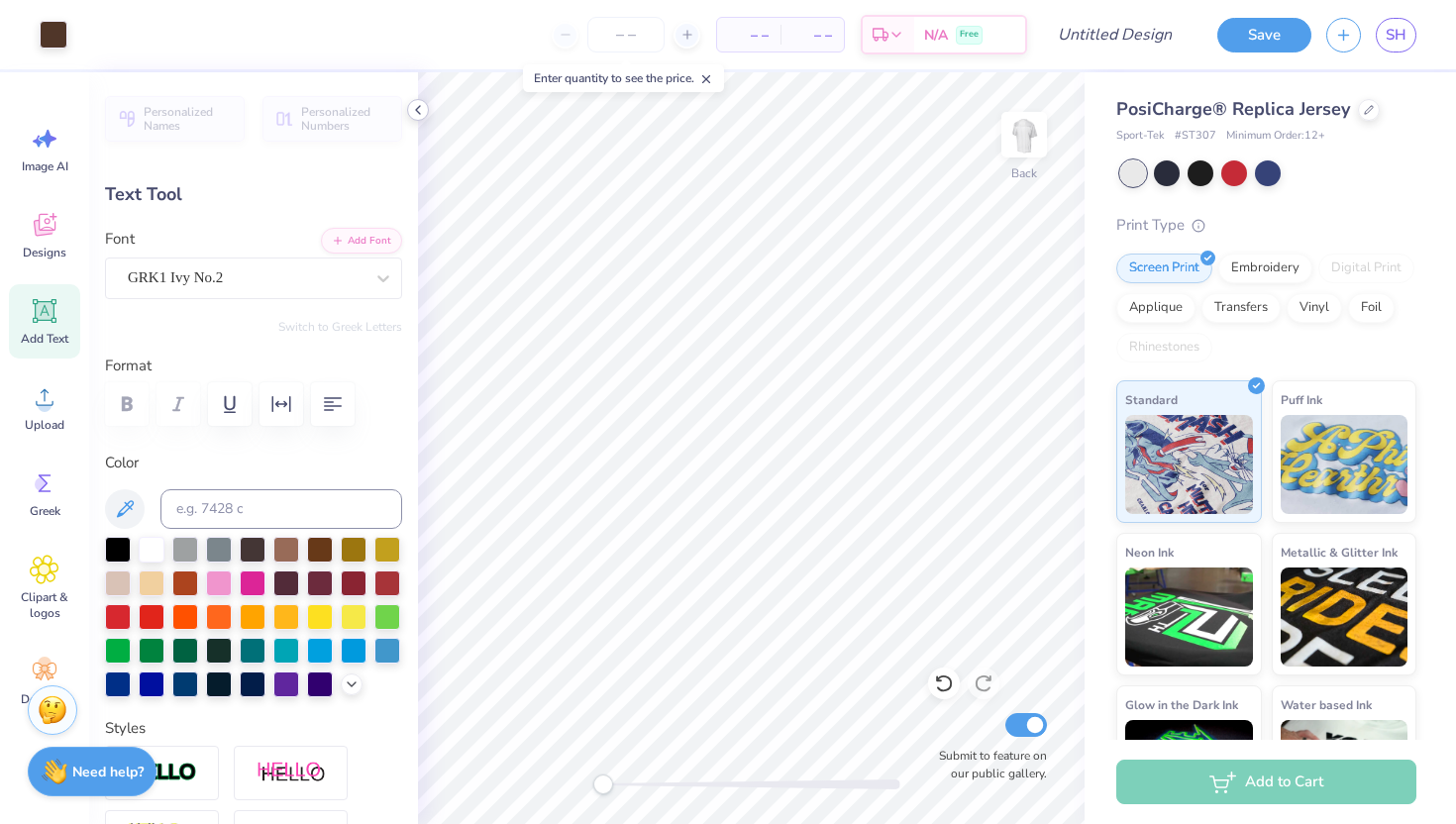
type input "0.59"
type input "2.11"
type input "0.0"
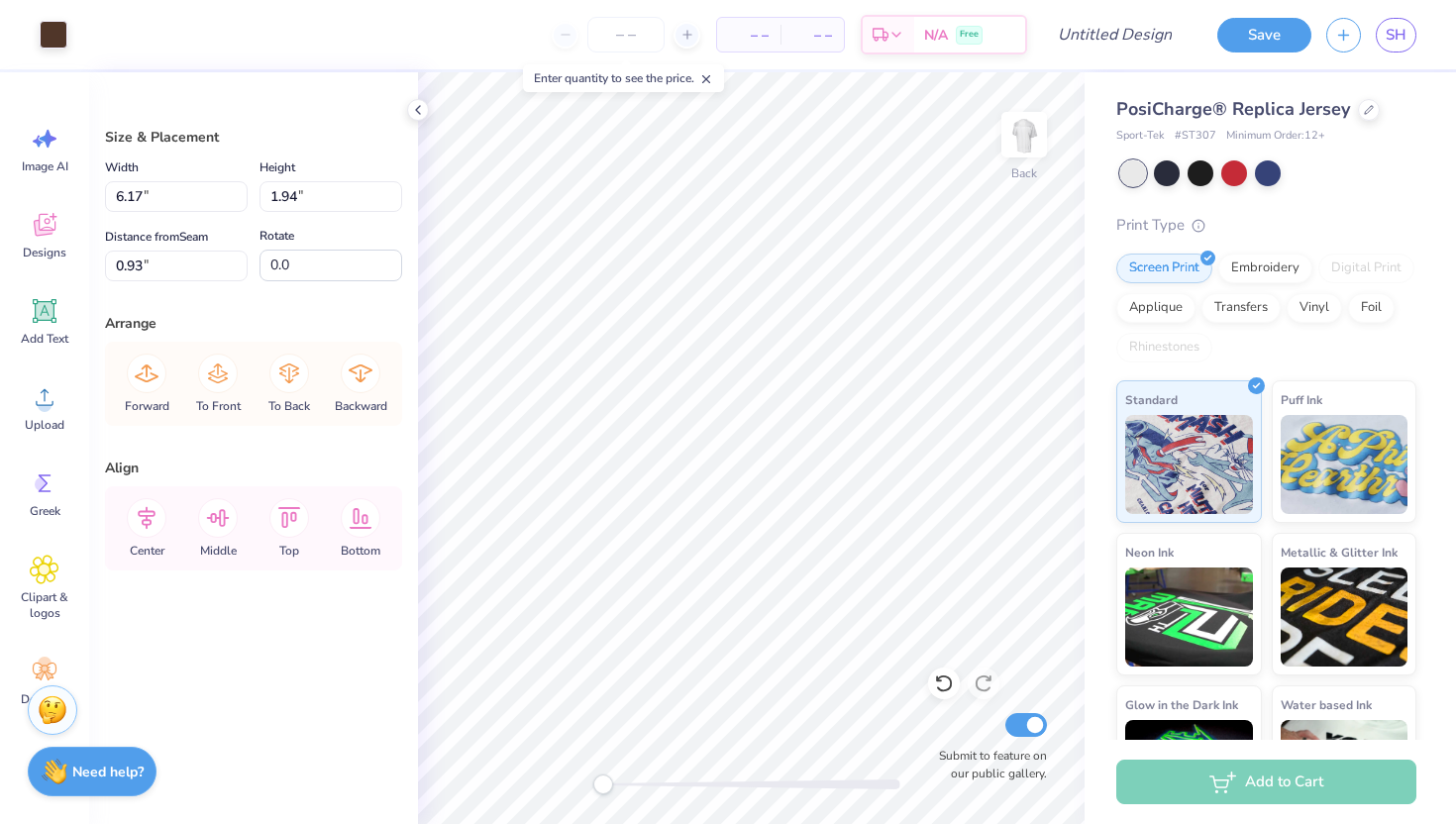
type input "6.18"
type input "2.53"
type input "0.59"
type input "6.17"
type input "2.64"
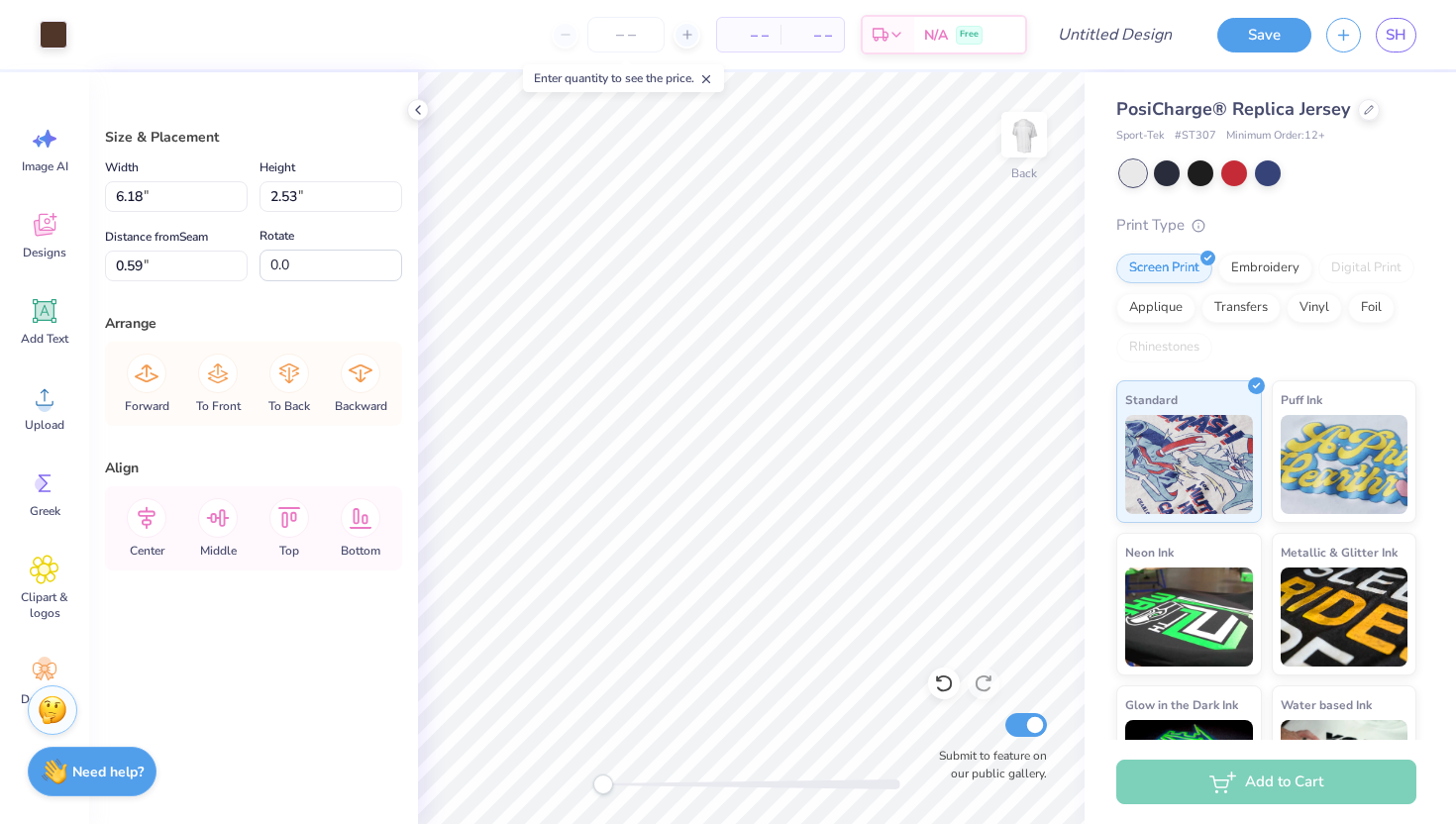
type input "0.51"
type input "6.18"
type input "2.33"
type input "0.72"
type input "2.31"
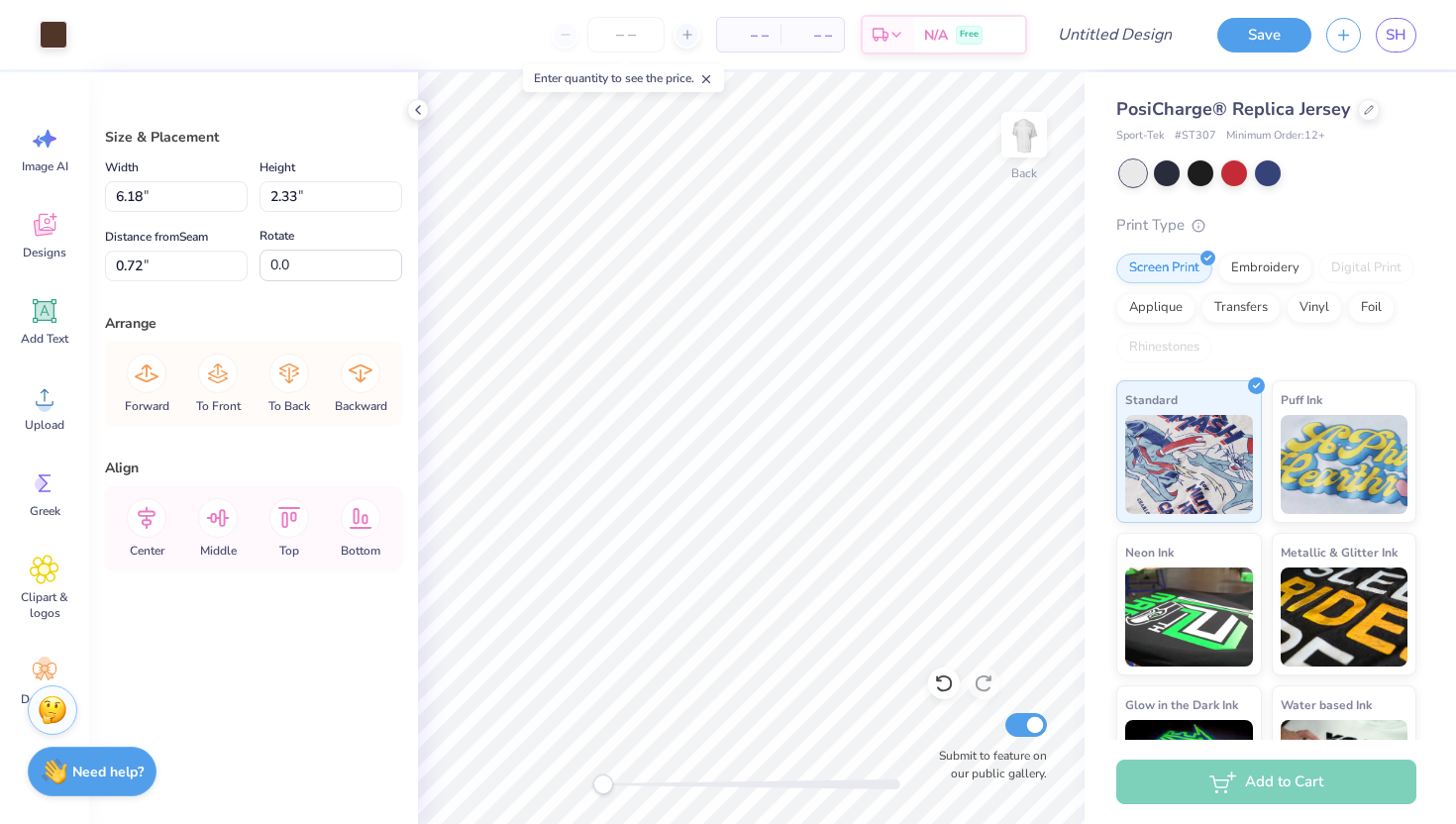
type input "0.73"
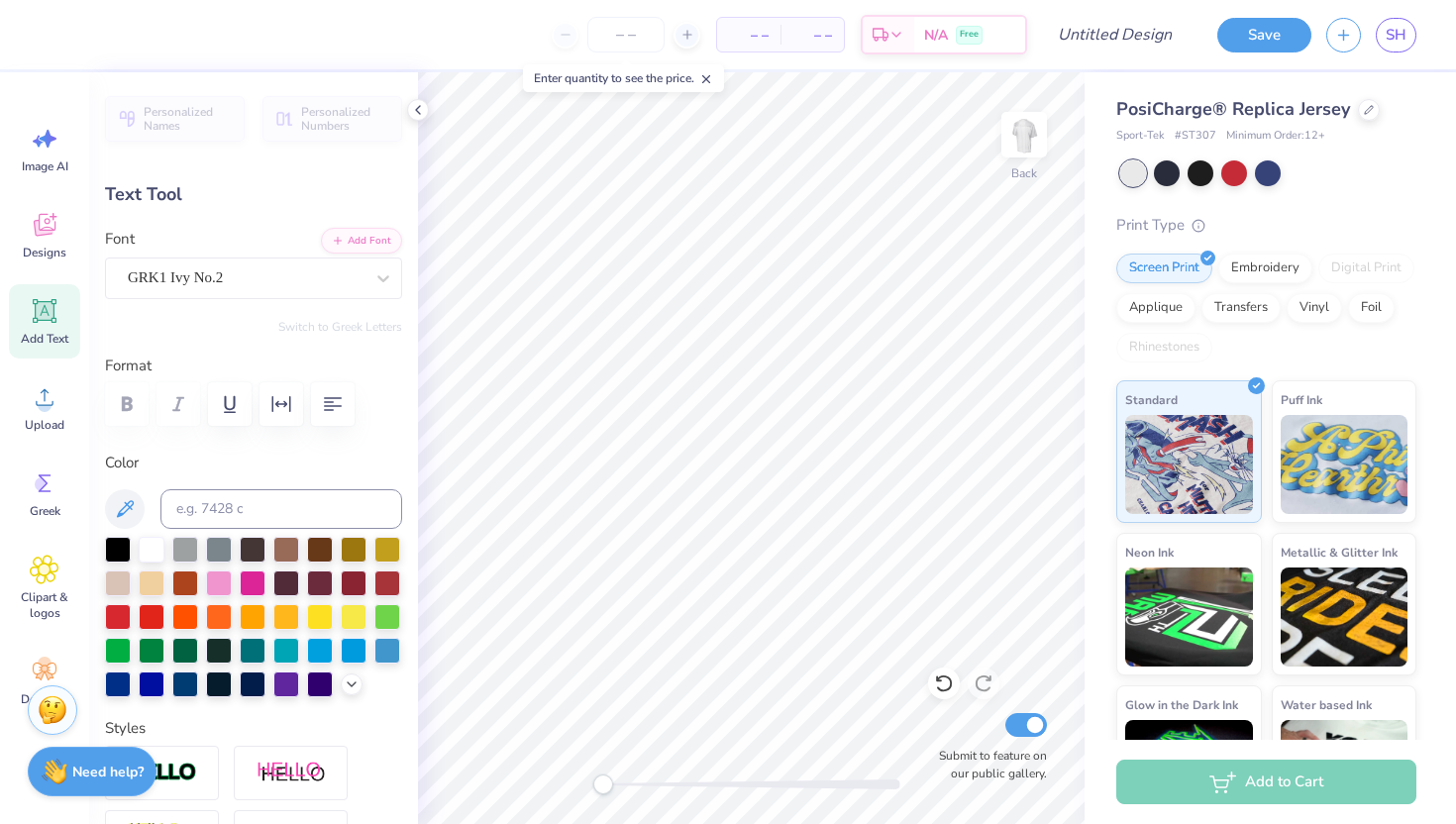
type input "0.0"
click at [942, 687] on icon at bounding box center [944, 684] width 20 height 20
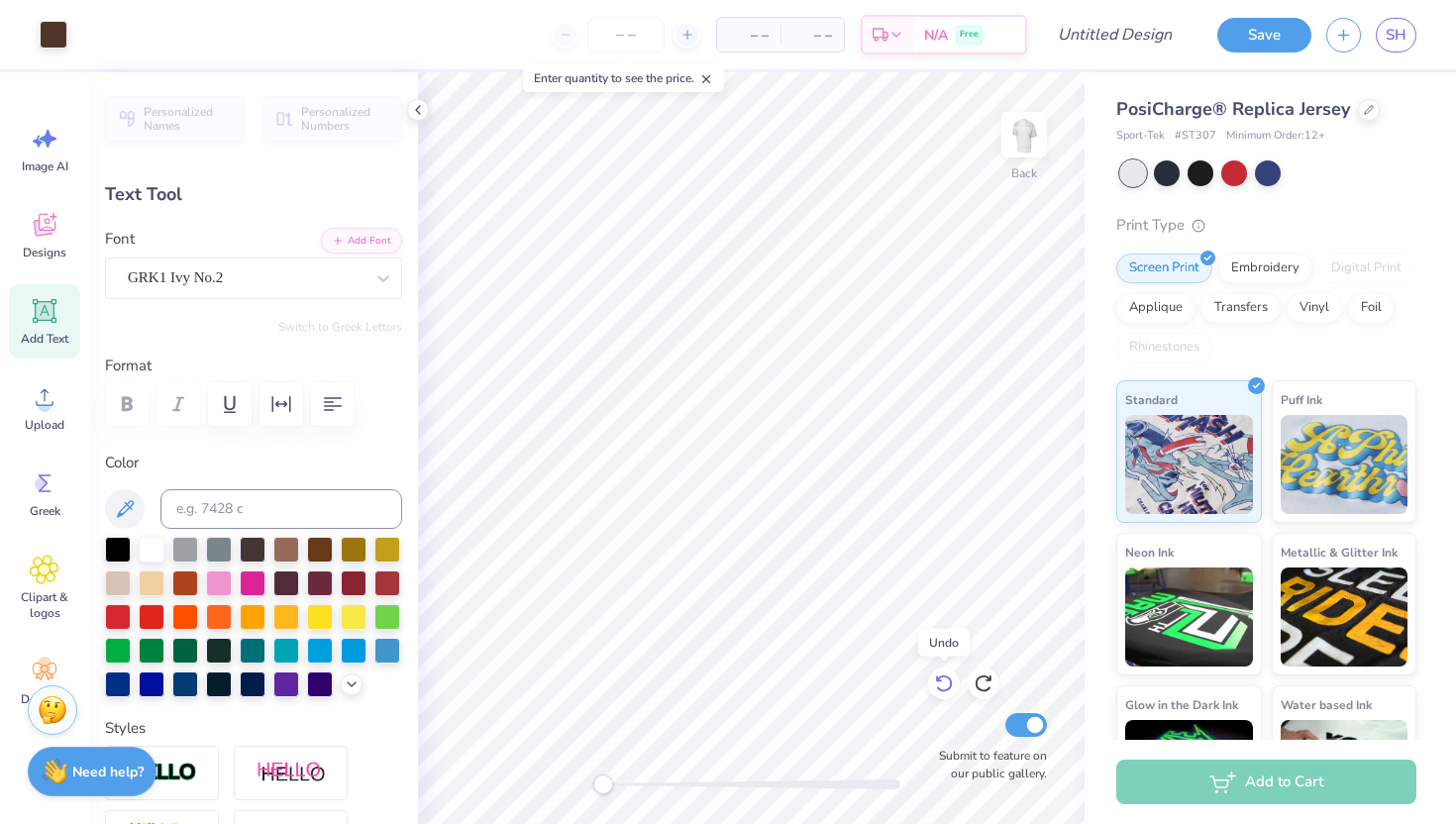
click at [942, 687] on icon at bounding box center [944, 684] width 20 height 20
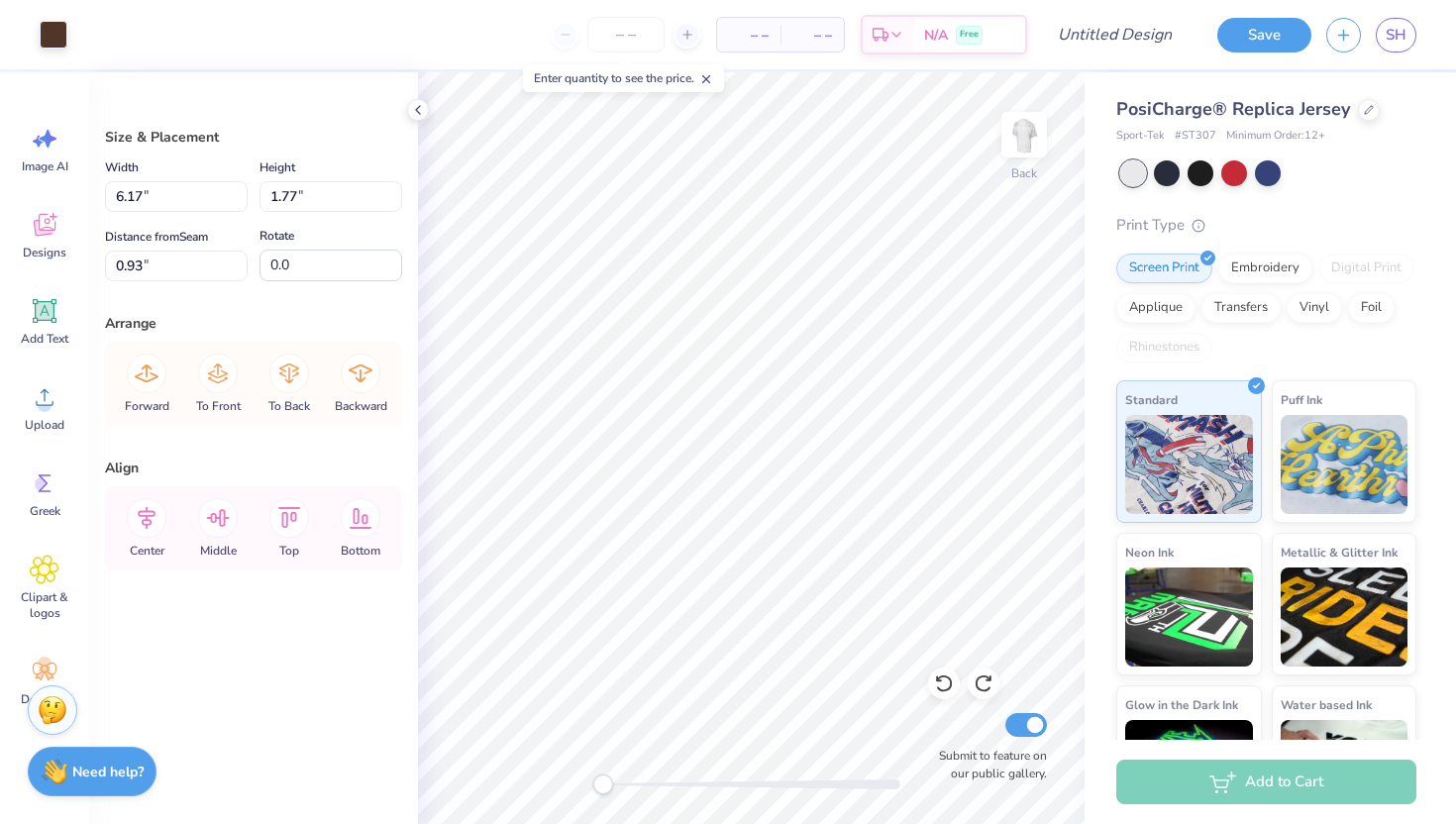
type input "6.16"
type input "1.68"
type input "0.98"
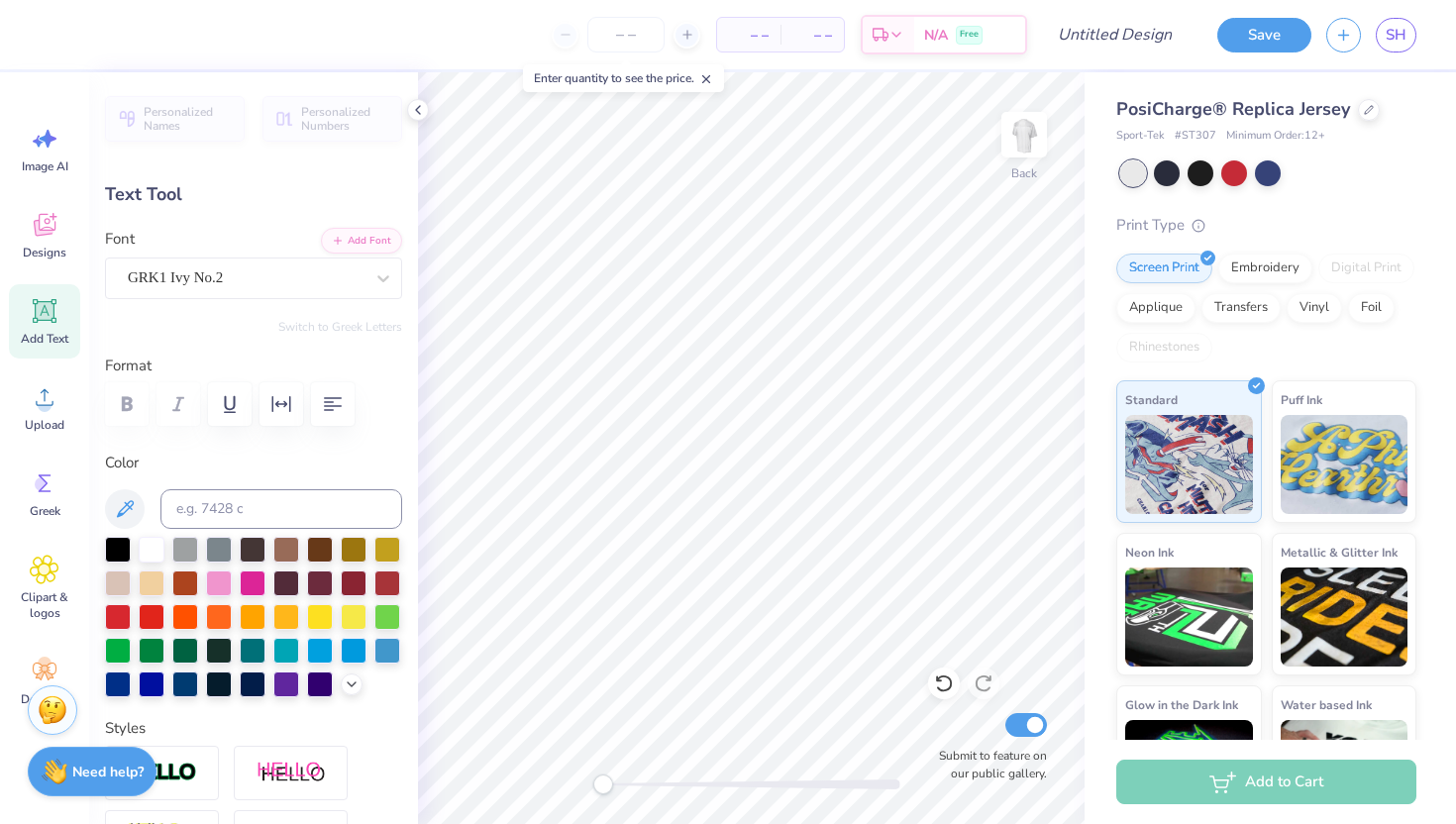
type input "0.0"
type input "4.00"
type input "0.56"
type input "2.12"
type input "0.0"
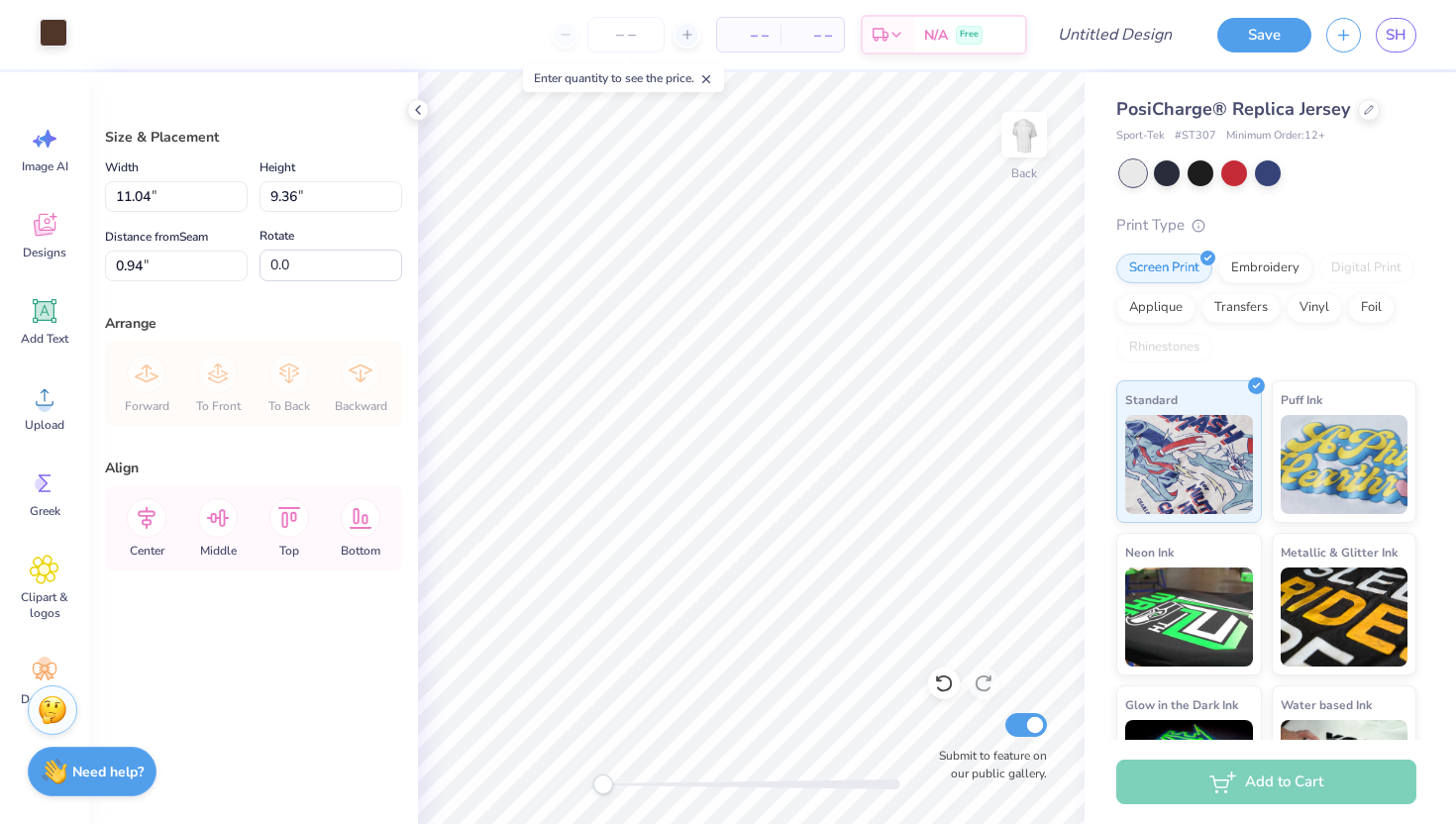
click at [56, 28] on div at bounding box center [54, 33] width 28 height 28
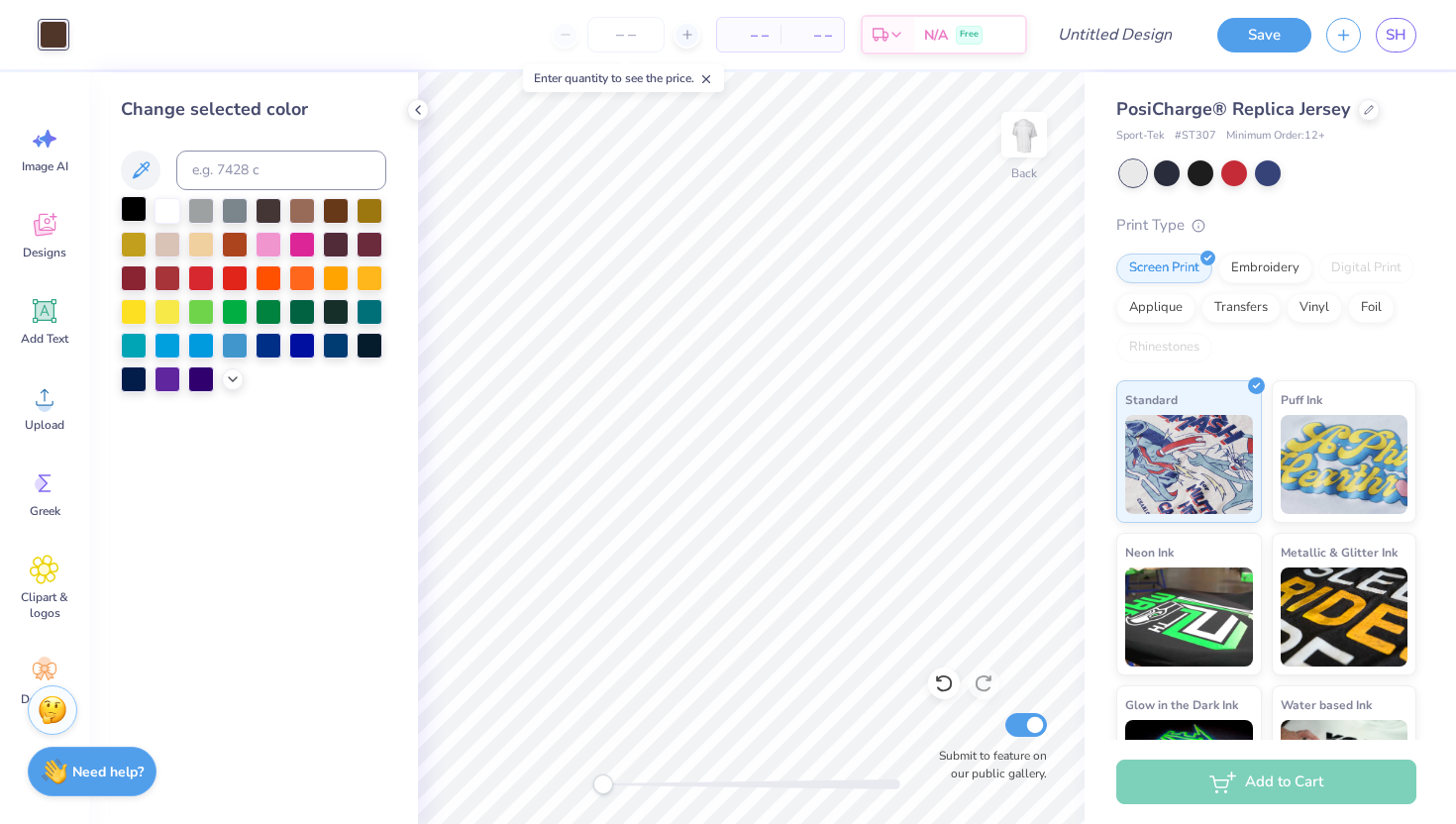
click at [139, 214] on div at bounding box center [134, 209] width 26 height 26
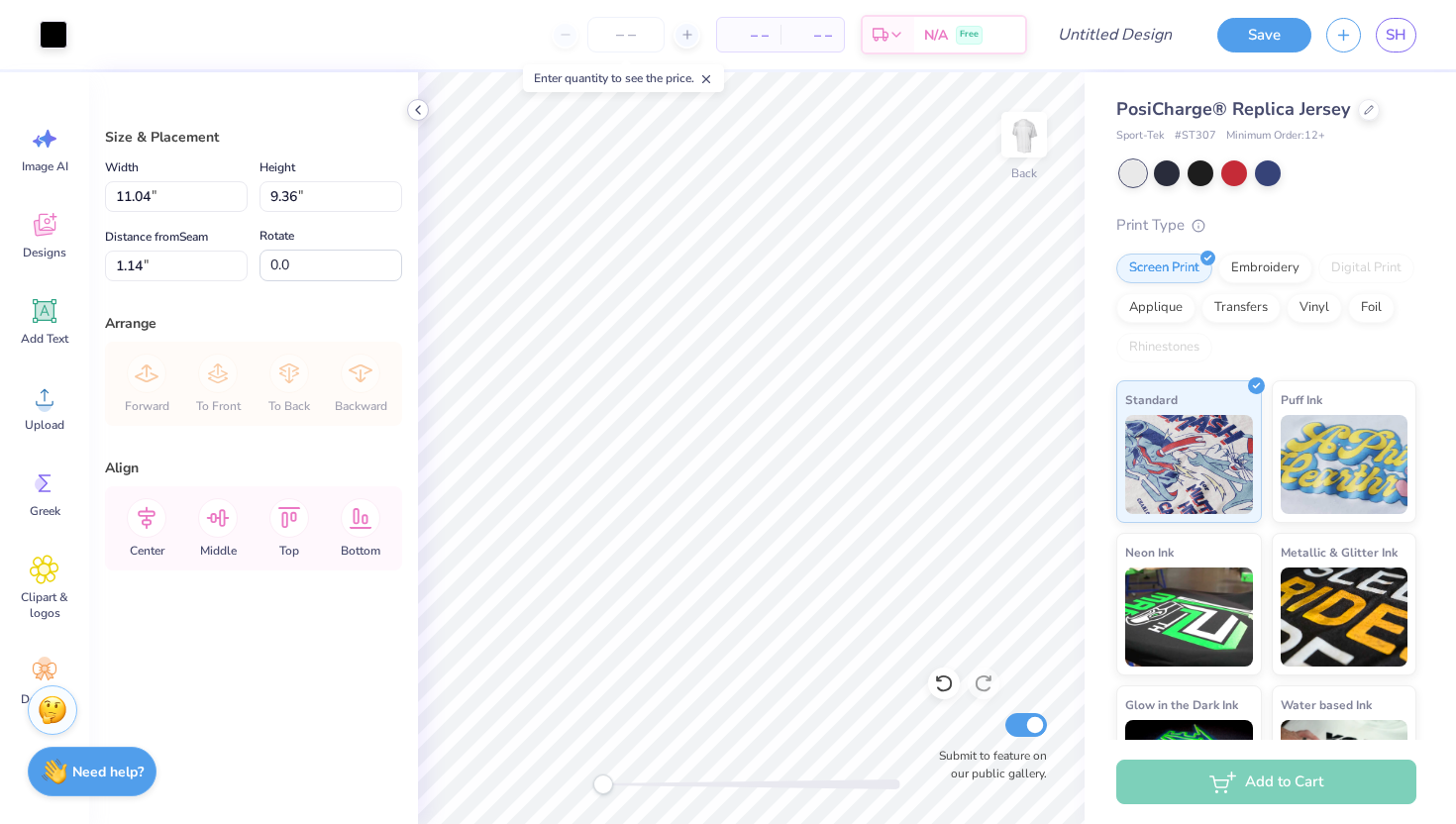
type input "11.05"
type input "9.56"
type input "1.06"
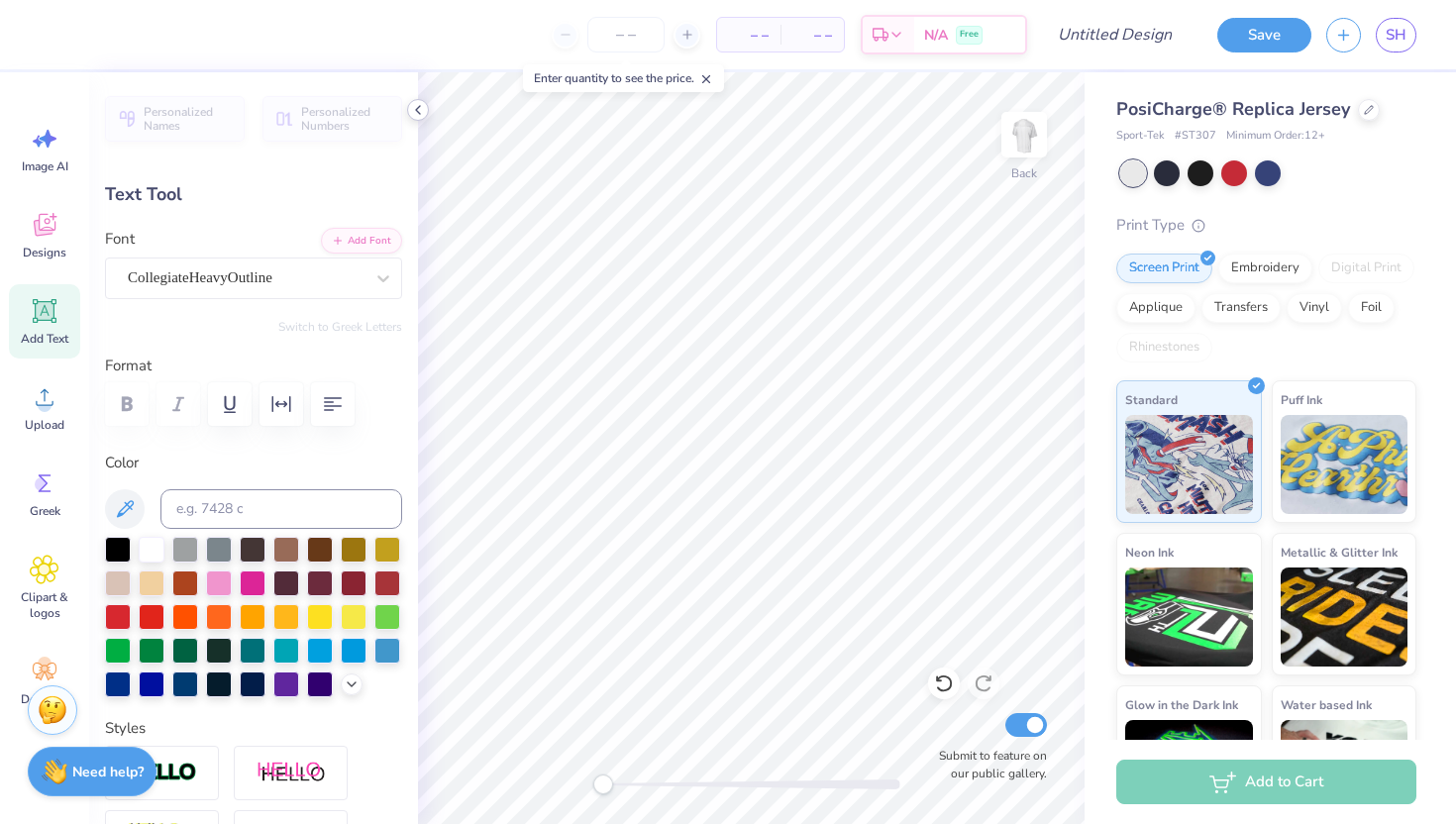
type input "0.0"
type input "8.87"
type input "6.00"
type input "4.50"
type input "0.0"
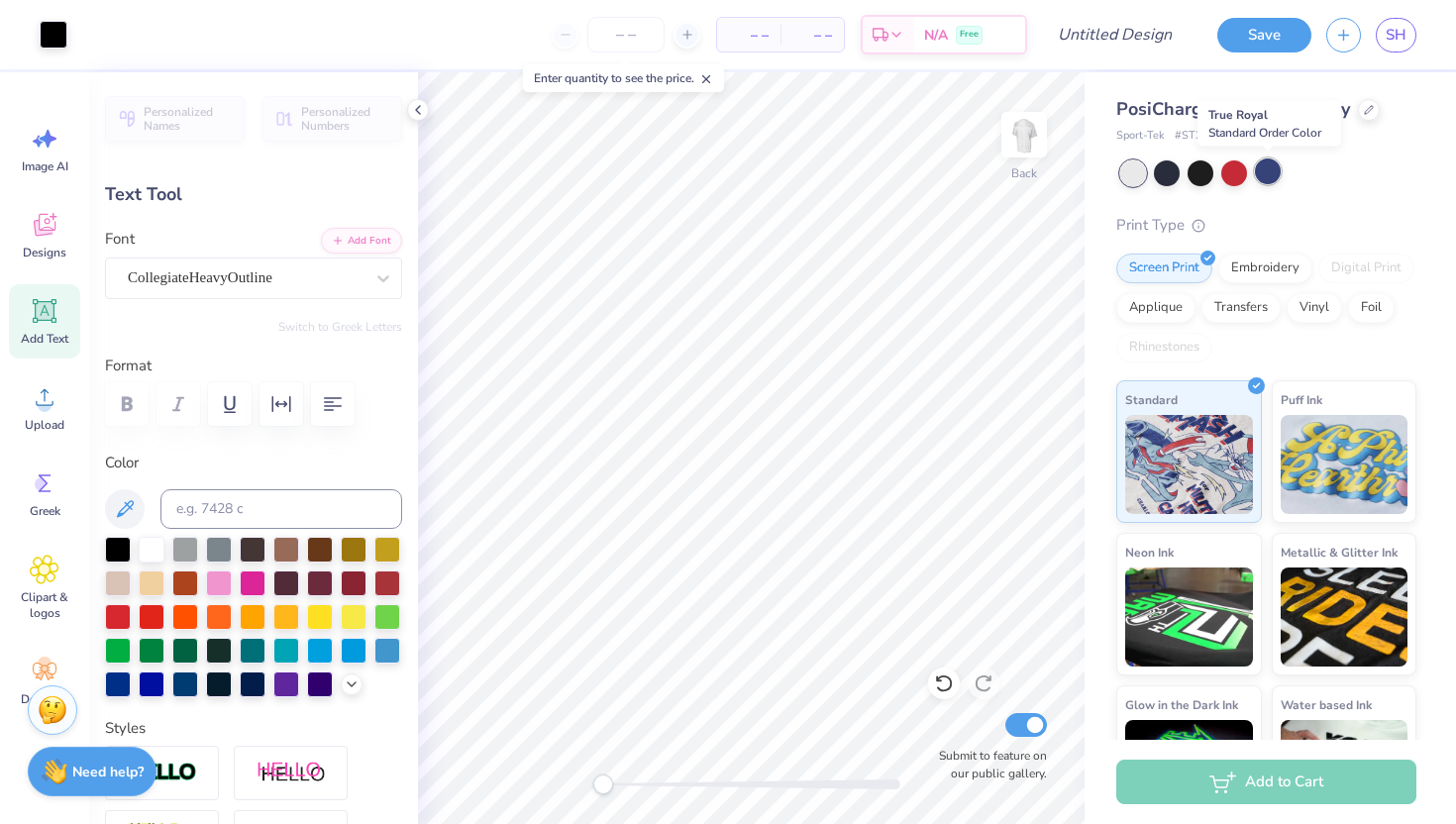
click at [1276, 172] on div at bounding box center [1268, 171] width 26 height 26
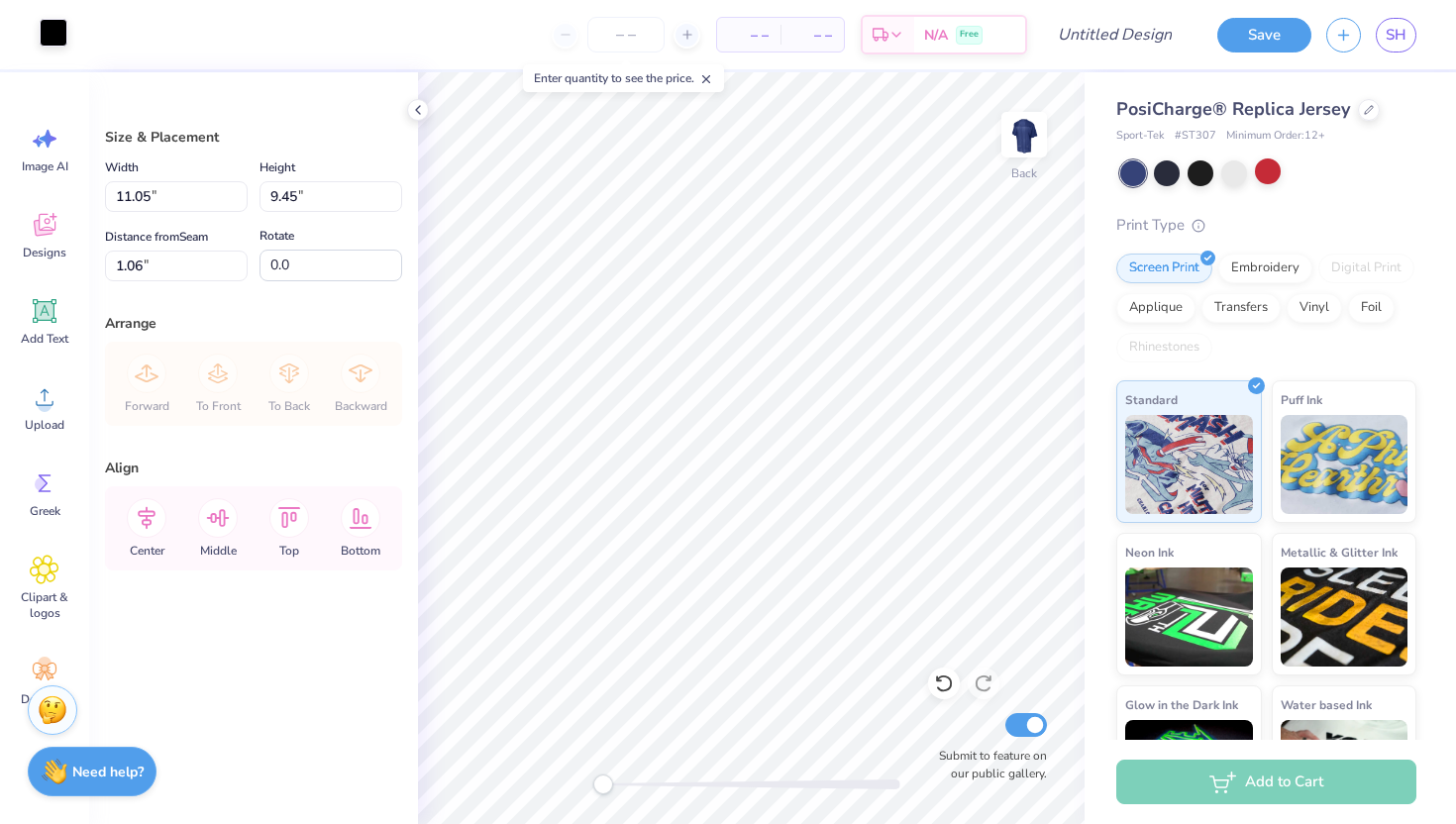
click at [47, 36] on div at bounding box center [54, 33] width 28 height 28
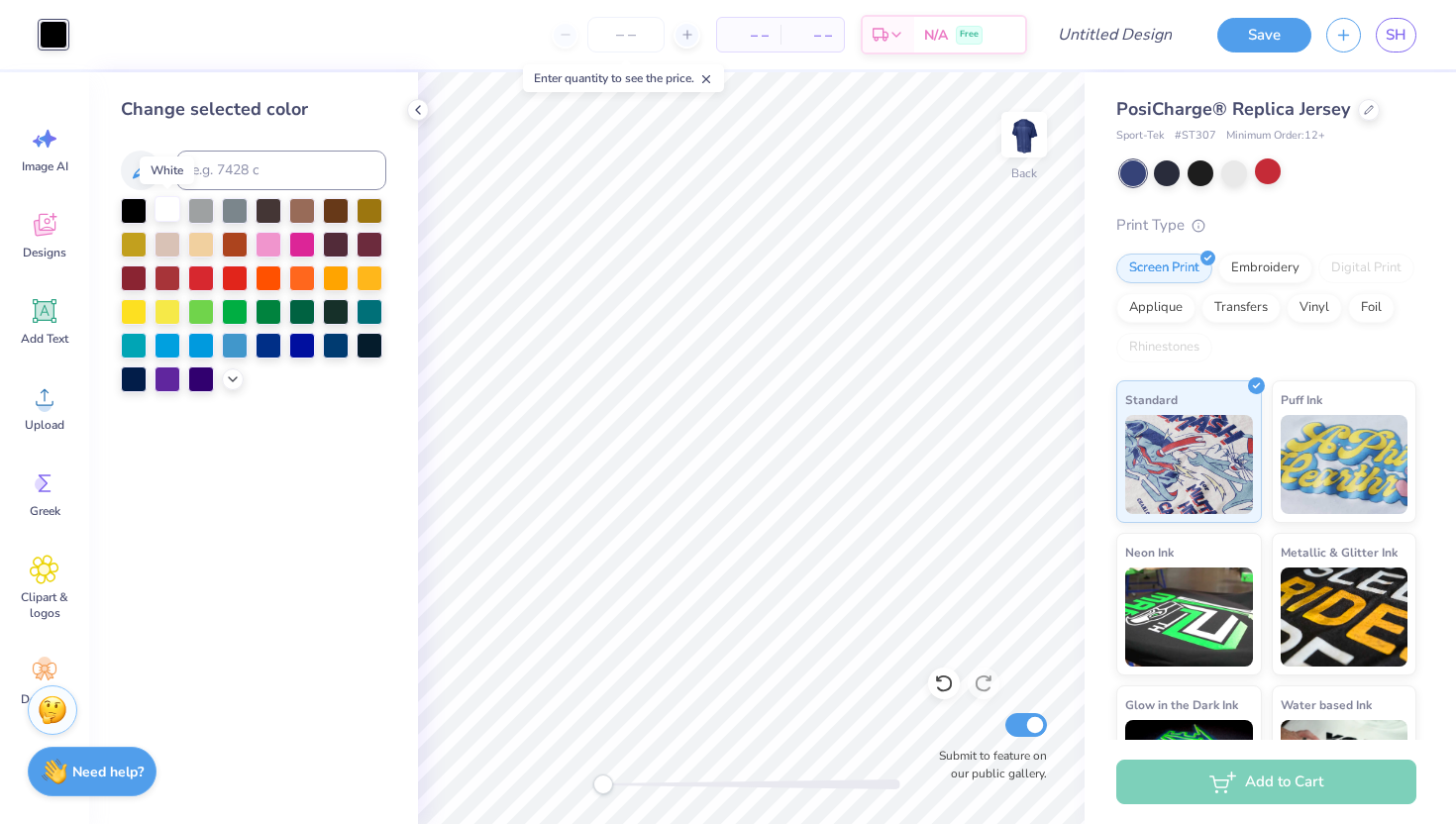
click at [165, 211] on div at bounding box center [167, 209] width 26 height 26
click at [414, 112] on icon at bounding box center [418, 110] width 16 height 16
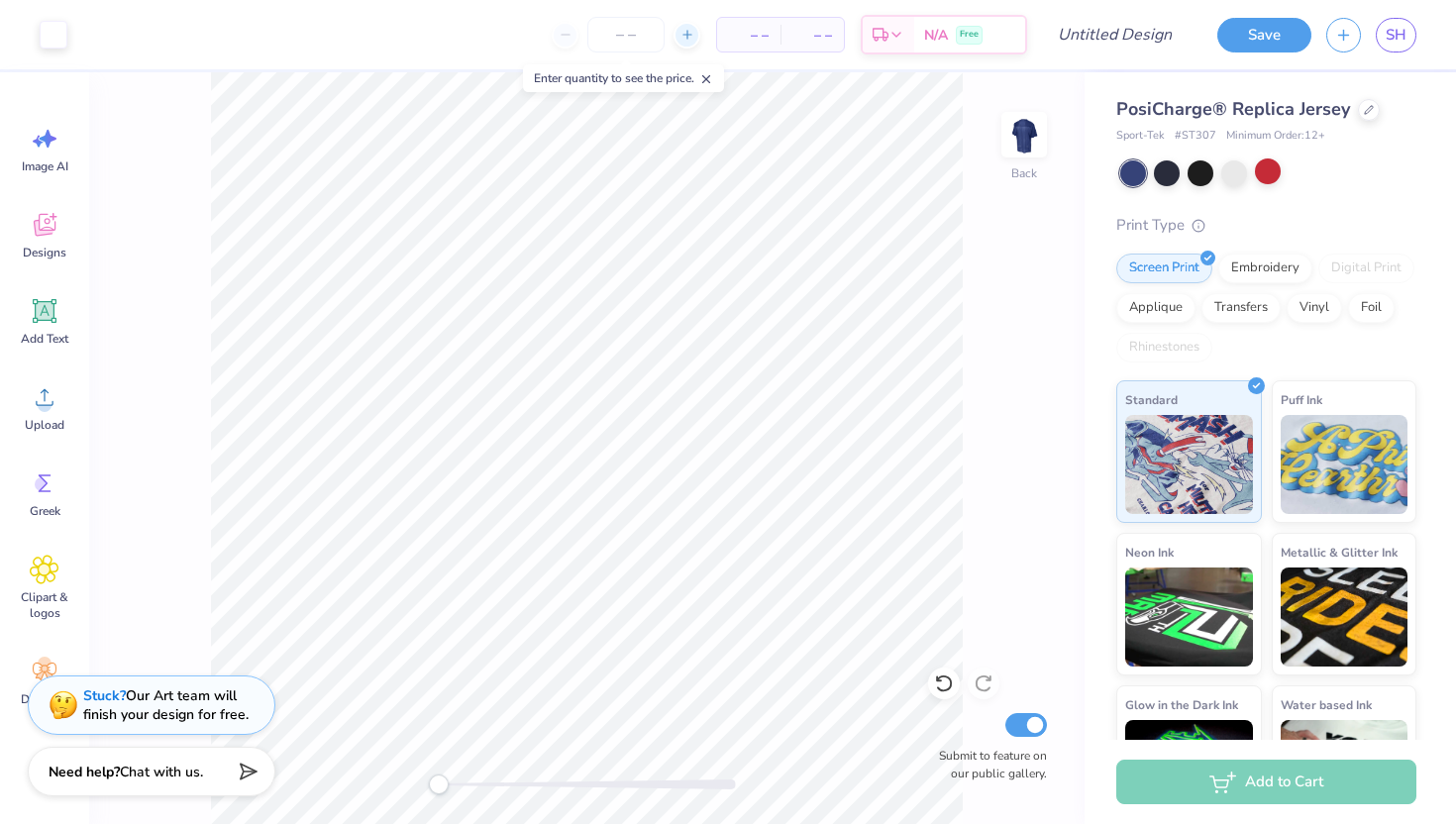
click at [691, 32] on icon at bounding box center [688, 35] width 14 height 14
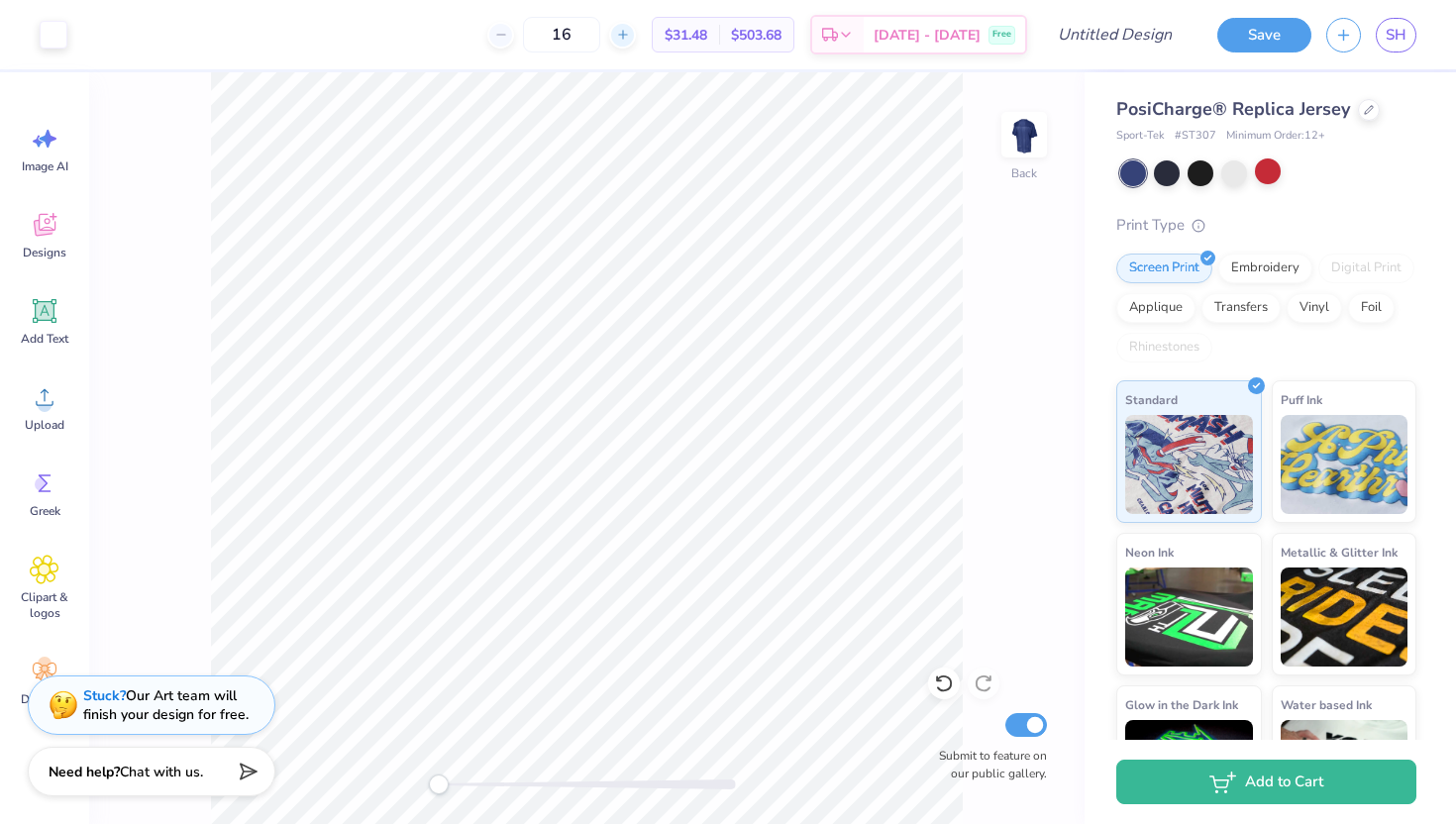
click at [630, 33] on icon at bounding box center [623, 35] width 14 height 14
type input "19"
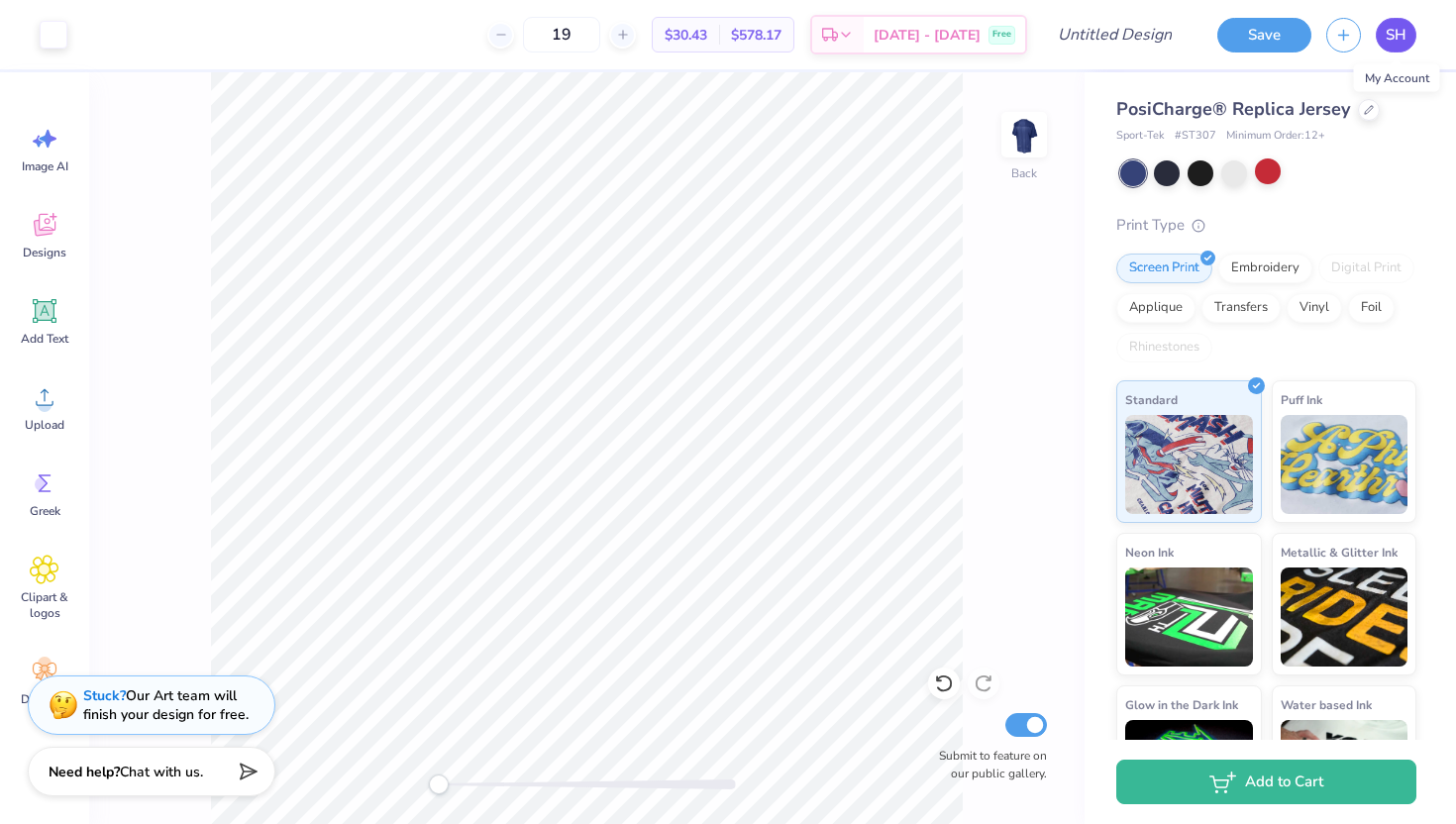
click at [1392, 34] on span "SH" at bounding box center [1395, 35] width 21 height 23
